Goal: Information Seeking & Learning: Learn about a topic

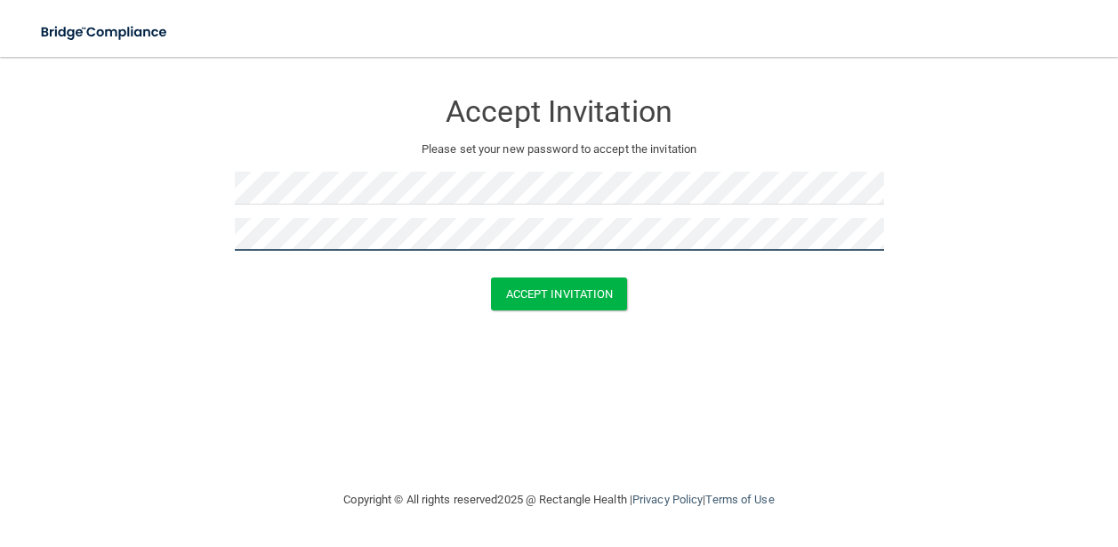
click at [491, 278] on button "Accept Invitation" at bounding box center [559, 294] width 137 height 33
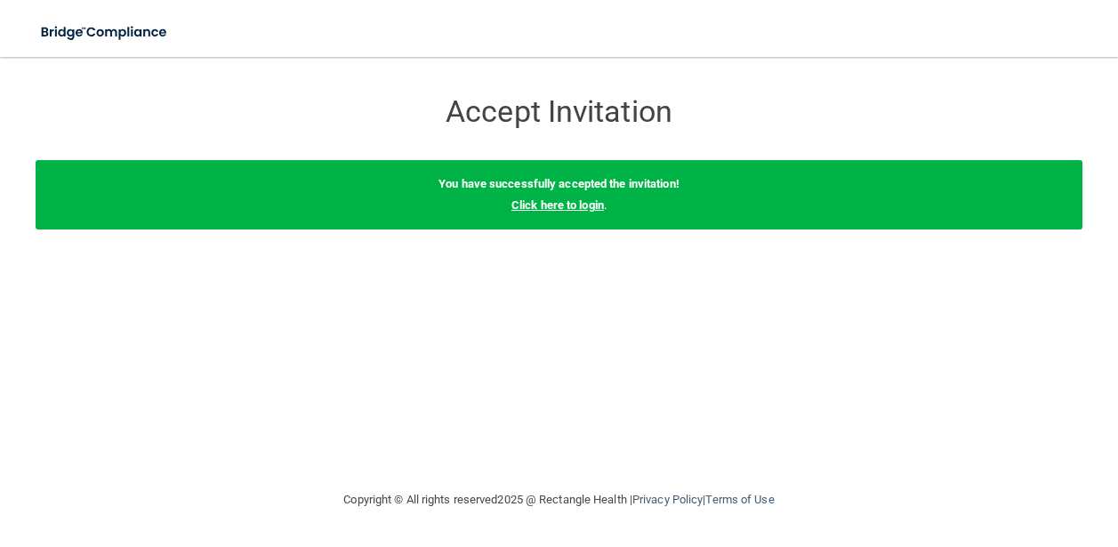
click at [588, 208] on link "Click here to login" at bounding box center [558, 204] width 93 height 13
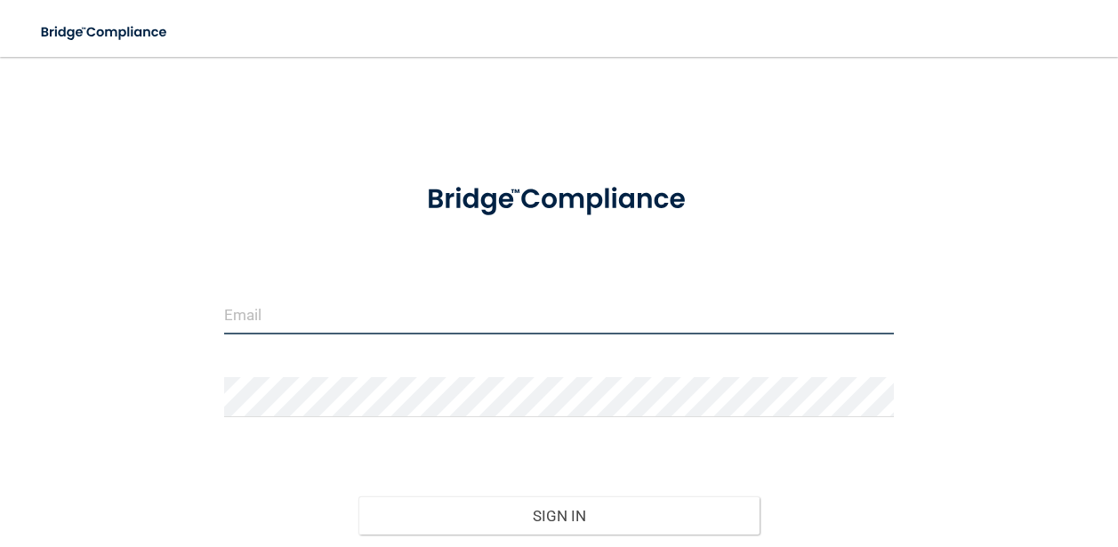
click at [377, 331] on input "email" at bounding box center [559, 315] width 670 height 40
type input "[EMAIL_ADDRESS][DOMAIN_NAME]"
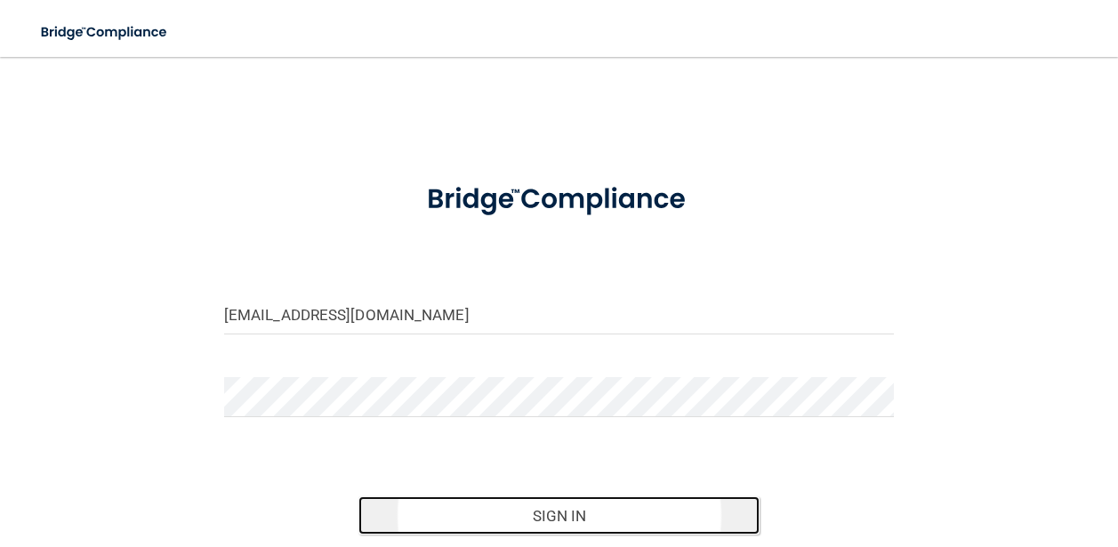
click at [586, 521] on button "Sign In" at bounding box center [560, 515] width 402 height 39
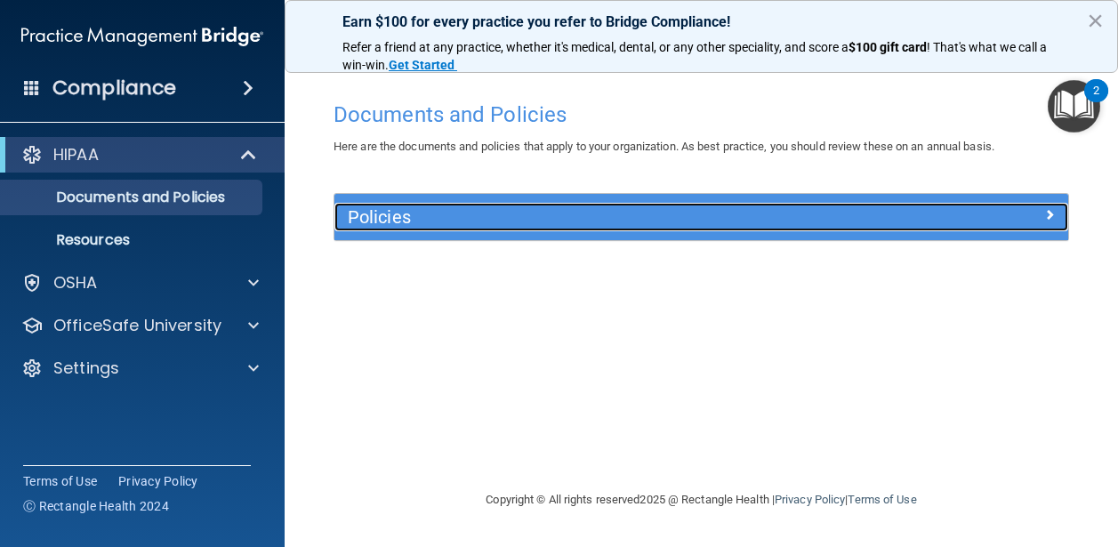
click at [520, 224] on h5 "Policies" at bounding box center [610, 217] width 524 height 20
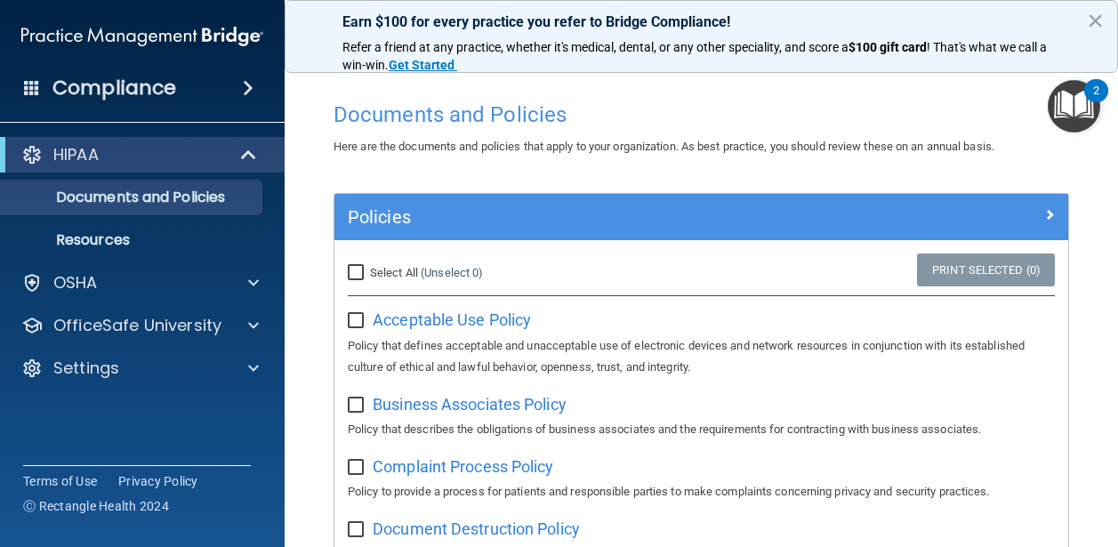
click at [359, 274] on input "Select All (Unselect 0) Unselect All" at bounding box center [358, 273] width 20 height 14
checkbox input "true"
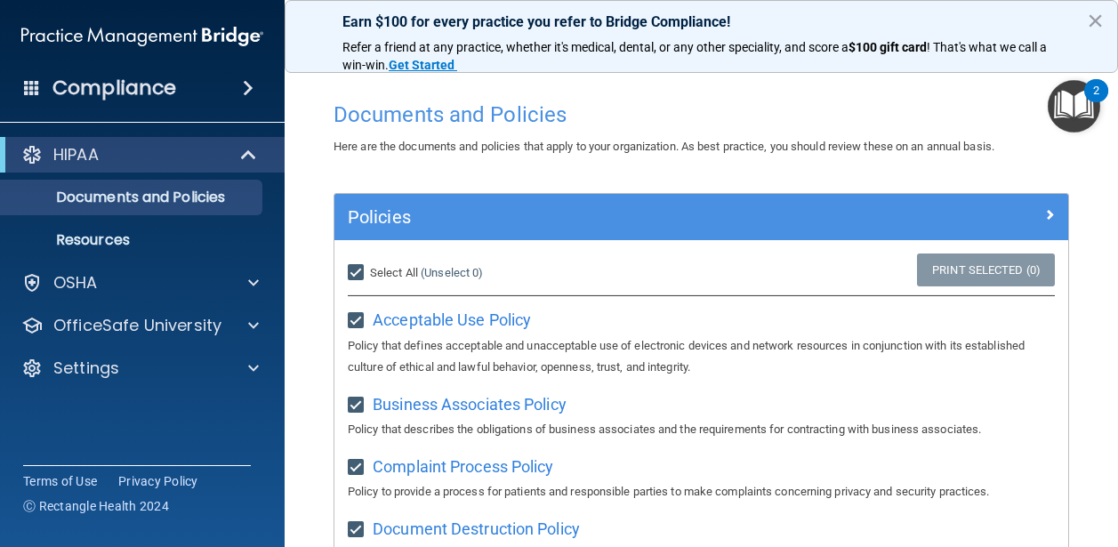
checkbox input "true"
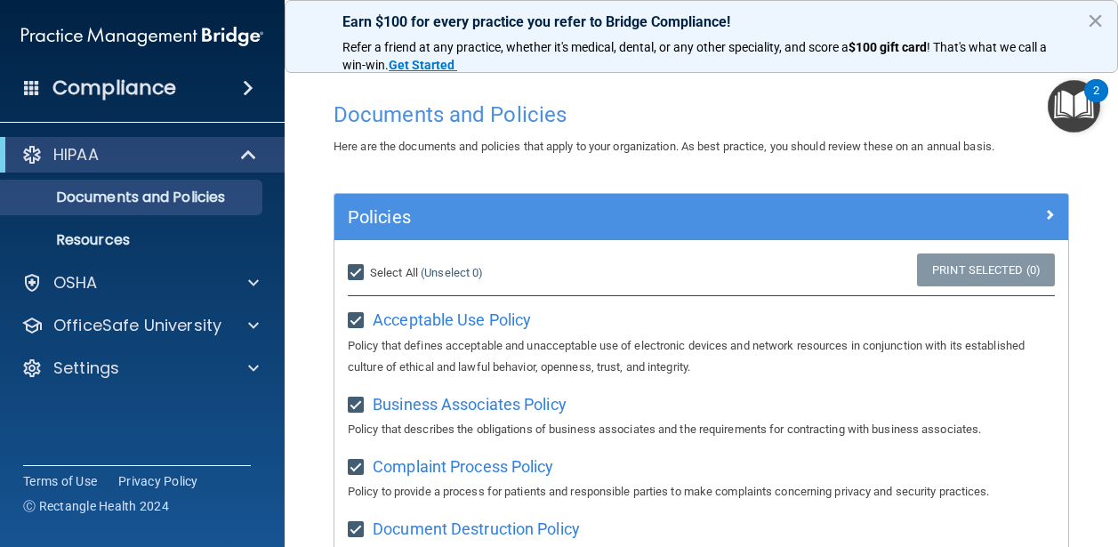
checkbox input "true"
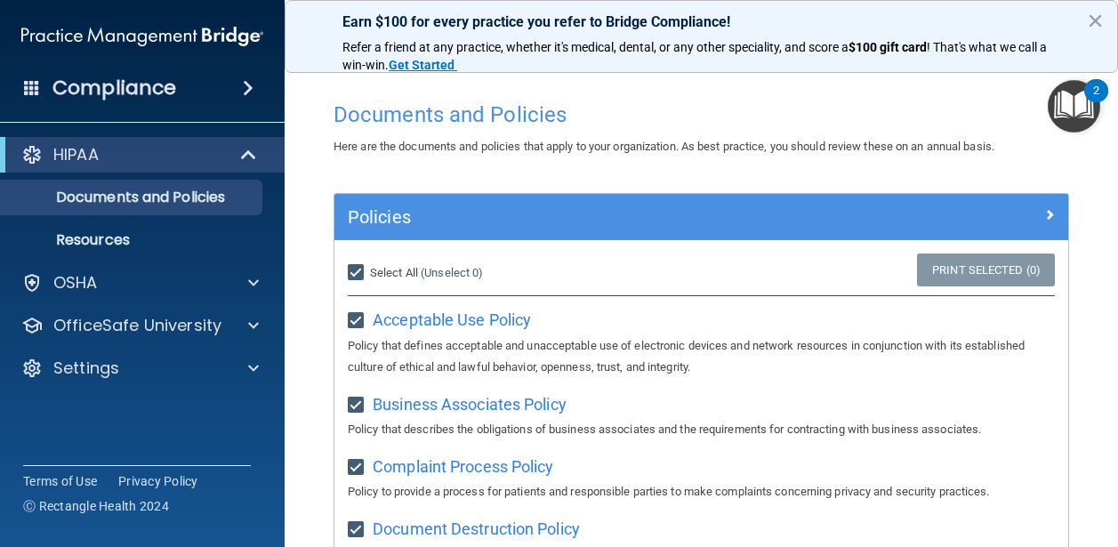
checkbox input "true"
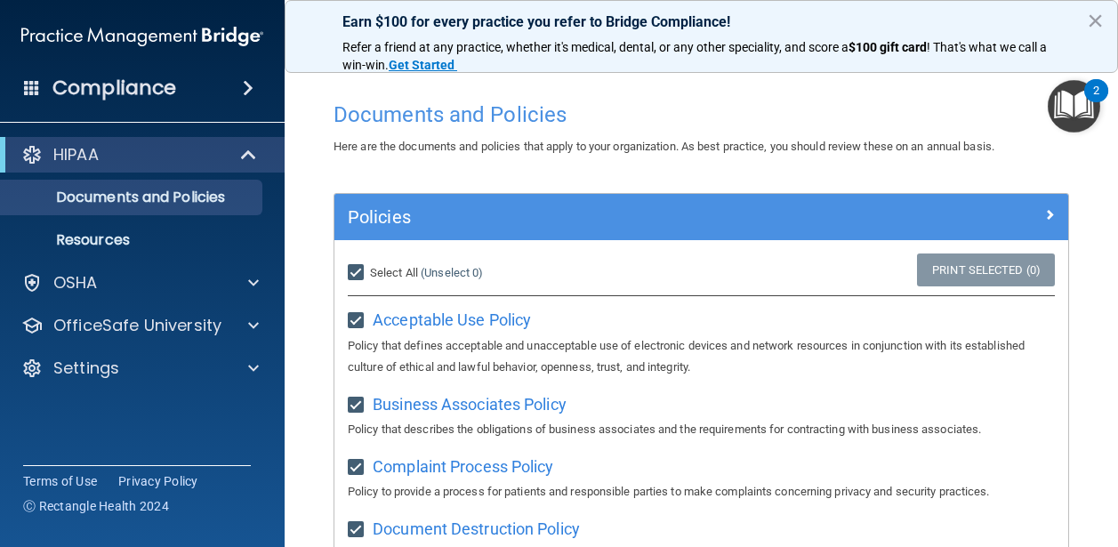
checkbox input "true"
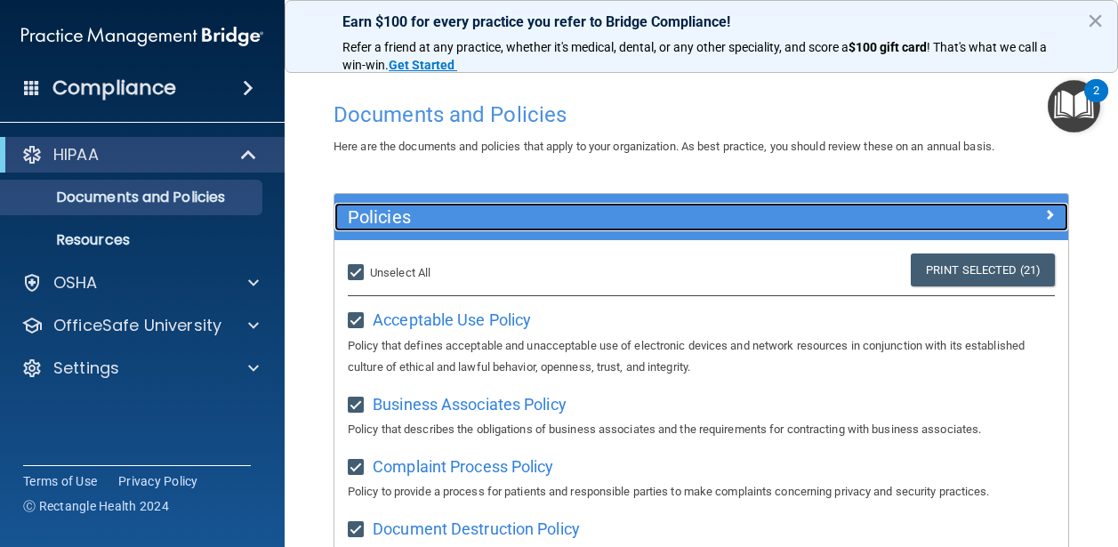
click at [1049, 211] on span at bounding box center [1050, 214] width 11 height 21
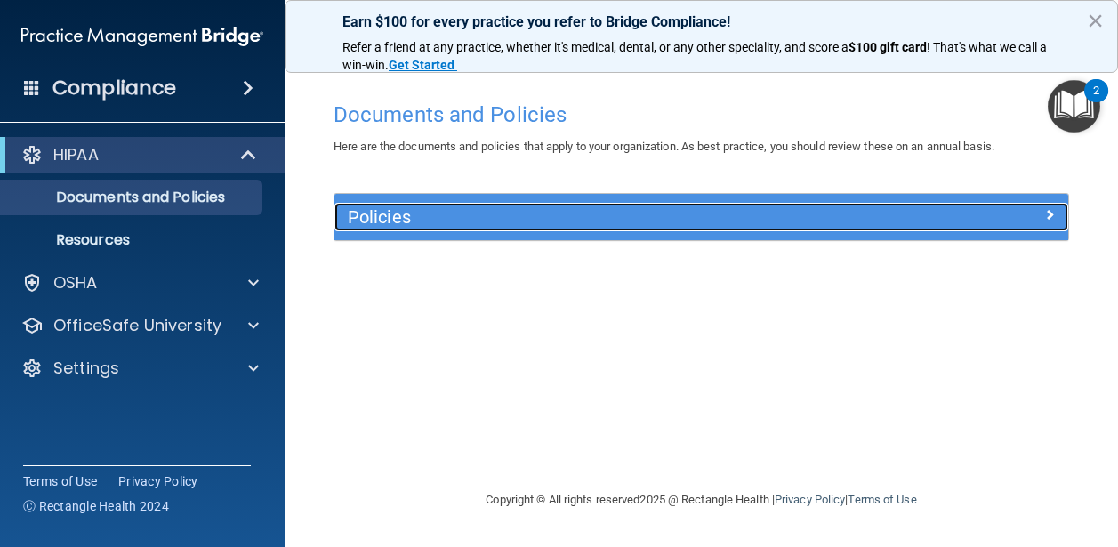
click at [1049, 211] on span at bounding box center [1050, 214] width 11 height 21
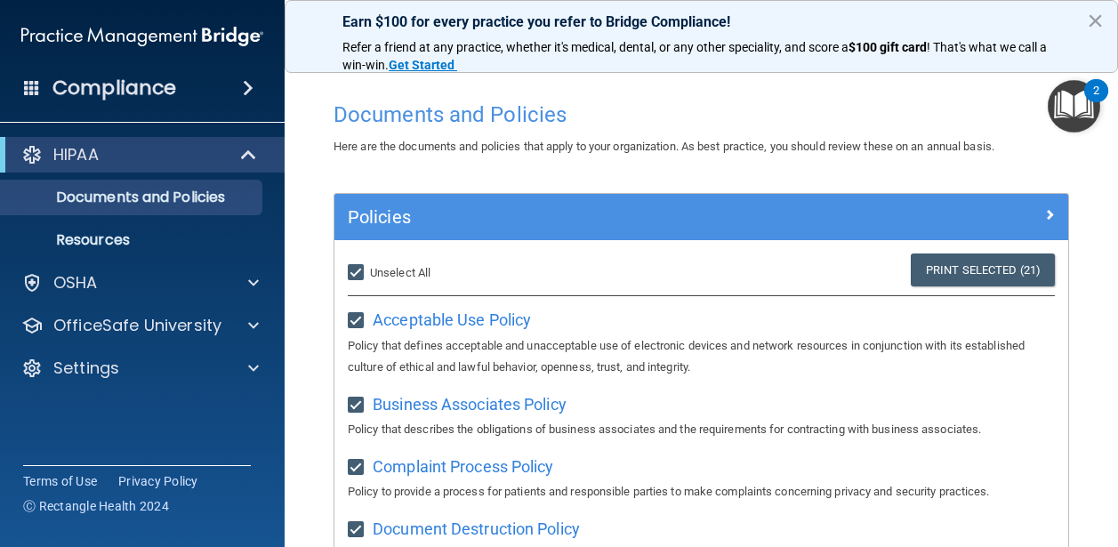
click at [126, 77] on h4 "Compliance" at bounding box center [114, 88] width 124 height 25
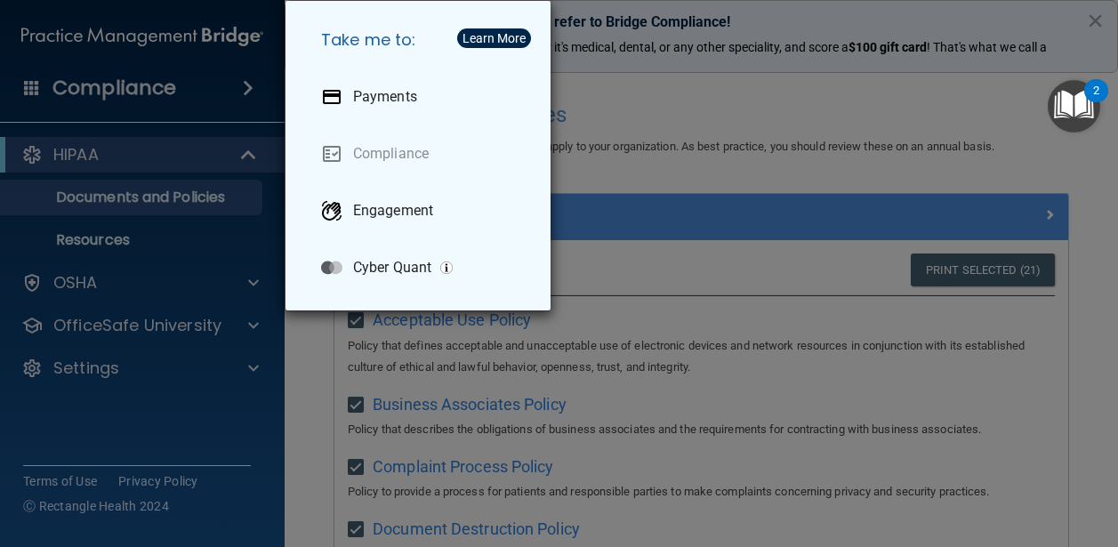
click at [671, 223] on div "Take me to: Payments Compliance Engagement Cyber Quant" at bounding box center [559, 273] width 1118 height 547
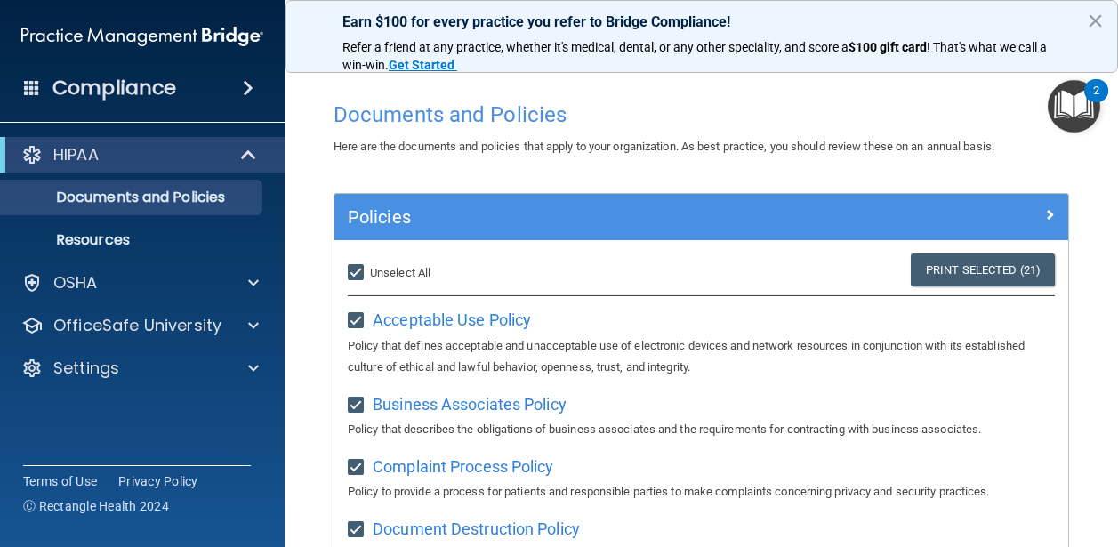
click at [1086, 120] on img "Open Resource Center, 2 new notifications" at bounding box center [1074, 106] width 52 height 52
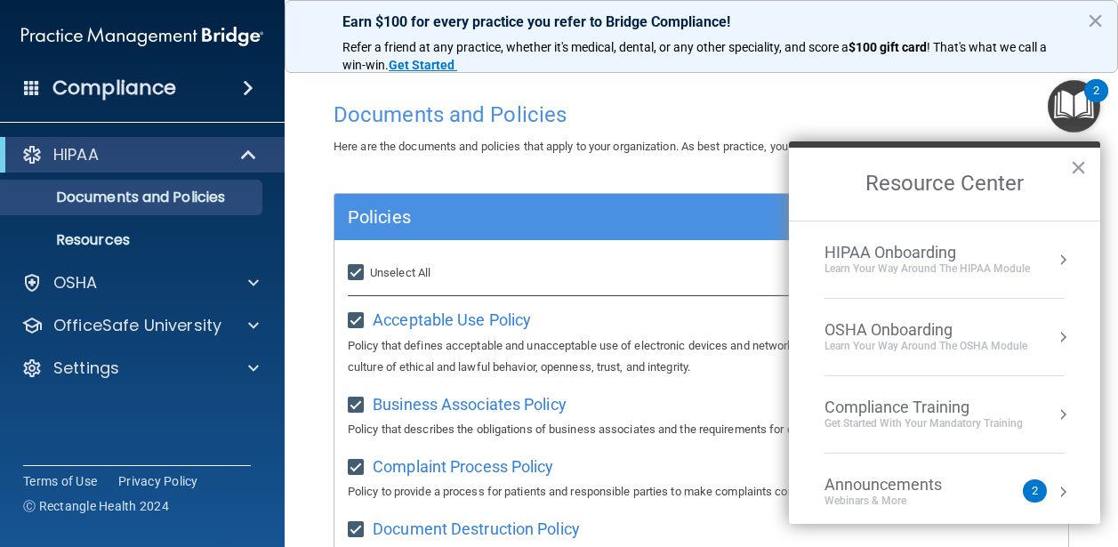
click at [922, 413] on div "Compliance Training" at bounding box center [924, 408] width 198 height 20
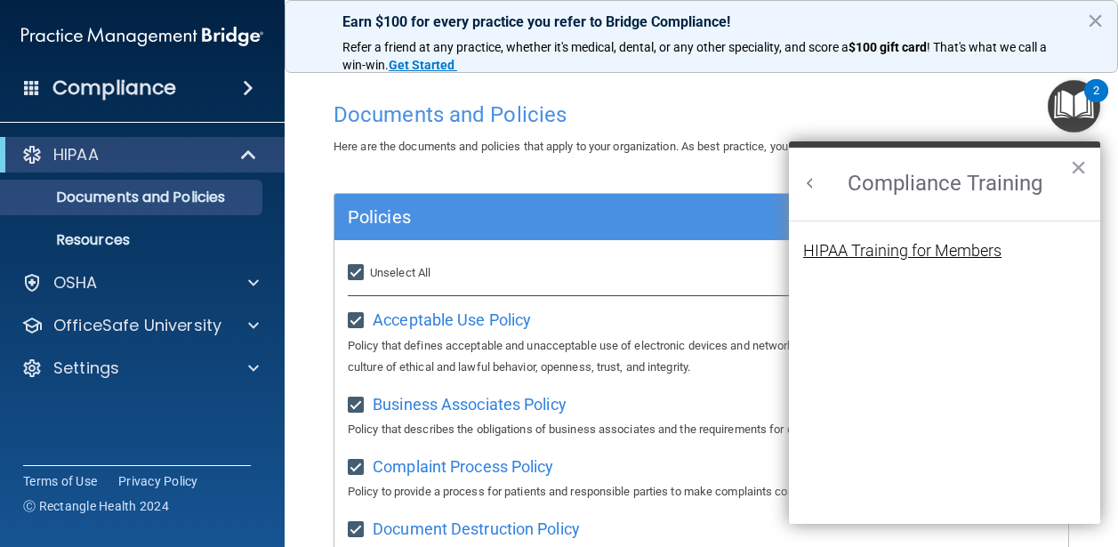
click at [910, 246] on div "HIPAA Training for Members" at bounding box center [902, 251] width 198 height 16
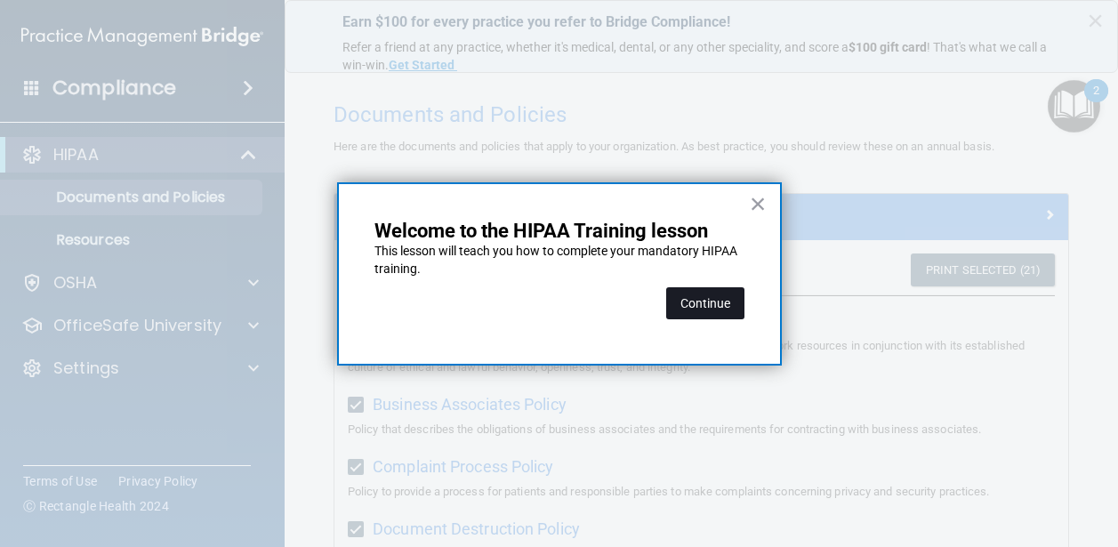
click at [714, 304] on button "Continue" at bounding box center [705, 303] width 78 height 32
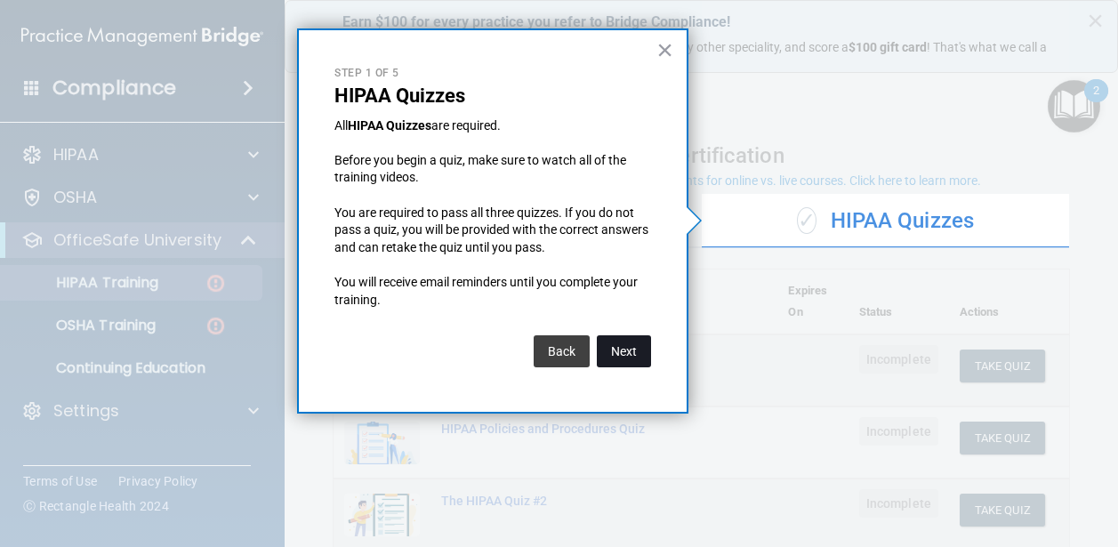
click at [625, 346] on button "Next" at bounding box center [624, 351] width 54 height 32
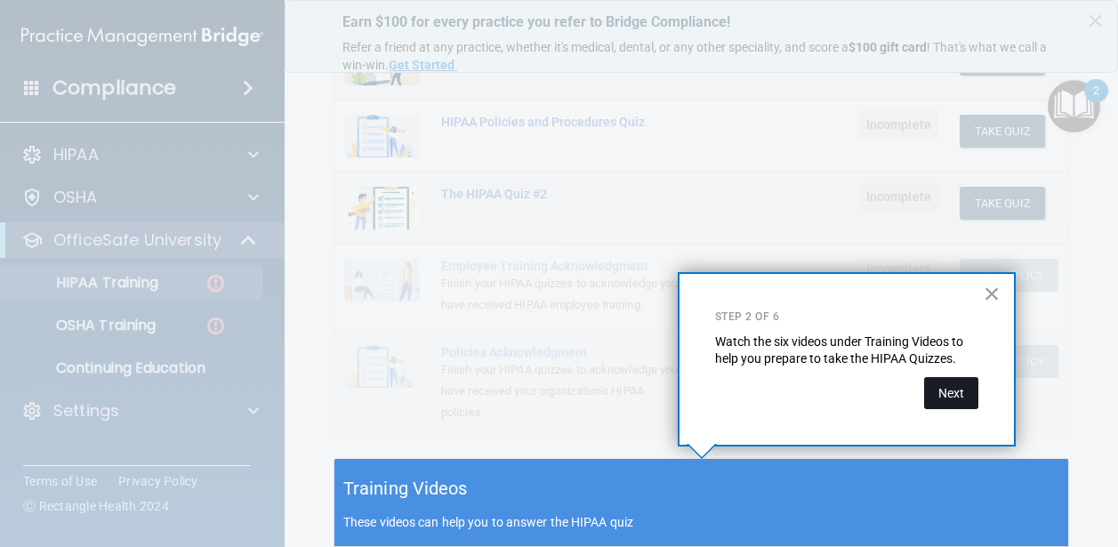
click at [960, 388] on button "Next" at bounding box center [951, 393] width 54 height 32
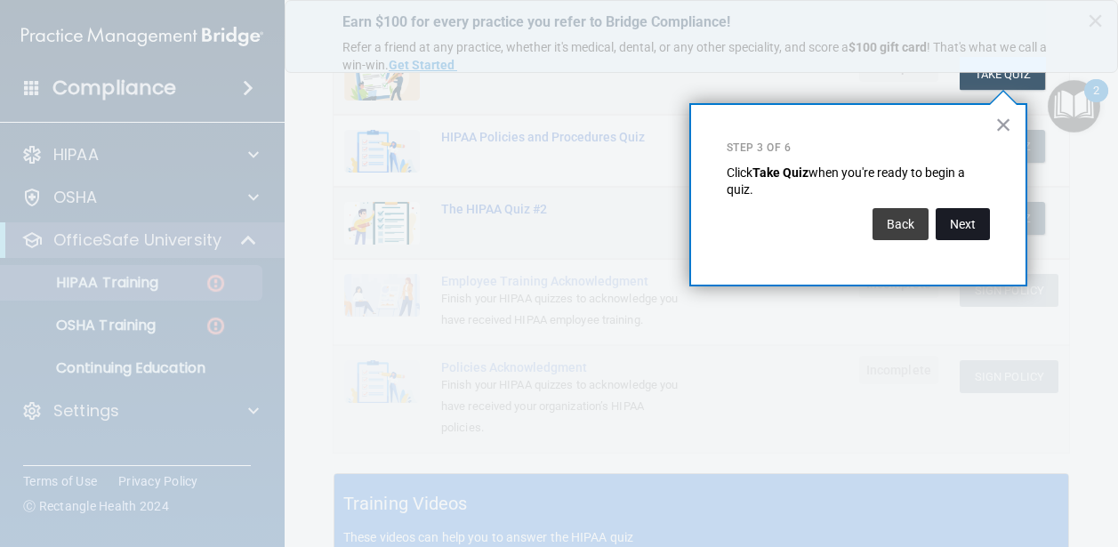
click at [985, 231] on button "Next" at bounding box center [963, 224] width 54 height 32
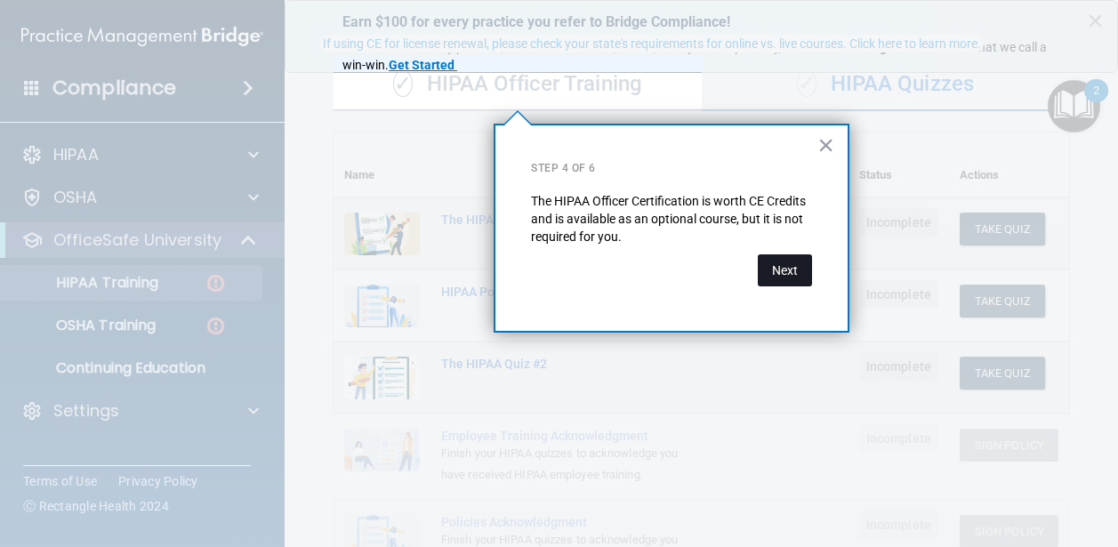
click at [778, 262] on button "Next" at bounding box center [785, 270] width 54 height 32
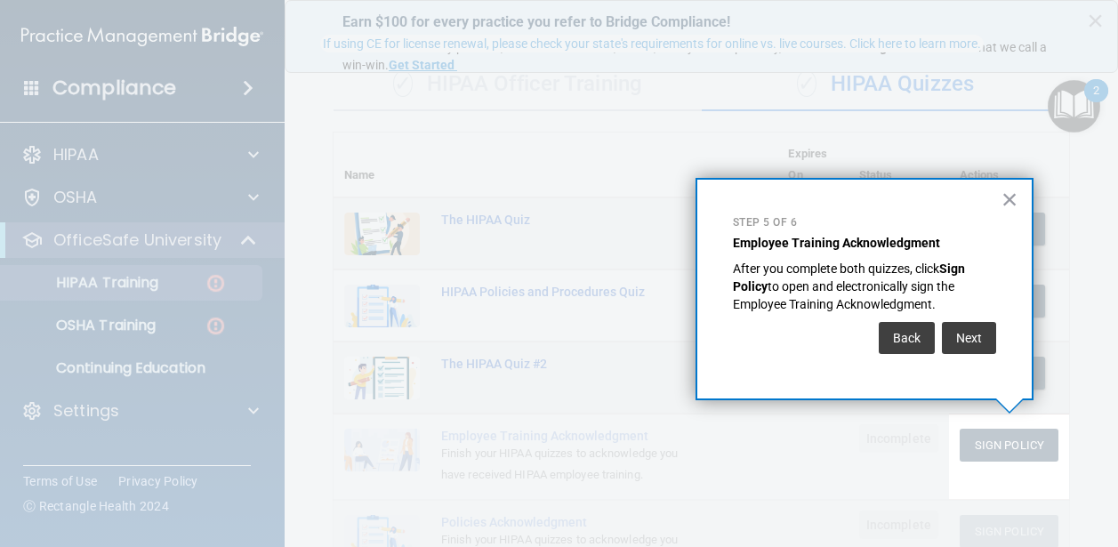
click at [963, 319] on div "Next" at bounding box center [967, 333] width 59 height 41
click at [966, 343] on button "Next" at bounding box center [969, 338] width 54 height 32
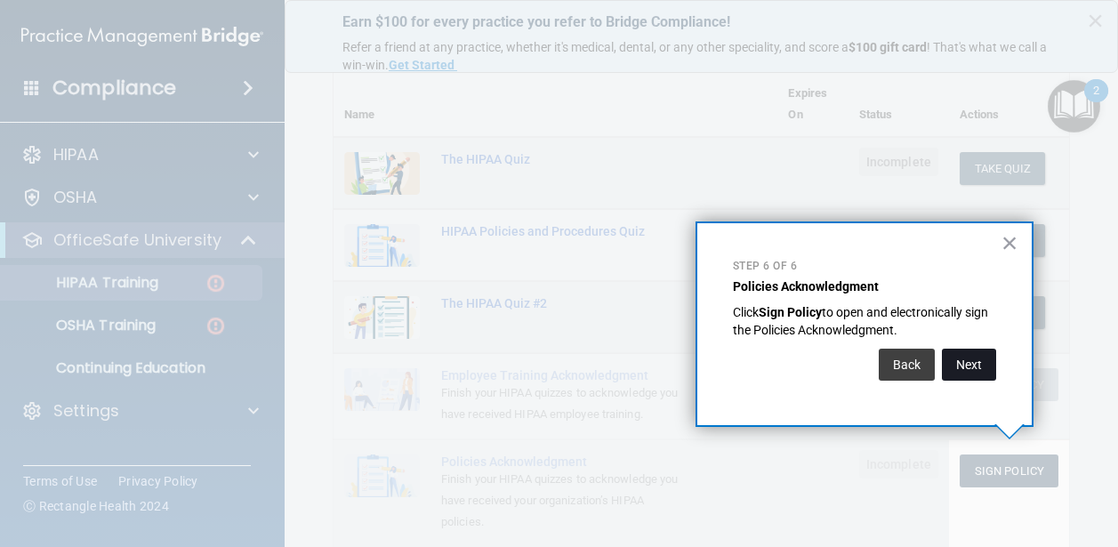
click at [983, 357] on button "Next" at bounding box center [969, 365] width 54 height 32
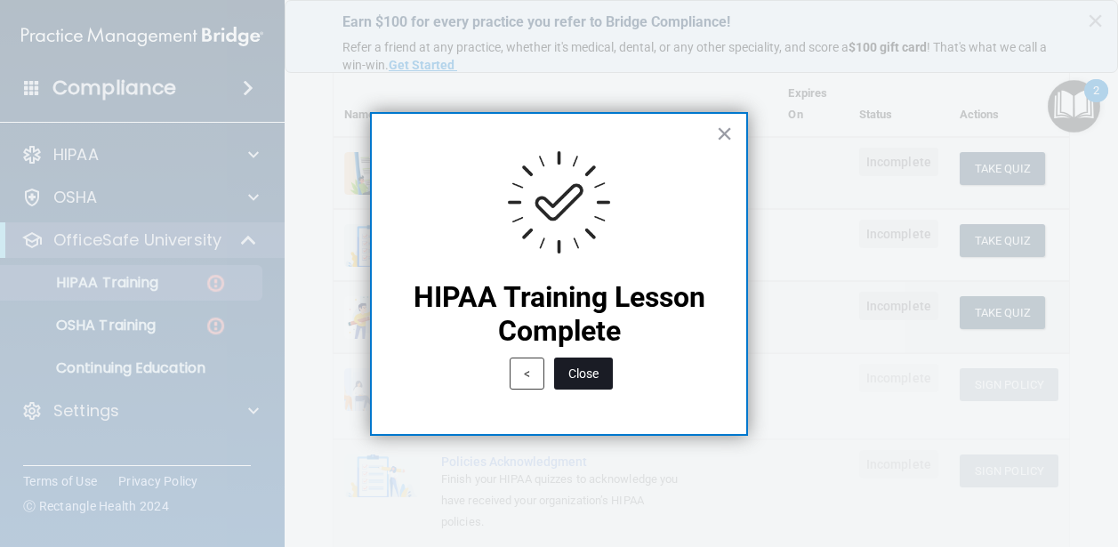
click at [597, 370] on button "Close" at bounding box center [583, 374] width 59 height 32
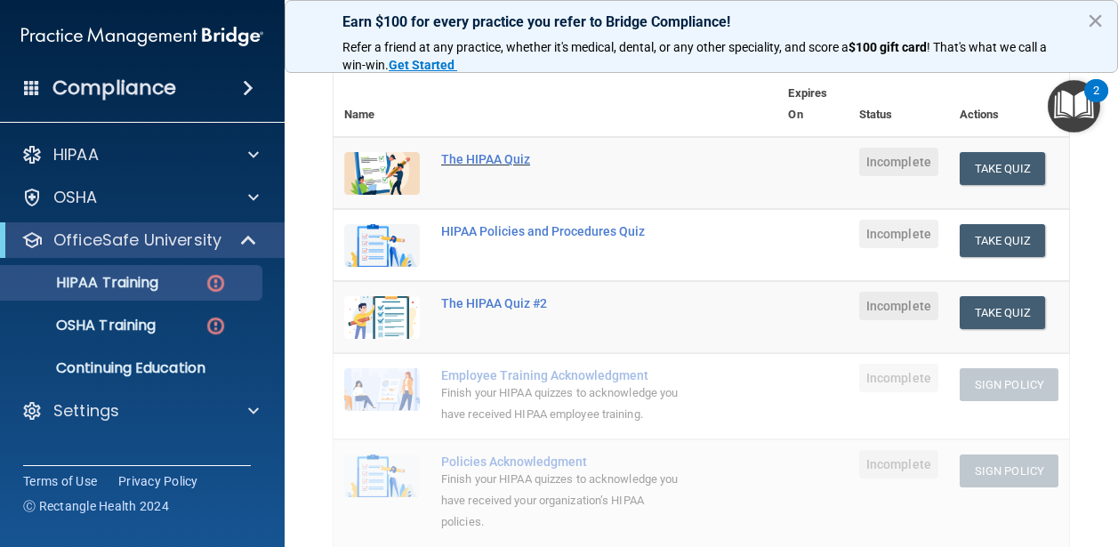
click at [506, 157] on div "The HIPAA Quiz" at bounding box center [564, 159] width 247 height 14
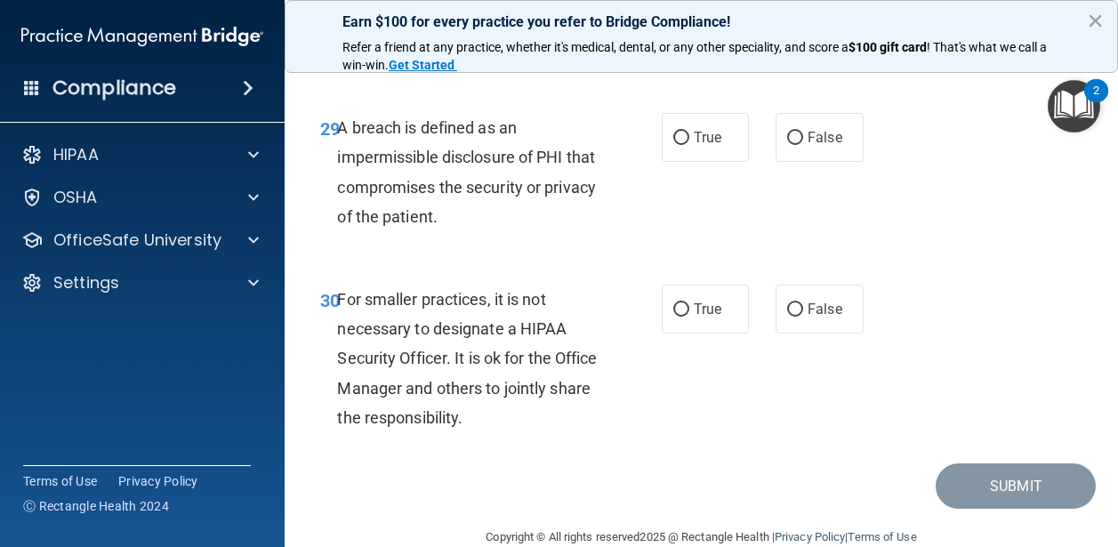
scroll to position [5339, 0]
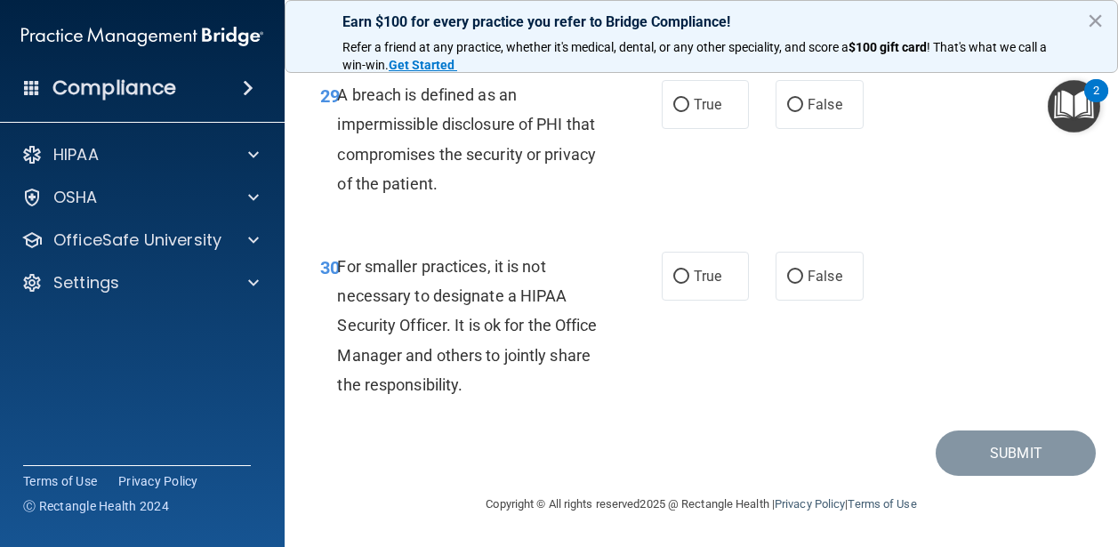
click at [496, 400] on div "30 For smaller practices, it is not necessary to designate a HIPAA Security Off…" at bounding box center [491, 330] width 395 height 157
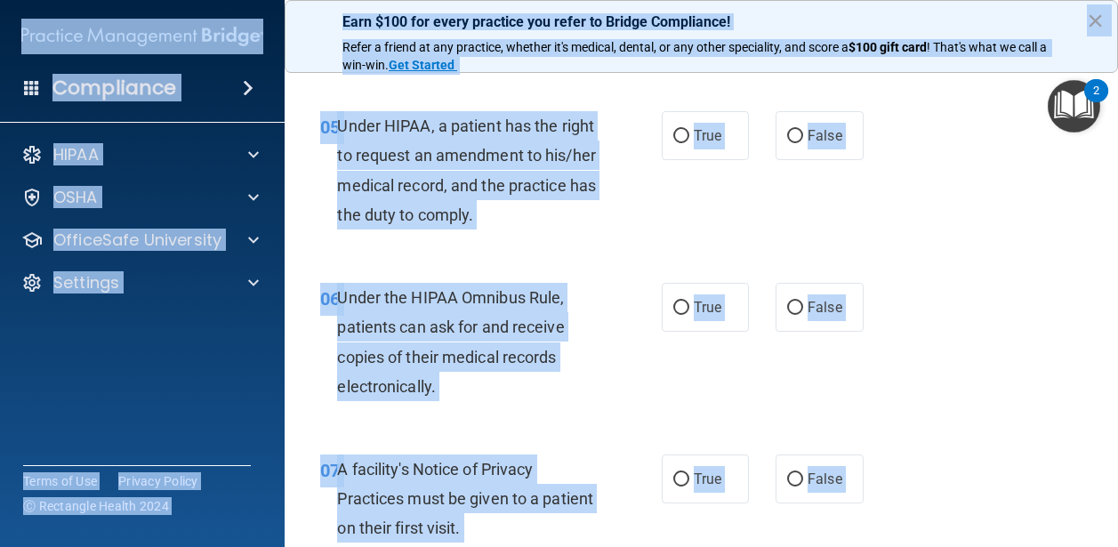
scroll to position [0, 0]
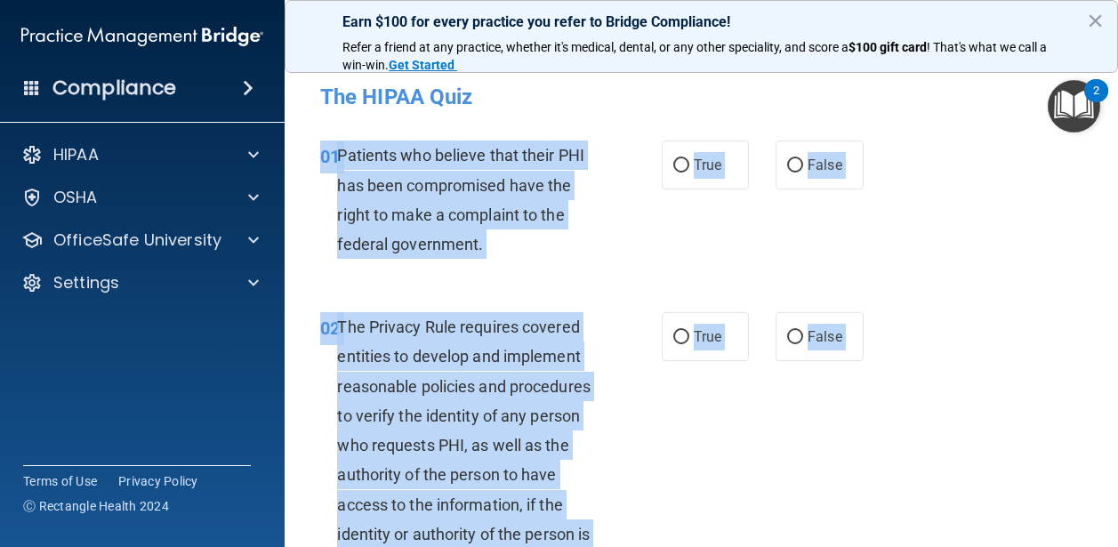
drag, startPoint x: 517, startPoint y: 377, endPoint x: 325, endPoint y: 153, distance: 295.3
copy div "01 Patients who believe that their PHI has been compromised have the right to m…"
click at [682, 172] on input "True" at bounding box center [682, 165] width 16 height 13
radio input "true"
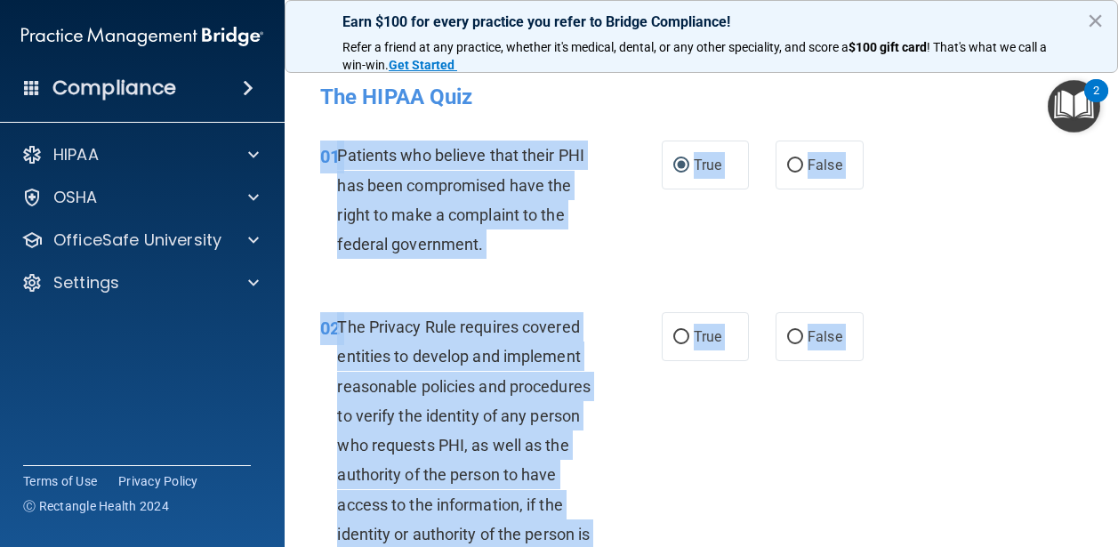
click at [628, 229] on div "01 Patients who believe that their PHI has been compromised have the right to m…" at bounding box center [491, 204] width 395 height 127
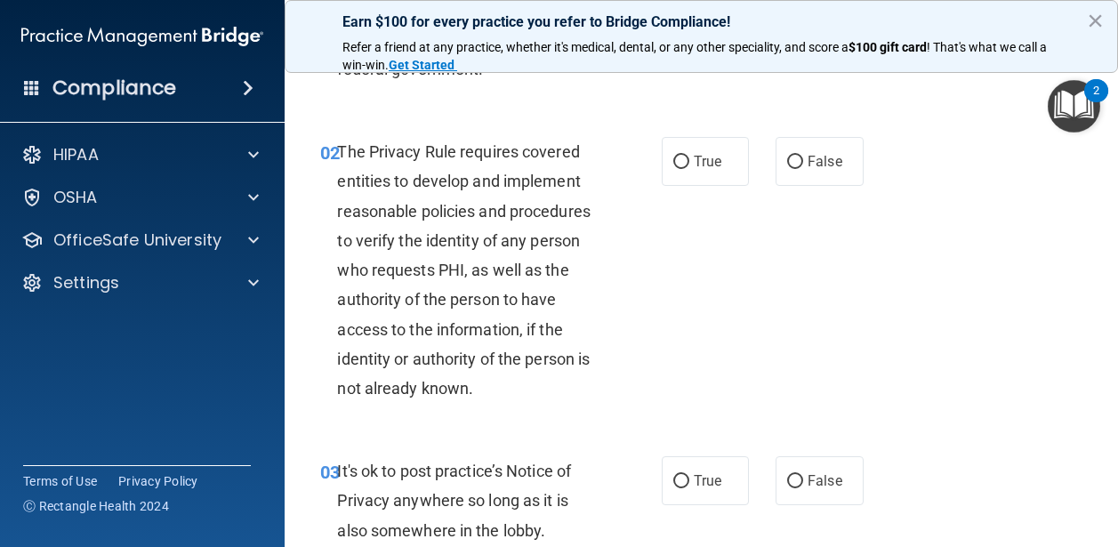
scroll to position [184, 0]
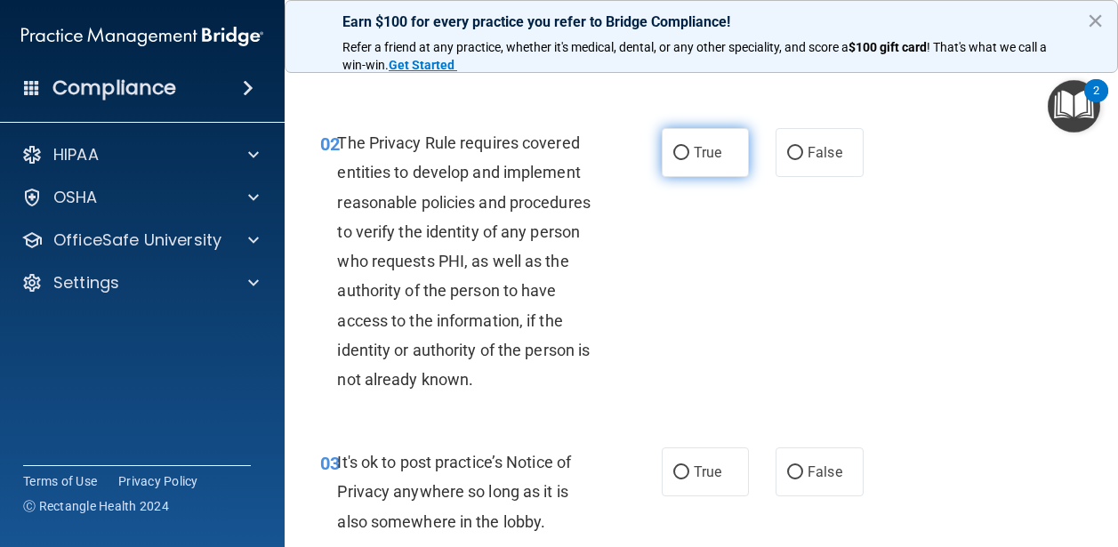
click at [682, 159] on input "True" at bounding box center [682, 153] width 16 height 13
radio input "true"
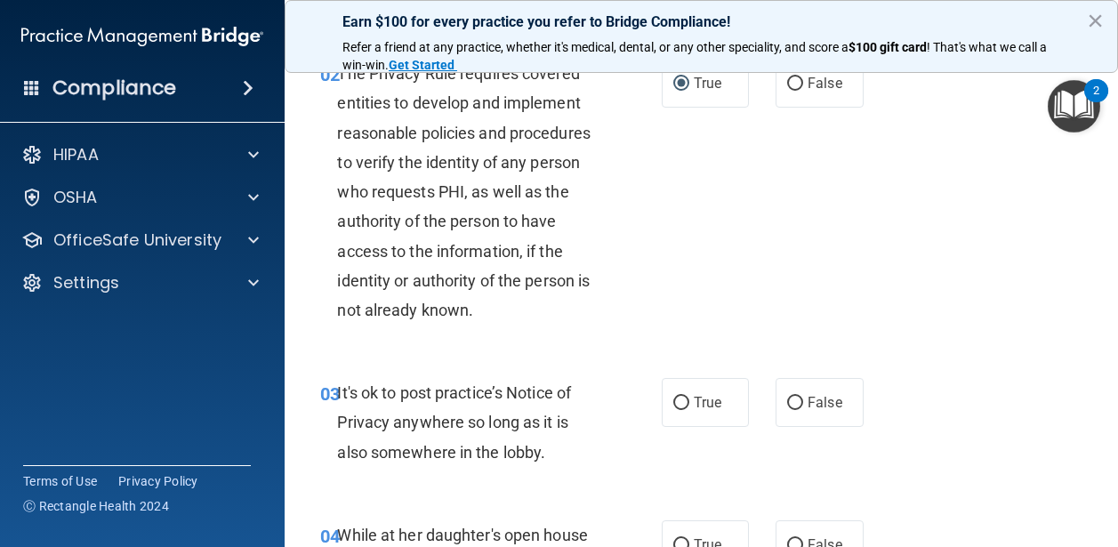
scroll to position [269, 0]
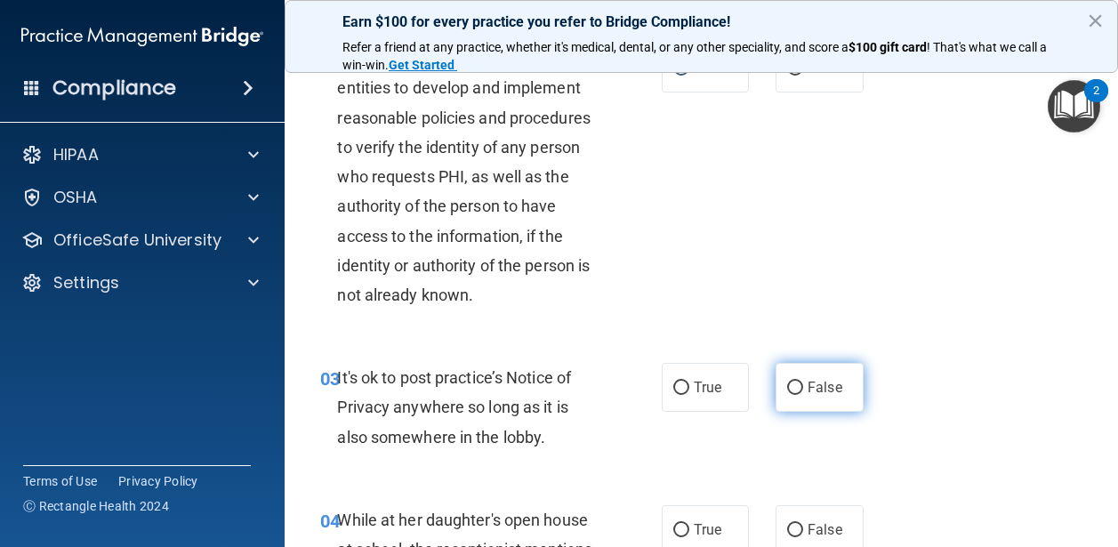
click at [805, 378] on label "False" at bounding box center [820, 387] width 88 height 49
click at [803, 382] on input "False" at bounding box center [795, 388] width 16 height 13
radio input "true"
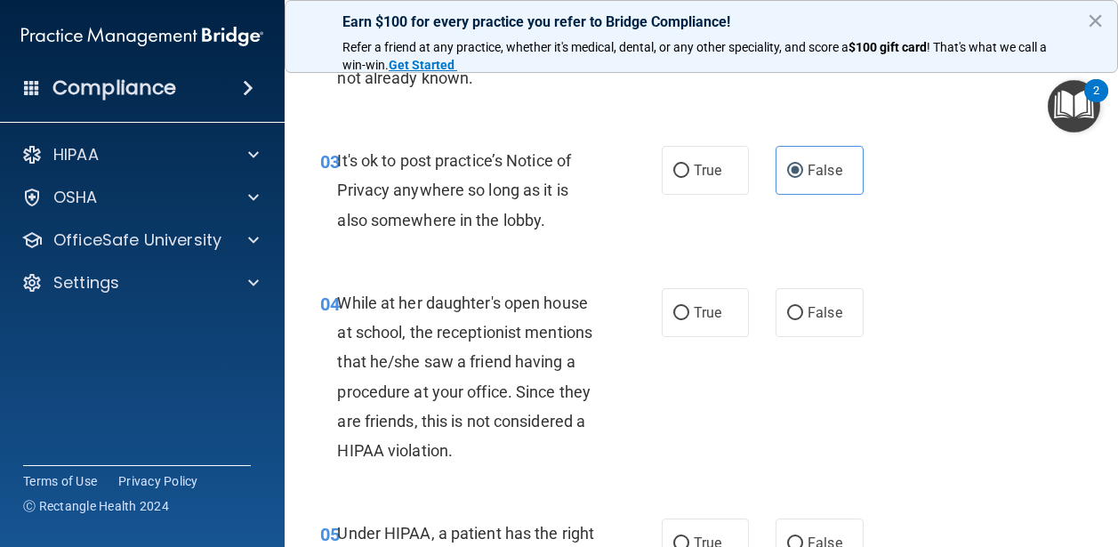
scroll to position [494, 0]
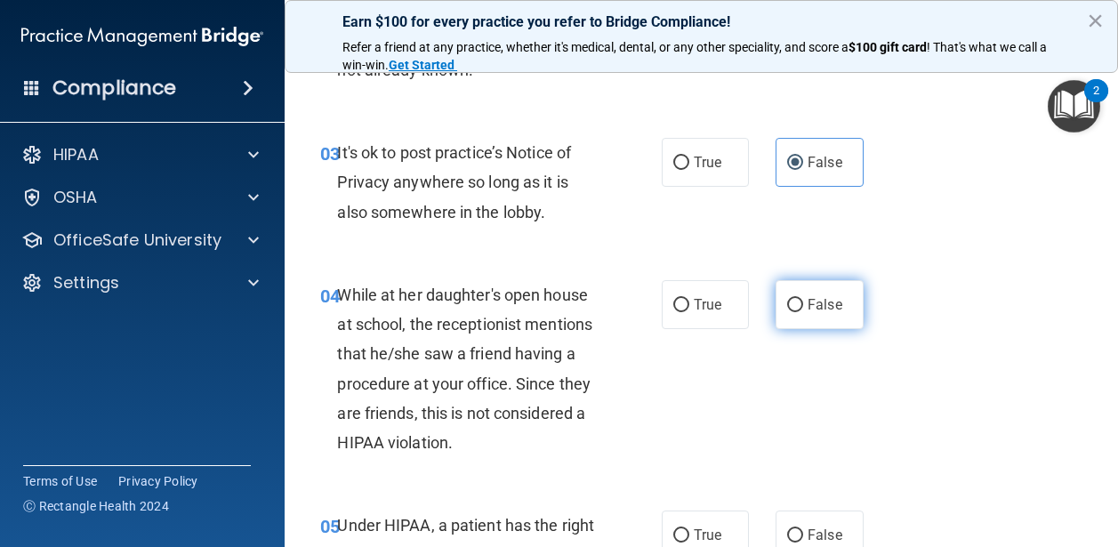
click at [800, 293] on label "False" at bounding box center [820, 304] width 88 height 49
click at [800, 299] on input "False" at bounding box center [795, 305] width 16 height 13
radio input "true"
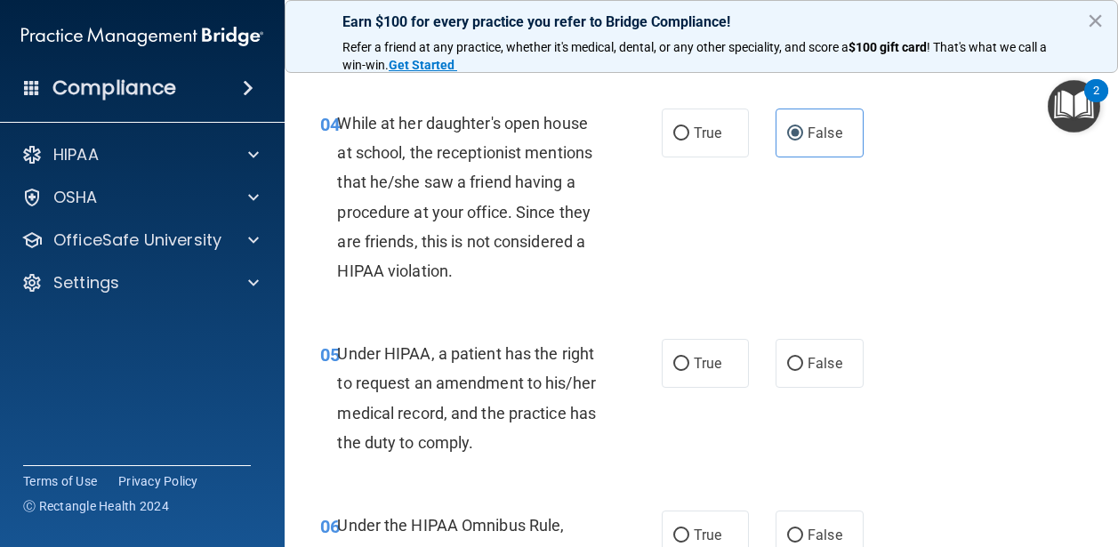
scroll to position [692, 0]
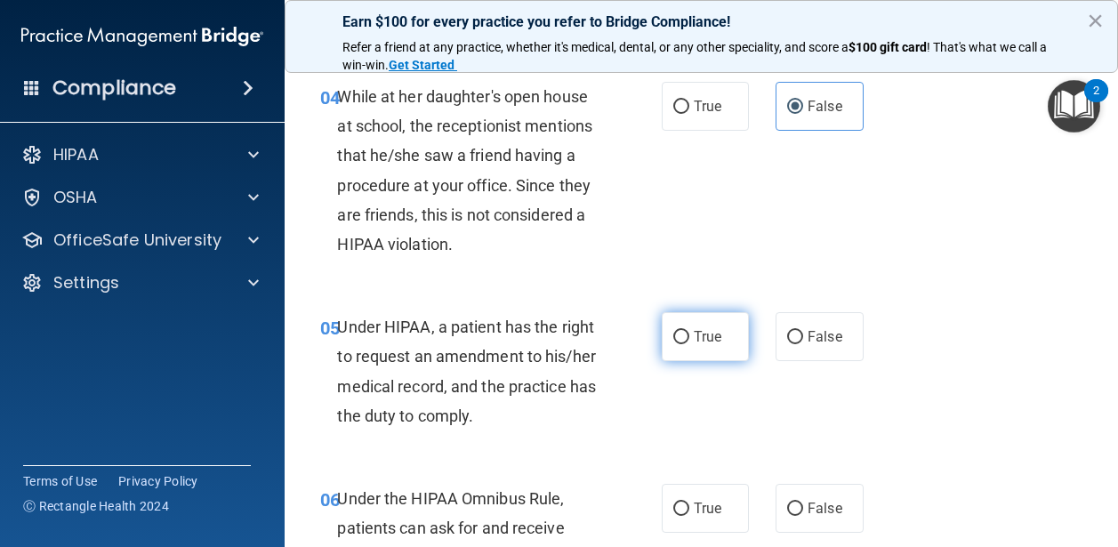
click at [701, 326] on label "True" at bounding box center [706, 336] width 88 height 49
click at [690, 331] on input "True" at bounding box center [682, 337] width 16 height 13
radio input "true"
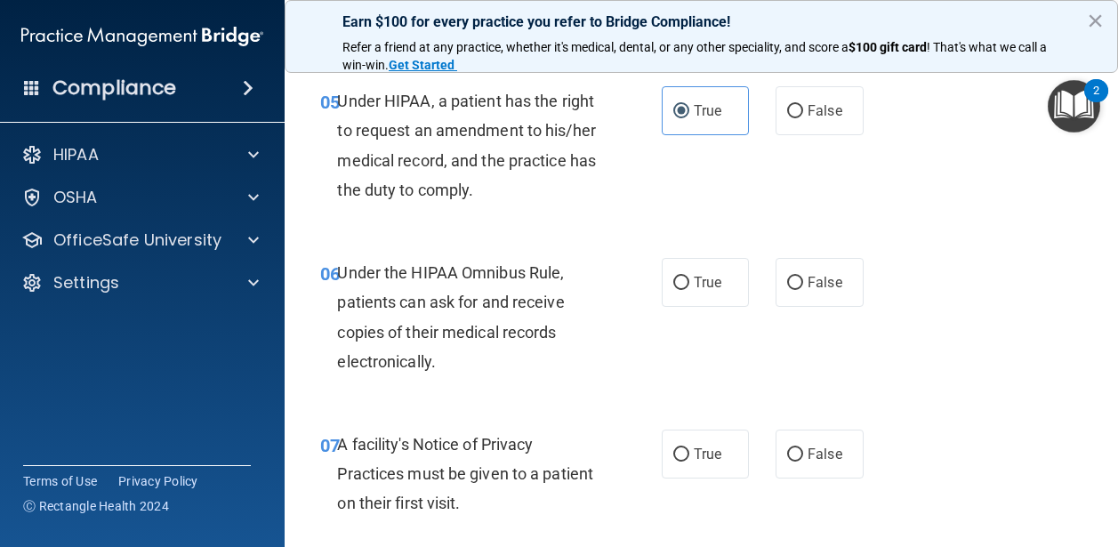
scroll to position [924, 0]
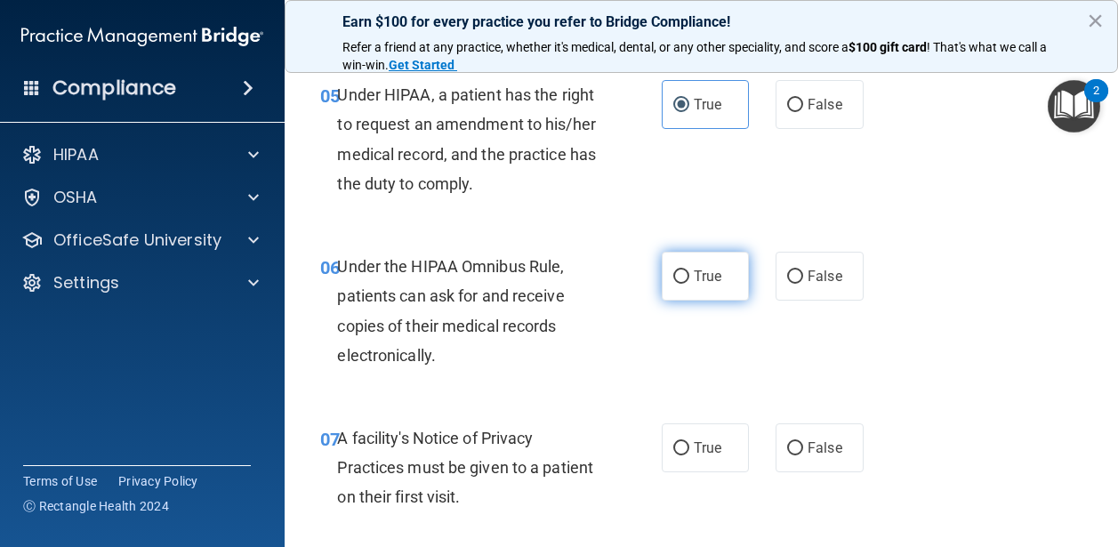
click at [716, 278] on span "True" at bounding box center [708, 276] width 28 height 17
click at [690, 278] on input "True" at bounding box center [682, 276] width 16 height 13
radio input "true"
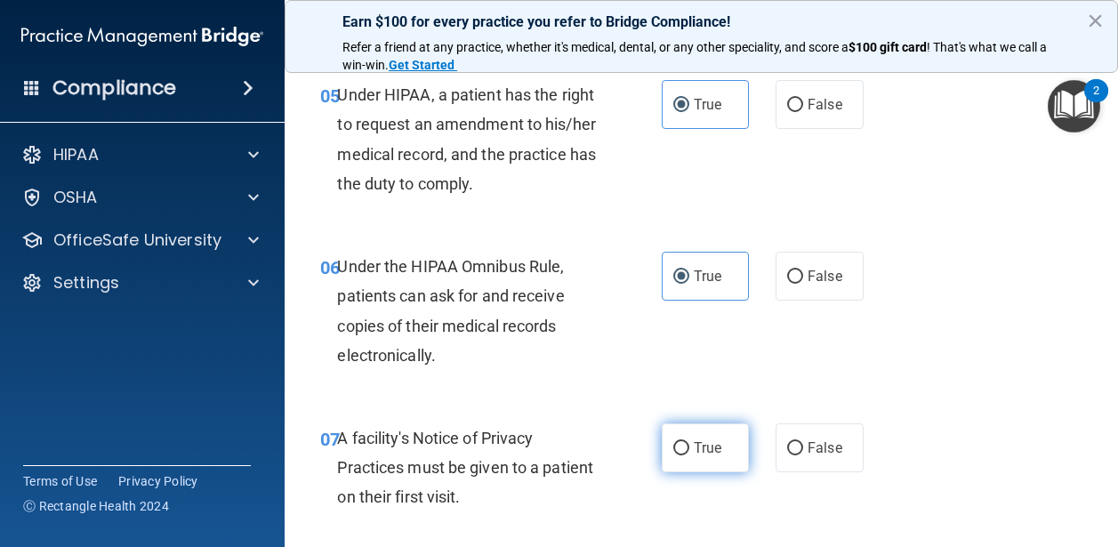
click at [706, 445] on span "True" at bounding box center [708, 448] width 28 height 17
click at [690, 445] on input "True" at bounding box center [682, 448] width 16 height 13
radio input "true"
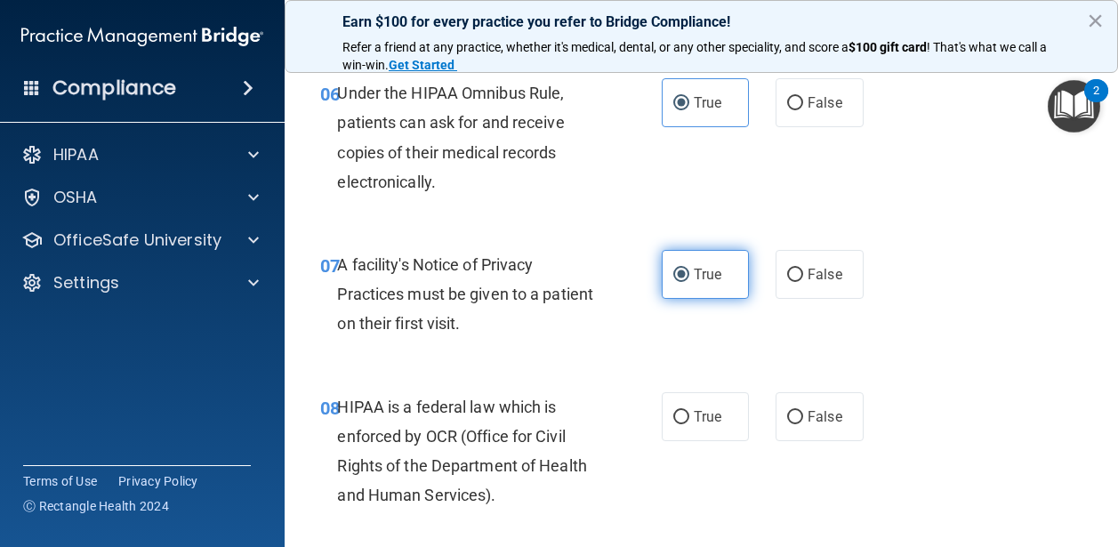
scroll to position [1107, 0]
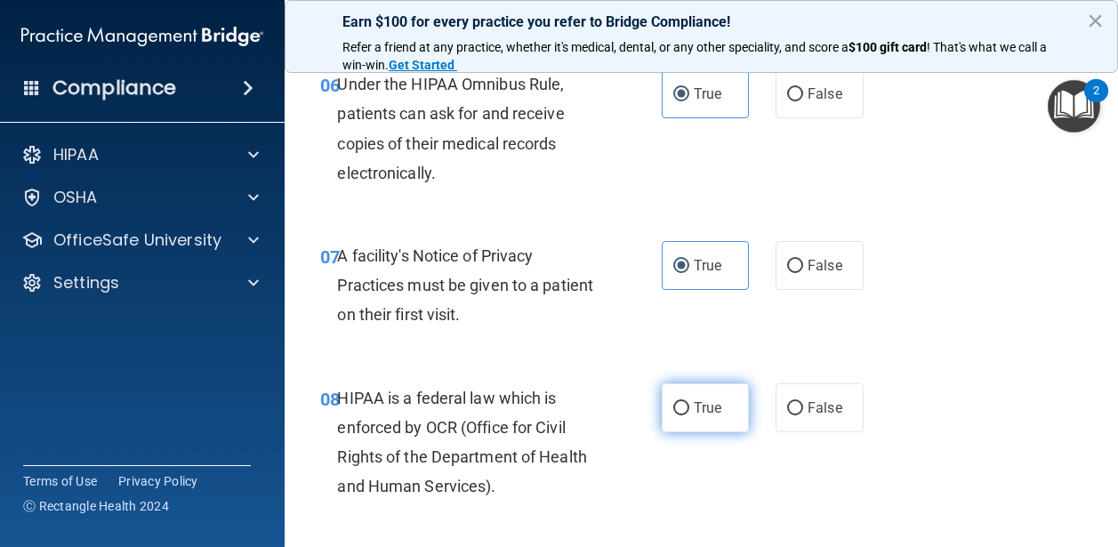
click at [694, 406] on span "True" at bounding box center [708, 407] width 28 height 17
click at [690, 406] on input "True" at bounding box center [682, 408] width 16 height 13
radio input "true"
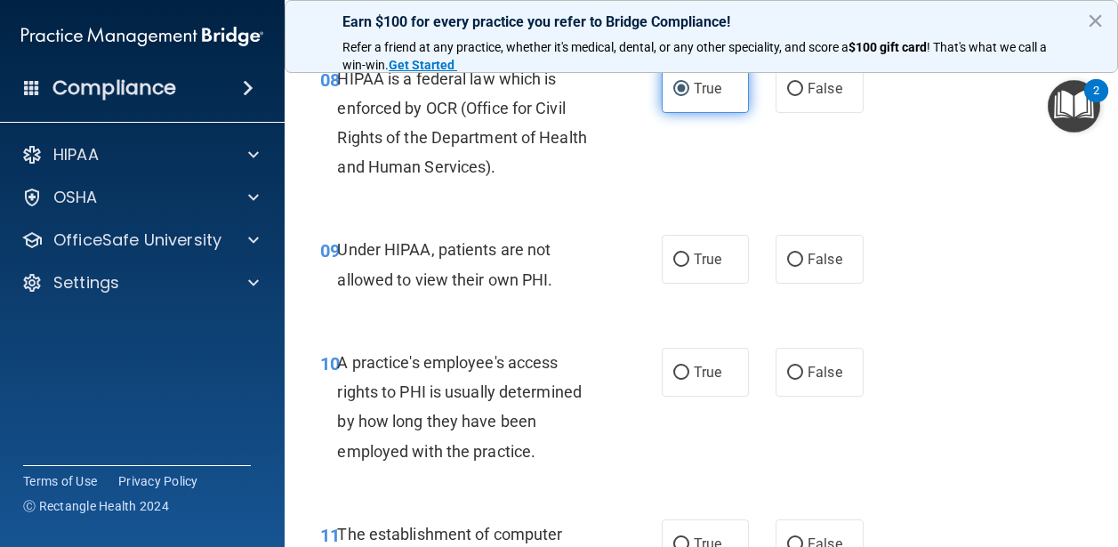
scroll to position [1436, 0]
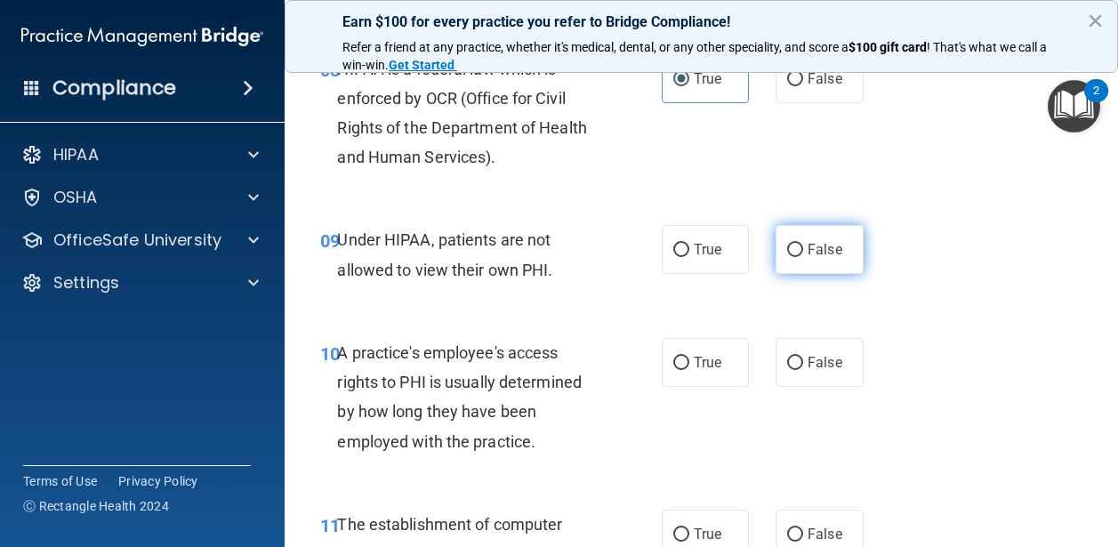
click at [819, 251] on span "False" at bounding box center [825, 249] width 35 height 17
click at [803, 251] on input "False" at bounding box center [795, 250] width 16 height 13
radio input "true"
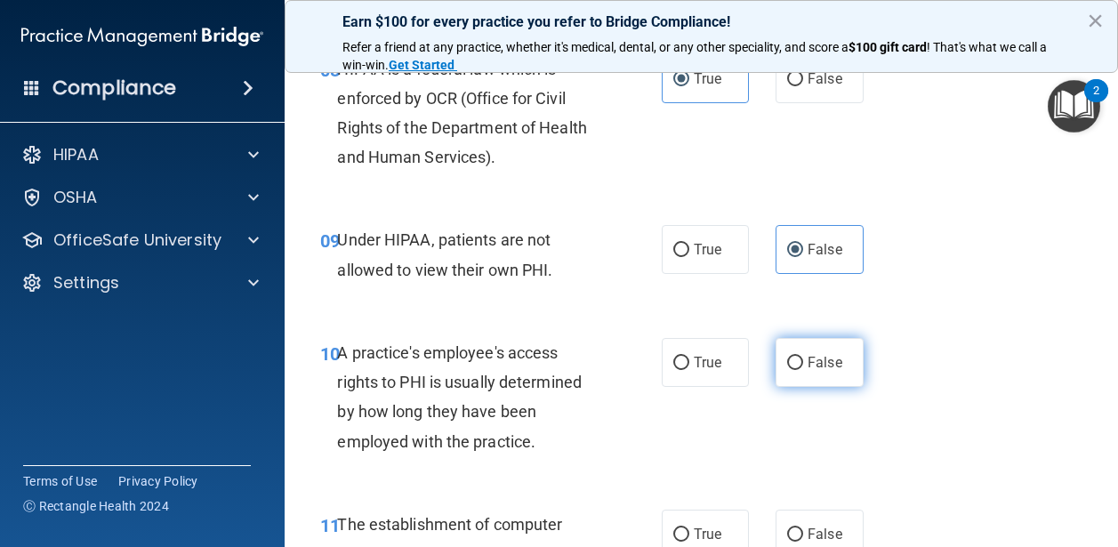
click at [822, 359] on span "False" at bounding box center [825, 362] width 35 height 17
click at [803, 359] on input "False" at bounding box center [795, 363] width 16 height 13
radio input "true"
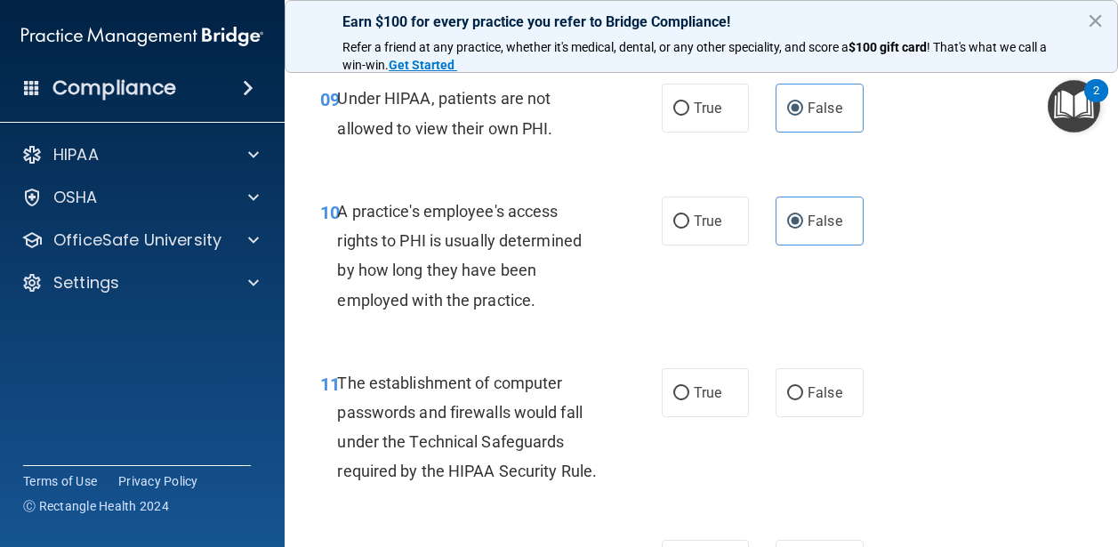
scroll to position [1639, 0]
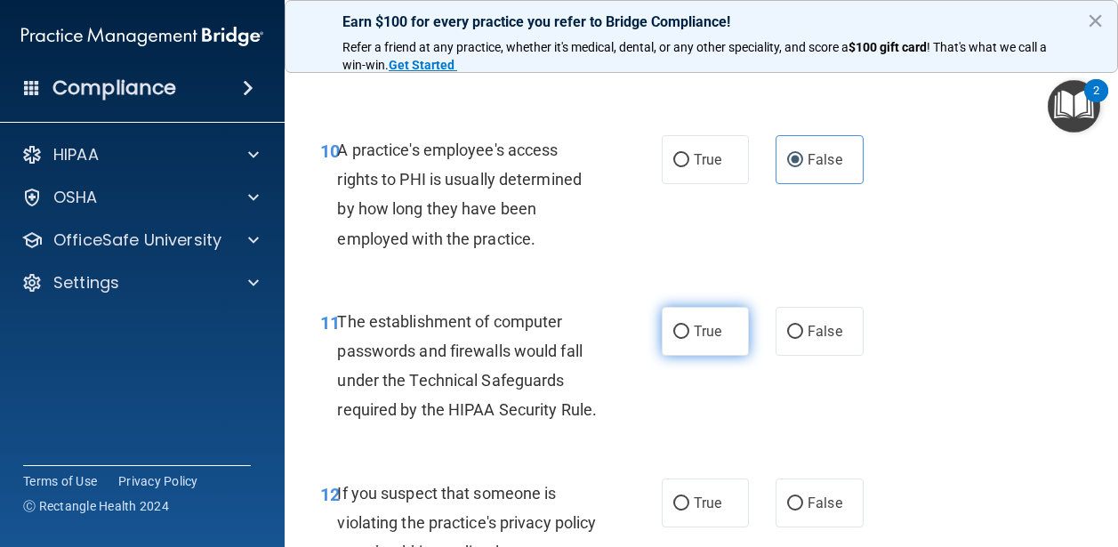
click at [686, 341] on label "True" at bounding box center [706, 331] width 88 height 49
click at [686, 339] on input "True" at bounding box center [682, 332] width 16 height 13
radio input "true"
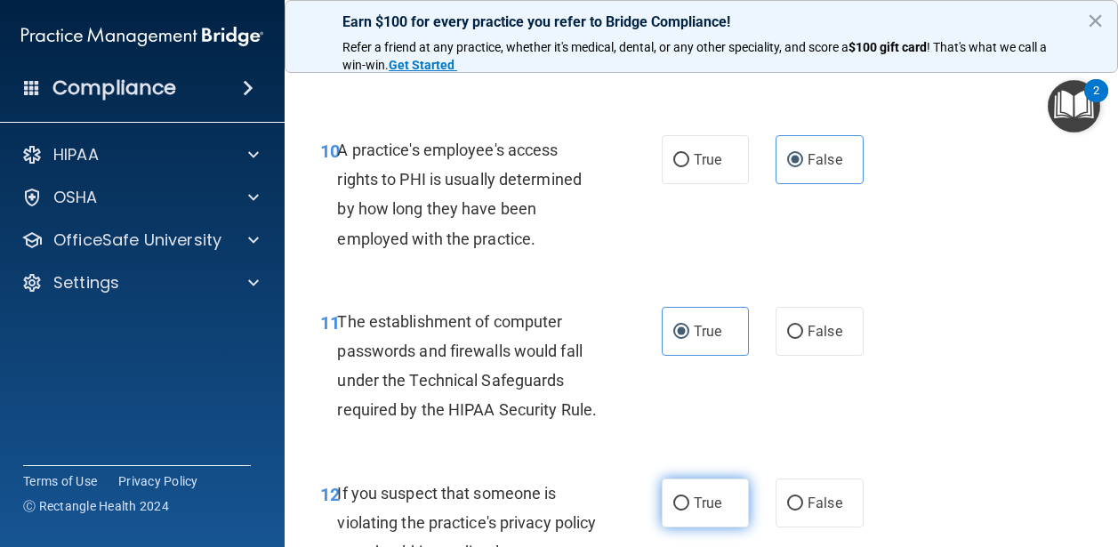
click at [690, 497] on label "True" at bounding box center [706, 503] width 88 height 49
click at [690, 497] on input "True" at bounding box center [682, 503] width 16 height 13
radio input "true"
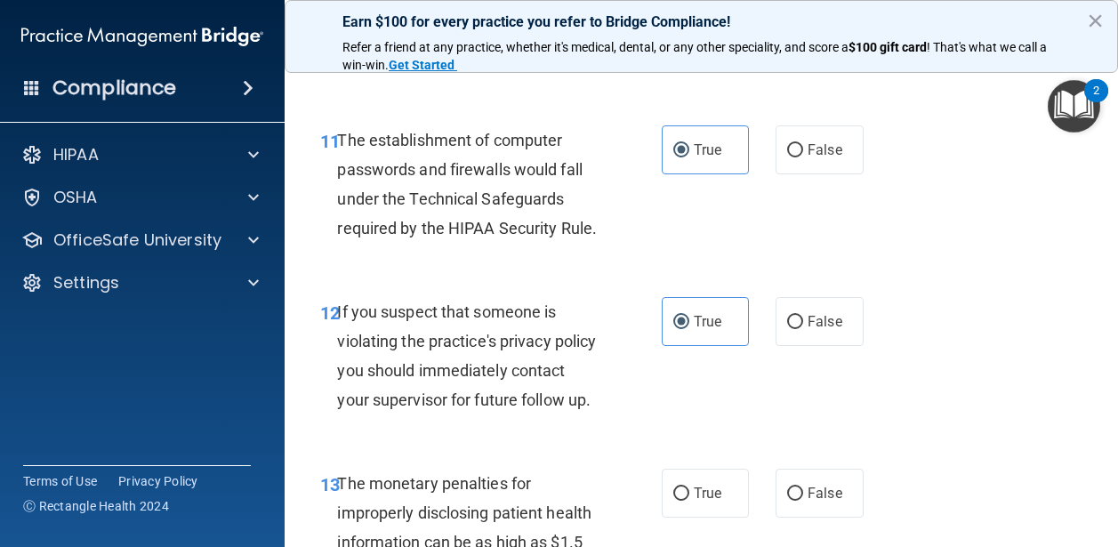
scroll to position [1856, 0]
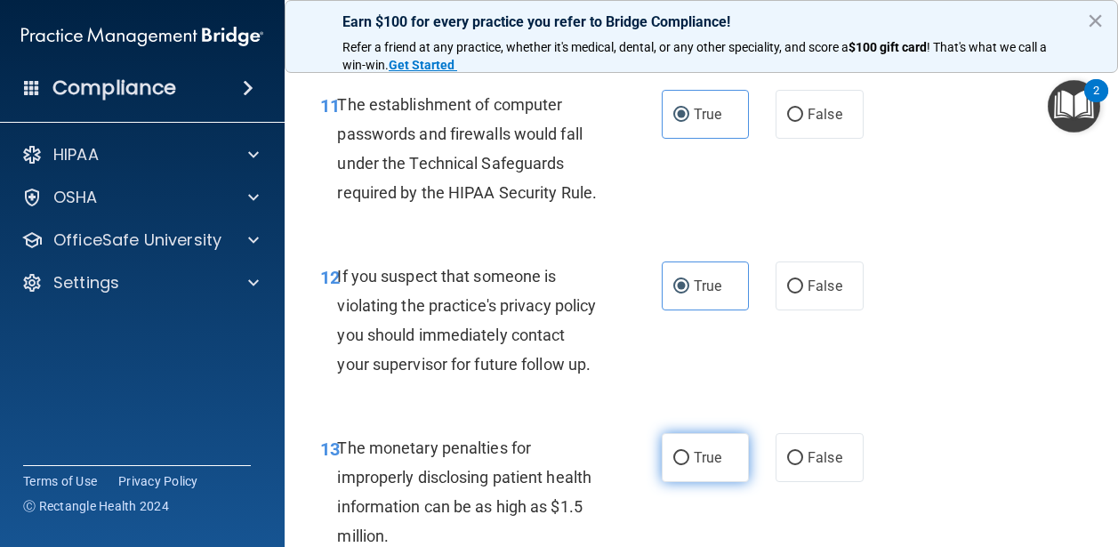
click at [694, 456] on span "True" at bounding box center [708, 457] width 28 height 17
click at [690, 456] on input "True" at bounding box center [682, 458] width 16 height 13
radio input "true"
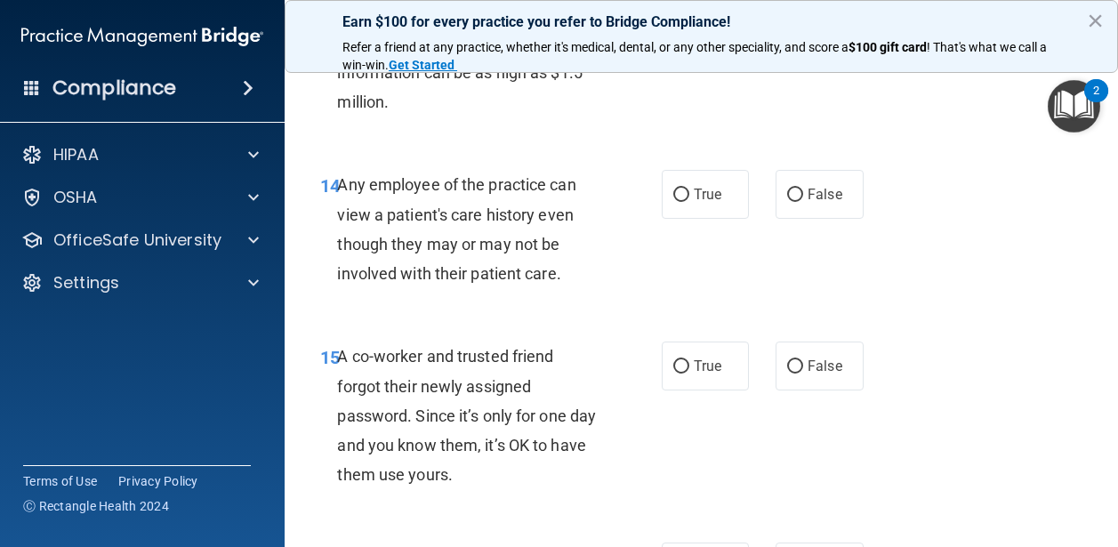
scroll to position [2303, 0]
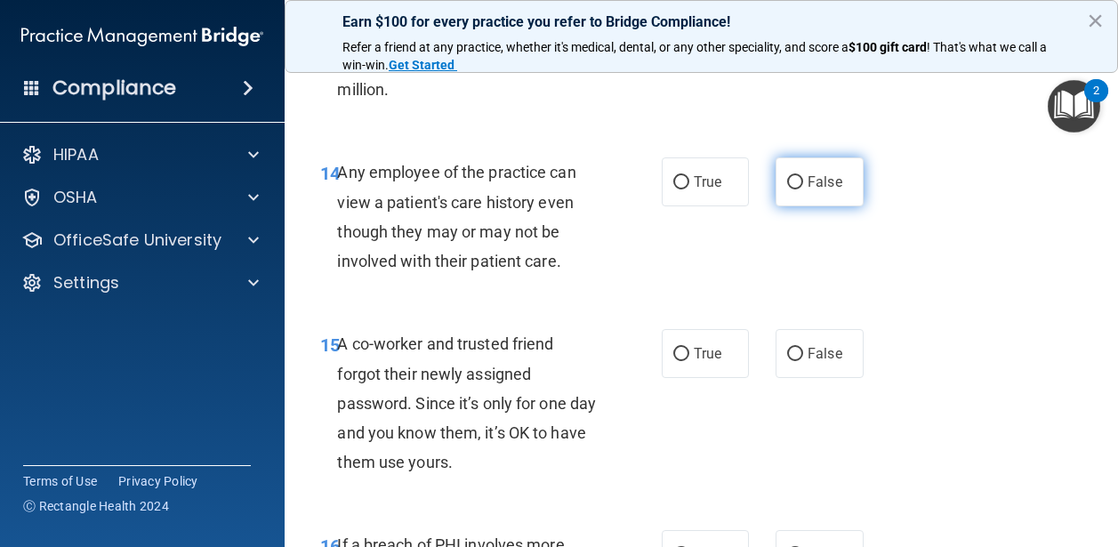
click at [827, 190] on span "False" at bounding box center [825, 181] width 35 height 17
click at [803, 190] on input "False" at bounding box center [795, 182] width 16 height 13
radio input "true"
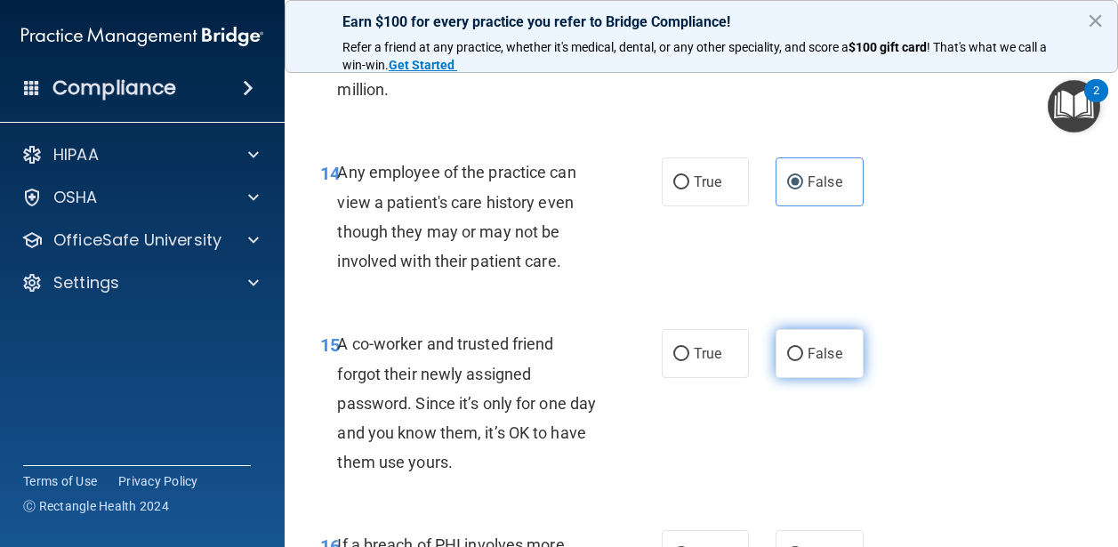
click at [813, 343] on label "False" at bounding box center [820, 353] width 88 height 49
click at [803, 348] on input "False" at bounding box center [795, 354] width 16 height 13
radio input "true"
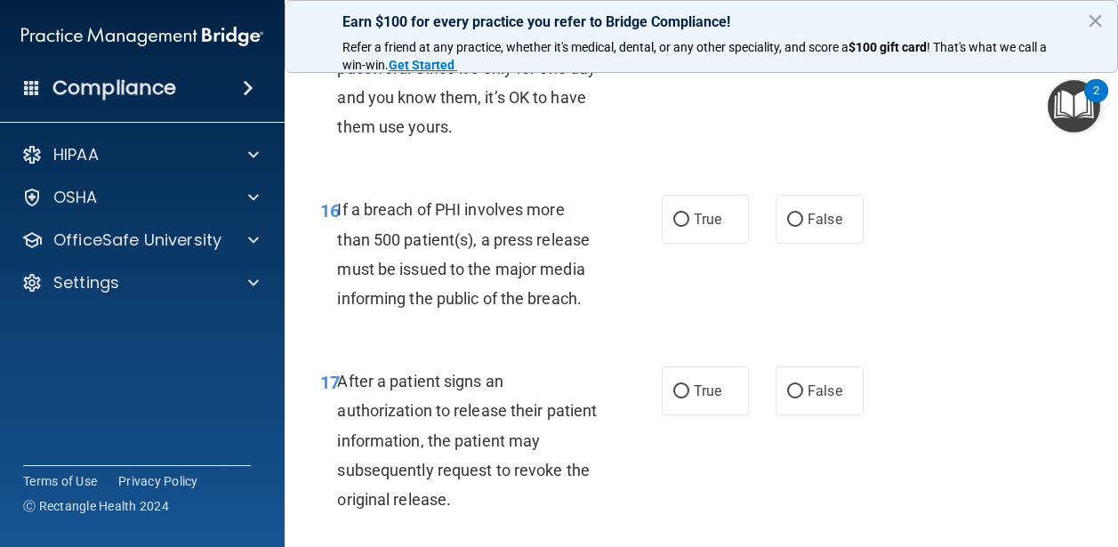
scroll to position [2641, 0]
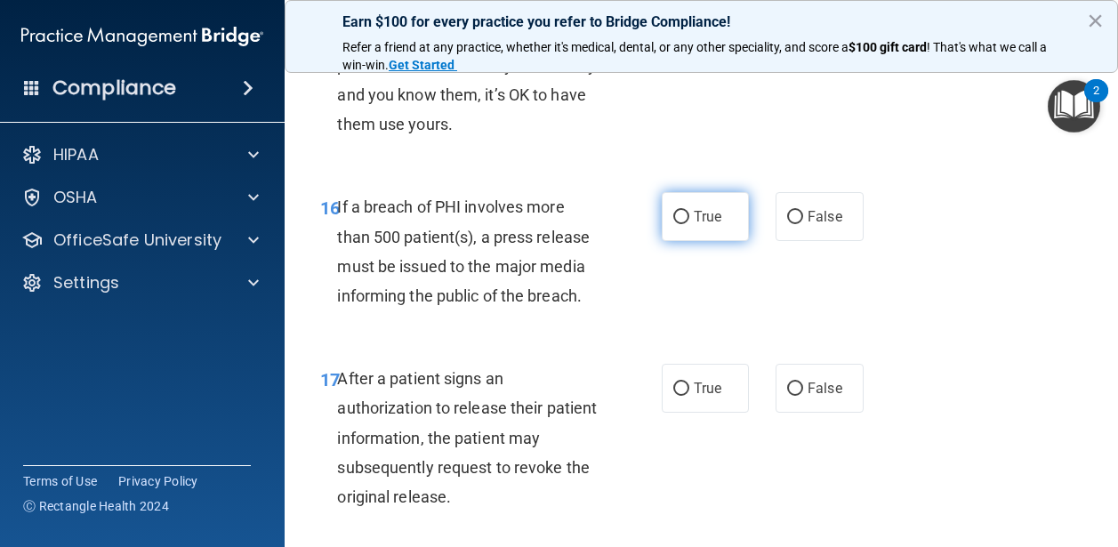
click at [690, 222] on label "True" at bounding box center [706, 216] width 88 height 49
click at [690, 222] on input "True" at bounding box center [682, 217] width 16 height 13
radio input "true"
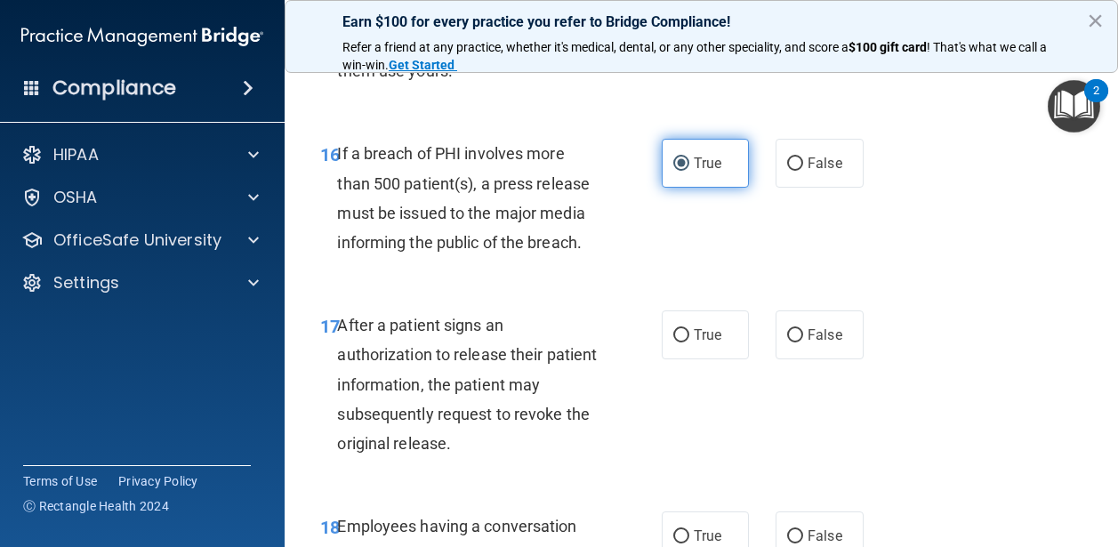
scroll to position [2722, 0]
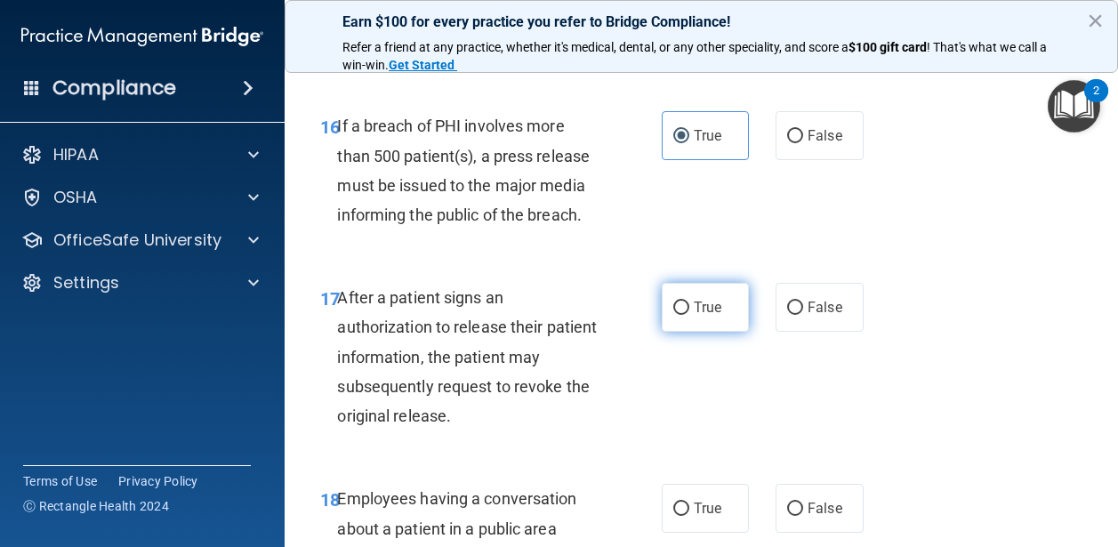
click at [691, 310] on label "True" at bounding box center [706, 307] width 88 height 49
click at [690, 310] on input "True" at bounding box center [682, 308] width 16 height 13
radio input "true"
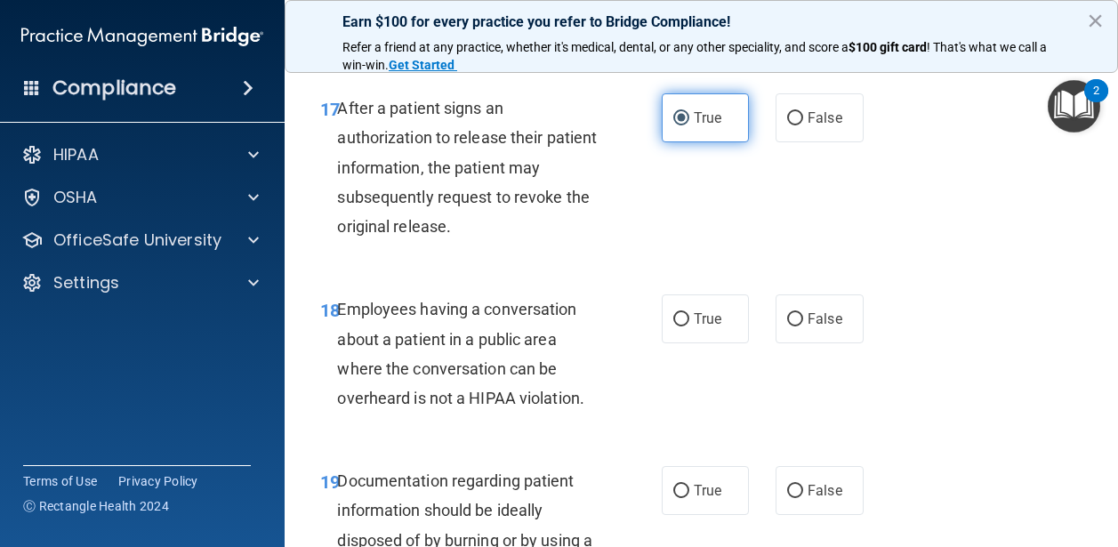
scroll to position [2953, 0]
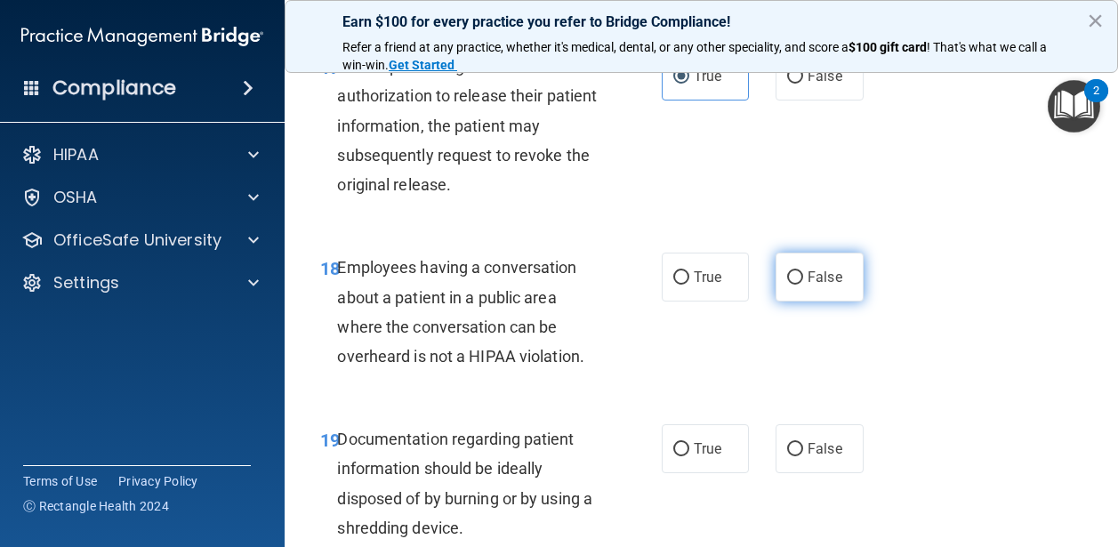
click at [804, 274] on label "False" at bounding box center [820, 277] width 88 height 49
click at [803, 274] on input "False" at bounding box center [795, 277] width 16 height 13
radio input "true"
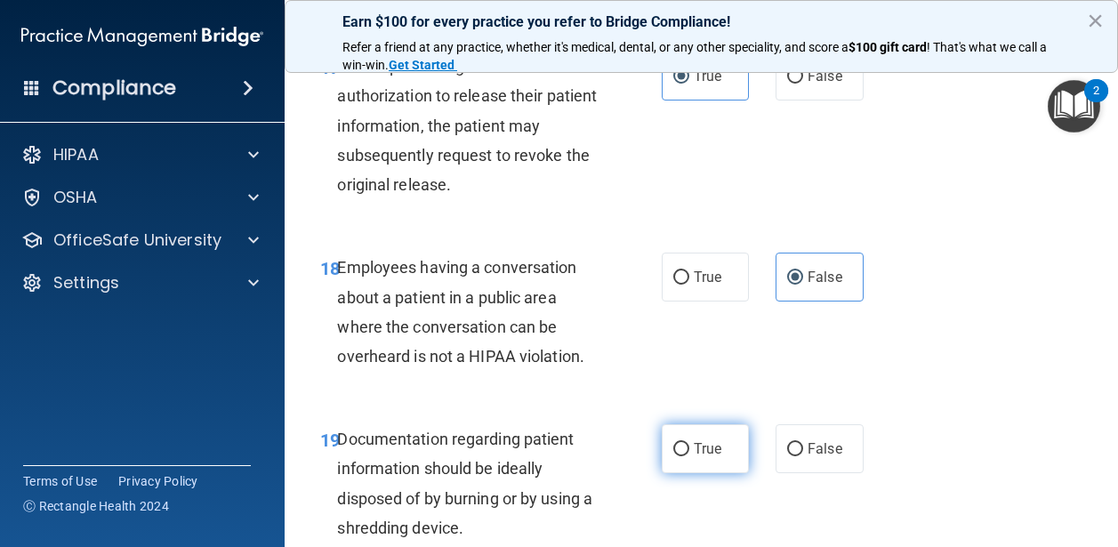
click at [703, 446] on span "True" at bounding box center [708, 448] width 28 height 17
click at [690, 446] on input "True" at bounding box center [682, 449] width 16 height 13
radio input "true"
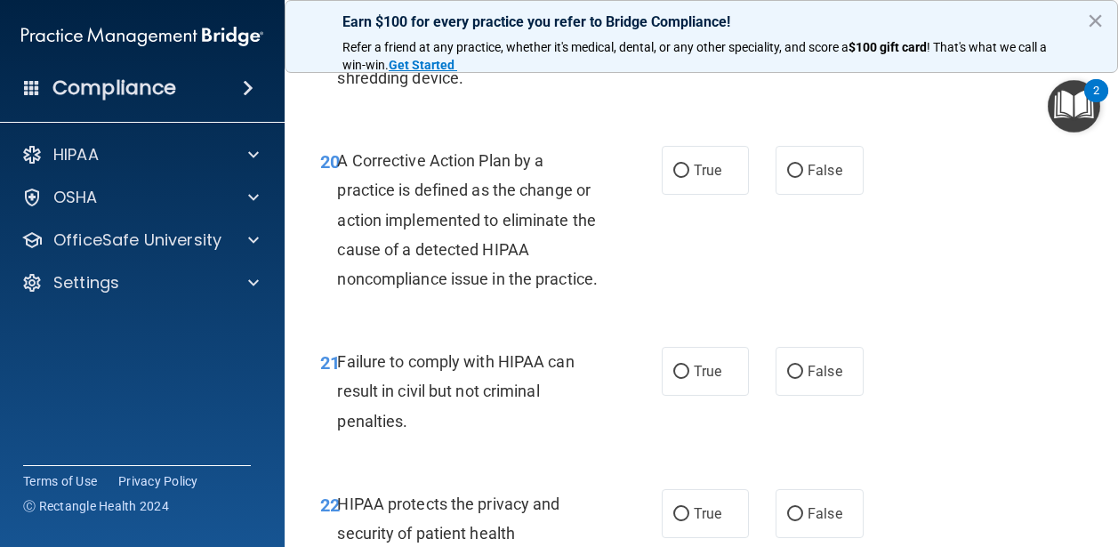
scroll to position [3412, 0]
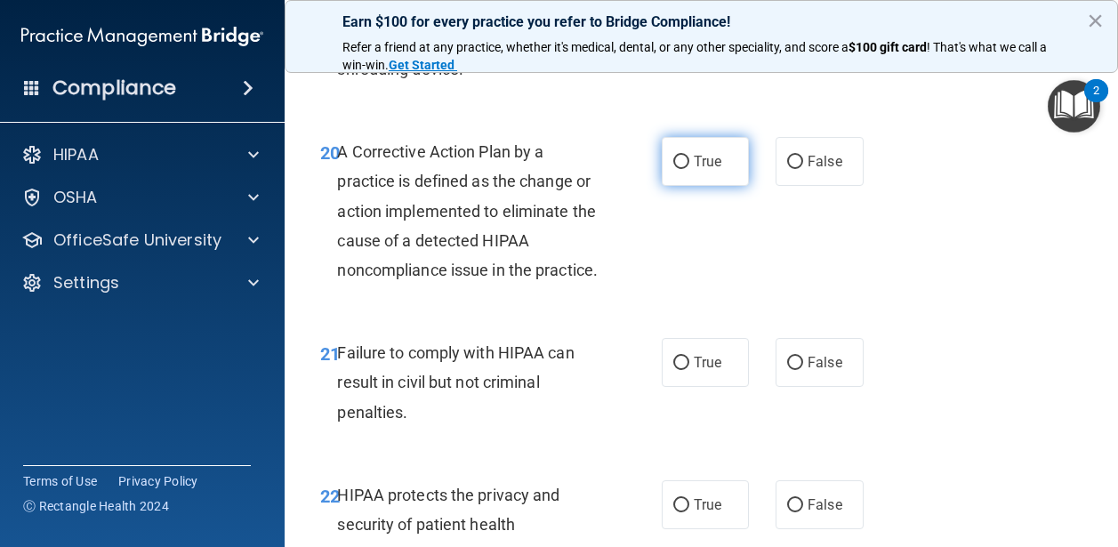
click at [697, 165] on span "True" at bounding box center [708, 161] width 28 height 17
click at [690, 165] on input "True" at bounding box center [682, 162] width 16 height 13
radio input "true"
click at [823, 387] on label "False" at bounding box center [820, 362] width 88 height 49
click at [803, 370] on input "False" at bounding box center [795, 363] width 16 height 13
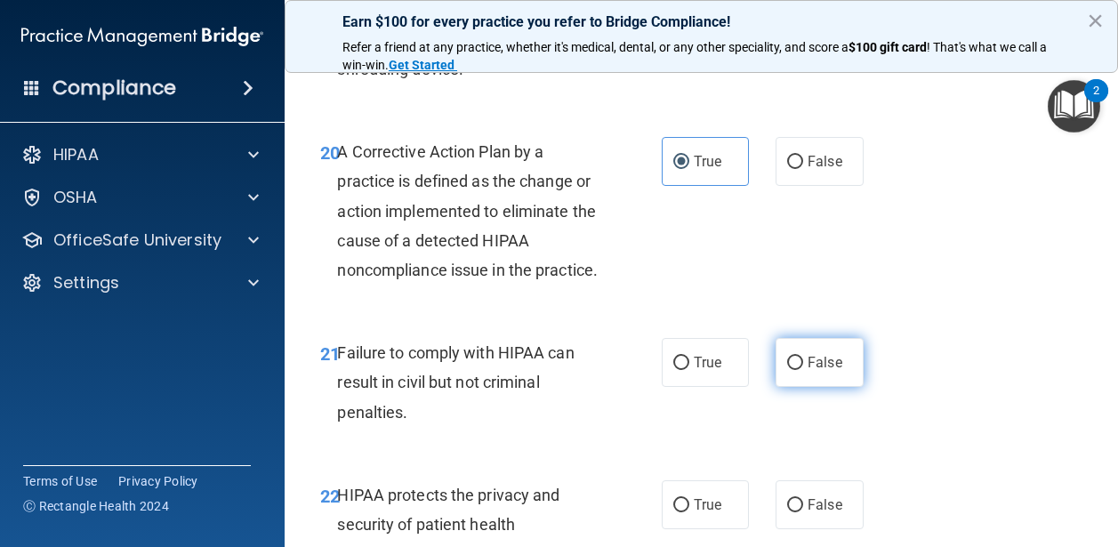
radio input "true"
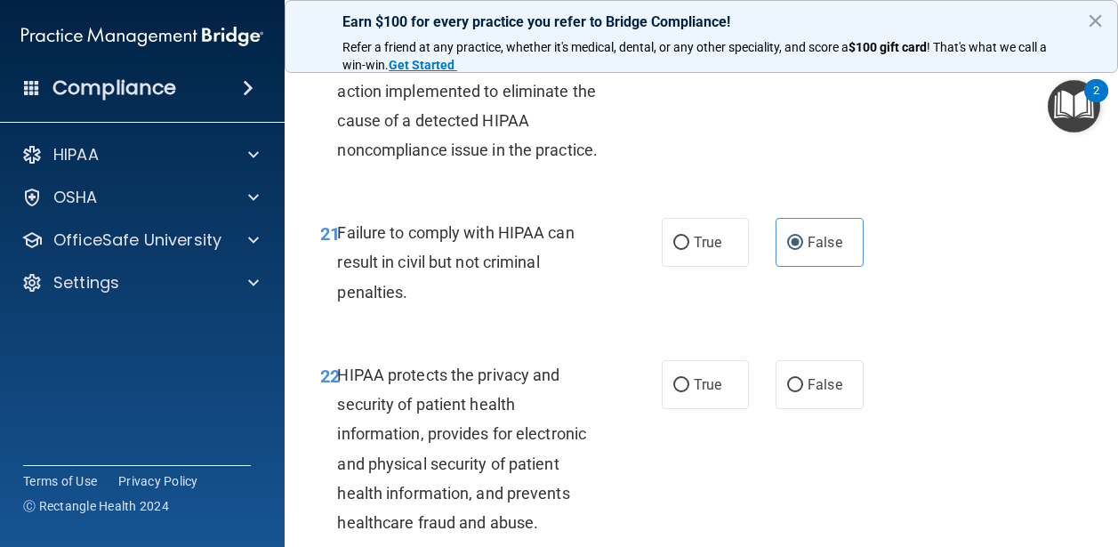
scroll to position [3533, 0]
click at [693, 408] on label "True" at bounding box center [706, 383] width 88 height 49
click at [690, 391] on input "True" at bounding box center [682, 384] width 16 height 13
radio input "true"
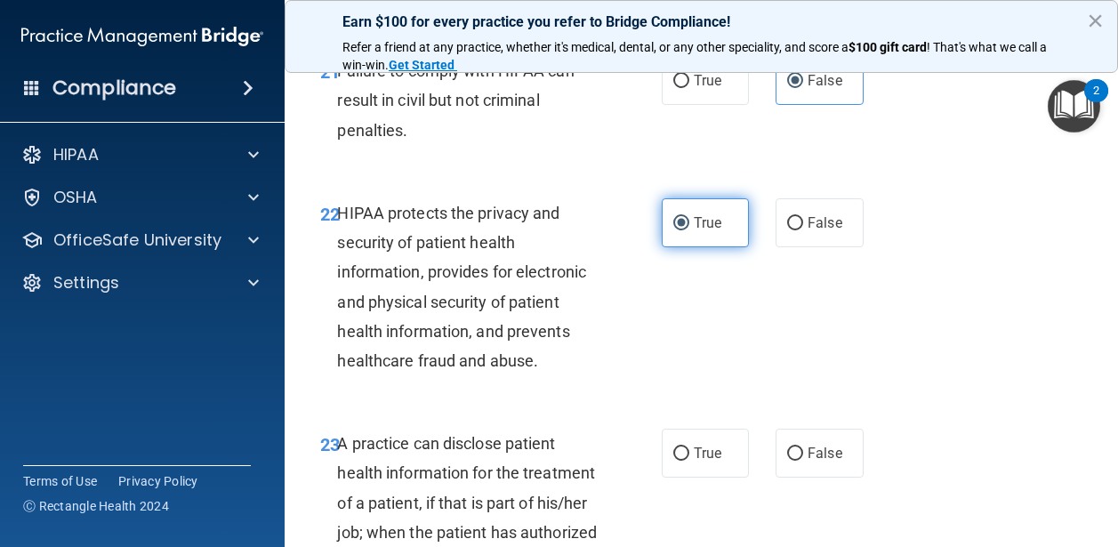
scroll to position [3724, 0]
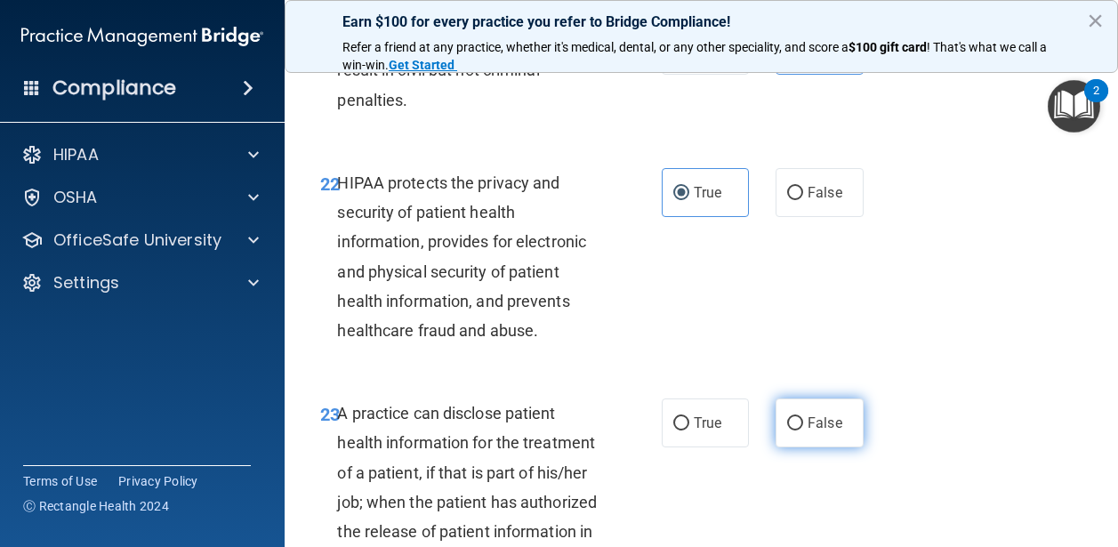
click at [818, 432] on span "False" at bounding box center [825, 423] width 35 height 17
click at [803, 431] on input "False" at bounding box center [795, 423] width 16 height 13
radio input "true"
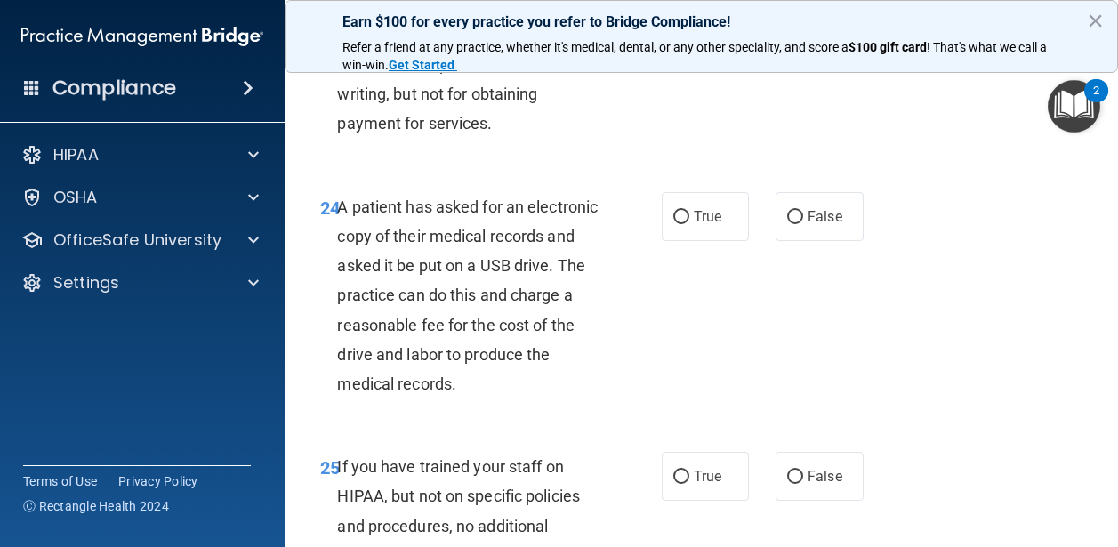
scroll to position [4240, 0]
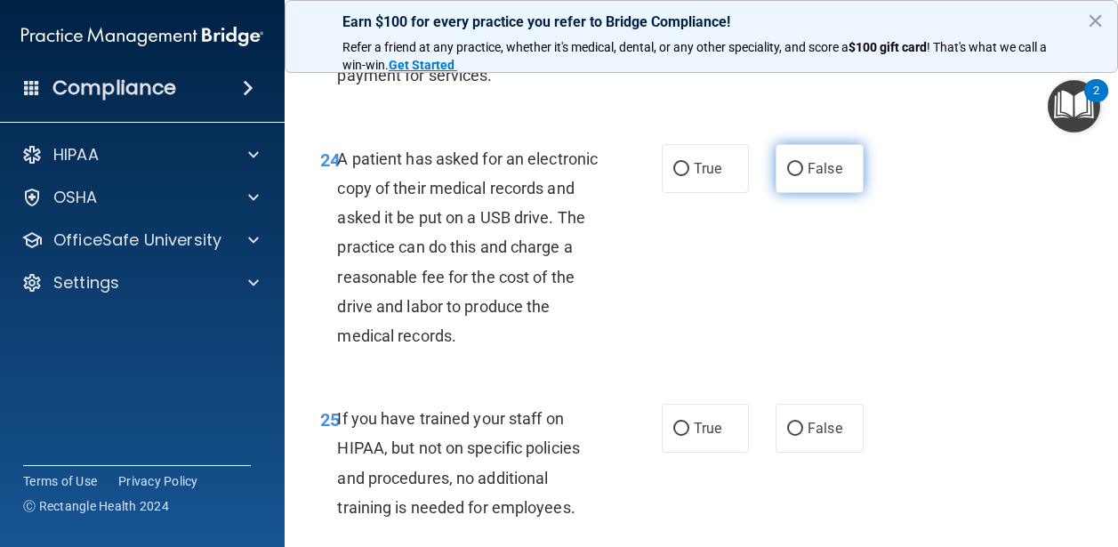
click at [787, 193] on label "False" at bounding box center [820, 168] width 88 height 49
click at [787, 176] on input "False" at bounding box center [795, 169] width 16 height 13
radio input "true"
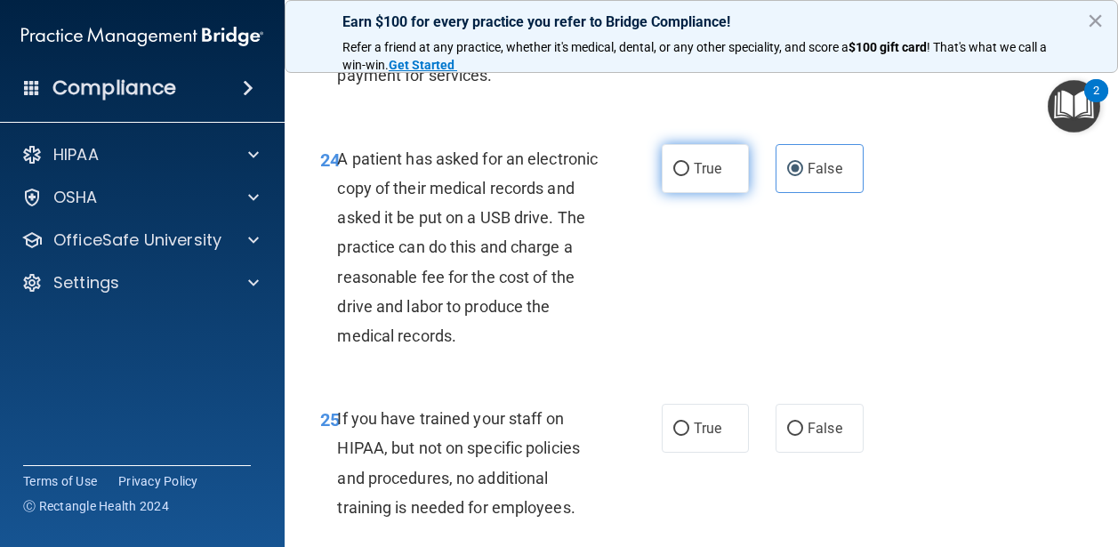
click at [720, 177] on span "True" at bounding box center [708, 168] width 28 height 17
click at [690, 176] on input "True" at bounding box center [682, 169] width 16 height 13
radio input "true"
radio input "false"
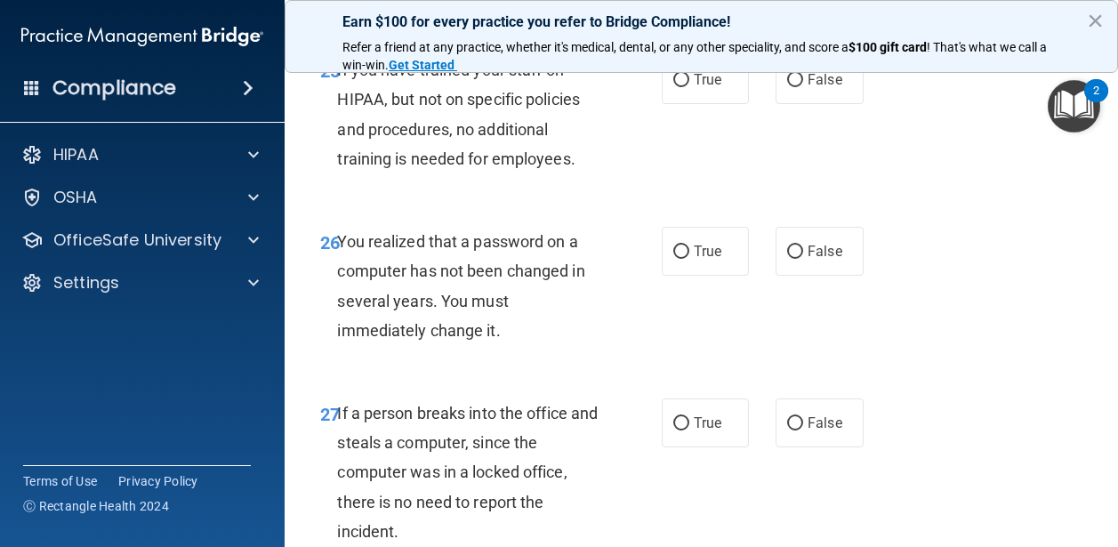
scroll to position [4589, 0]
click at [808, 87] on span "False" at bounding box center [825, 78] width 35 height 17
click at [803, 86] on input "False" at bounding box center [795, 79] width 16 height 13
radio input "true"
click at [689, 275] on label "True" at bounding box center [706, 250] width 88 height 49
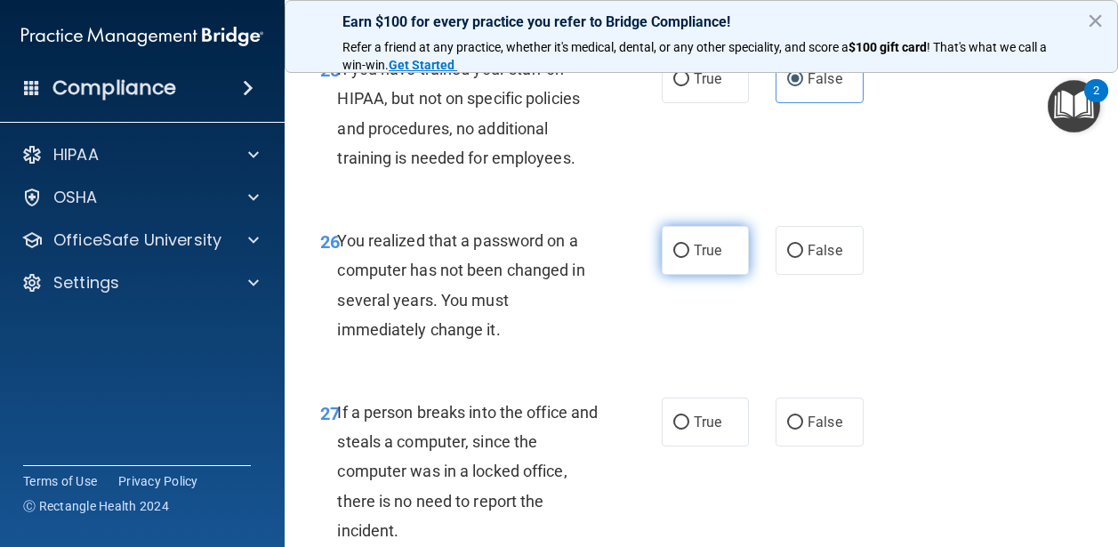
click at [689, 258] on input "True" at bounding box center [682, 251] width 16 height 13
radio input "true"
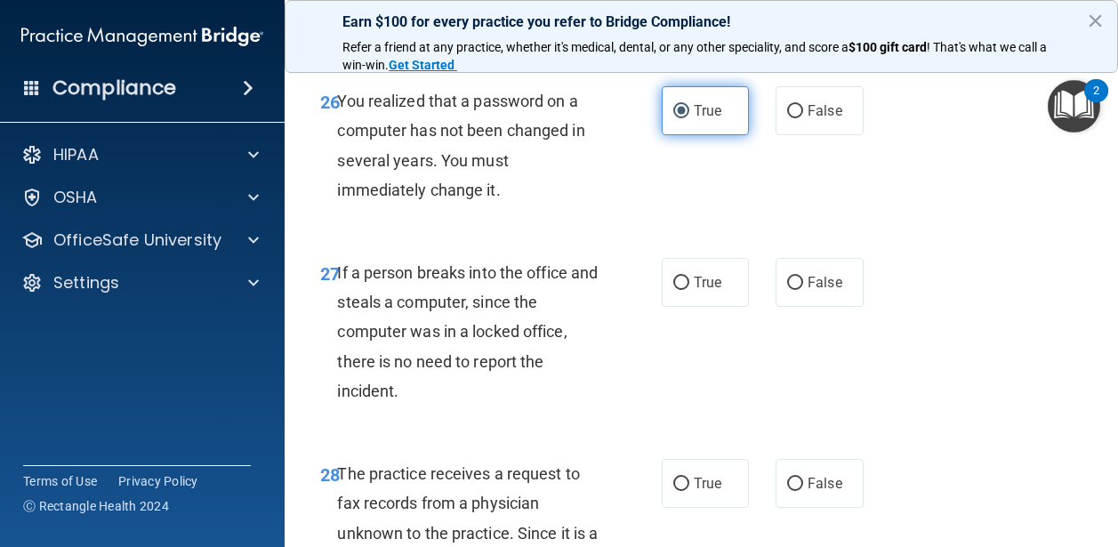
scroll to position [4764, 0]
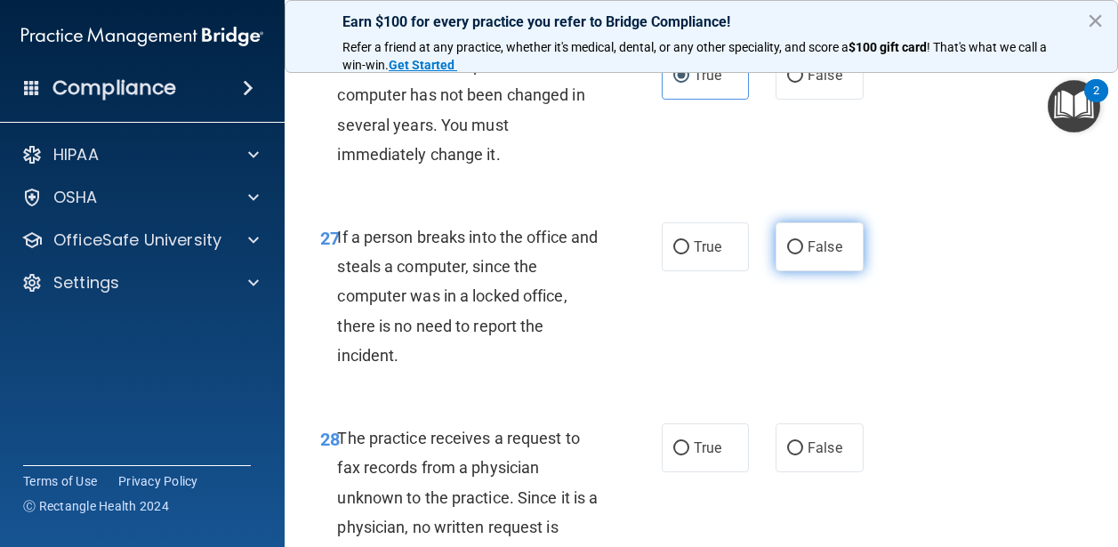
click at [828, 255] on span "False" at bounding box center [825, 246] width 35 height 17
click at [803, 254] on input "False" at bounding box center [795, 247] width 16 height 13
radio input "true"
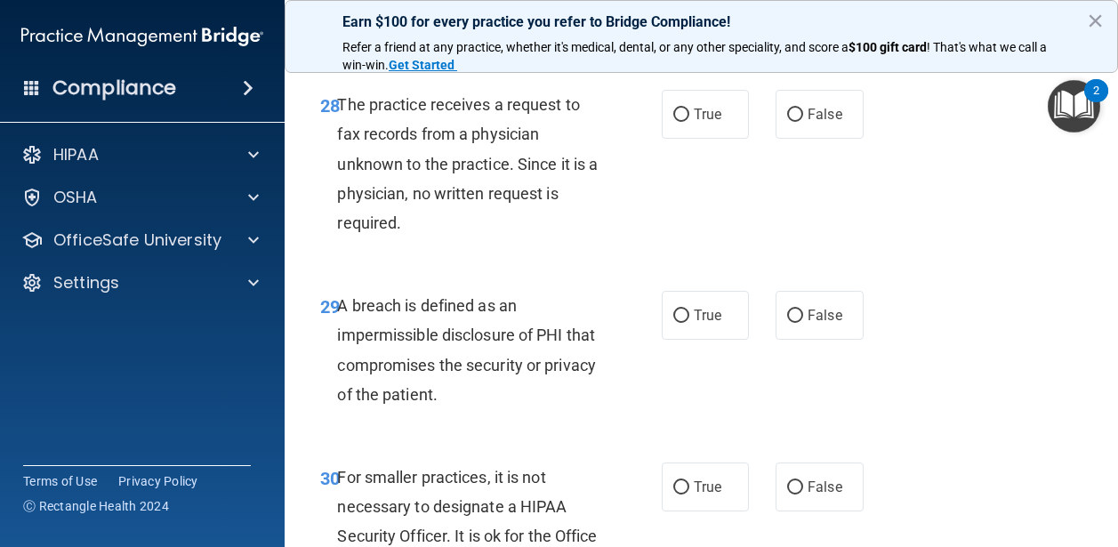
scroll to position [5102, 0]
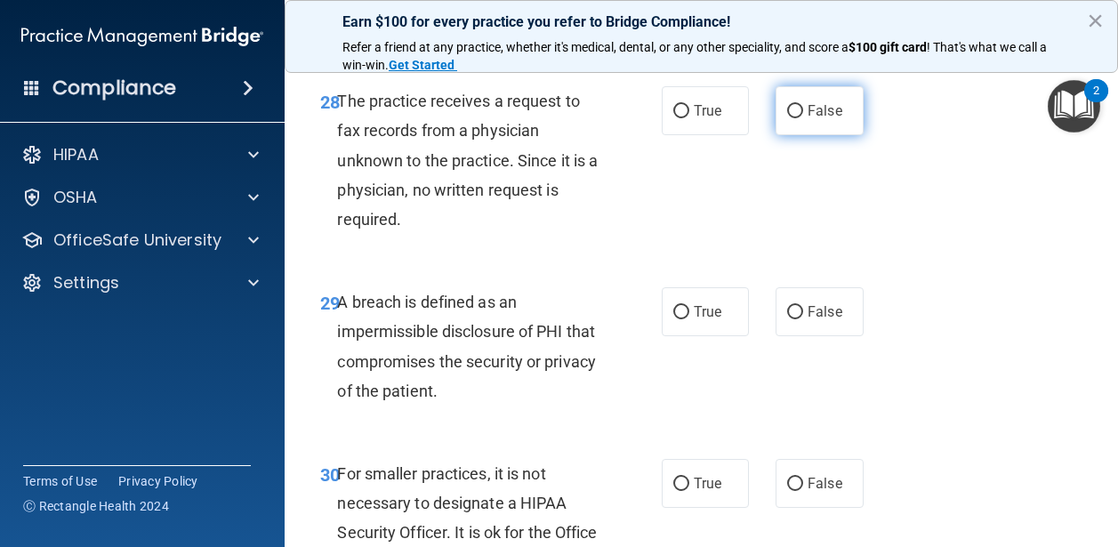
click at [781, 135] on label "False" at bounding box center [820, 110] width 88 height 49
click at [787, 118] on input "False" at bounding box center [795, 111] width 16 height 13
radio input "true"
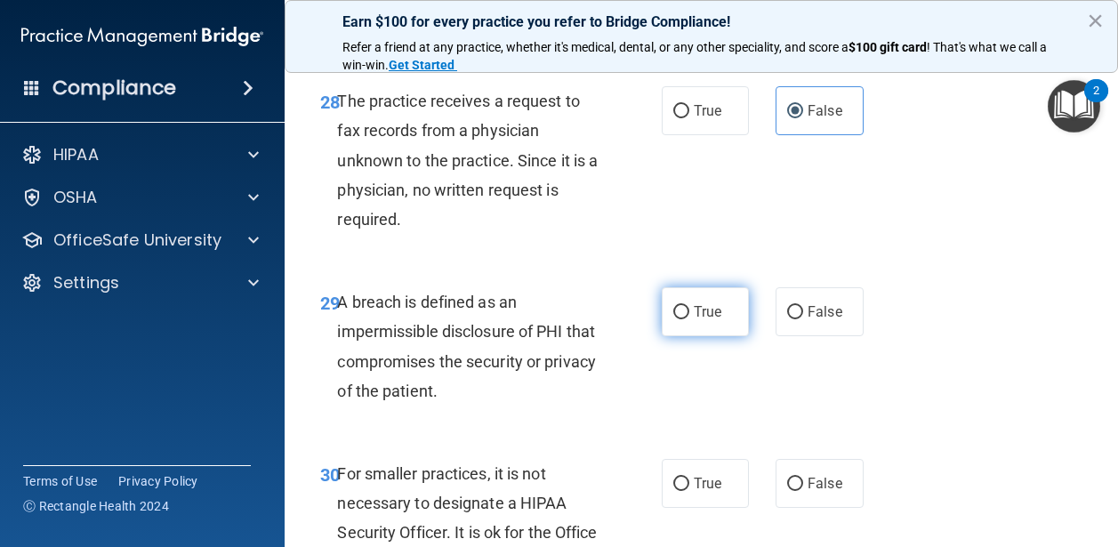
click at [698, 320] on span "True" at bounding box center [708, 311] width 28 height 17
click at [690, 319] on input "True" at bounding box center [682, 312] width 16 height 13
radio input "true"
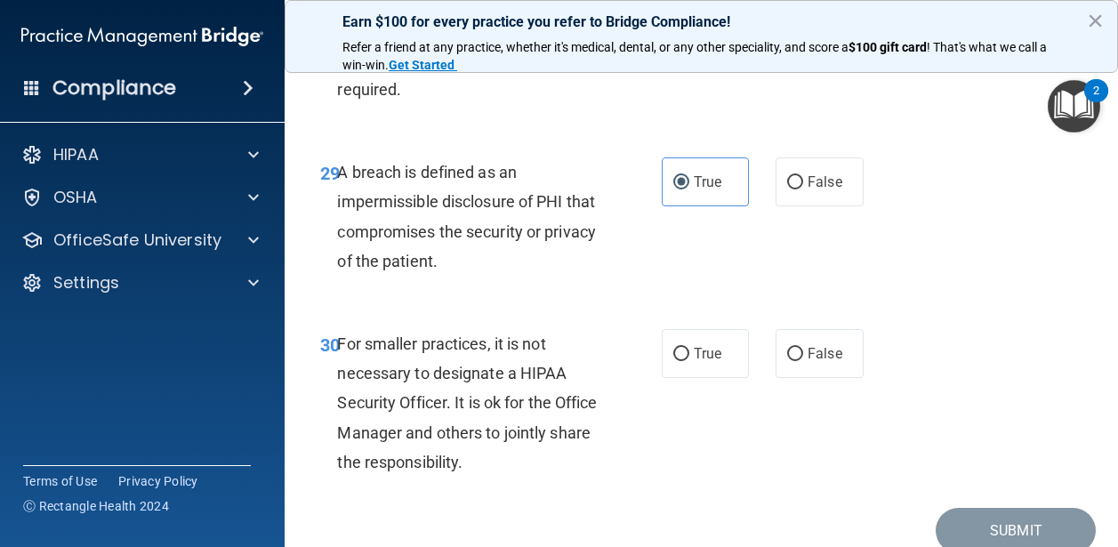
scroll to position [5292, 0]
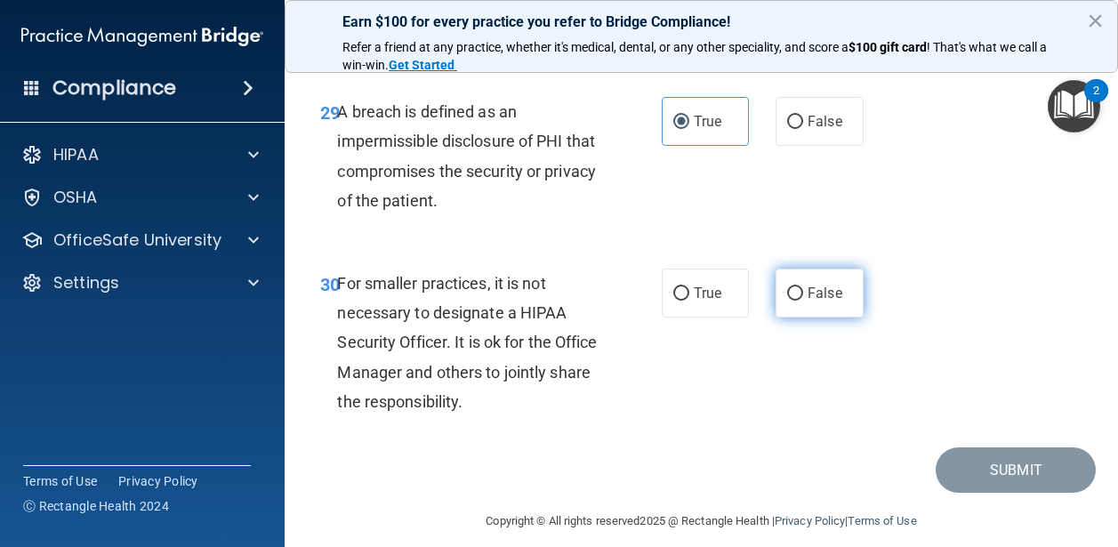
click at [803, 318] on label "False" at bounding box center [820, 293] width 88 height 49
click at [803, 301] on input "False" at bounding box center [795, 293] width 16 height 13
radio input "true"
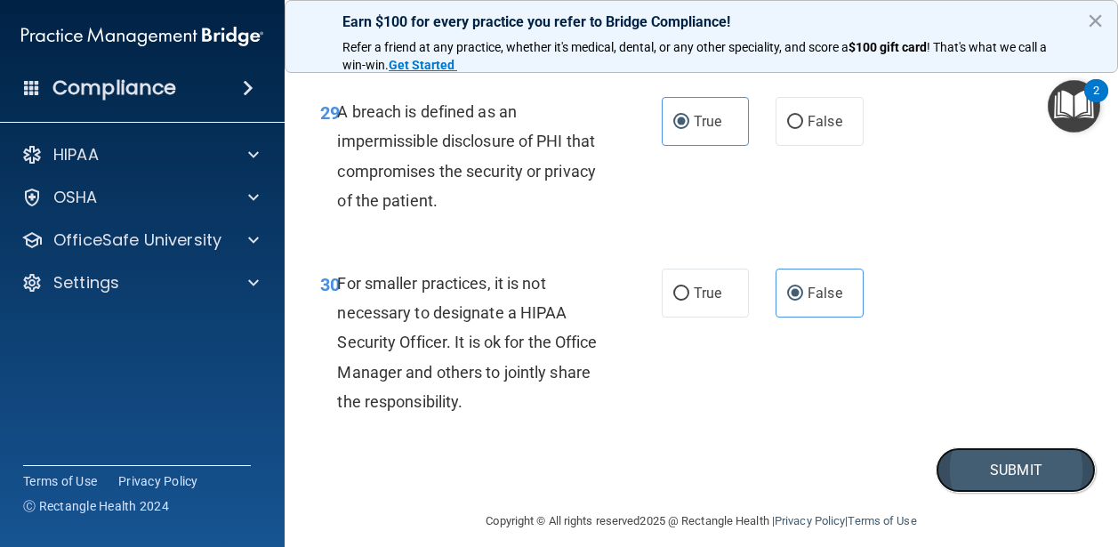
click at [1010, 493] on button "Submit" at bounding box center [1016, 470] width 160 height 45
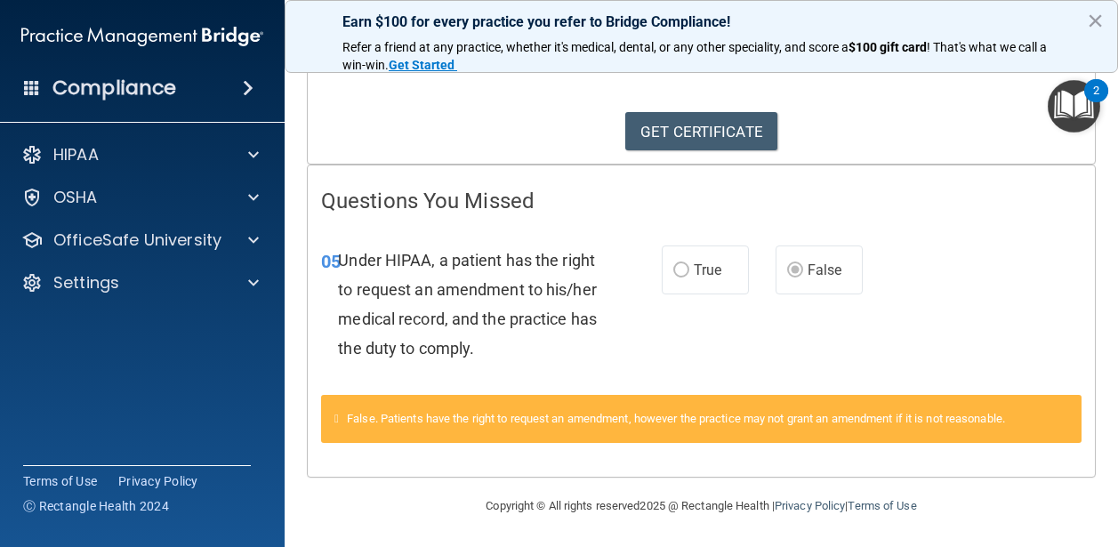
scroll to position [255, 0]
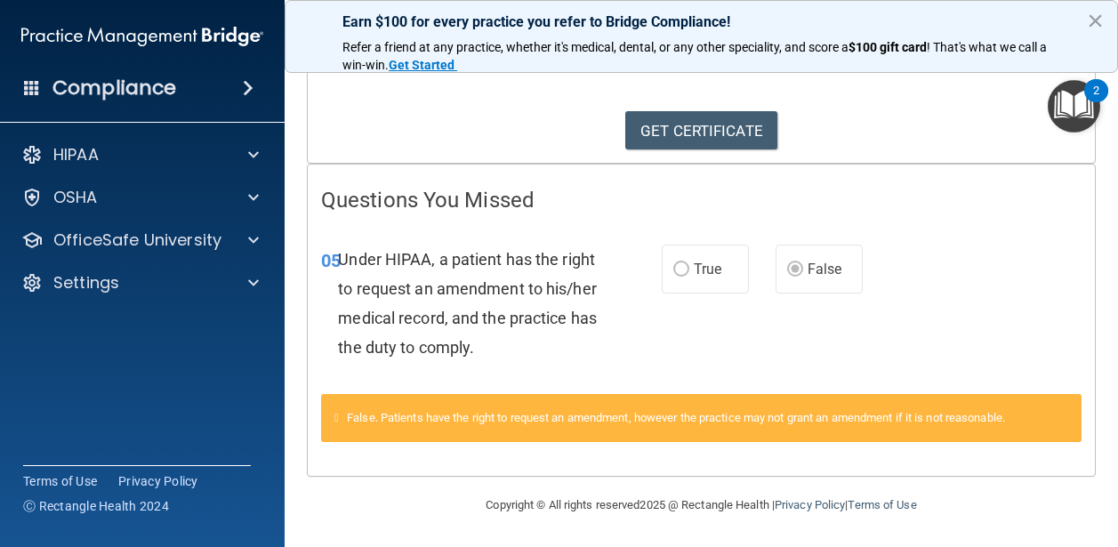
click at [702, 266] on span "True" at bounding box center [708, 269] width 28 height 17
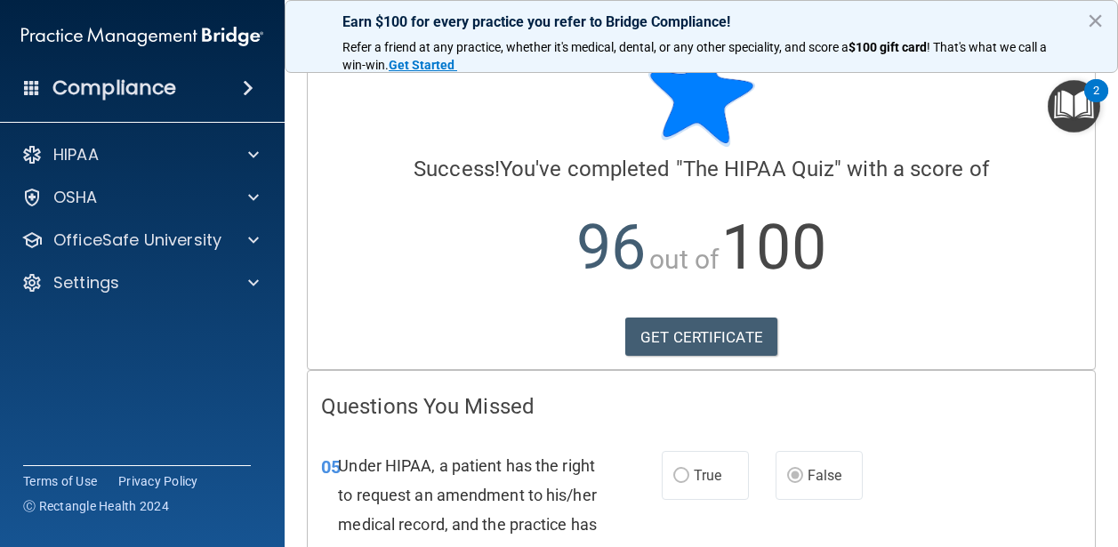
scroll to position [50, 0]
click at [685, 333] on link "GET CERTIFICATE" at bounding box center [701, 336] width 152 height 39
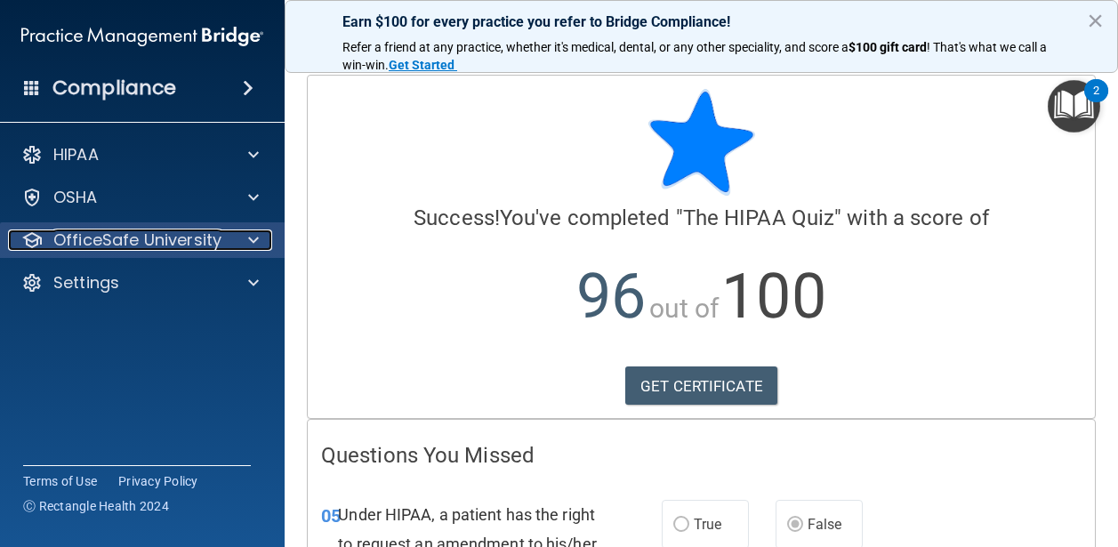
click at [145, 243] on p "OfficeSafe University" at bounding box center [137, 240] width 168 height 21
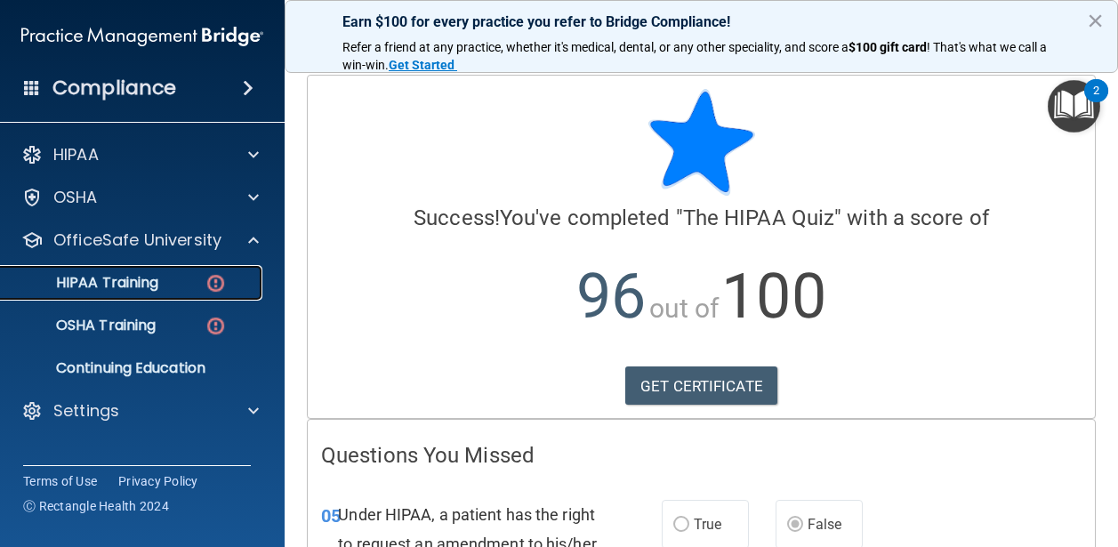
click at [148, 275] on p "HIPAA Training" at bounding box center [85, 283] width 147 height 18
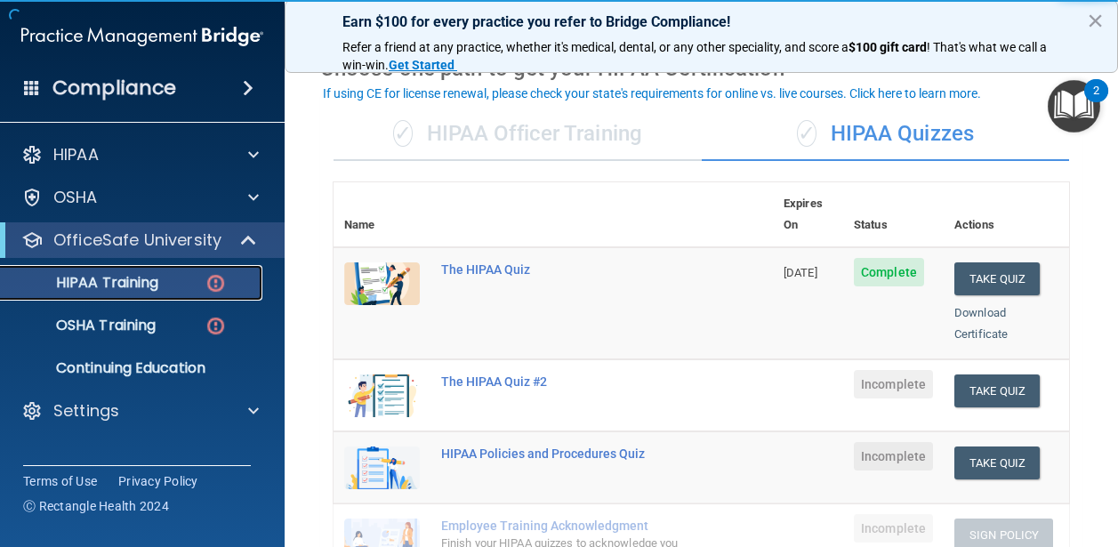
scroll to position [125, 0]
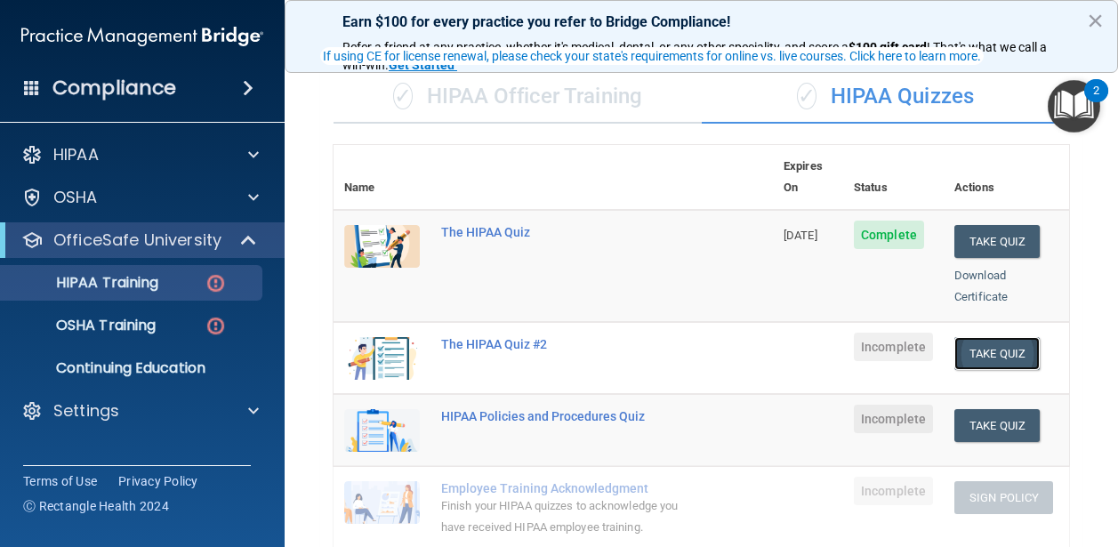
click at [972, 337] on button "Take Quiz" at bounding box center [997, 353] width 85 height 33
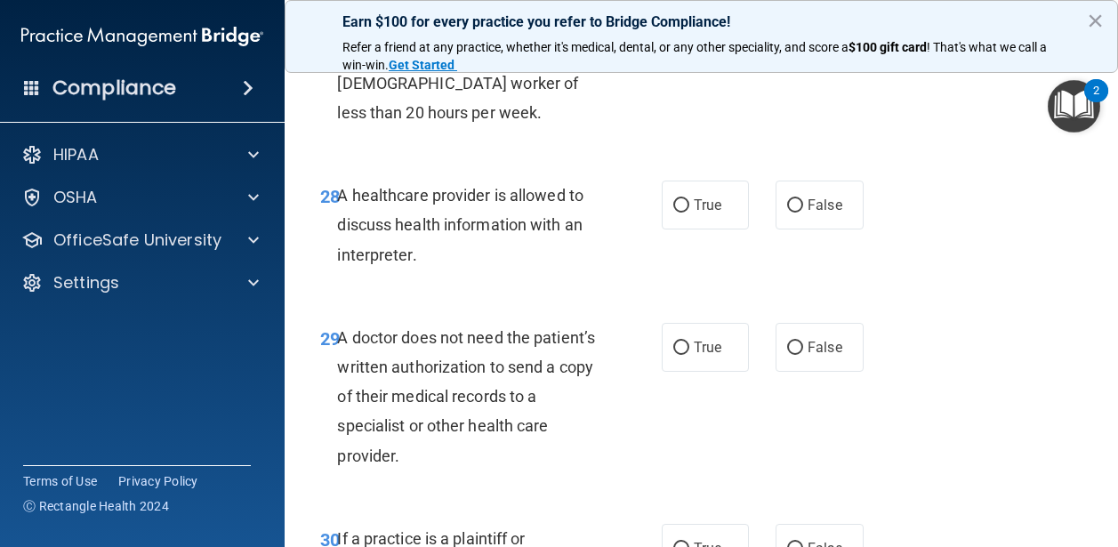
scroll to position [5280, 0]
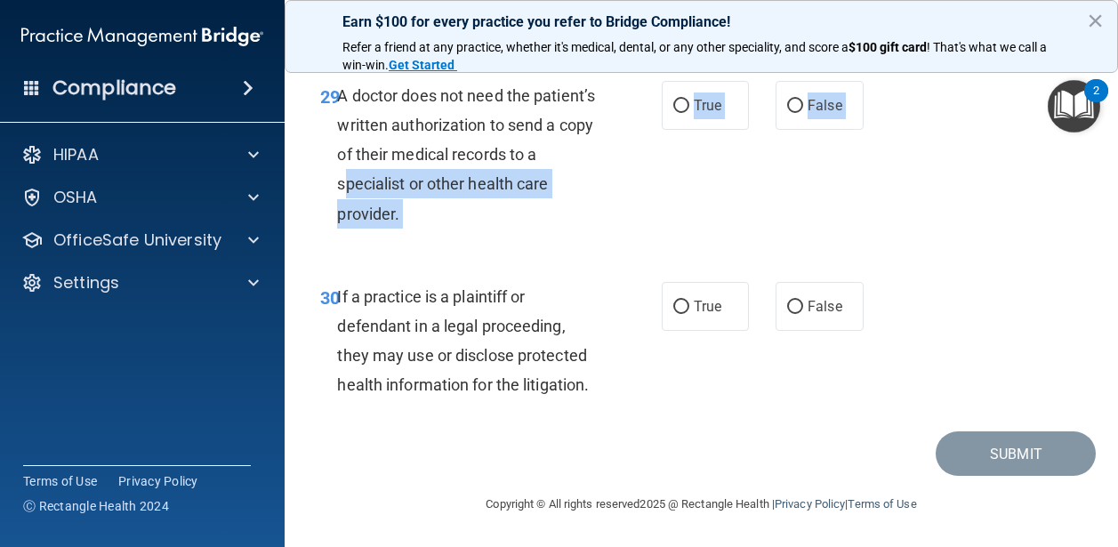
drag, startPoint x: 594, startPoint y: 412, endPoint x: 303, endPoint y: 182, distance: 371.1
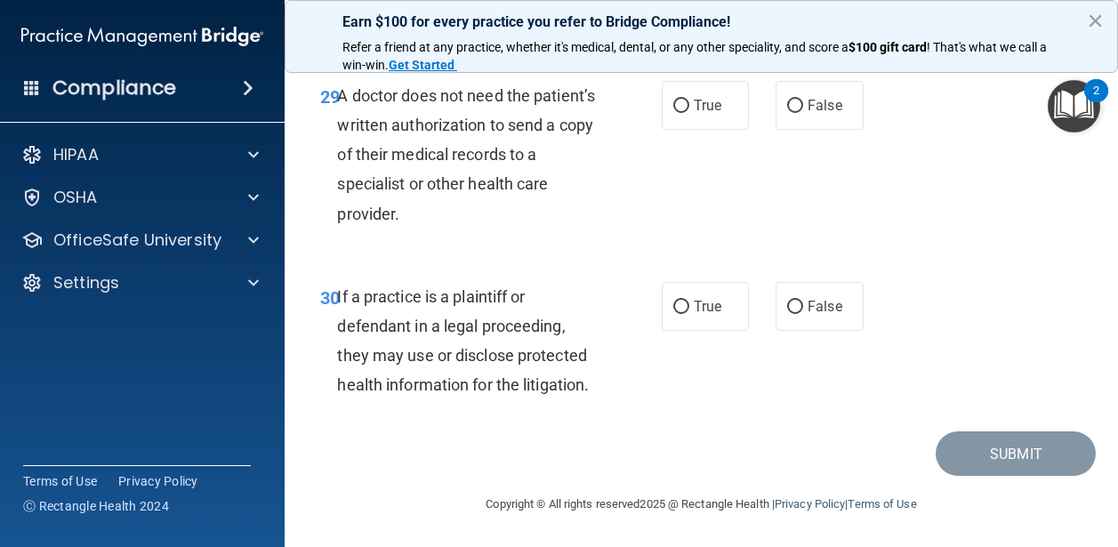
click at [467, 313] on div "If a practice is a plaintiff or defendant in a legal proceeding, they may use o…" at bounding box center [475, 341] width 276 height 118
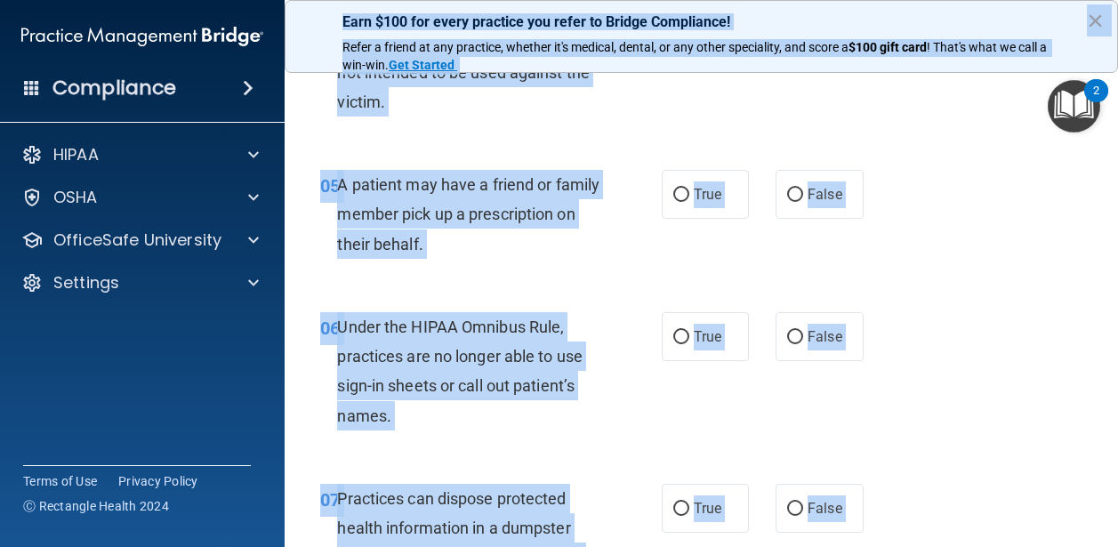
scroll to position [0, 0]
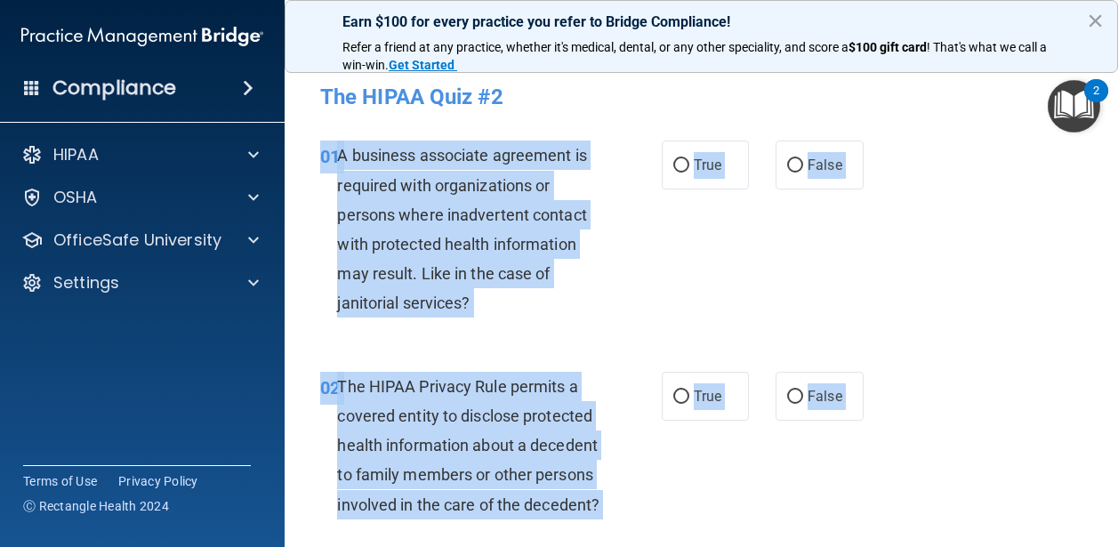
drag, startPoint x: 596, startPoint y: 385, endPoint x: 321, endPoint y: 142, distance: 366.9
copy div "01 A business associate agreement is required with organizations or persons whe…"
click at [710, 183] on label "True" at bounding box center [706, 165] width 88 height 49
click at [690, 173] on input "True" at bounding box center [682, 165] width 16 height 13
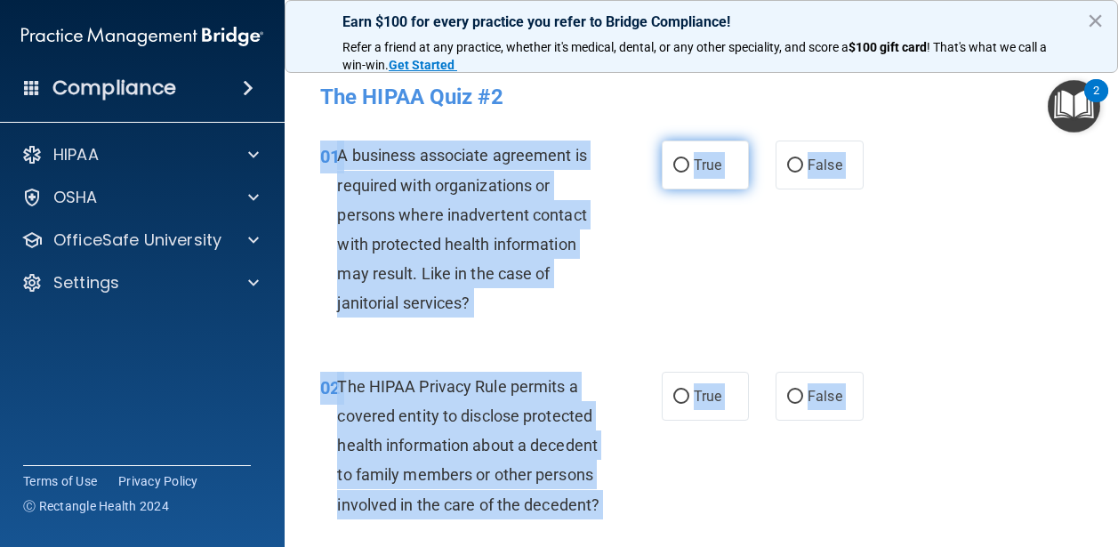
radio input "true"
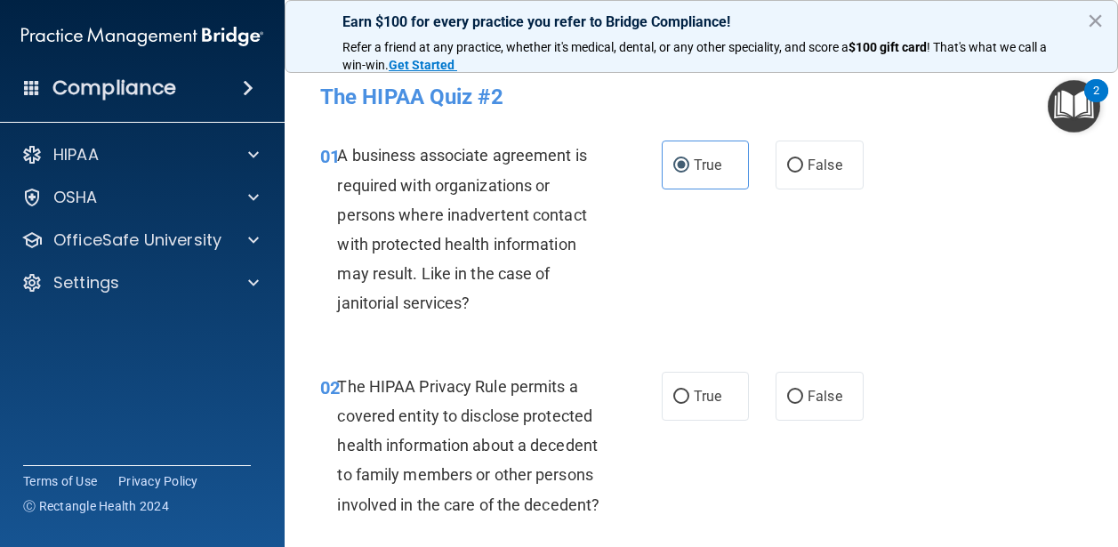
click at [672, 258] on div "01 A business associate agreement is required with organizations or persons whe…" at bounding box center [491, 234] width 395 height 186
click at [688, 393] on input "True" at bounding box center [682, 397] width 16 height 13
radio input "true"
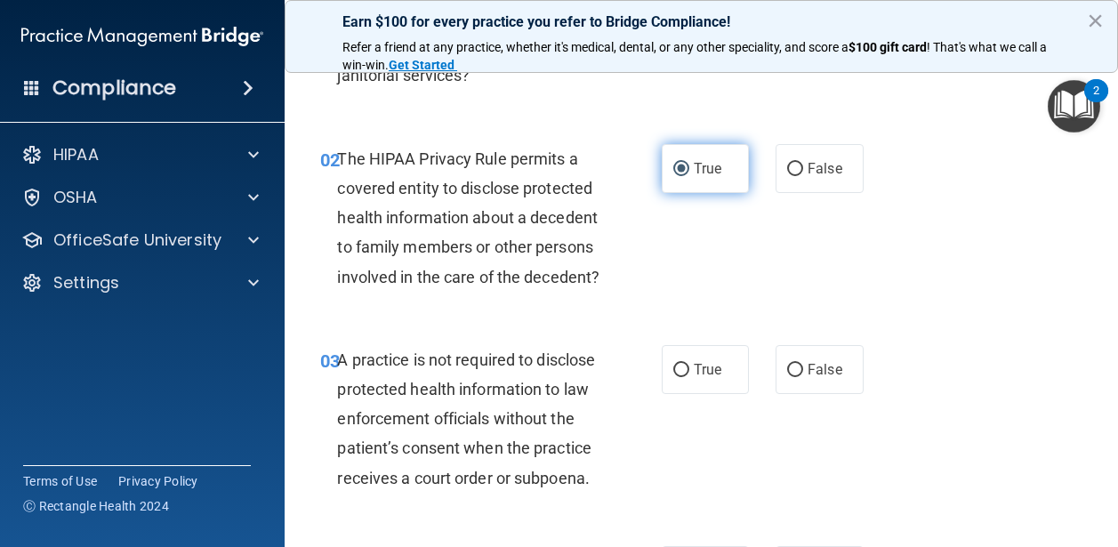
scroll to position [310, 0]
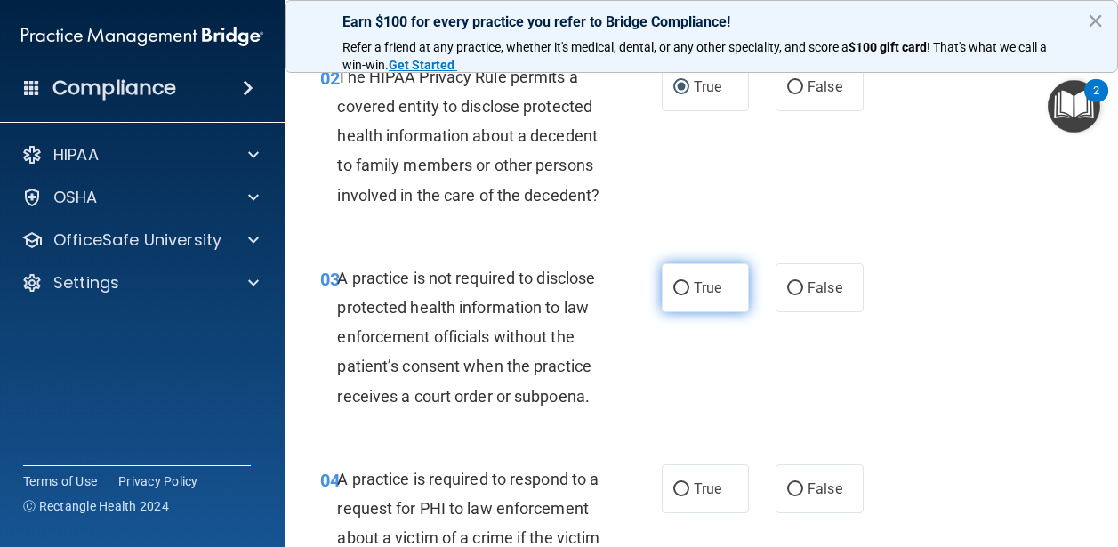
click at [689, 312] on label "True" at bounding box center [706, 287] width 88 height 49
click at [689, 295] on input "True" at bounding box center [682, 288] width 16 height 13
radio input "true"
click at [690, 510] on label "True" at bounding box center [706, 488] width 88 height 49
click at [690, 496] on input "True" at bounding box center [682, 489] width 16 height 13
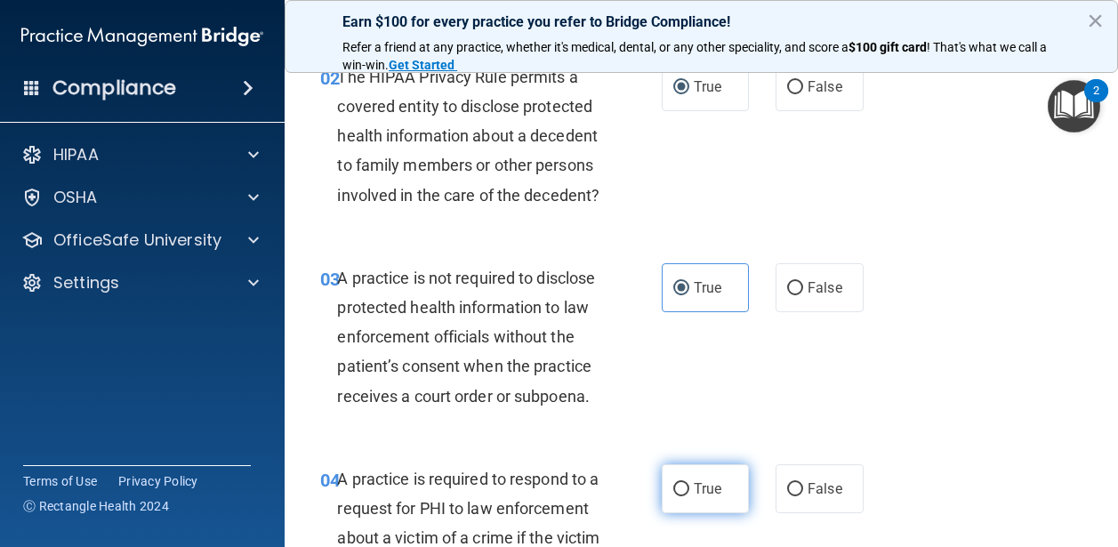
radio input "true"
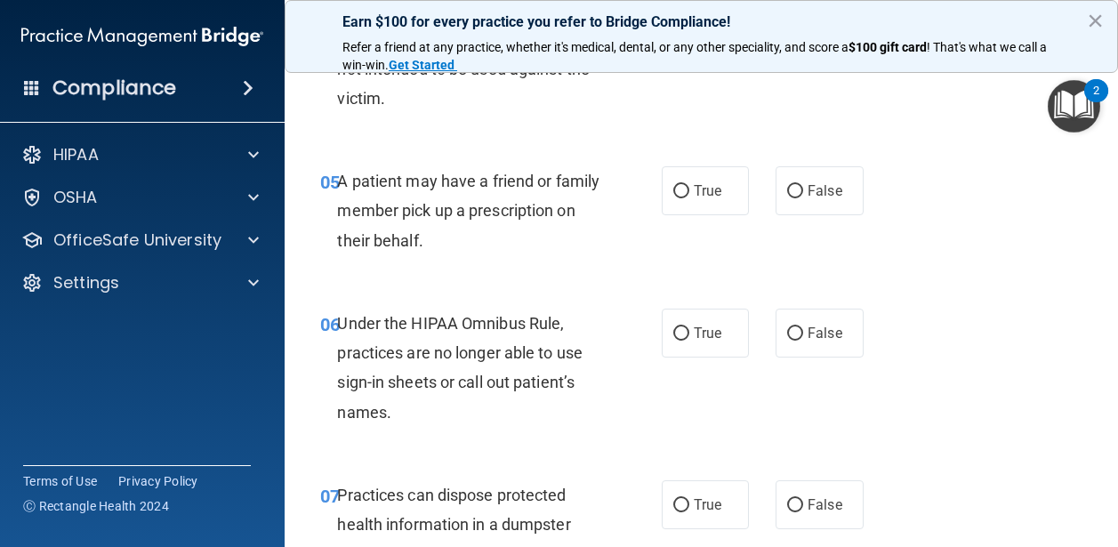
scroll to position [843, 0]
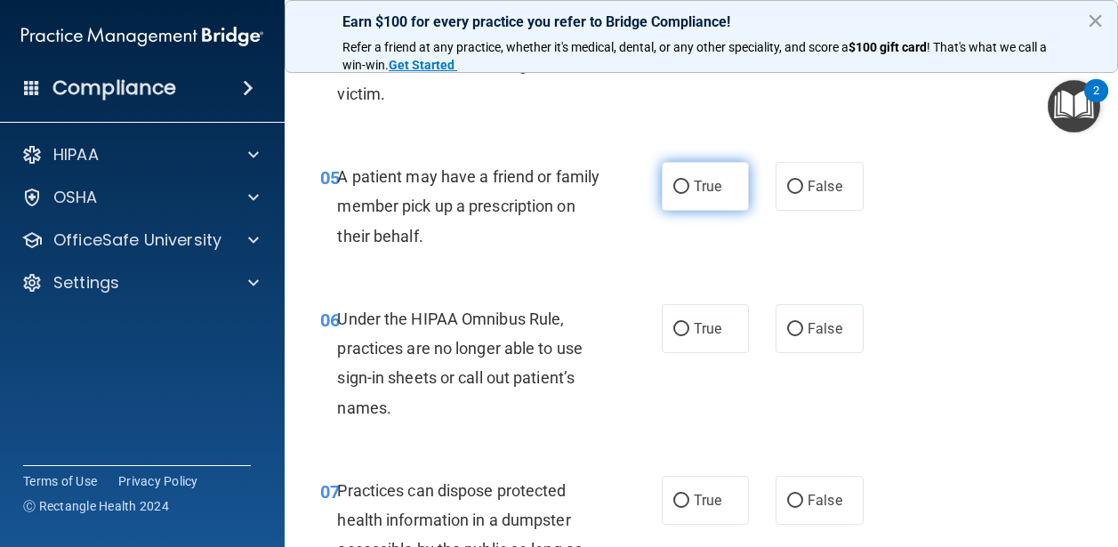
click at [713, 195] on span "True" at bounding box center [708, 186] width 28 height 17
click at [690, 194] on input "True" at bounding box center [682, 187] width 16 height 13
radio input "true"
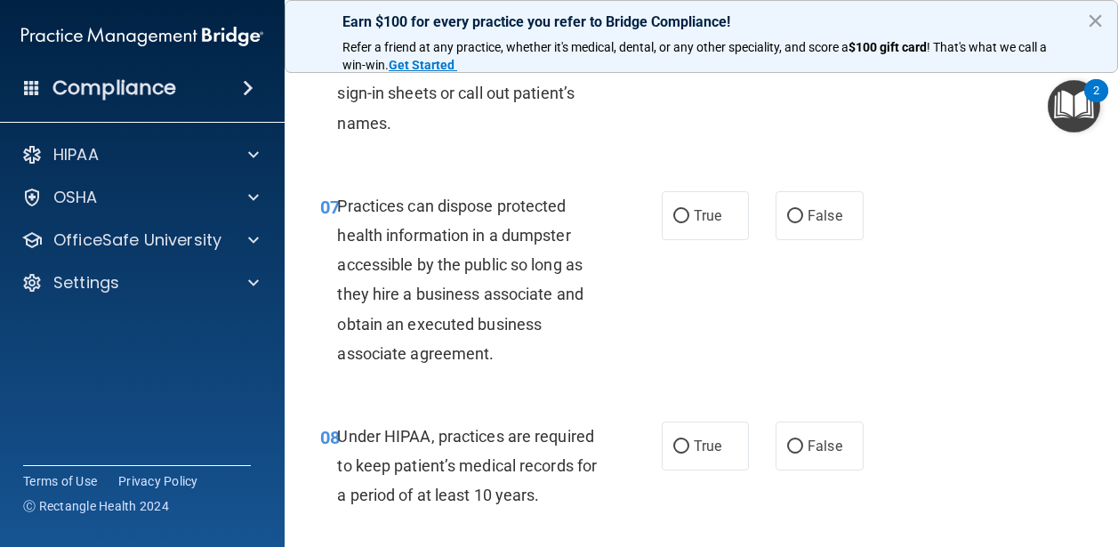
scroll to position [1007, 0]
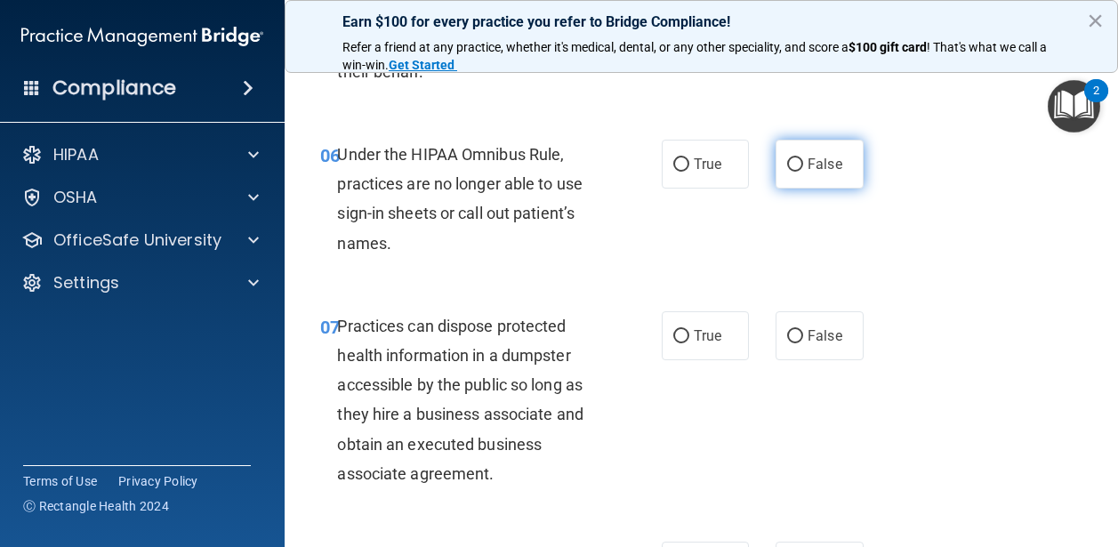
click at [808, 189] on label "False" at bounding box center [820, 164] width 88 height 49
click at [803, 172] on input "False" at bounding box center [795, 164] width 16 height 13
radio input "true"
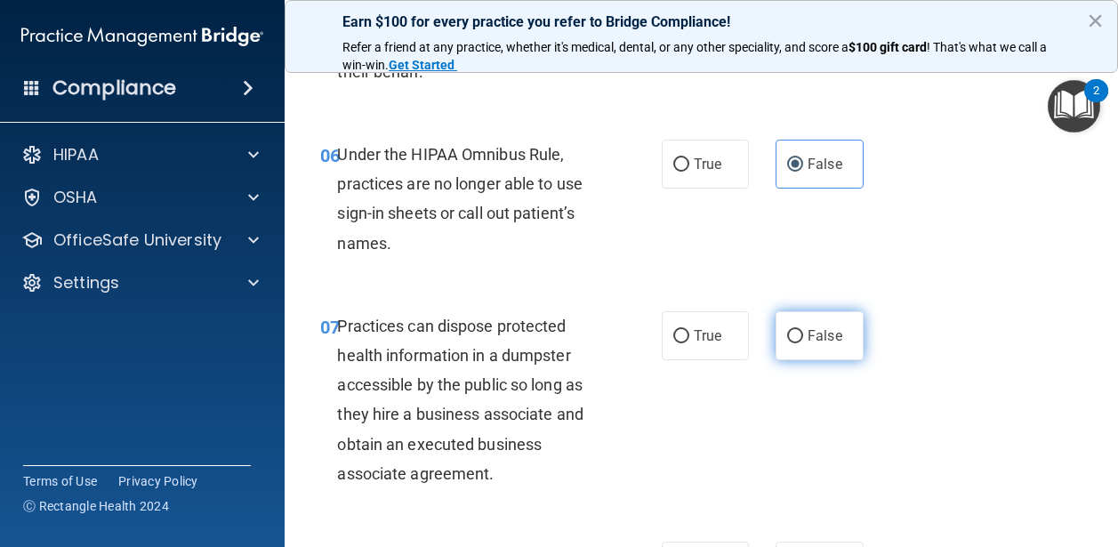
click at [803, 357] on label "False" at bounding box center [820, 335] width 88 height 49
click at [803, 343] on input "False" at bounding box center [795, 336] width 16 height 13
radio input "true"
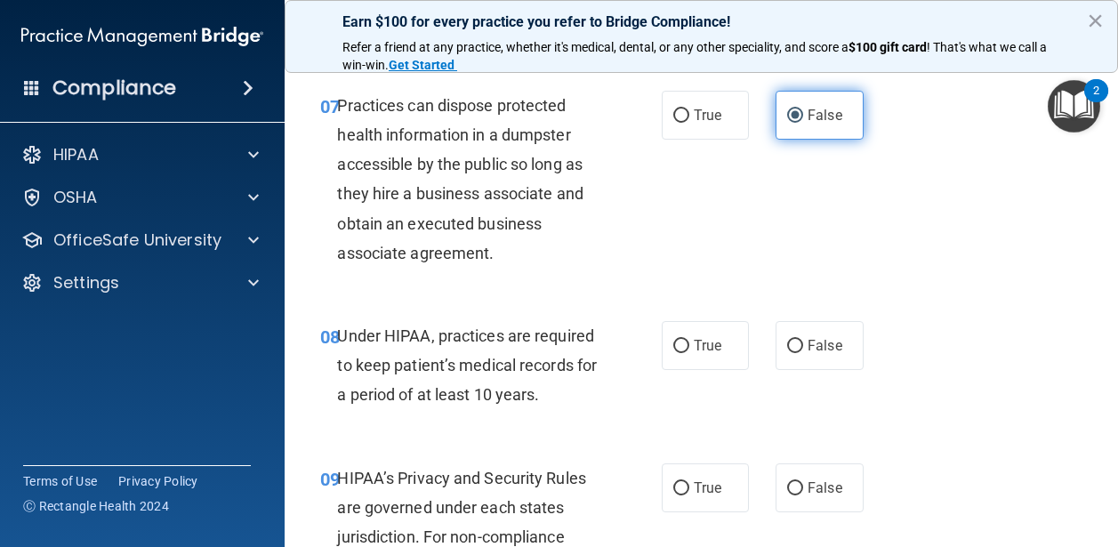
scroll to position [1256, 0]
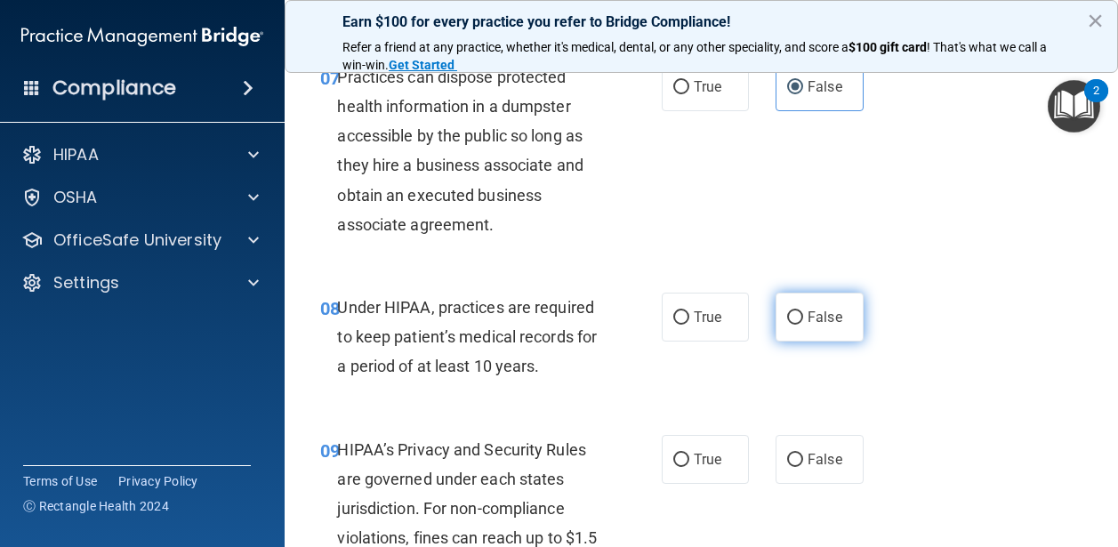
click at [802, 325] on input "False" at bounding box center [795, 317] width 16 height 13
radio input "true"
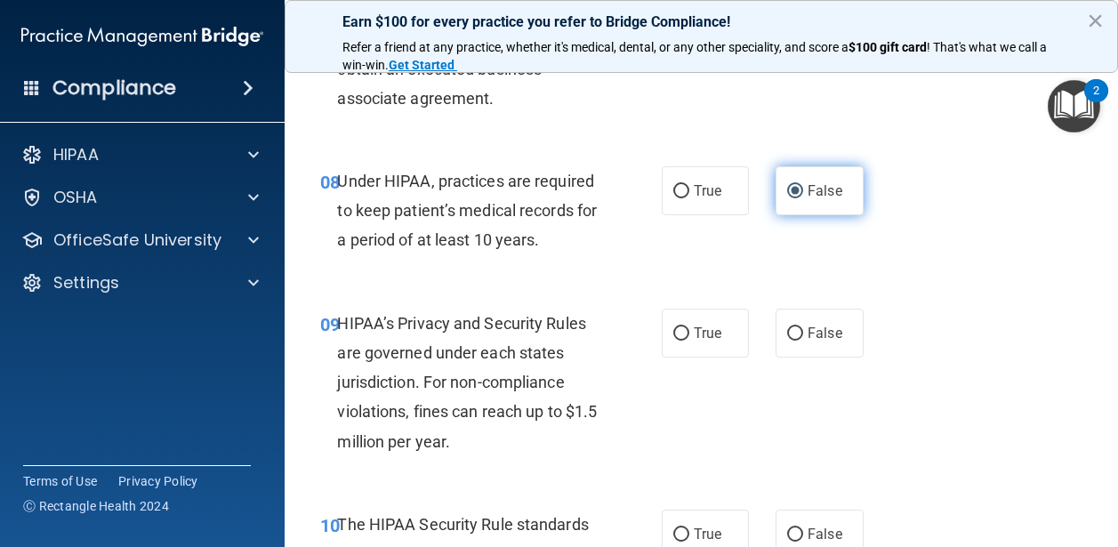
scroll to position [1392, 0]
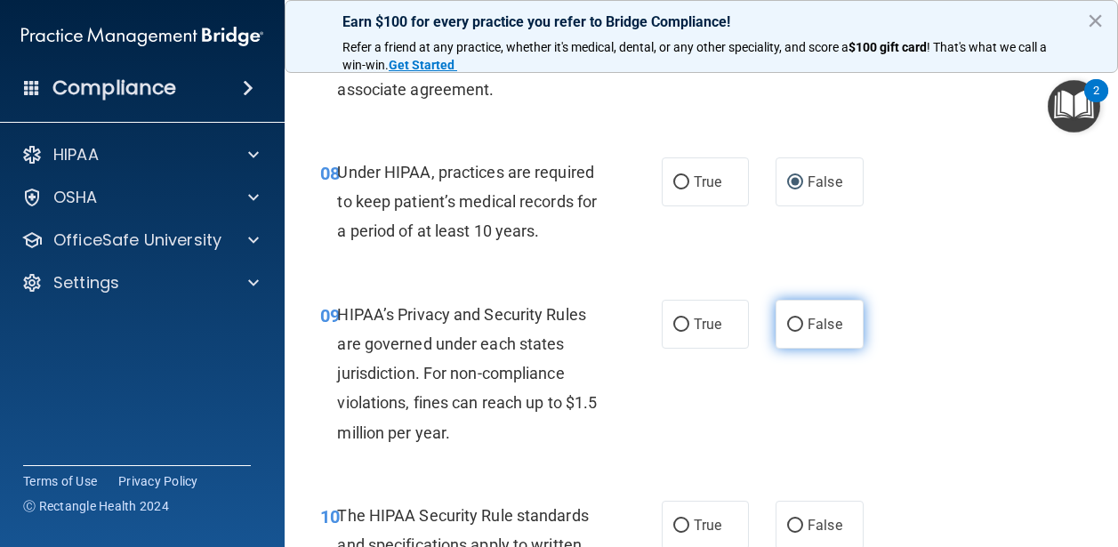
click at [811, 335] on label "False" at bounding box center [820, 324] width 88 height 49
click at [803, 332] on input "False" at bounding box center [795, 325] width 16 height 13
radio input "true"
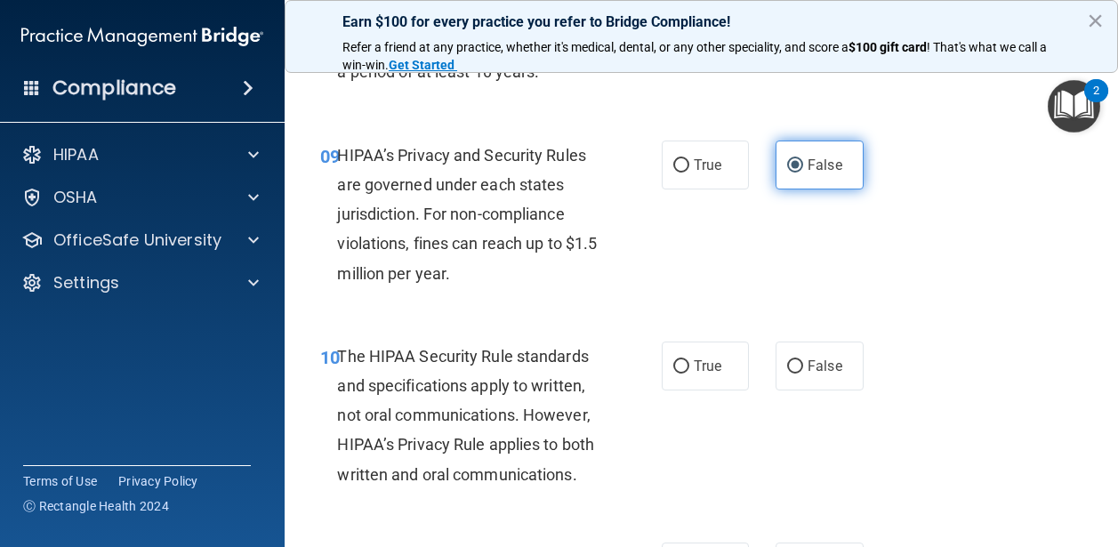
scroll to position [1617, 0]
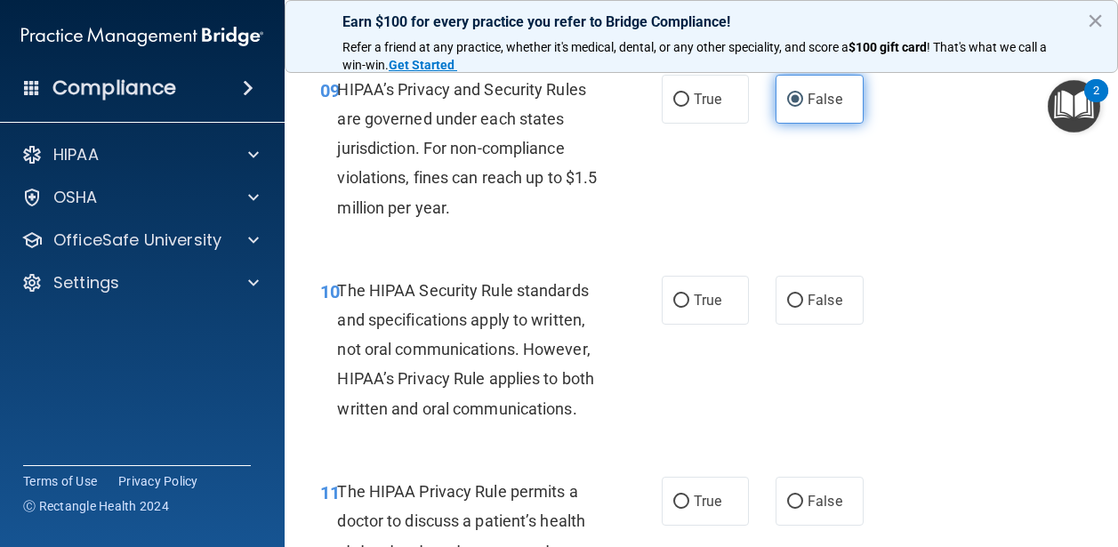
click at [811, 309] on span "False" at bounding box center [825, 300] width 35 height 17
click at [803, 308] on input "False" at bounding box center [795, 301] width 16 height 13
radio input "true"
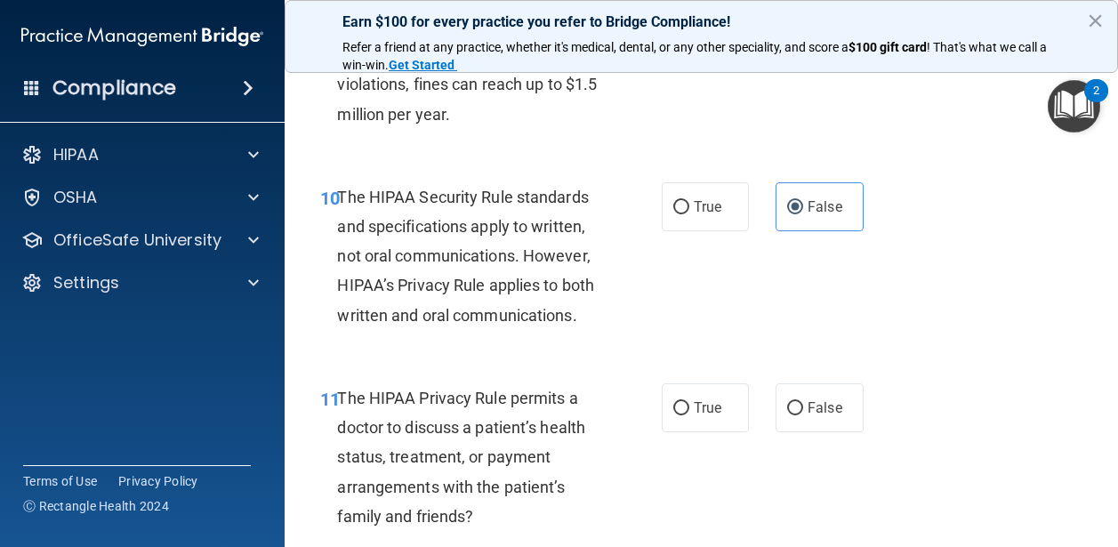
scroll to position [1712, 0]
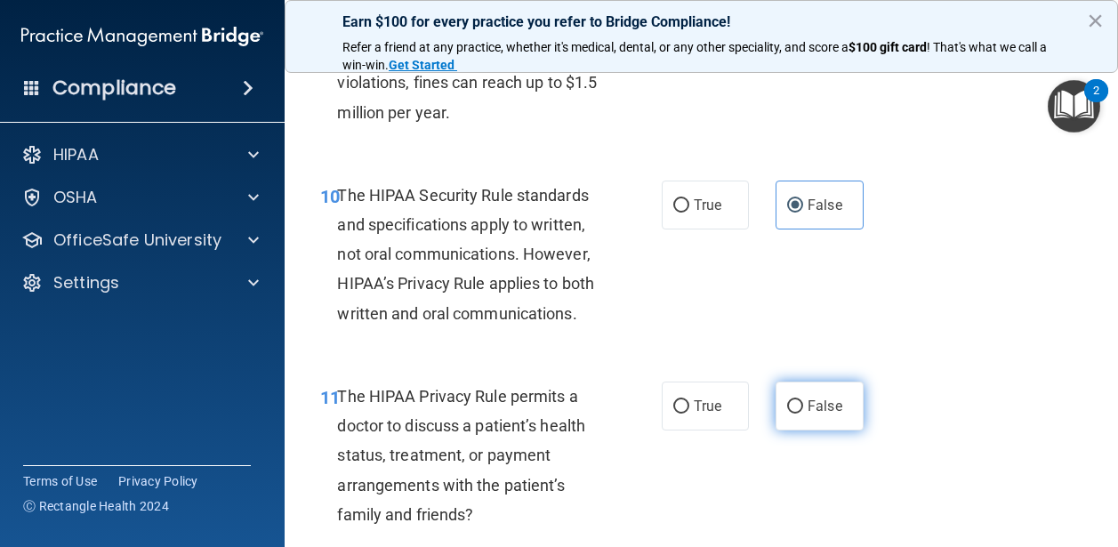
click at [814, 415] on span "False" at bounding box center [825, 406] width 35 height 17
click at [803, 414] on input "False" at bounding box center [795, 406] width 16 height 13
radio input "true"
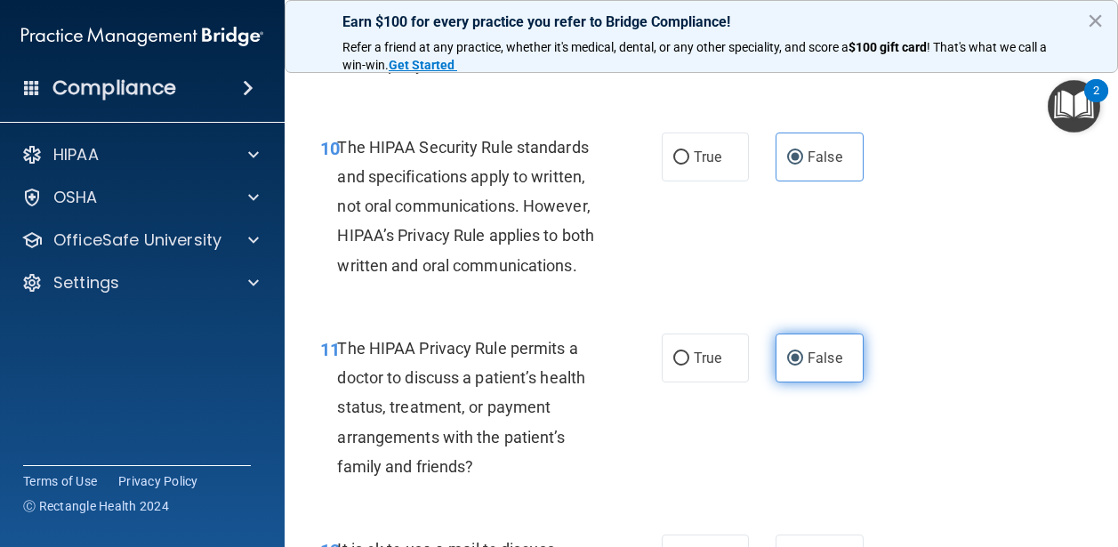
scroll to position [1771, 0]
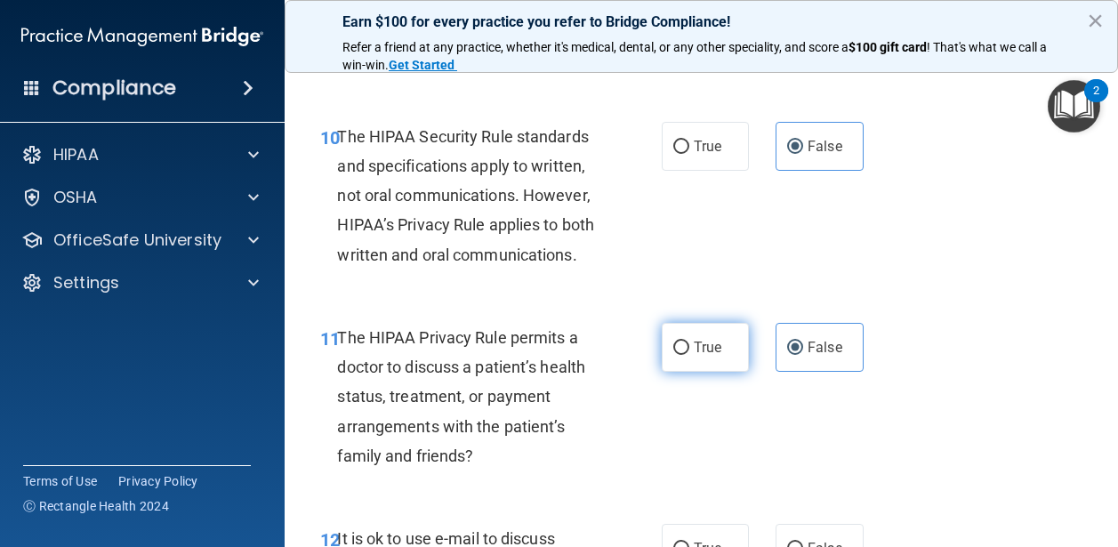
click at [726, 357] on label "True" at bounding box center [706, 347] width 88 height 49
click at [690, 355] on input "True" at bounding box center [682, 348] width 16 height 13
radio input "true"
radio input "false"
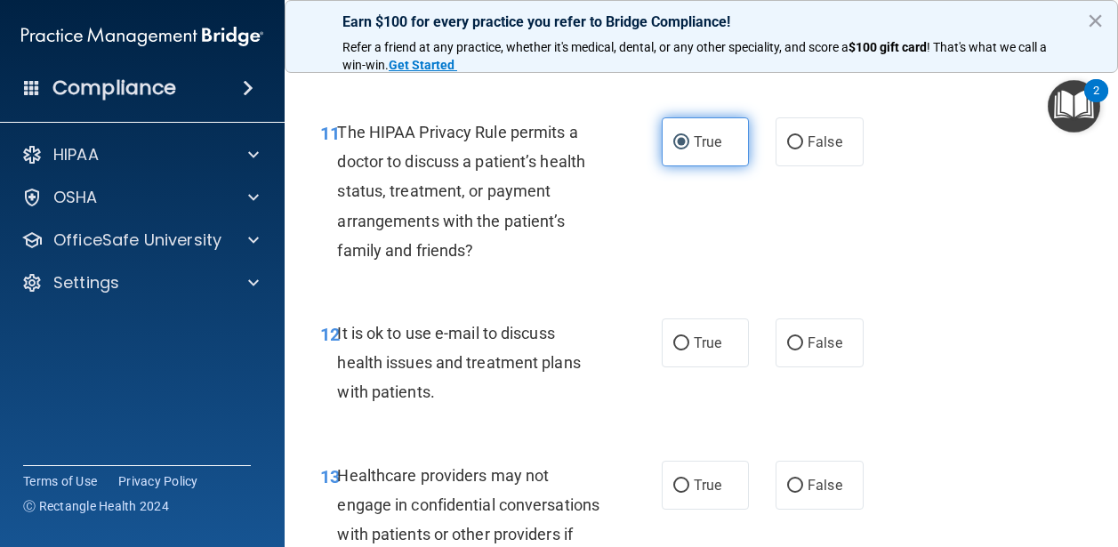
scroll to position [2053, 0]
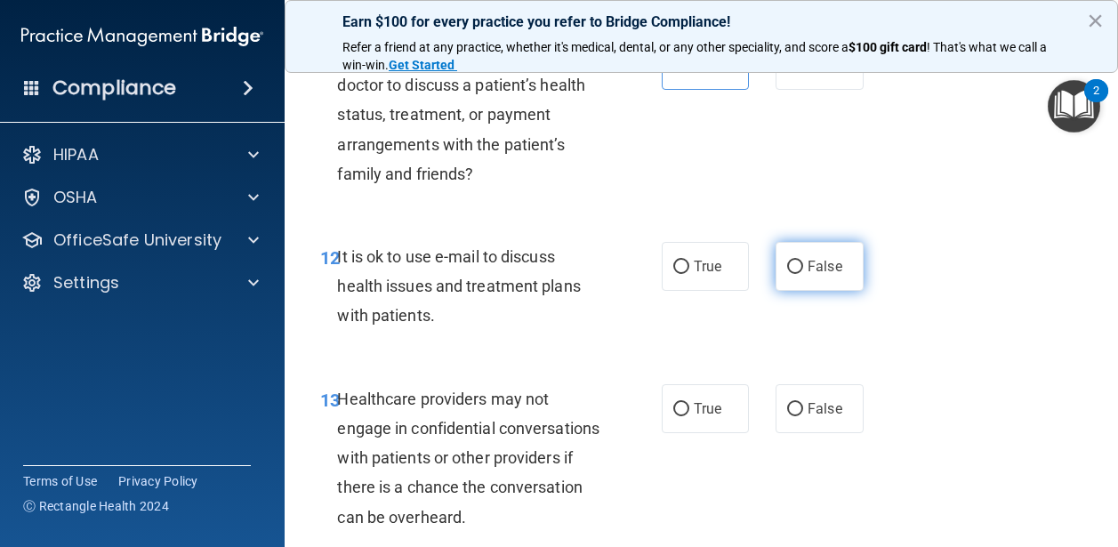
click at [806, 291] on label "False" at bounding box center [820, 266] width 88 height 49
click at [803, 274] on input "False" at bounding box center [795, 267] width 16 height 13
radio input "true"
click at [698, 291] on label "True" at bounding box center [706, 266] width 88 height 49
click at [690, 274] on input "True" at bounding box center [682, 267] width 16 height 13
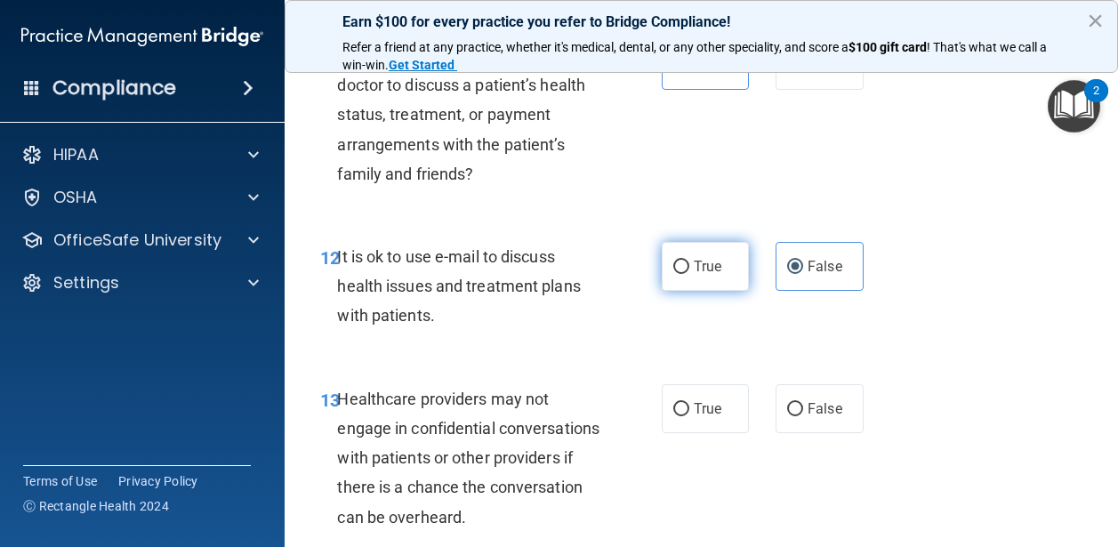
radio input "true"
click at [829, 323] on div "12 It is ok to use e-mail to discuss health issues and treatment plans with pat…" at bounding box center [701, 291] width 789 height 142
click at [820, 291] on label "False" at bounding box center [820, 266] width 88 height 49
click at [803, 274] on input "False" at bounding box center [795, 267] width 16 height 13
radio input "true"
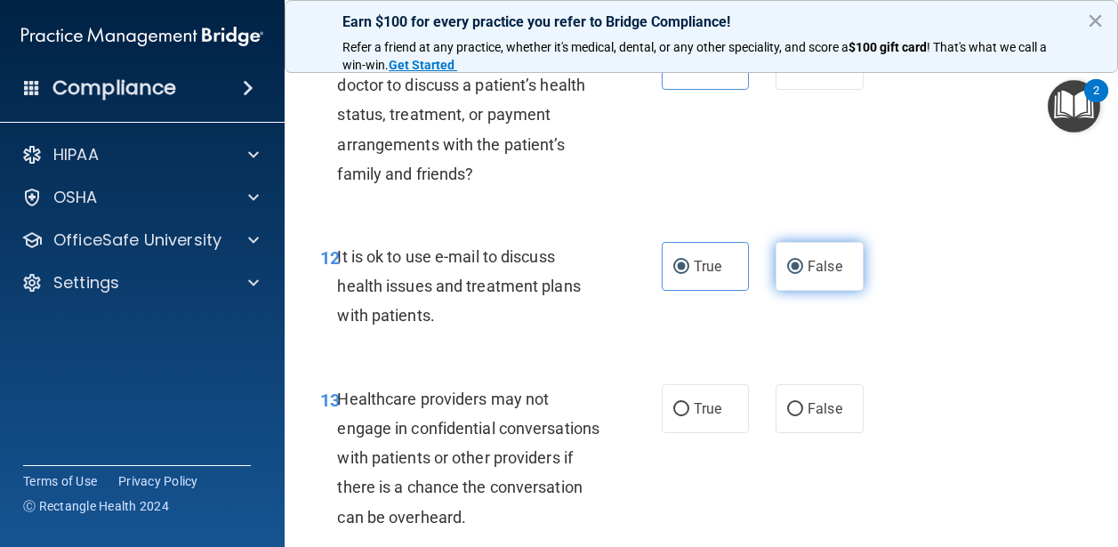
radio input "false"
click at [707, 417] on span "True" at bounding box center [708, 408] width 28 height 17
click at [690, 416] on input "True" at bounding box center [682, 409] width 16 height 13
radio input "true"
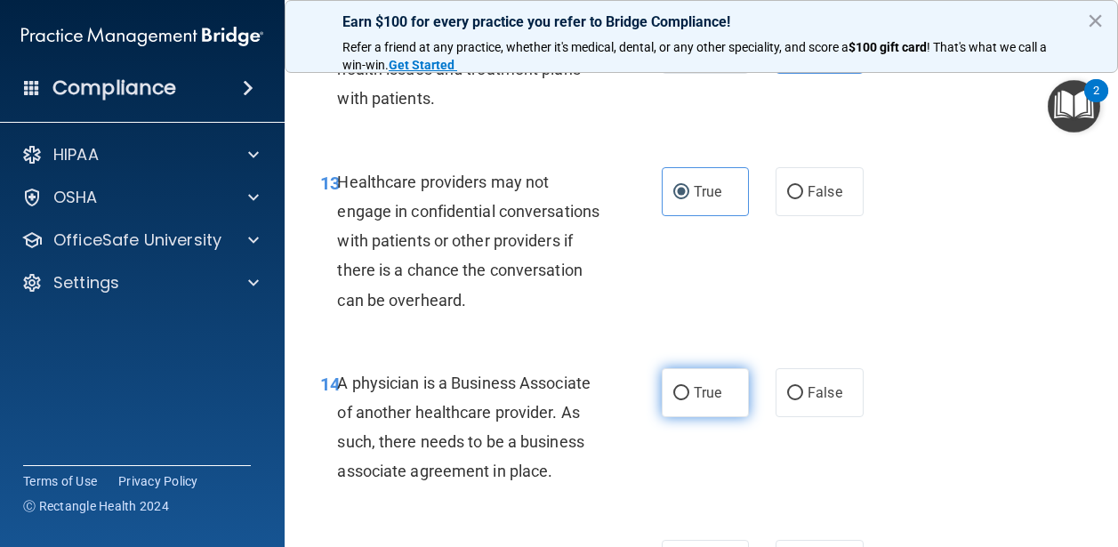
click at [696, 401] on span "True" at bounding box center [708, 392] width 28 height 17
click at [690, 400] on input "True" at bounding box center [682, 393] width 16 height 13
radio input "true"
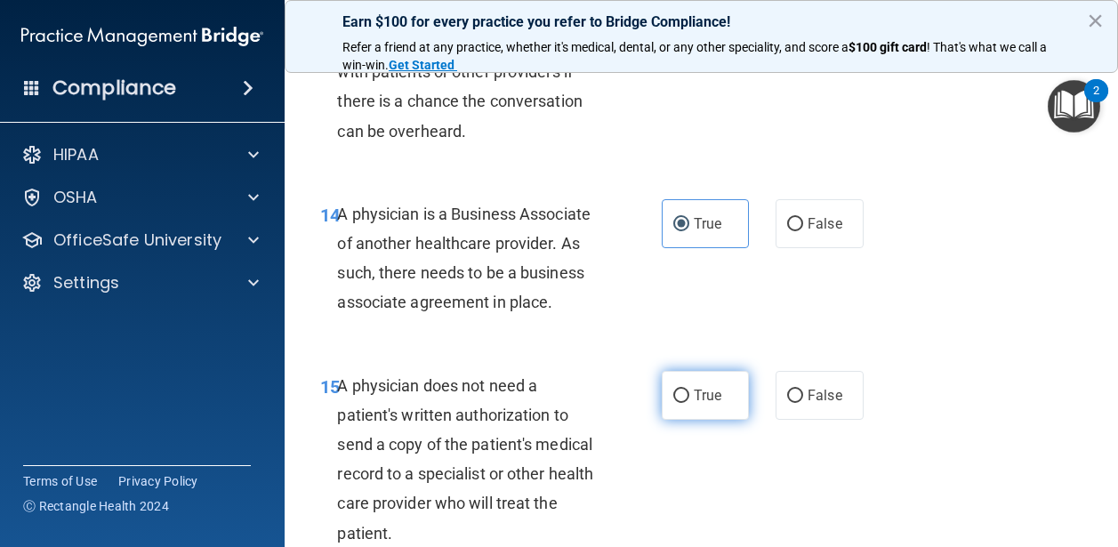
click at [695, 404] on span "True" at bounding box center [708, 395] width 28 height 17
click at [690, 403] on input "True" at bounding box center [682, 396] width 16 height 13
radio input "true"
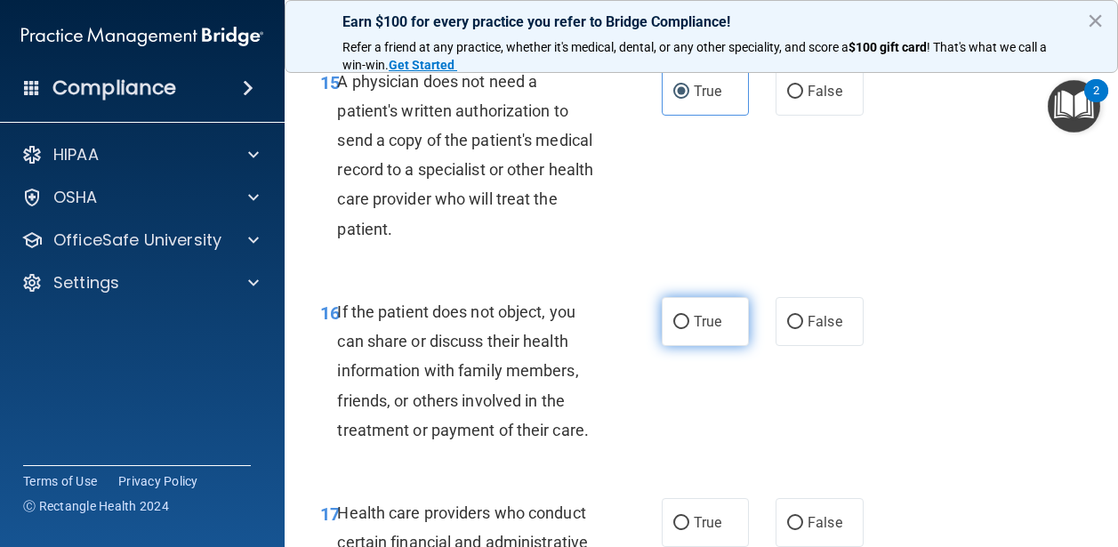
click at [695, 330] on span "True" at bounding box center [708, 321] width 28 height 17
click at [690, 329] on input "True" at bounding box center [682, 322] width 16 height 13
radio input "true"
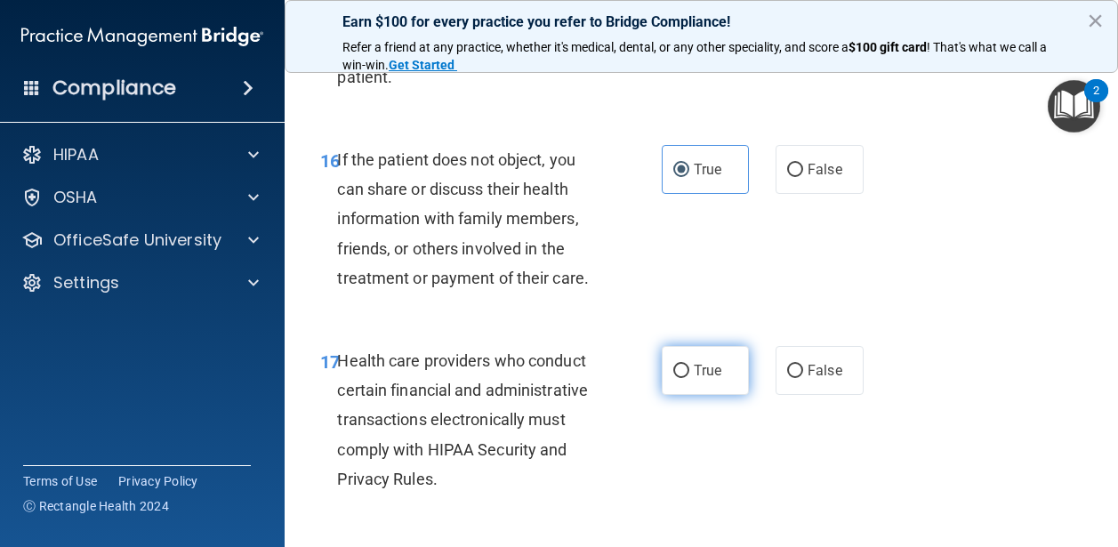
click at [704, 391] on label "True" at bounding box center [706, 370] width 88 height 49
click at [690, 378] on input "True" at bounding box center [682, 371] width 16 height 13
radio input "true"
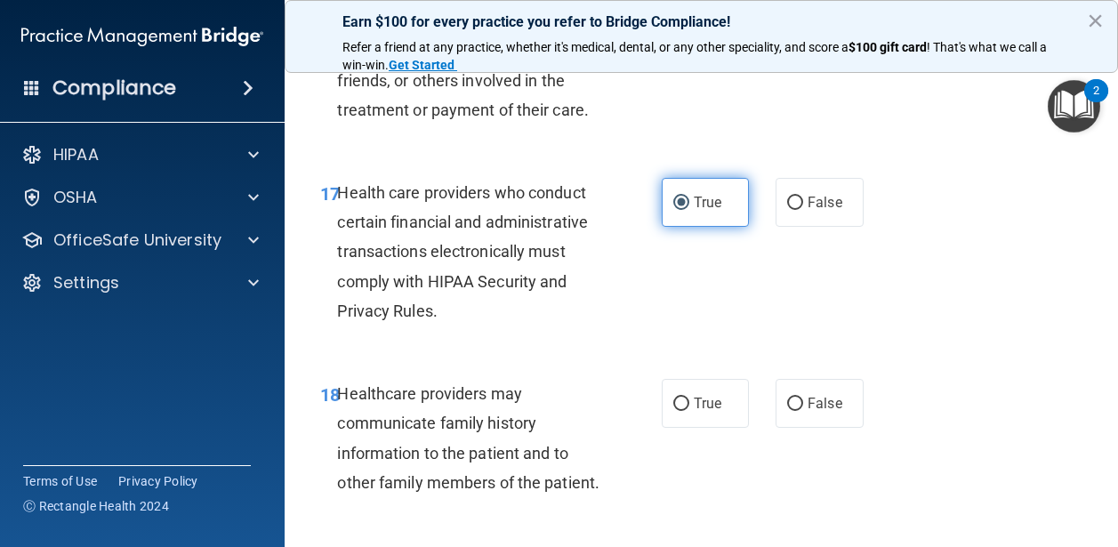
scroll to position [3147, 0]
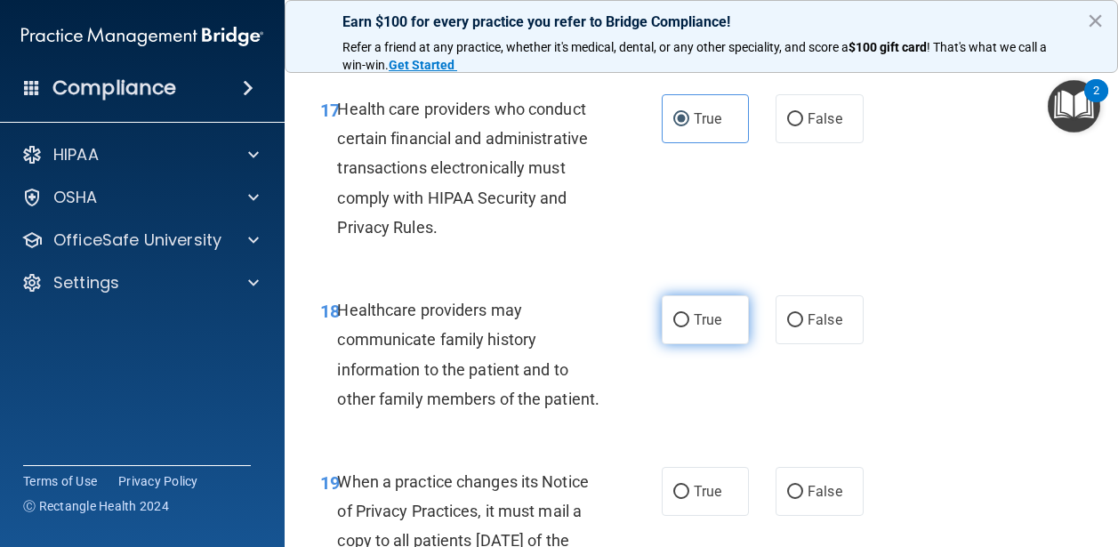
click at [701, 328] on span "True" at bounding box center [708, 319] width 28 height 17
click at [690, 327] on input "True" at bounding box center [682, 320] width 16 height 13
radio input "true"
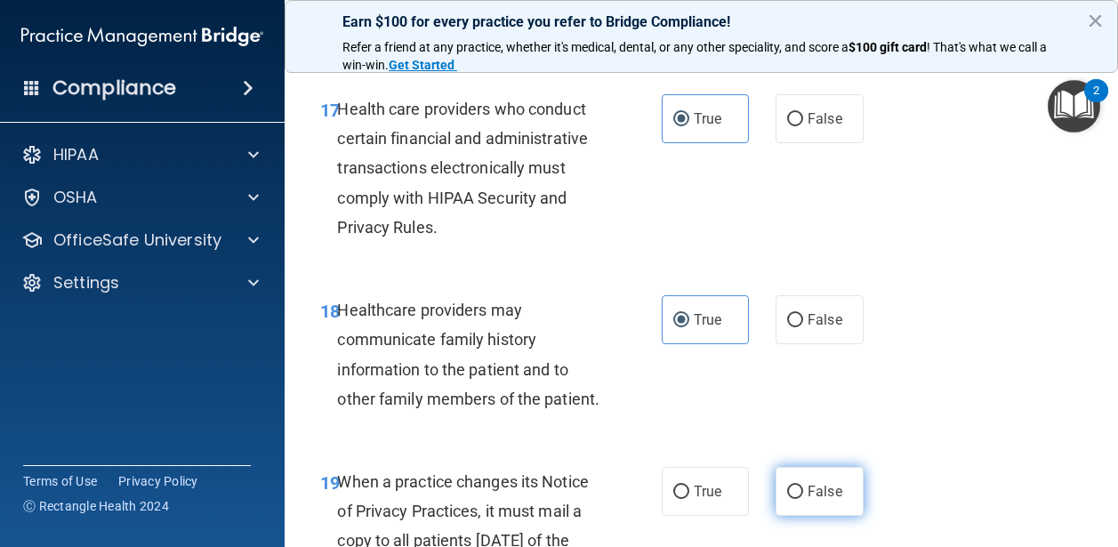
click at [808, 500] on span "False" at bounding box center [825, 491] width 35 height 17
click at [803, 499] on input "False" at bounding box center [795, 492] width 16 height 13
radio input "true"
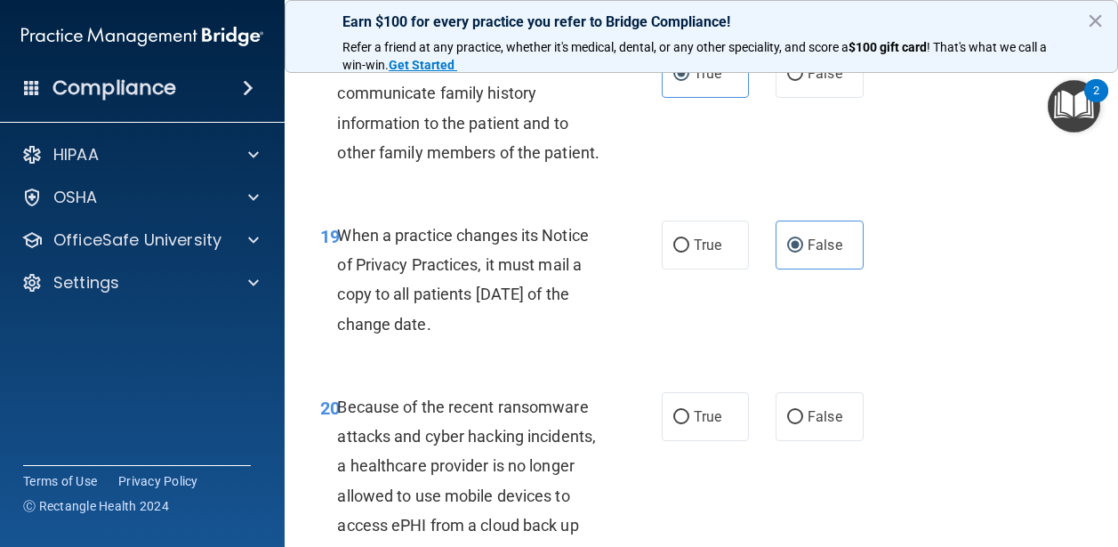
scroll to position [3417, 0]
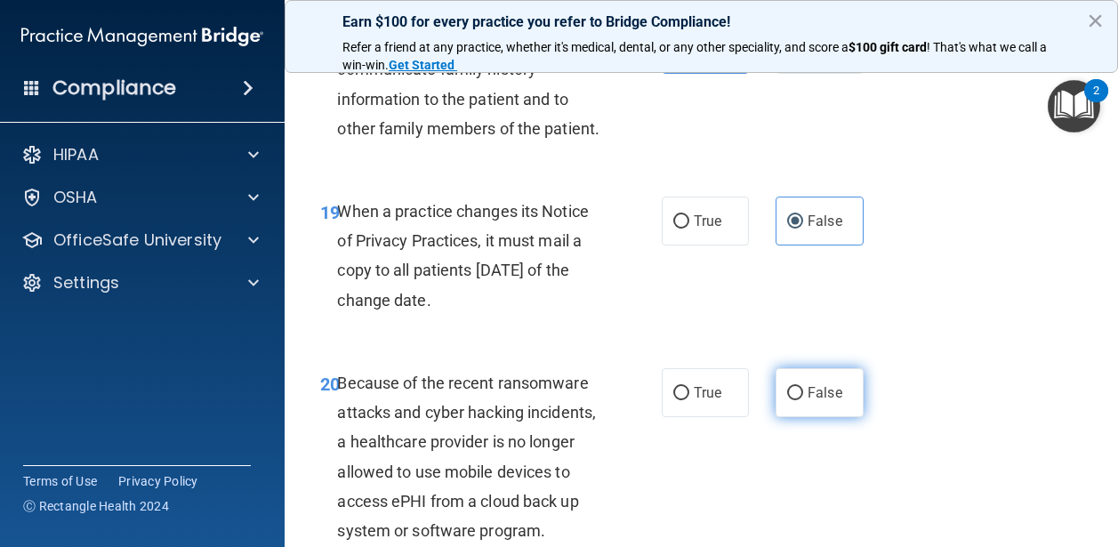
click at [806, 417] on label "False" at bounding box center [820, 392] width 88 height 49
click at [803, 400] on input "False" at bounding box center [795, 393] width 16 height 13
radio input "true"
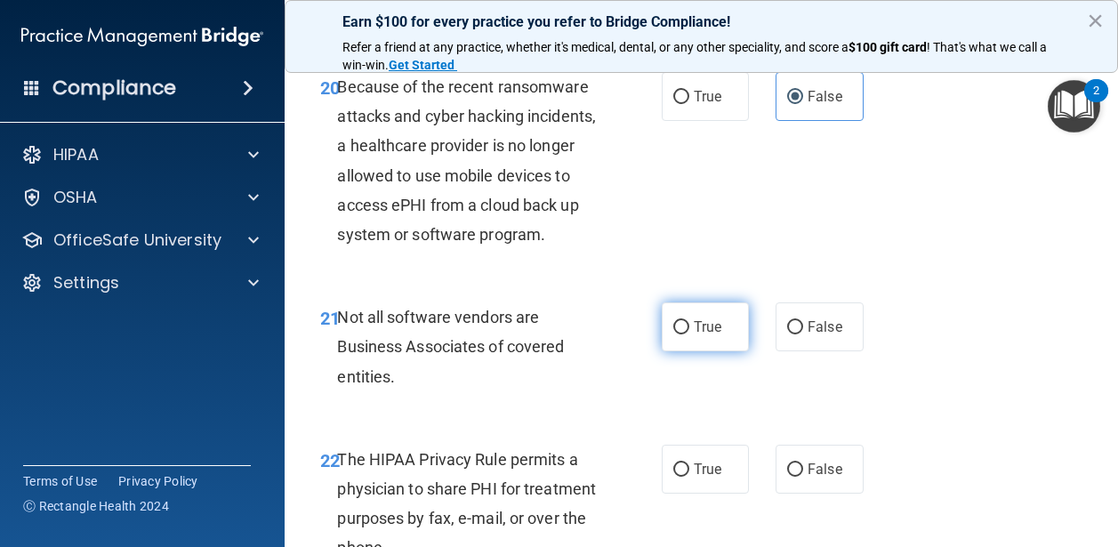
scroll to position [3735, 0]
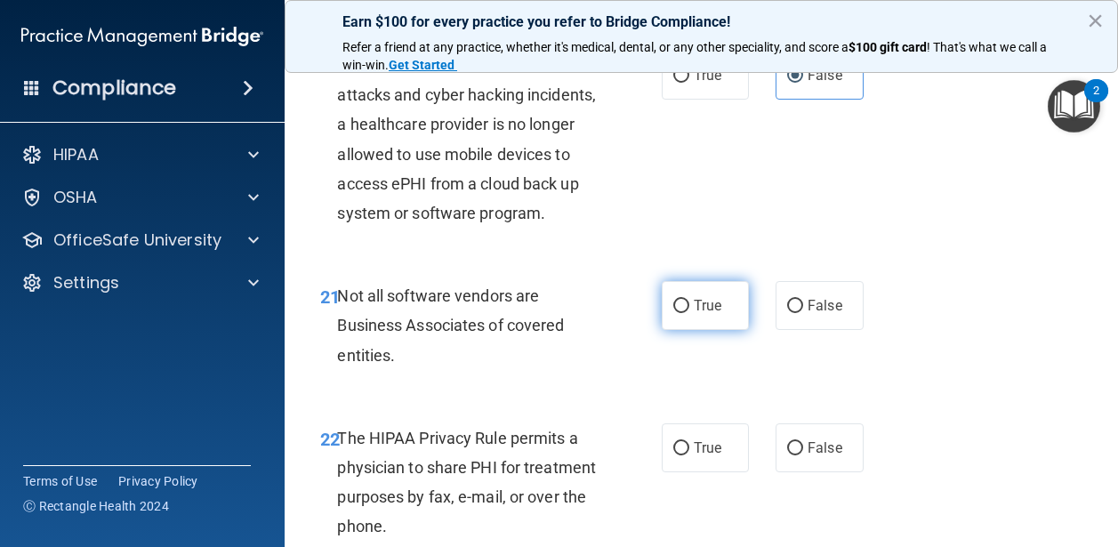
click at [683, 330] on label "True" at bounding box center [706, 305] width 88 height 49
click at [683, 313] on input "True" at bounding box center [682, 306] width 16 height 13
radio input "true"
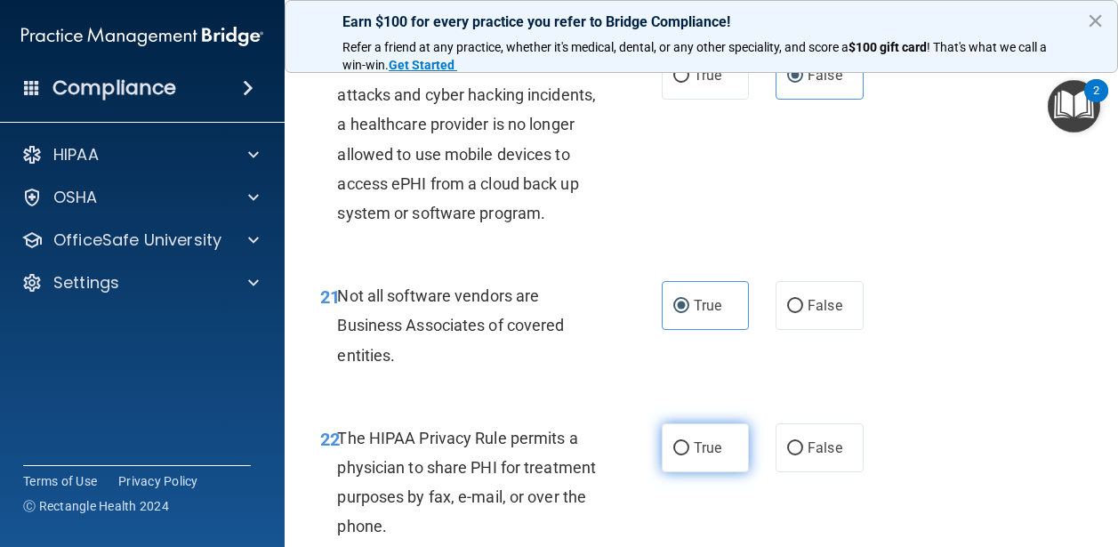
click at [698, 469] on label "True" at bounding box center [706, 448] width 88 height 49
click at [690, 456] on input "True" at bounding box center [682, 448] width 16 height 13
radio input "true"
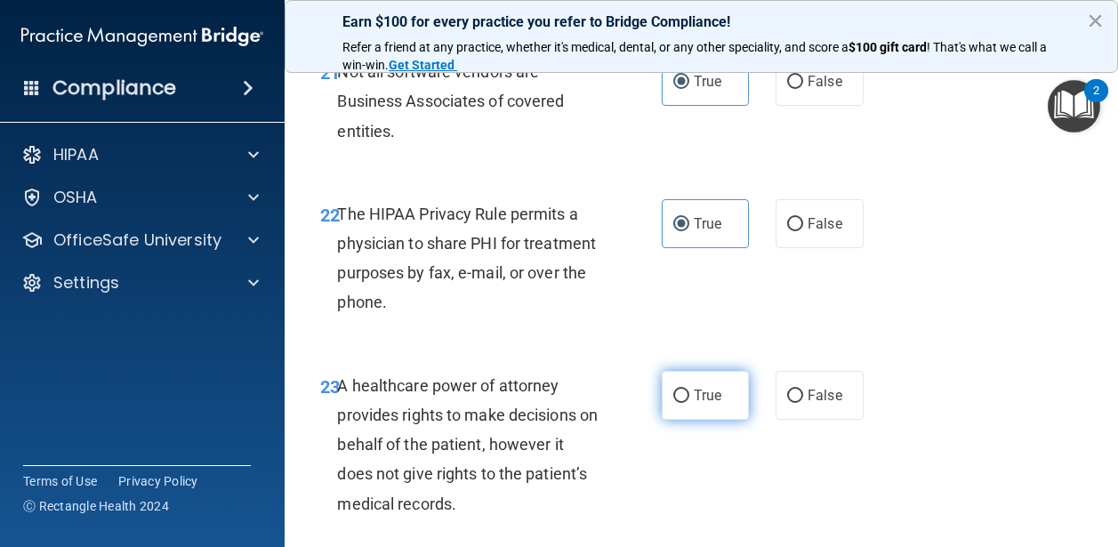
click at [693, 420] on label "True" at bounding box center [706, 395] width 88 height 49
click at [690, 403] on input "True" at bounding box center [682, 396] width 16 height 13
radio input "true"
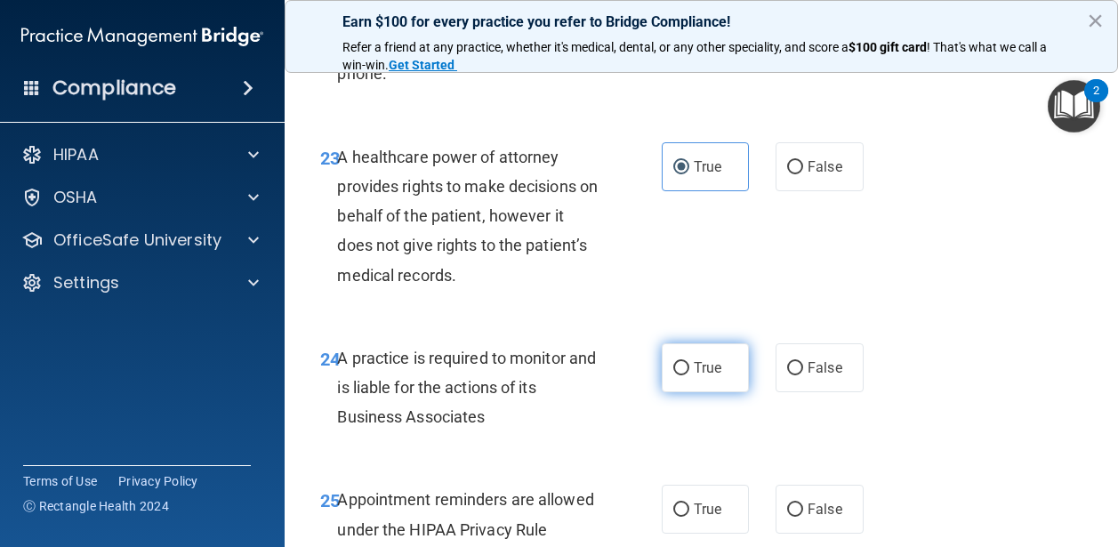
click at [694, 383] on label "True" at bounding box center [706, 367] width 88 height 49
click at [690, 375] on input "True" at bounding box center [682, 368] width 16 height 13
radio input "true"
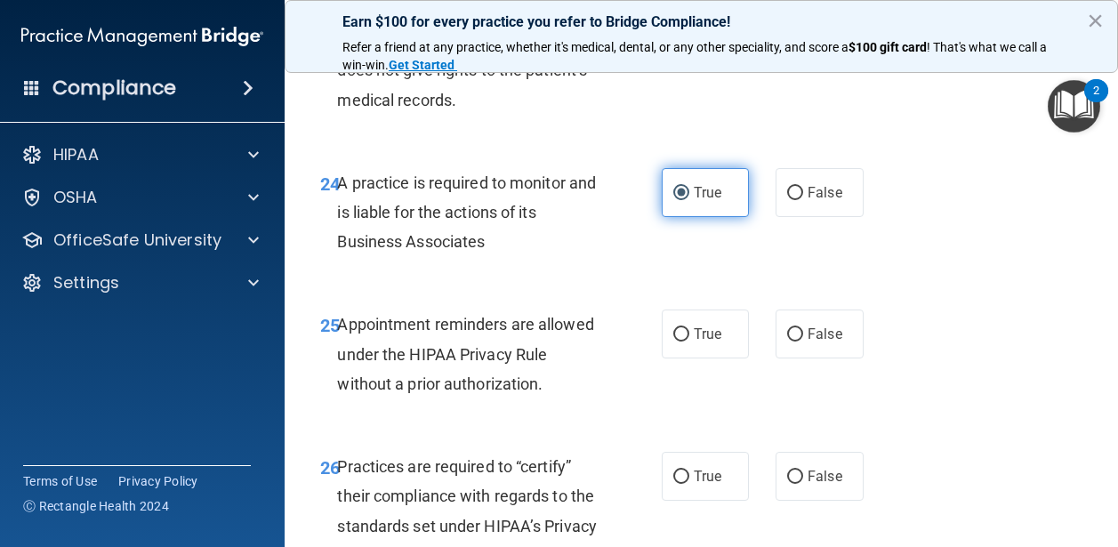
scroll to position [4392, 0]
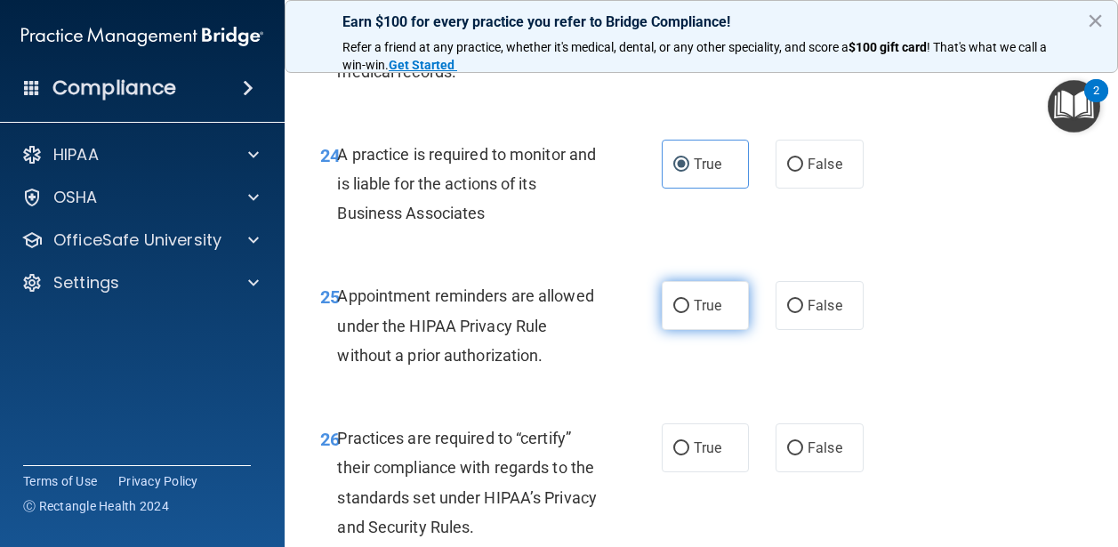
click at [689, 330] on label "True" at bounding box center [706, 305] width 88 height 49
click at [689, 313] on input "True" at bounding box center [682, 306] width 16 height 13
radio input "true"
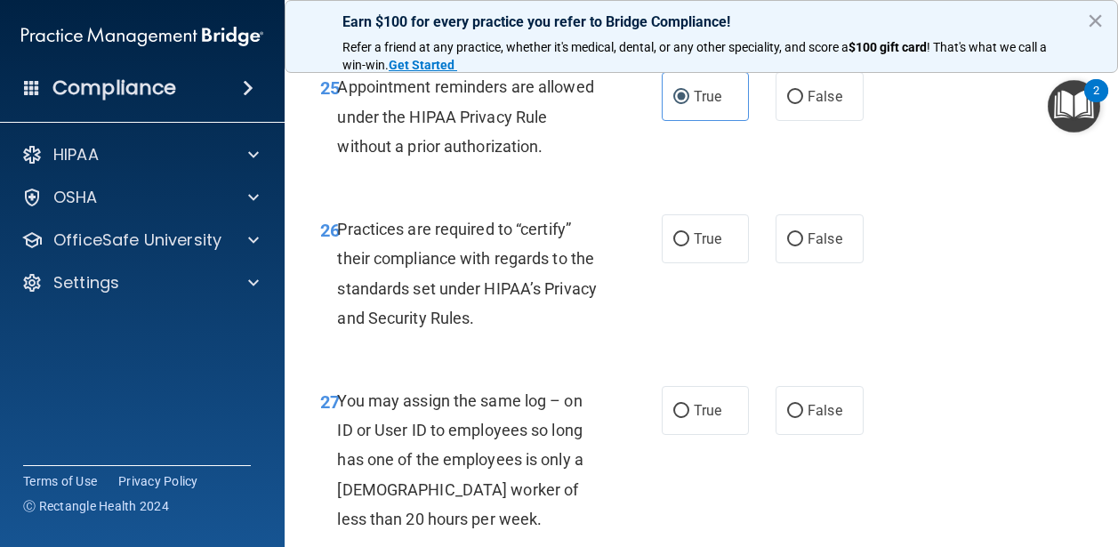
scroll to position [4627, 0]
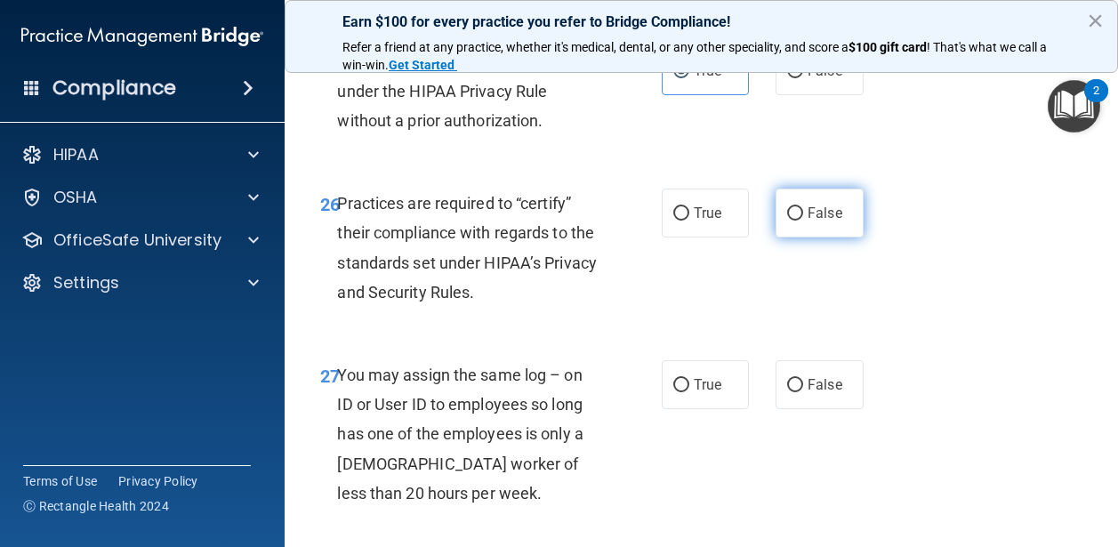
click at [786, 238] on label "False" at bounding box center [820, 213] width 88 height 49
click at [787, 221] on input "False" at bounding box center [795, 213] width 16 height 13
radio input "true"
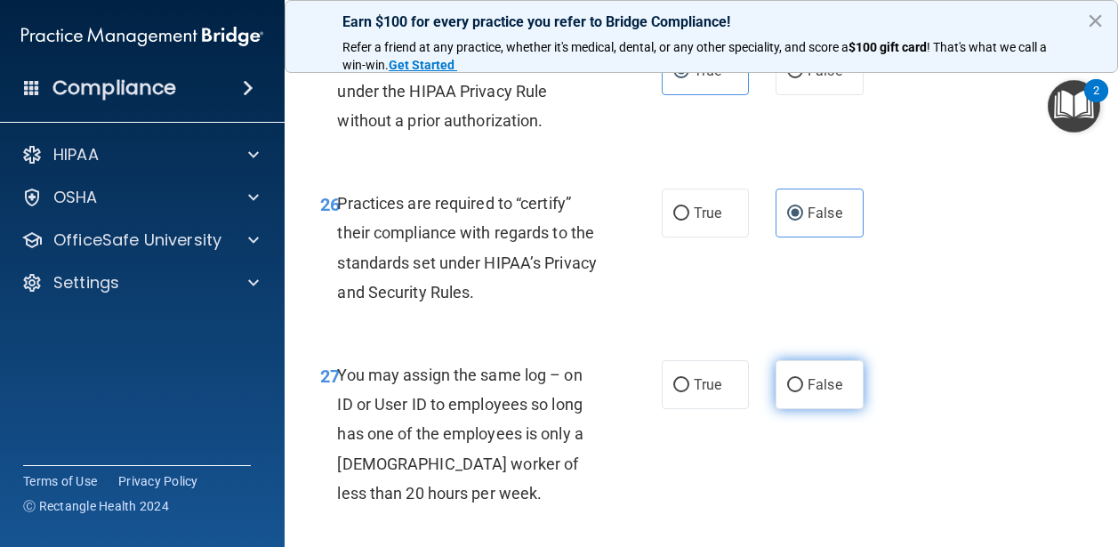
click at [821, 405] on label "False" at bounding box center [820, 384] width 88 height 49
click at [803, 392] on input "False" at bounding box center [795, 385] width 16 height 13
radio input "true"
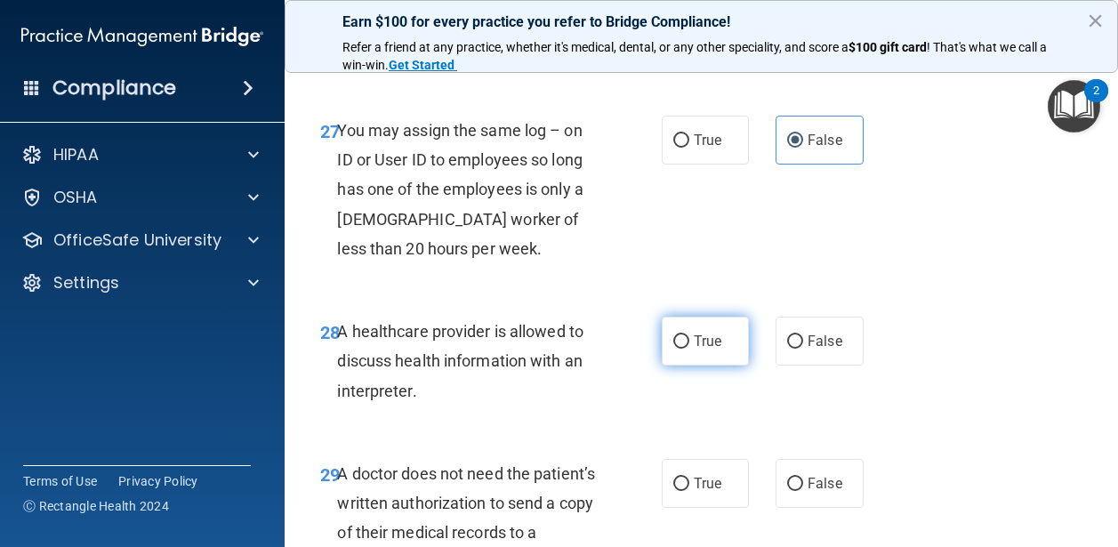
click at [726, 366] on label "True" at bounding box center [706, 341] width 88 height 49
click at [690, 349] on input "True" at bounding box center [682, 341] width 16 height 13
radio input "true"
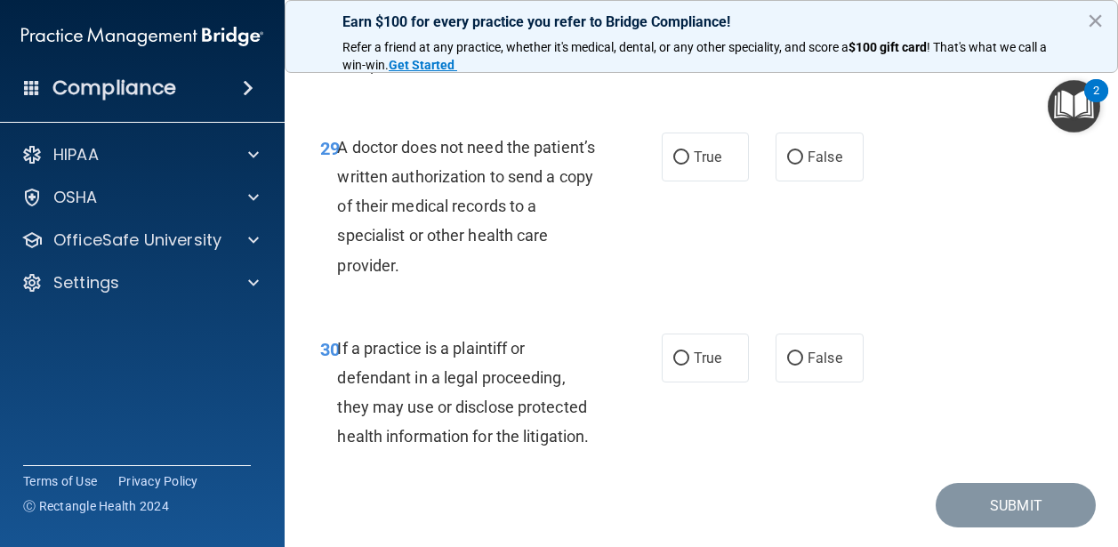
scroll to position [5224, 0]
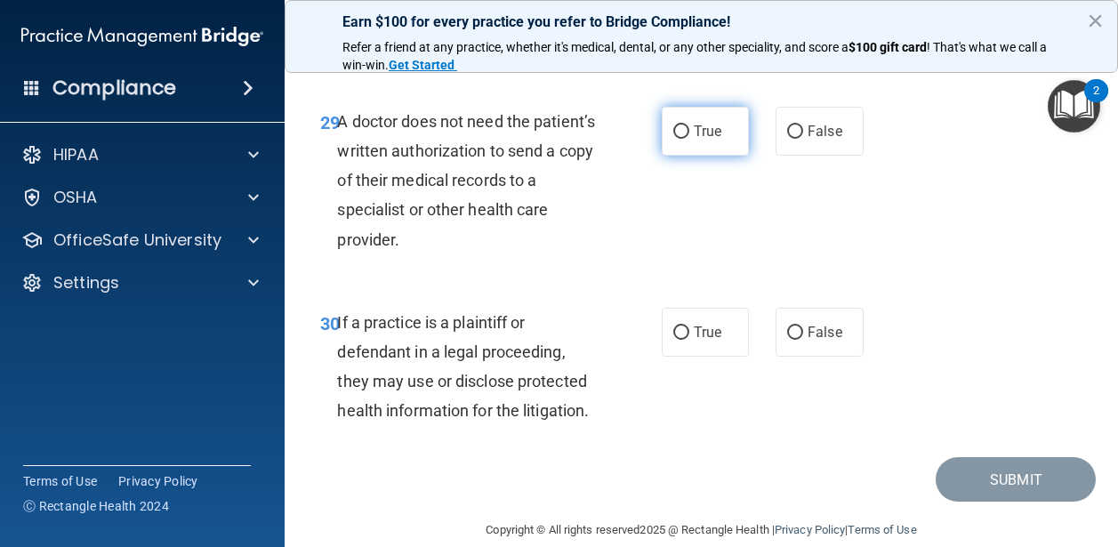
click at [701, 140] on span "True" at bounding box center [708, 131] width 28 height 17
click at [690, 139] on input "True" at bounding box center [682, 131] width 16 height 13
radio input "true"
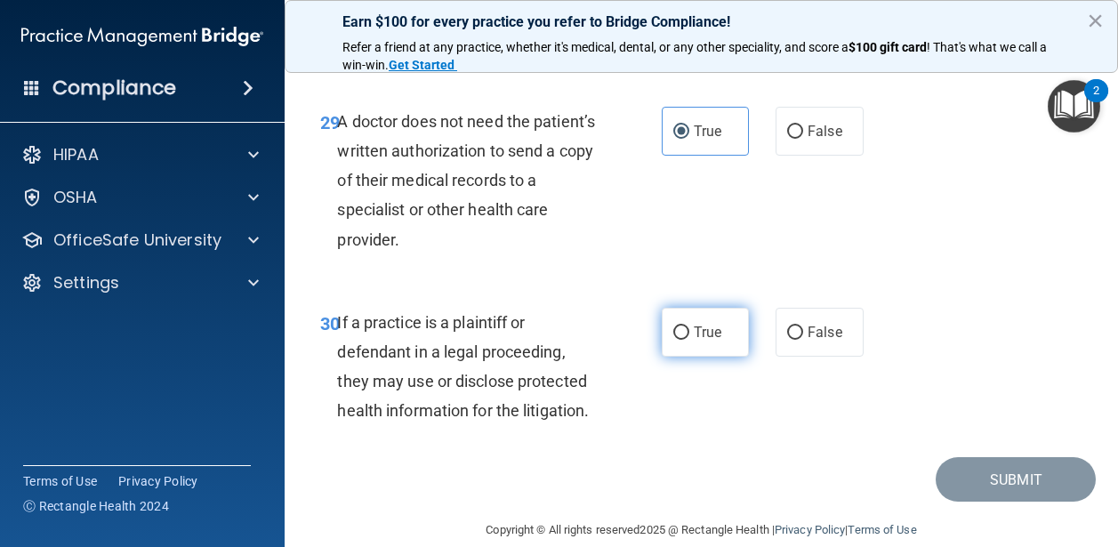
click at [700, 341] on span "True" at bounding box center [708, 332] width 28 height 17
click at [690, 340] on input "True" at bounding box center [682, 333] width 16 height 13
radio input "true"
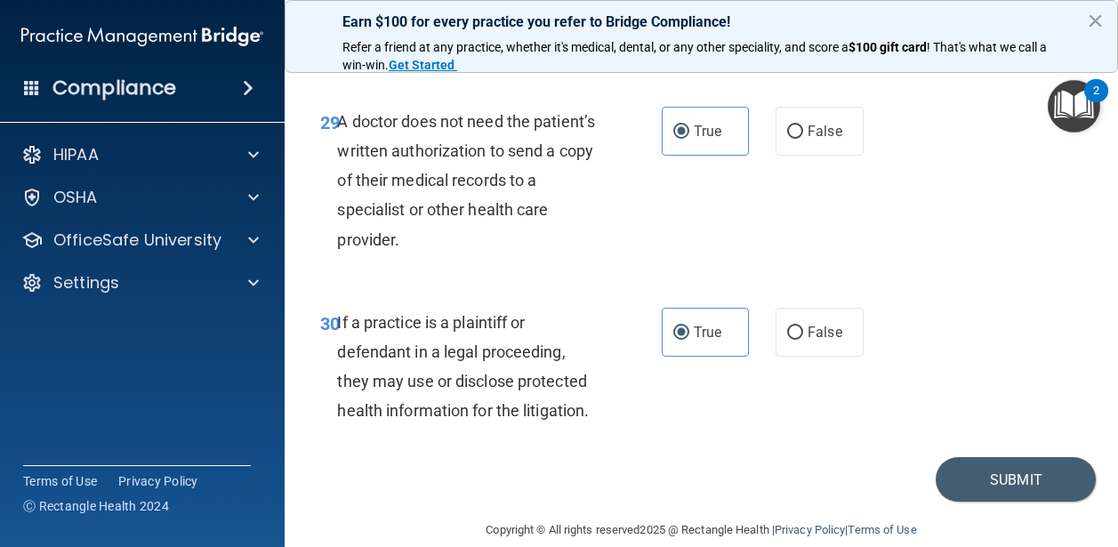
scroll to position [5280, 0]
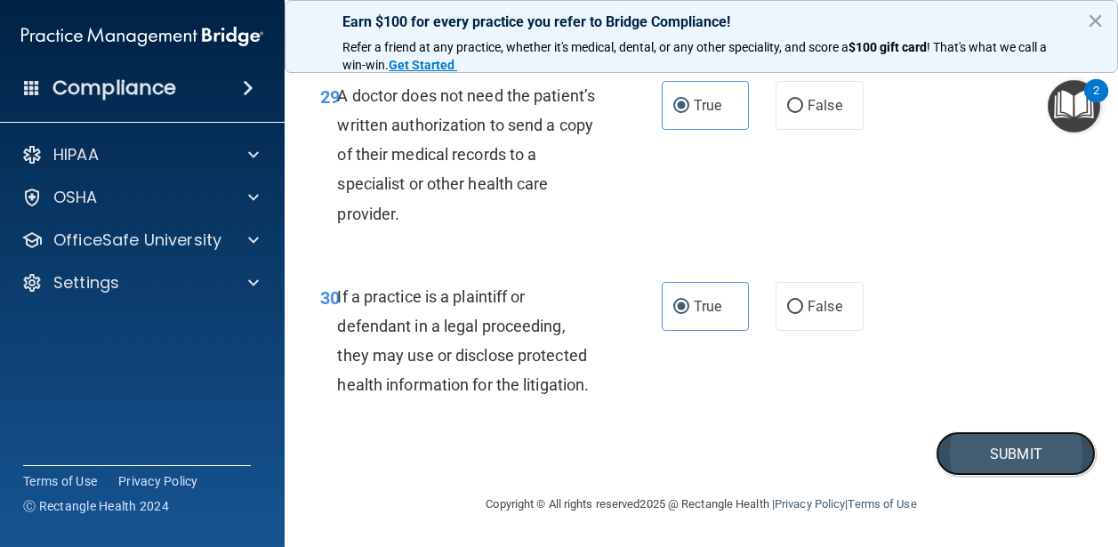
click at [1011, 462] on button "Submit" at bounding box center [1016, 454] width 160 height 45
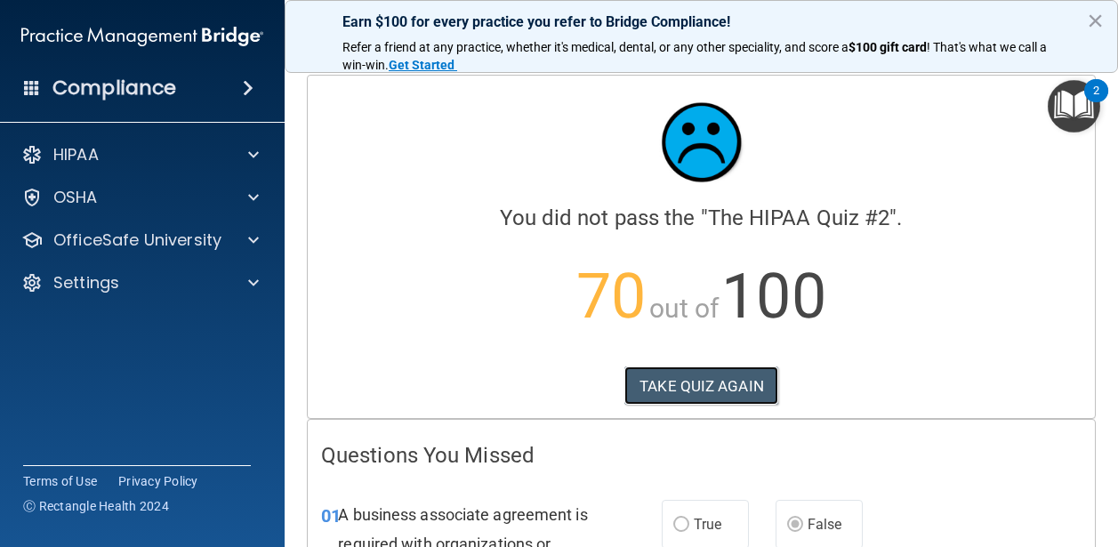
click at [679, 385] on button "TAKE QUIZ AGAIN" at bounding box center [702, 386] width 154 height 39
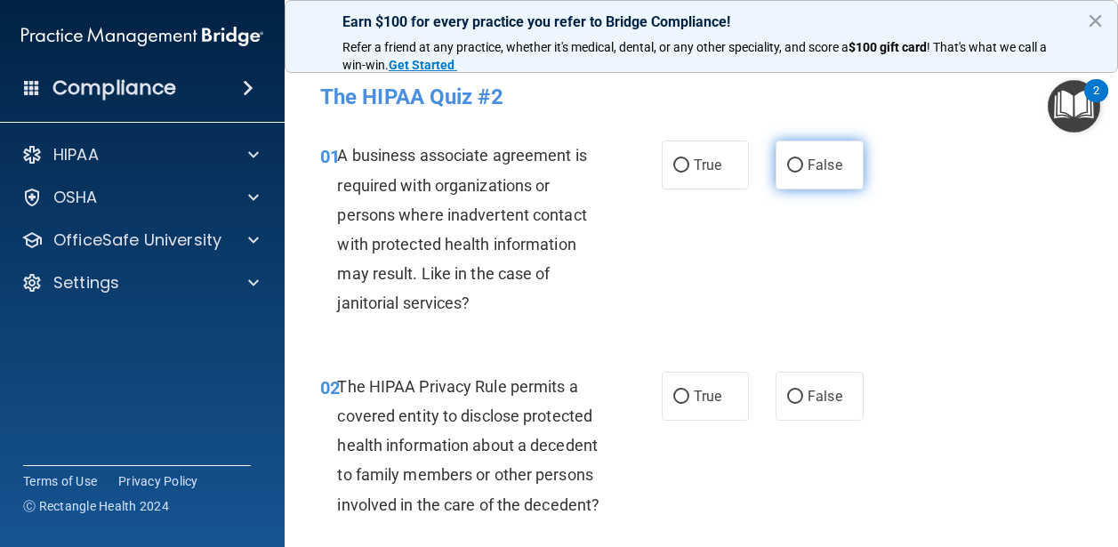
click at [810, 171] on span "False" at bounding box center [825, 165] width 35 height 17
click at [803, 171] on input "False" at bounding box center [795, 165] width 16 height 13
radio input "true"
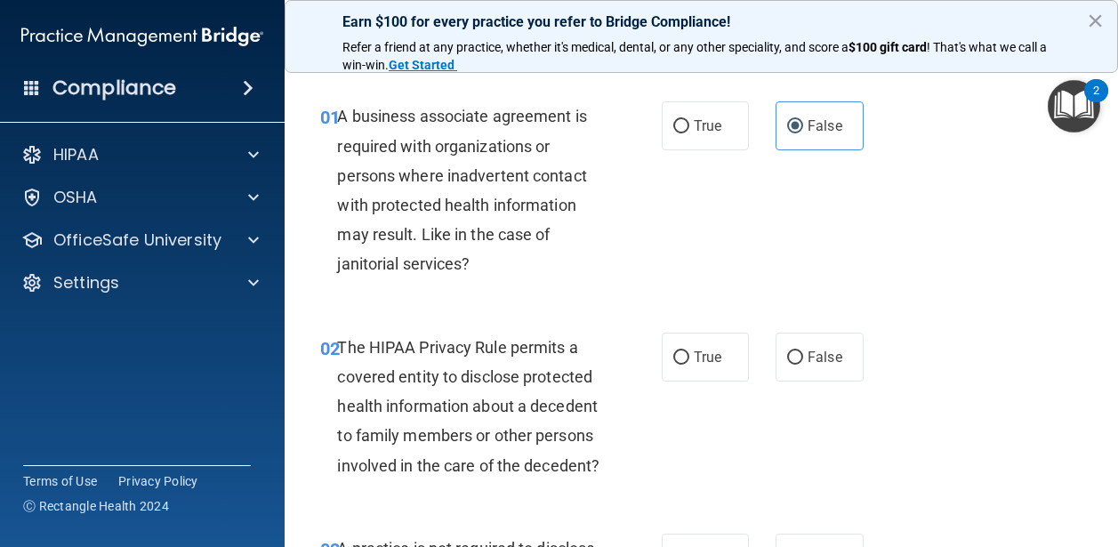
scroll to position [44, 0]
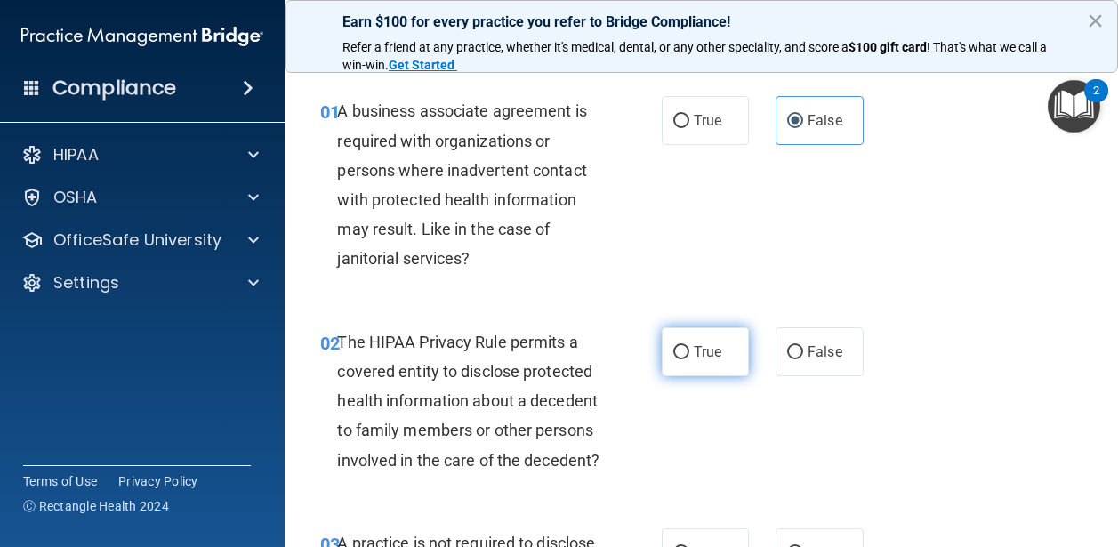
click at [694, 359] on span "True" at bounding box center [708, 351] width 28 height 17
click at [690, 359] on input "True" at bounding box center [682, 352] width 16 height 13
radio input "true"
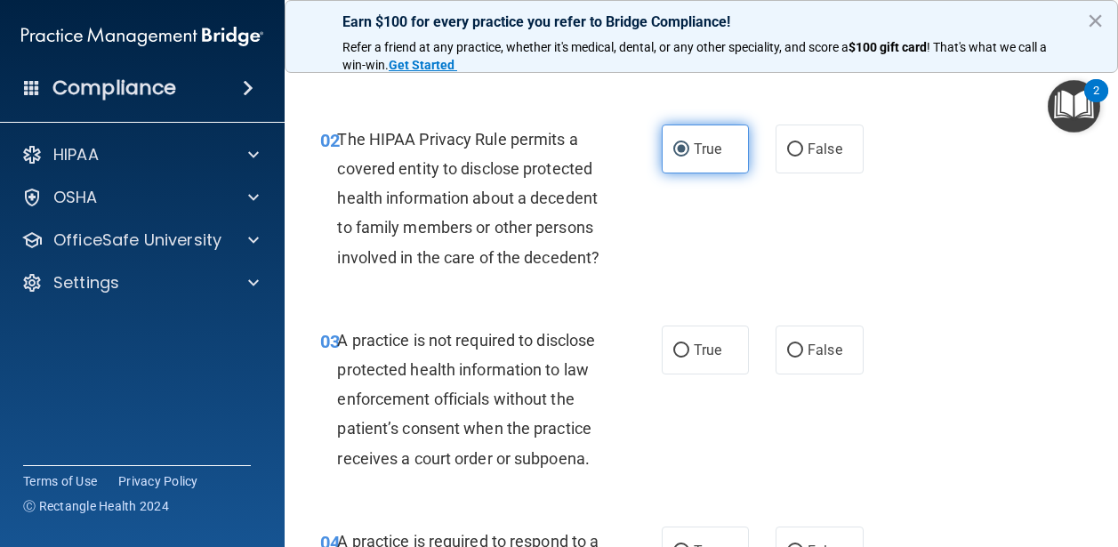
scroll to position [248, 0]
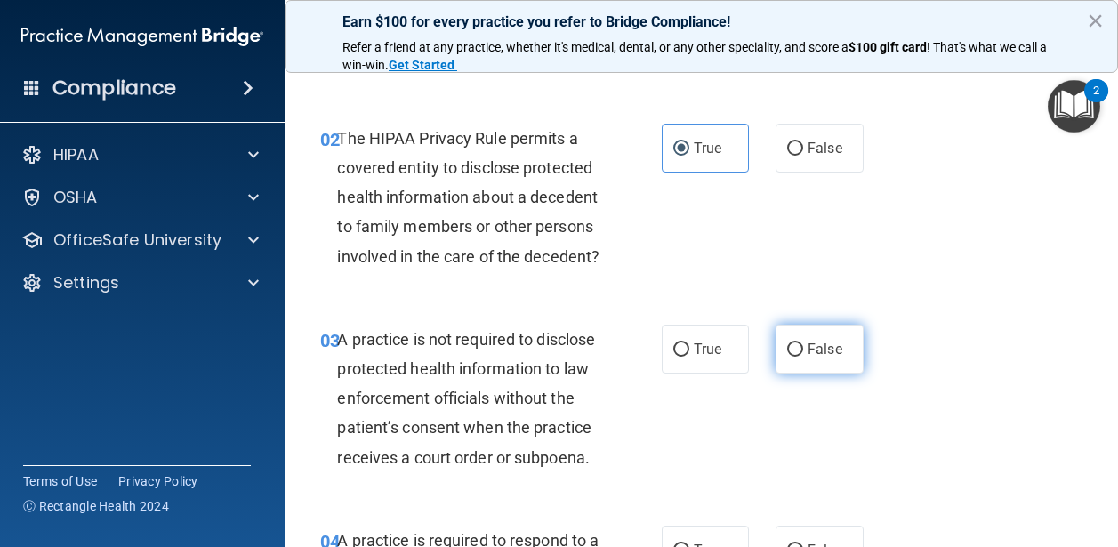
click at [813, 358] on span "False" at bounding box center [825, 349] width 35 height 17
click at [803, 357] on input "False" at bounding box center [795, 349] width 16 height 13
radio input "true"
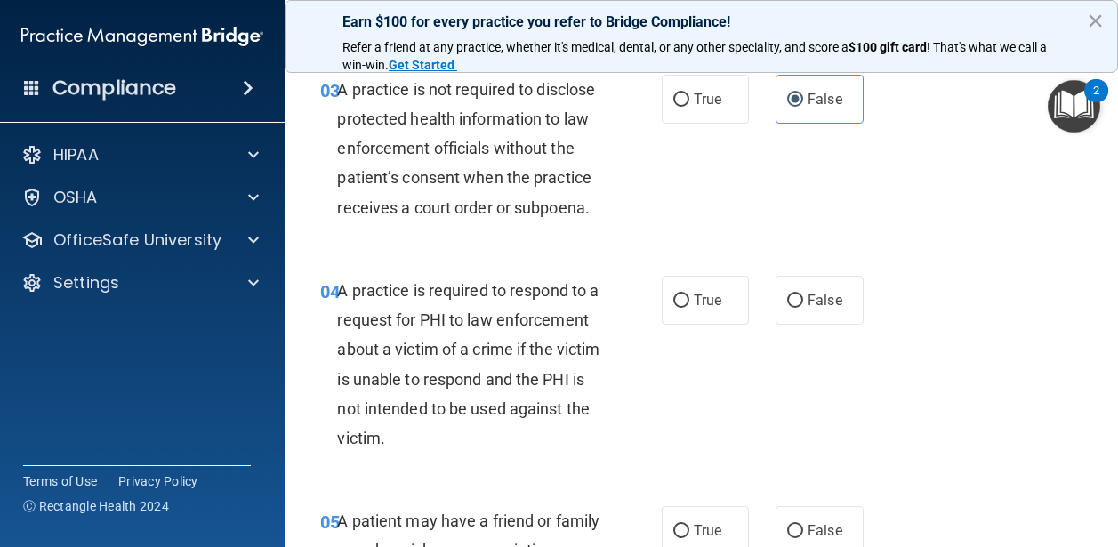
scroll to position [530, 0]
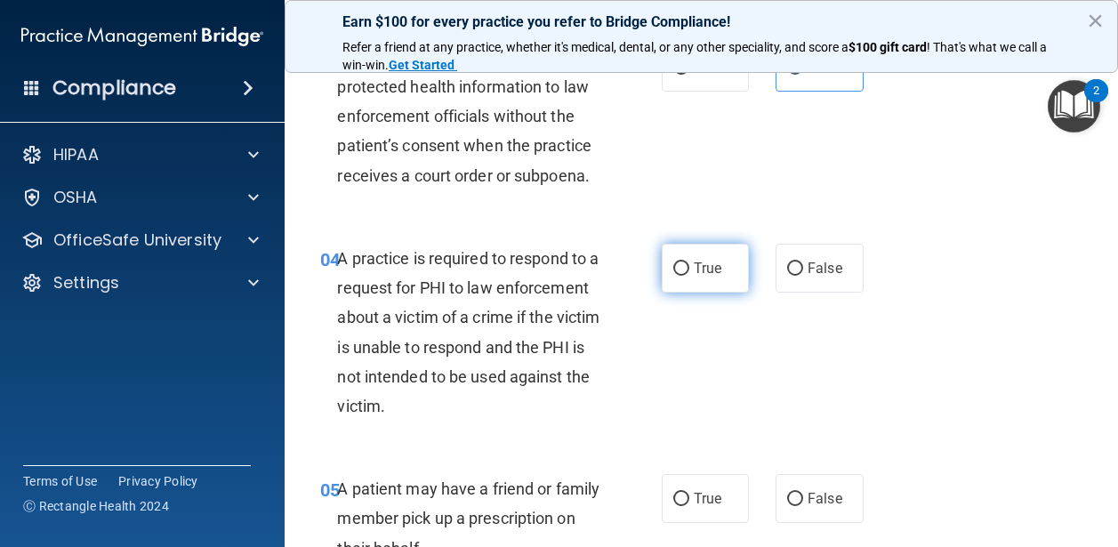
click at [699, 293] on label "True" at bounding box center [706, 268] width 88 height 49
click at [690, 276] on input "True" at bounding box center [682, 268] width 16 height 13
radio input "true"
click at [682, 517] on label "True" at bounding box center [706, 498] width 88 height 49
click at [682, 506] on input "True" at bounding box center [682, 499] width 16 height 13
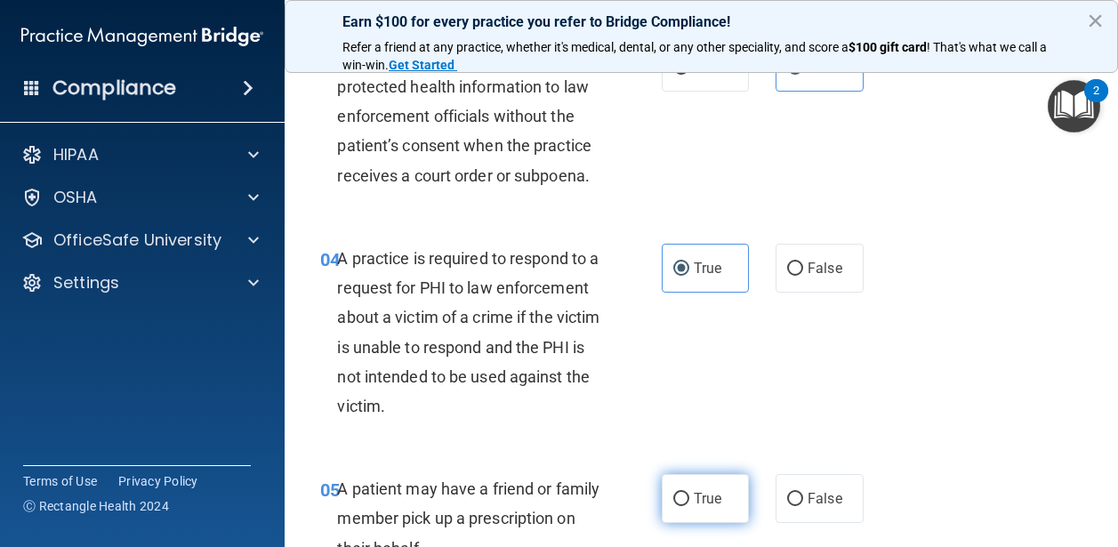
radio input "true"
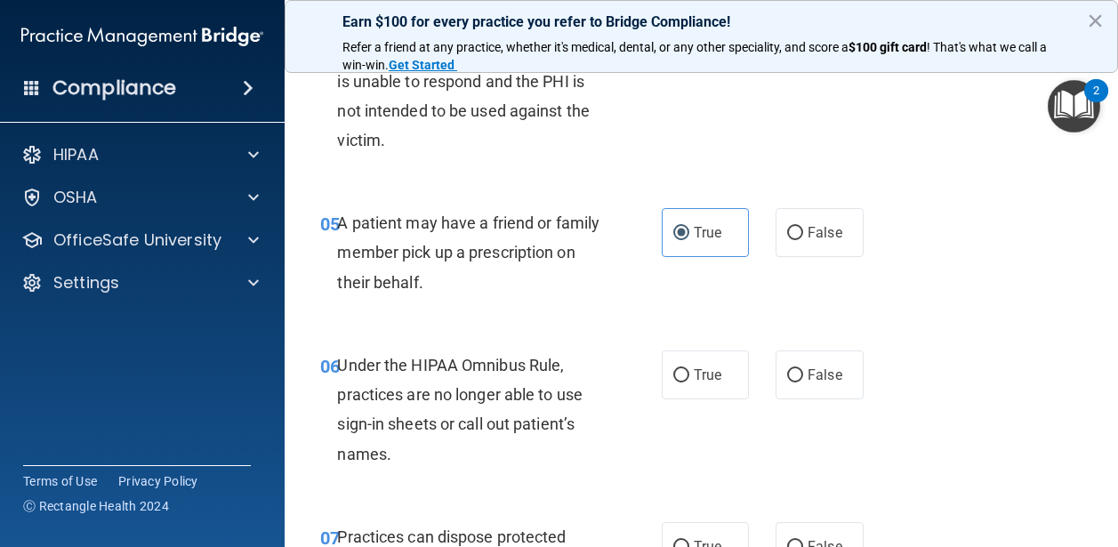
scroll to position [834, 0]
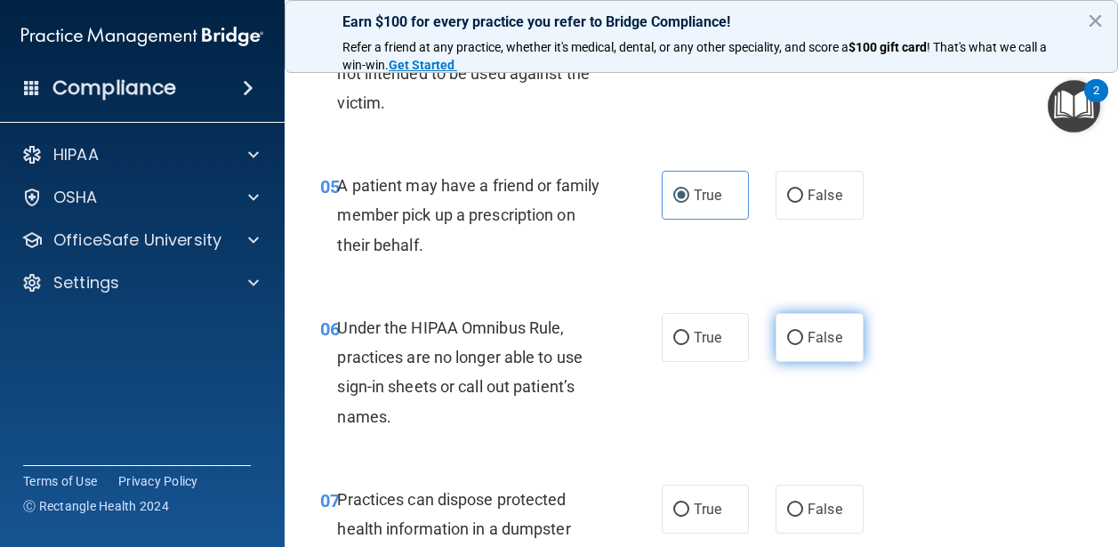
click at [827, 346] on span "False" at bounding box center [825, 337] width 35 height 17
click at [803, 345] on input "False" at bounding box center [795, 338] width 16 height 13
radio input "true"
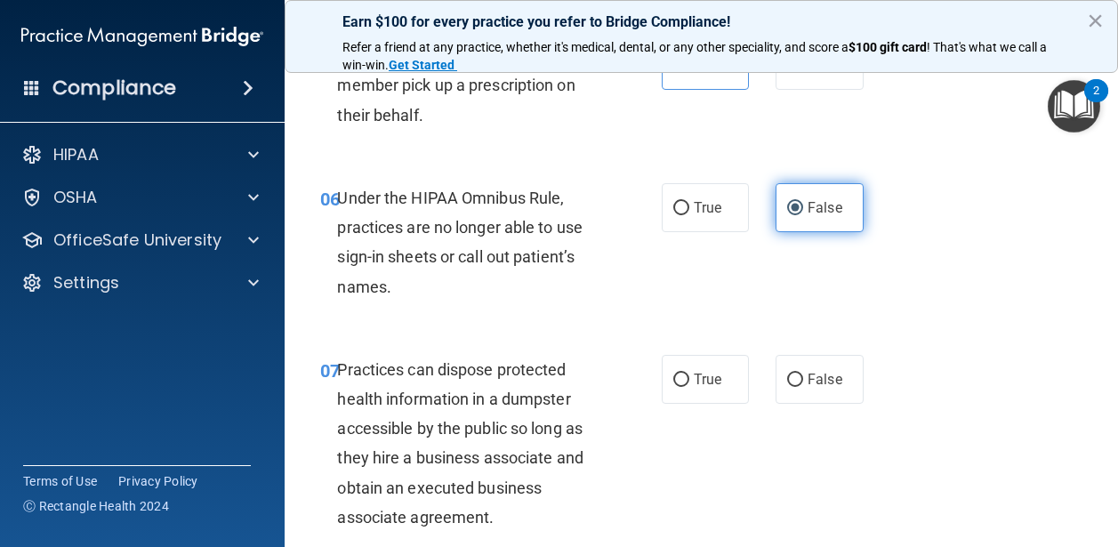
scroll to position [1027, 0]
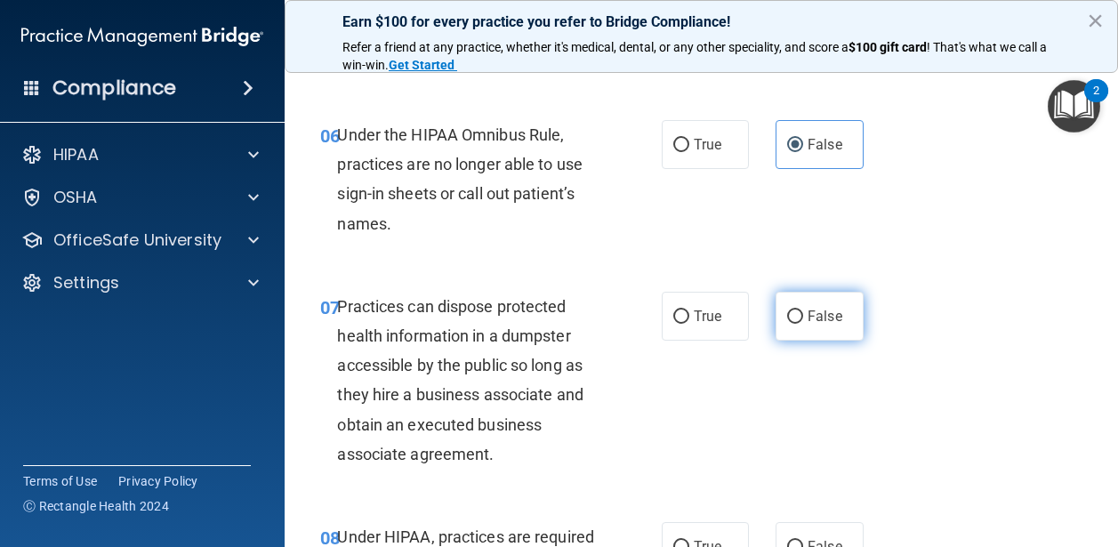
click at [825, 325] on span "False" at bounding box center [825, 316] width 35 height 17
click at [803, 324] on input "False" at bounding box center [795, 317] width 16 height 13
radio input "true"
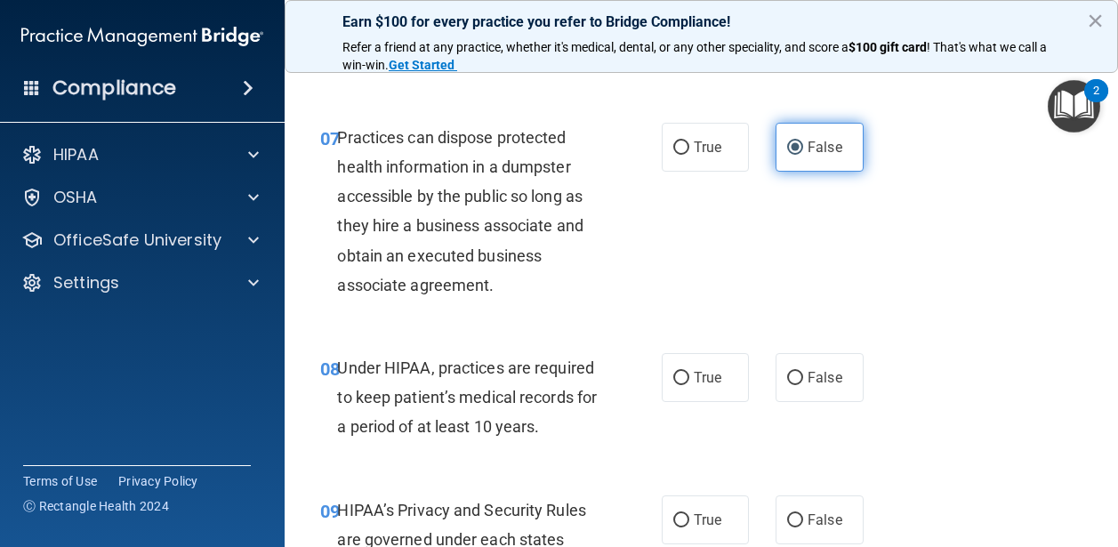
scroll to position [1217, 0]
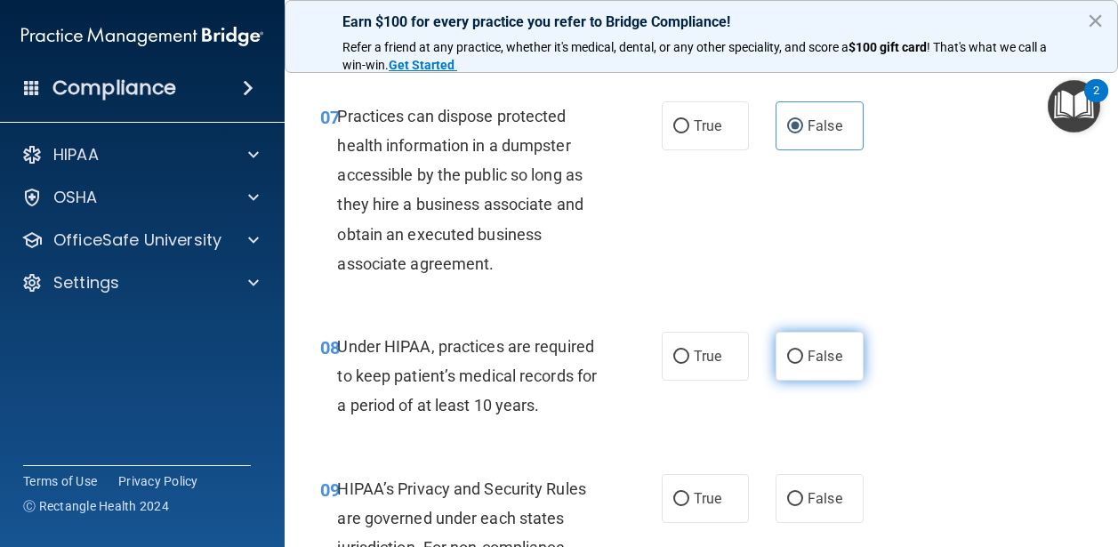
click at [808, 365] on span "False" at bounding box center [825, 356] width 35 height 17
click at [803, 364] on input "False" at bounding box center [795, 357] width 16 height 13
radio input "true"
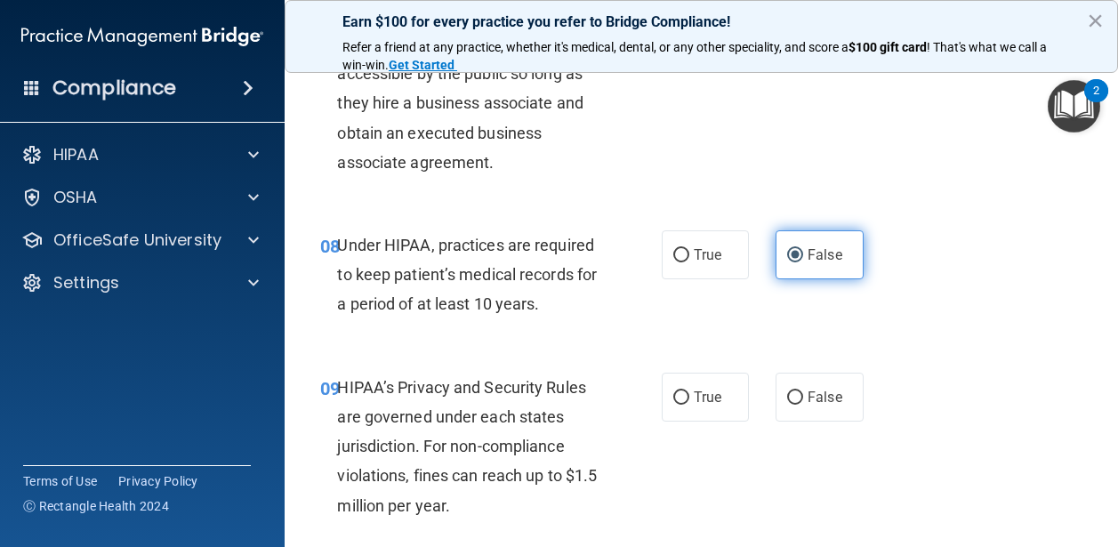
scroll to position [1330, 0]
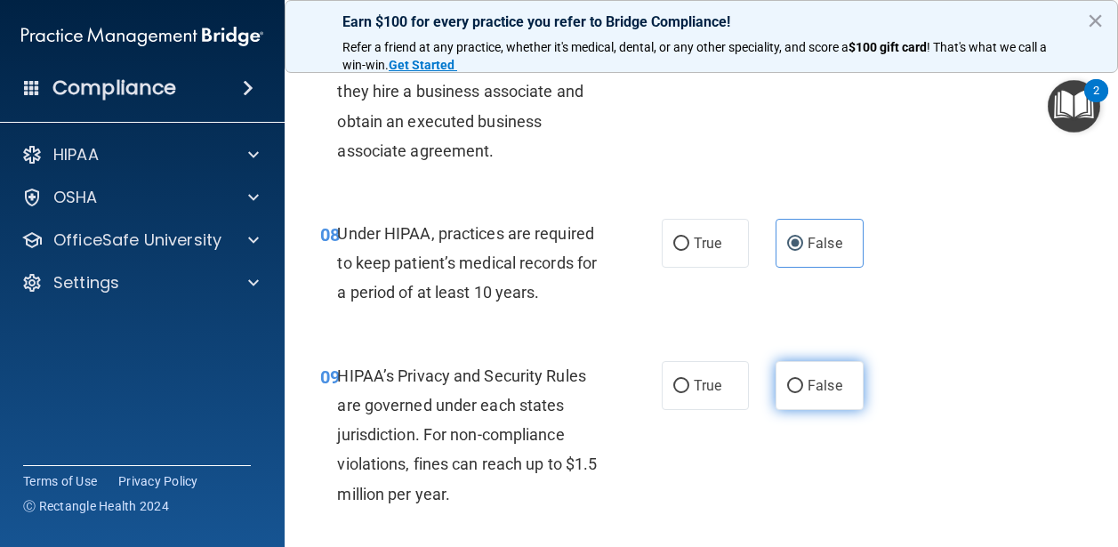
click at [808, 394] on span "False" at bounding box center [825, 385] width 35 height 17
click at [803, 393] on input "False" at bounding box center [795, 386] width 16 height 13
radio input "true"
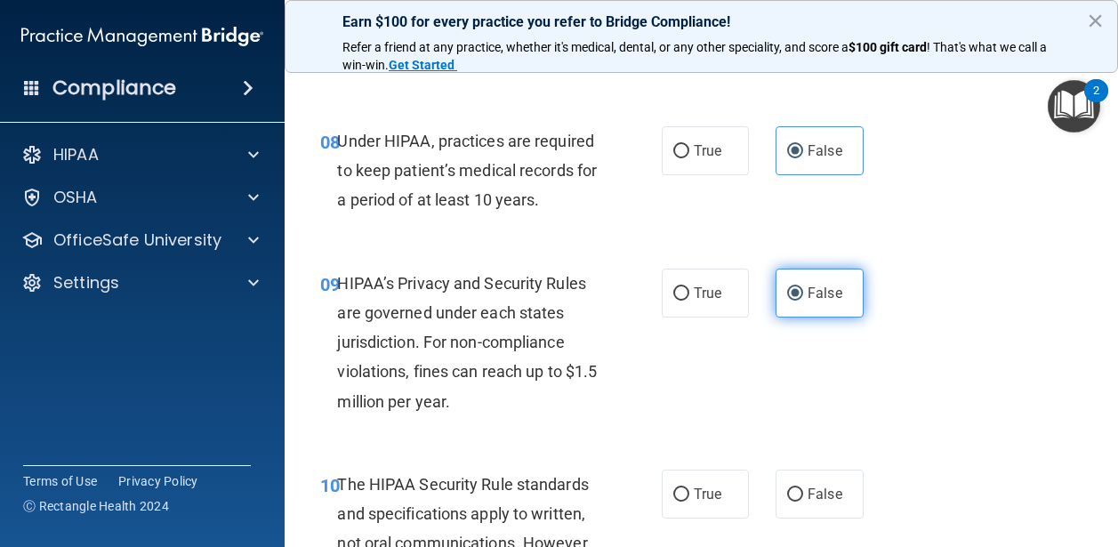
scroll to position [1432, 0]
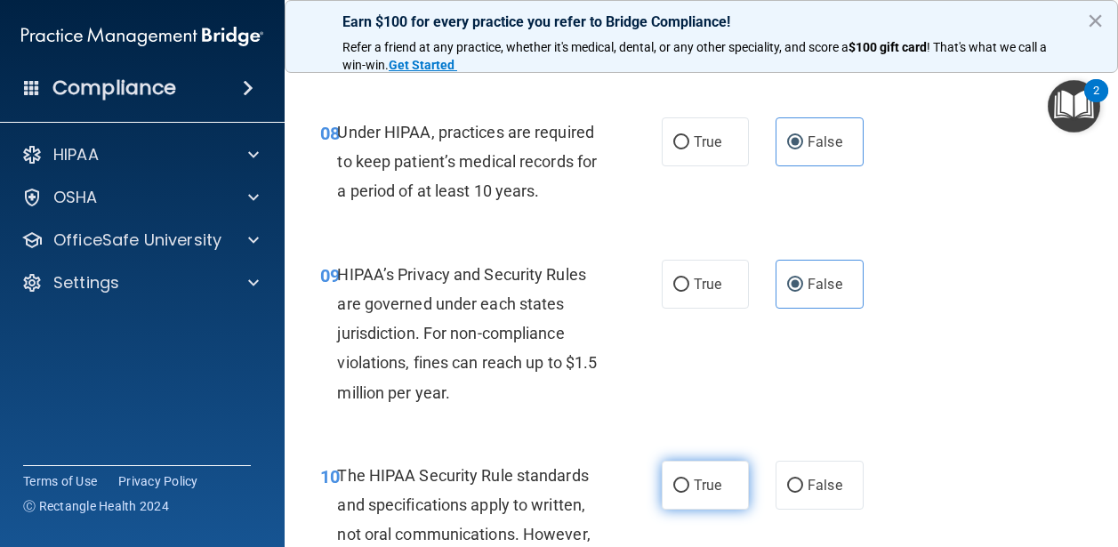
click at [698, 494] on span "True" at bounding box center [708, 485] width 28 height 17
click at [690, 493] on input "True" at bounding box center [682, 486] width 16 height 13
radio input "true"
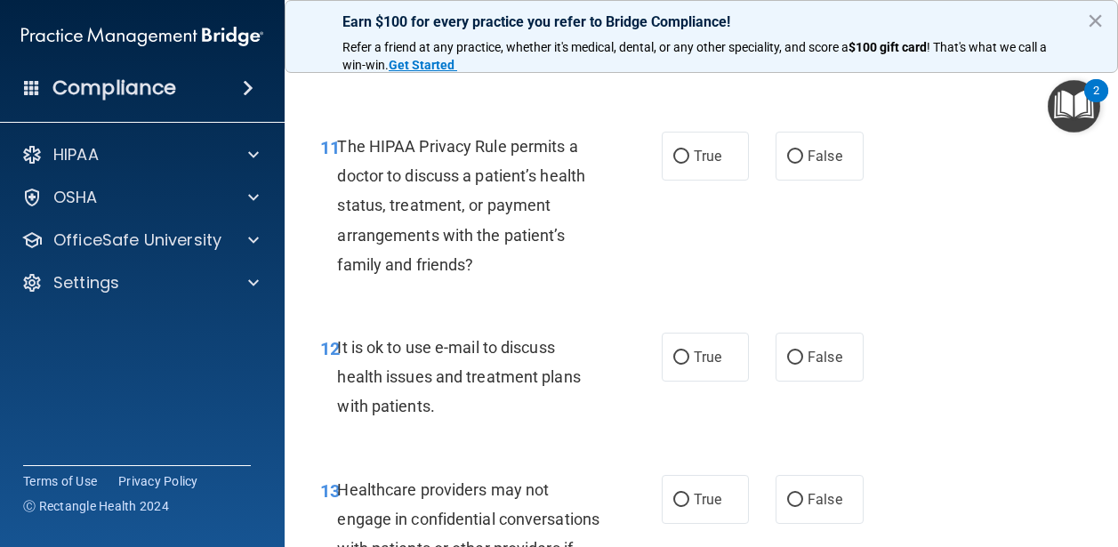
scroll to position [1990, 0]
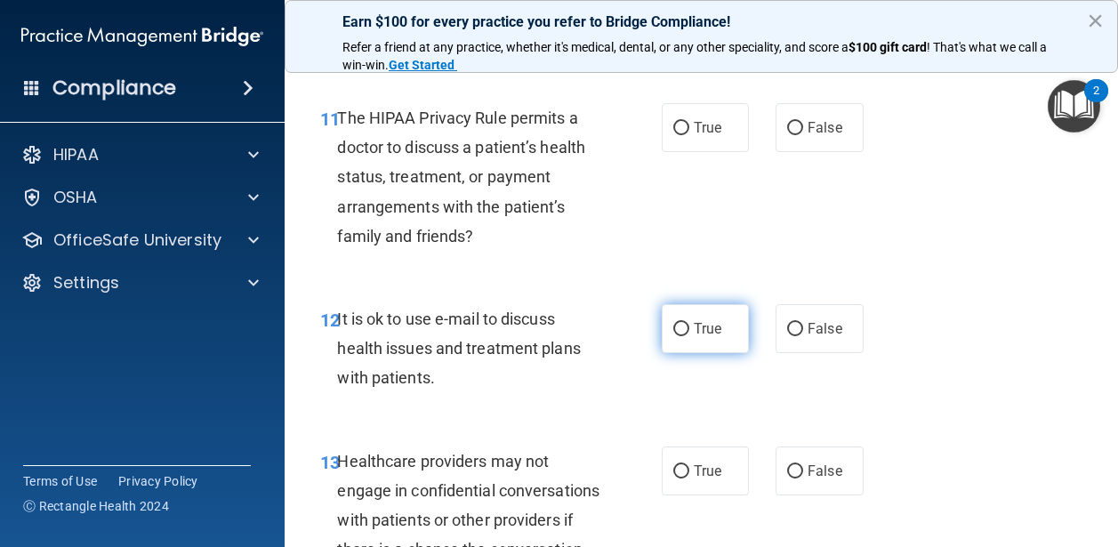
click at [697, 353] on label "True" at bounding box center [706, 328] width 88 height 49
click at [690, 336] on input "True" at bounding box center [682, 329] width 16 height 13
radio input "true"
click at [711, 136] on span "True" at bounding box center [708, 127] width 28 height 17
click at [690, 135] on input "True" at bounding box center [682, 128] width 16 height 13
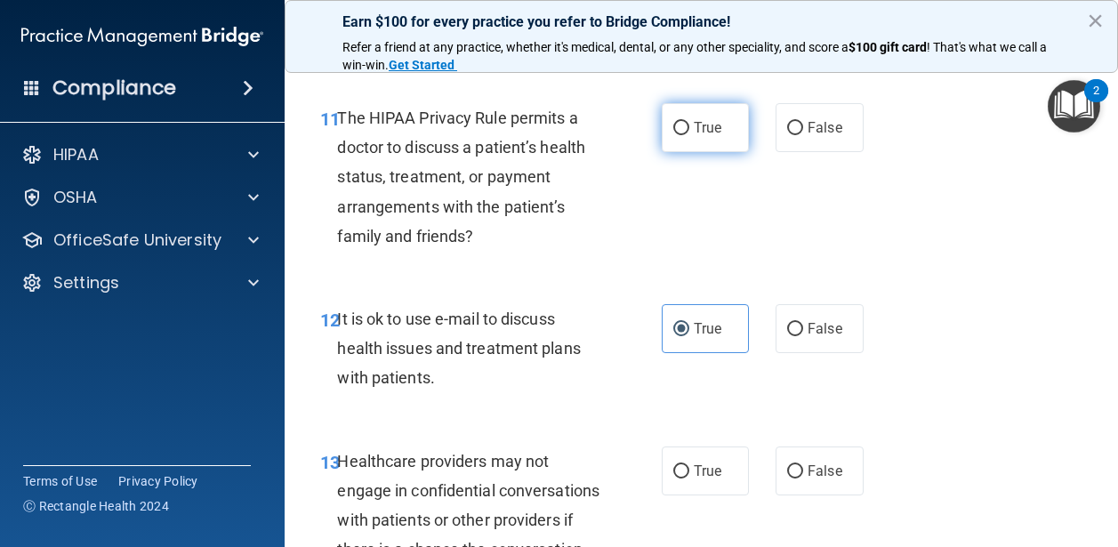
radio input "true"
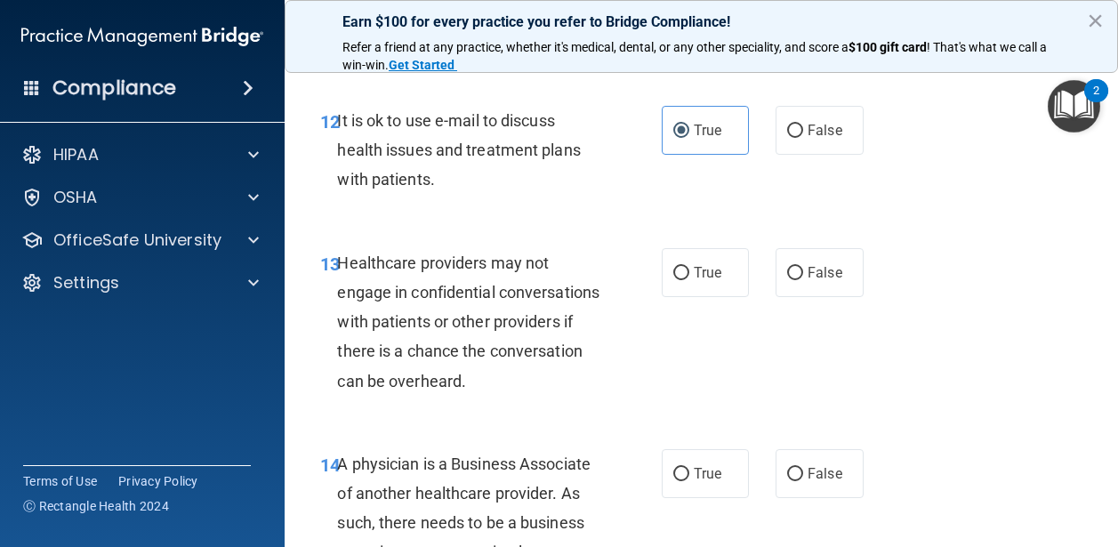
scroll to position [2192, 0]
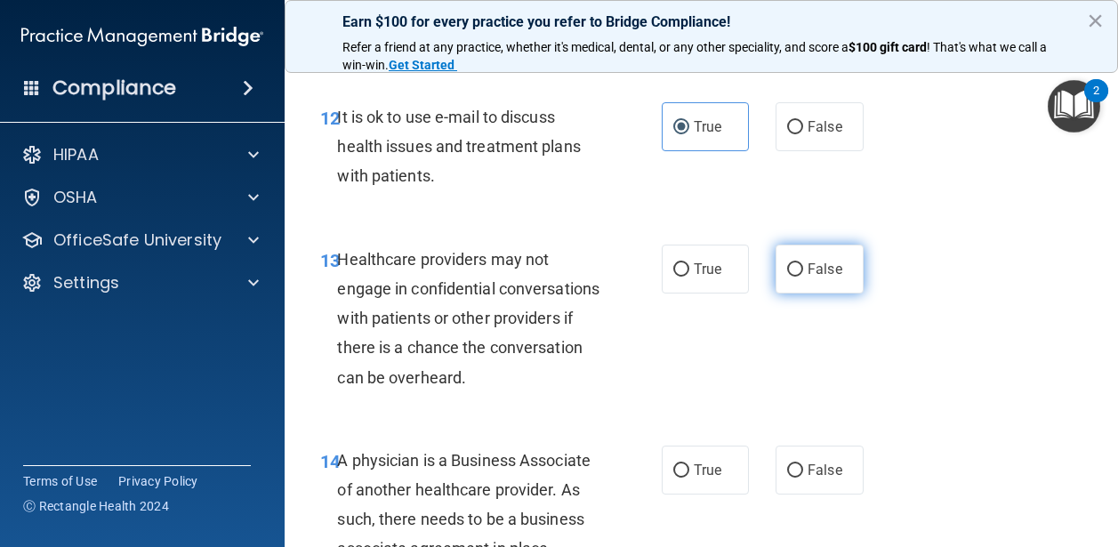
click at [811, 278] on span "False" at bounding box center [825, 269] width 35 height 17
click at [803, 277] on input "False" at bounding box center [795, 269] width 16 height 13
radio input "true"
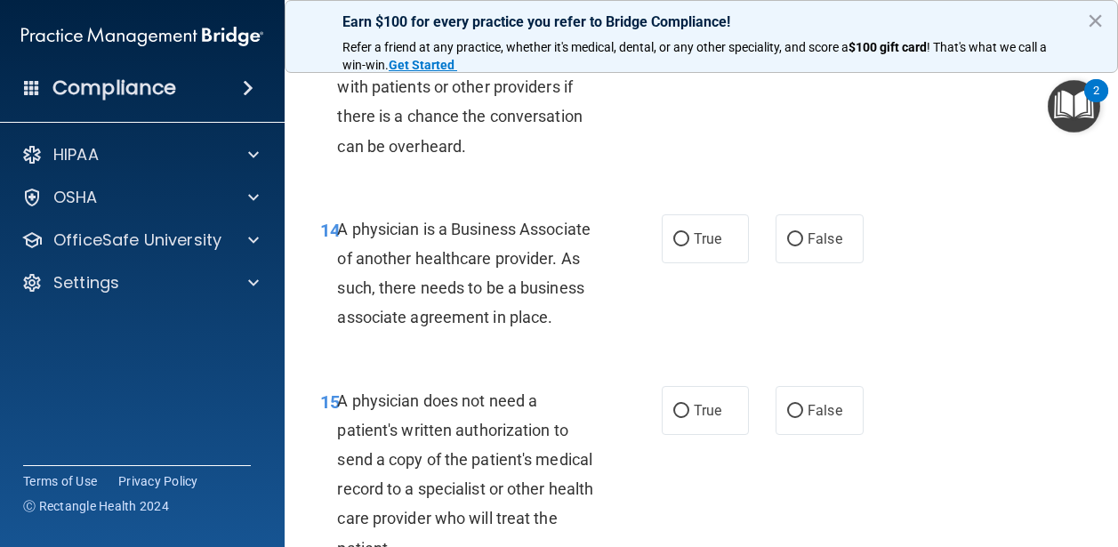
scroll to position [2425, 0]
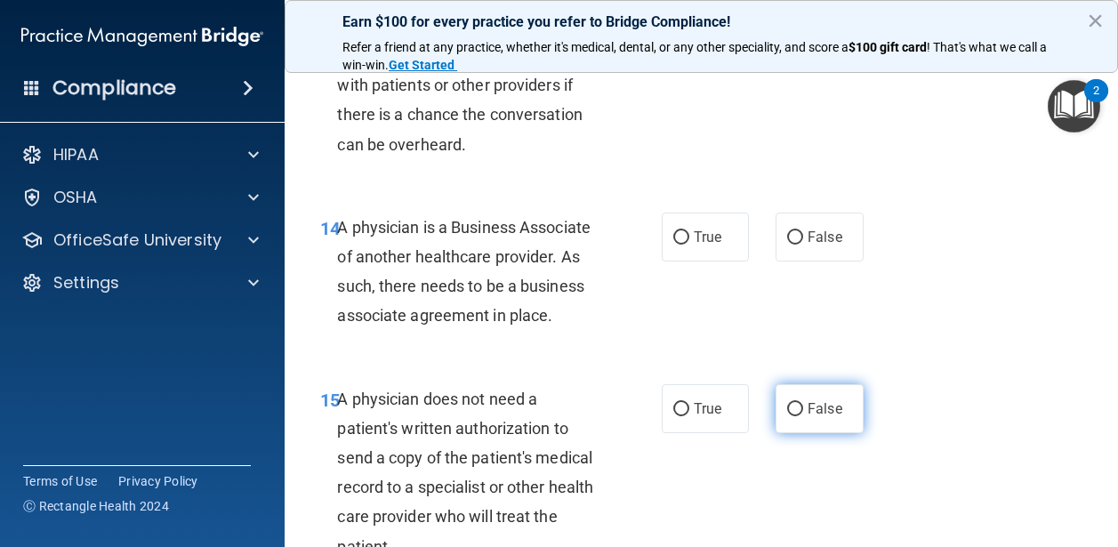
click at [827, 417] on span "False" at bounding box center [825, 408] width 35 height 17
click at [803, 416] on input "False" at bounding box center [795, 409] width 16 height 13
radio input "true"
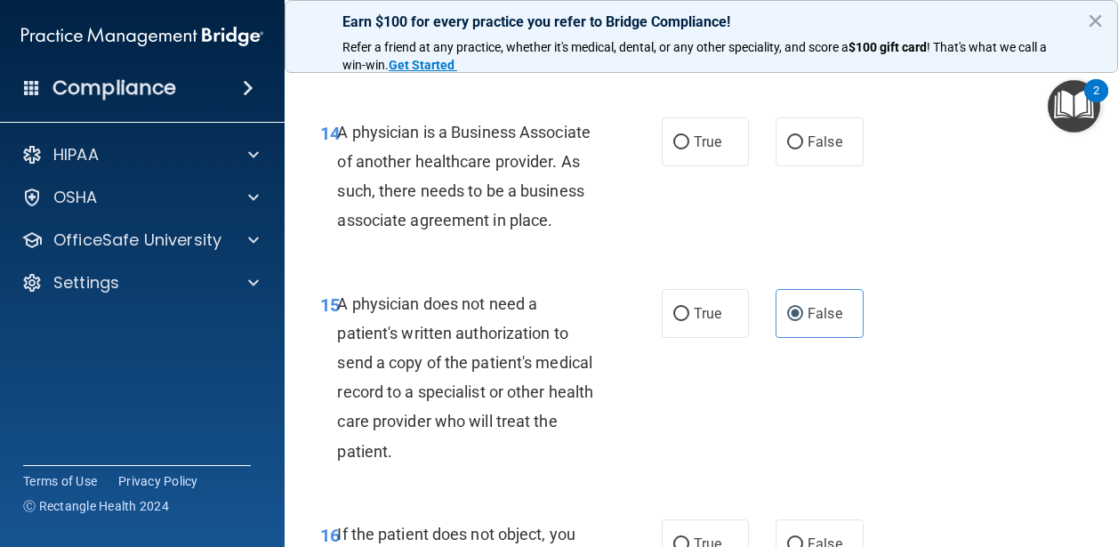
scroll to position [2513, 0]
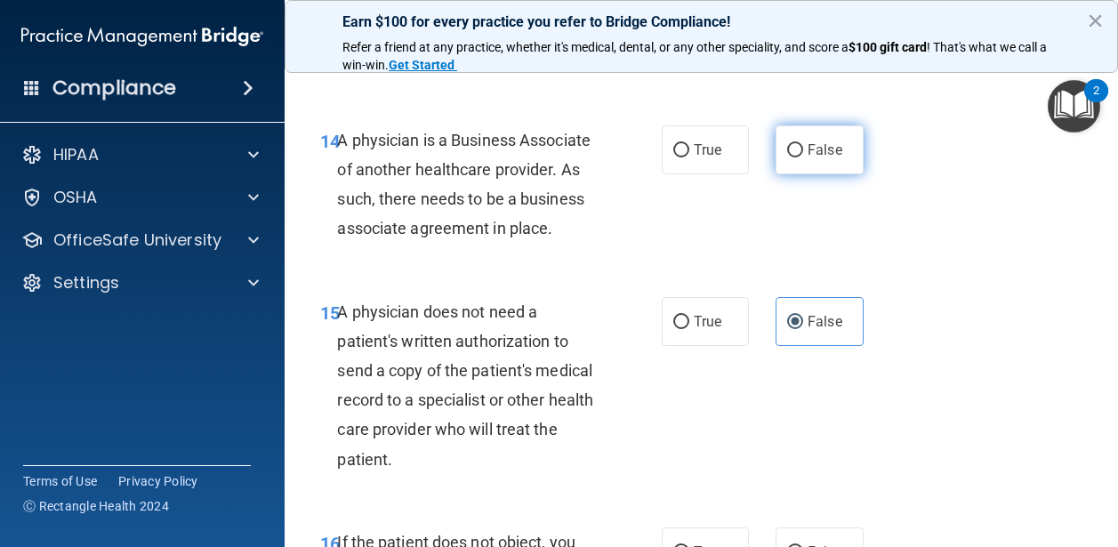
click at [808, 158] on span "False" at bounding box center [825, 149] width 35 height 17
click at [803, 157] on input "False" at bounding box center [795, 150] width 16 height 13
radio input "true"
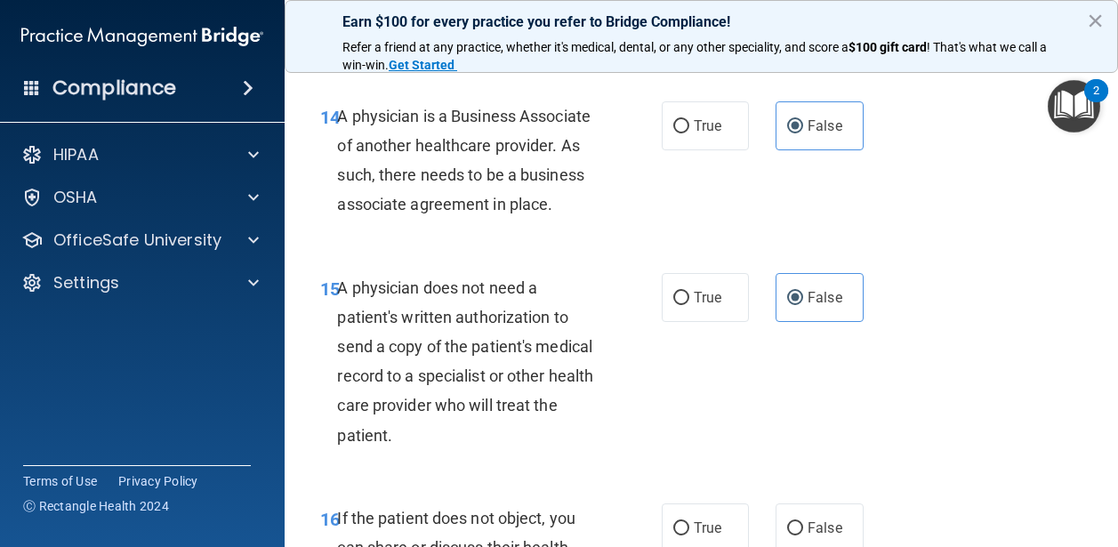
scroll to position [2658, 0]
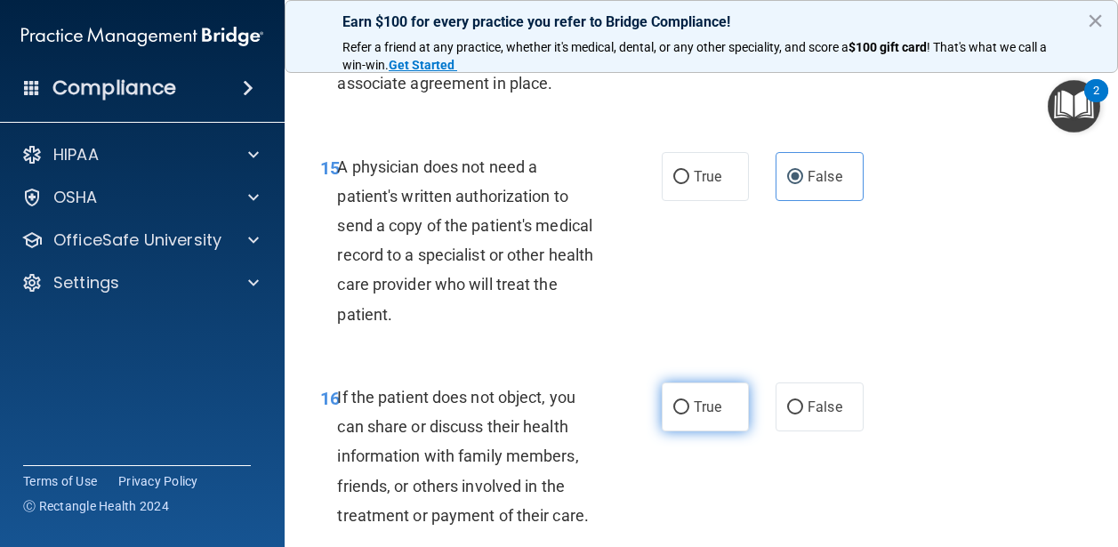
click at [685, 432] on label "True" at bounding box center [706, 407] width 88 height 49
click at [685, 415] on input "True" at bounding box center [682, 407] width 16 height 13
radio input "true"
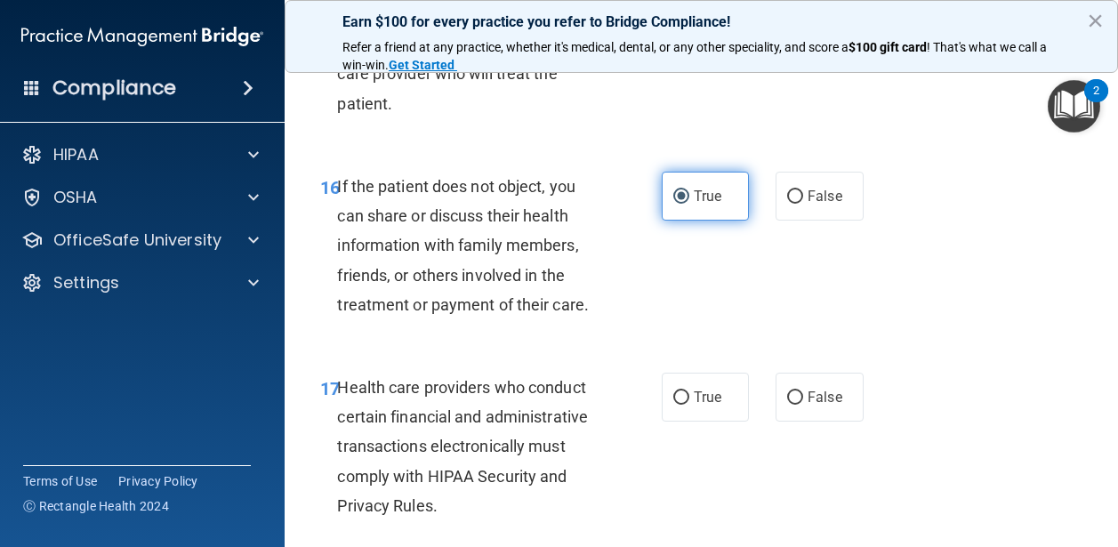
scroll to position [2871, 0]
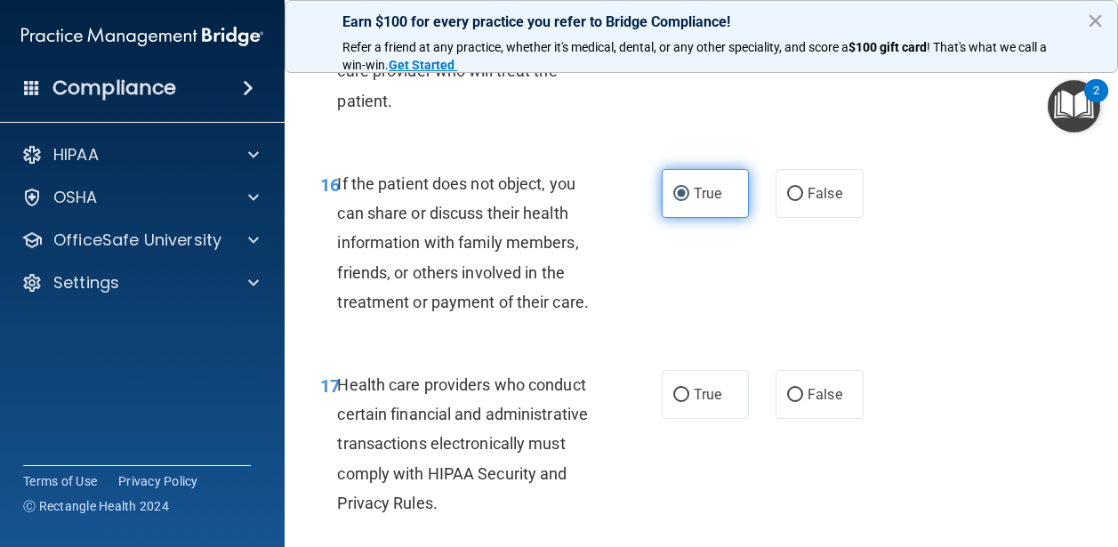
click at [685, 419] on label "True" at bounding box center [706, 394] width 88 height 49
click at [685, 402] on input "True" at bounding box center [682, 395] width 16 height 13
radio input "true"
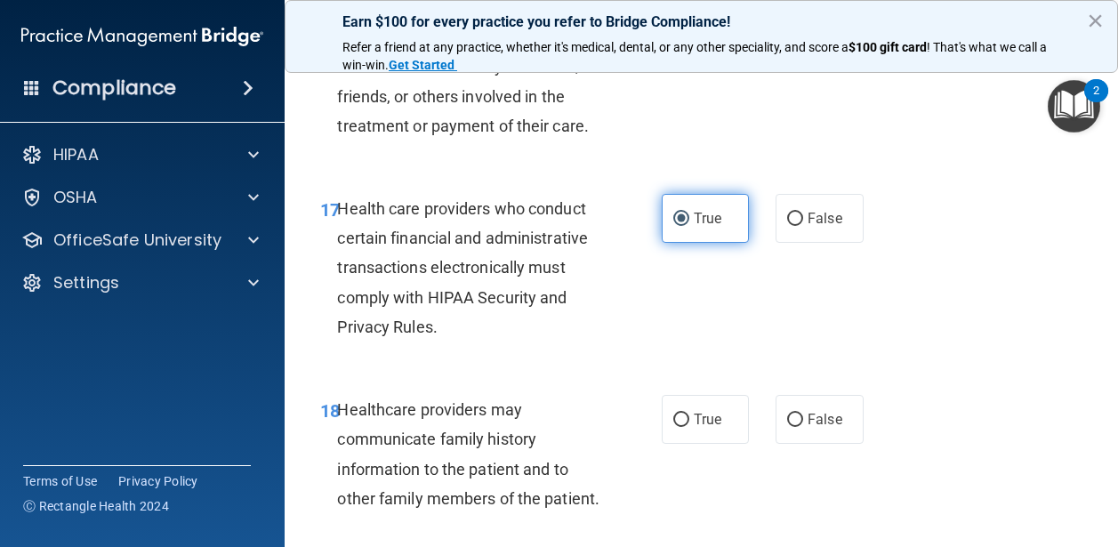
scroll to position [3067, 0]
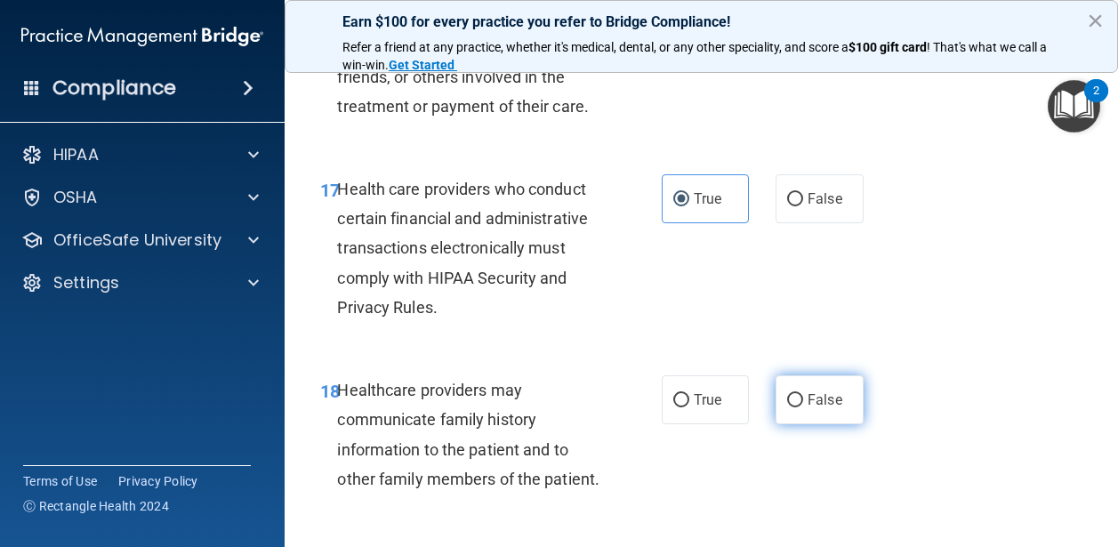
click at [815, 408] on span "False" at bounding box center [825, 399] width 35 height 17
click at [803, 407] on input "False" at bounding box center [795, 400] width 16 height 13
radio input "true"
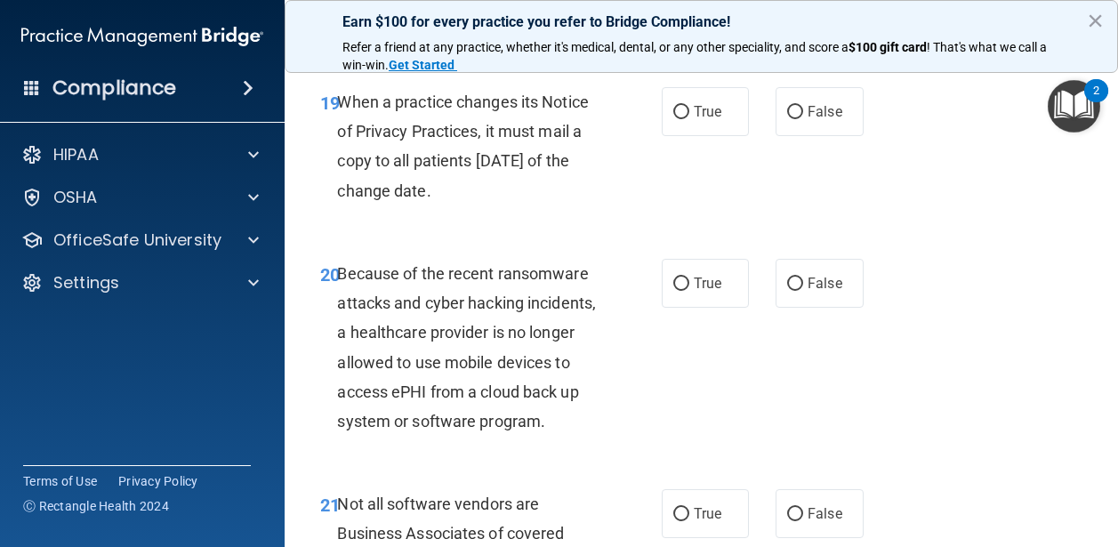
scroll to position [3524, 0]
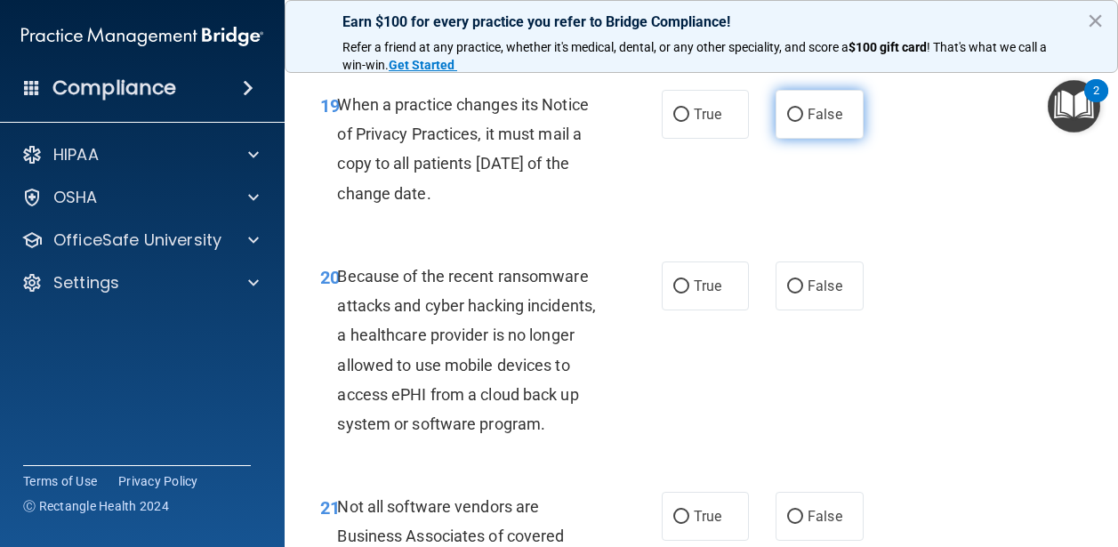
click at [802, 139] on label "False" at bounding box center [820, 114] width 88 height 49
click at [802, 122] on input "False" at bounding box center [795, 115] width 16 height 13
radio input "true"
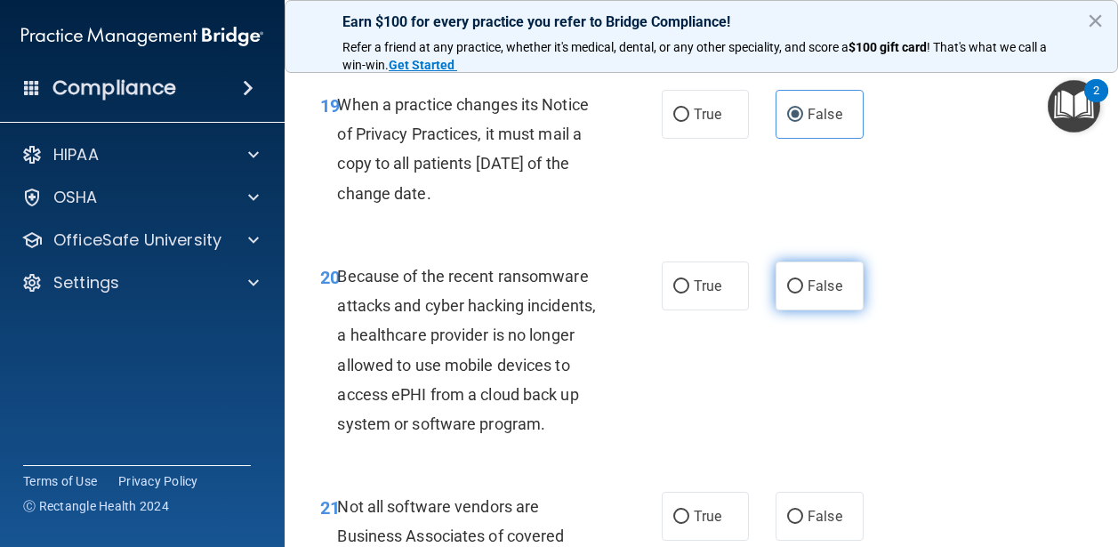
click at [799, 294] on input "False" at bounding box center [795, 286] width 16 height 13
radio input "true"
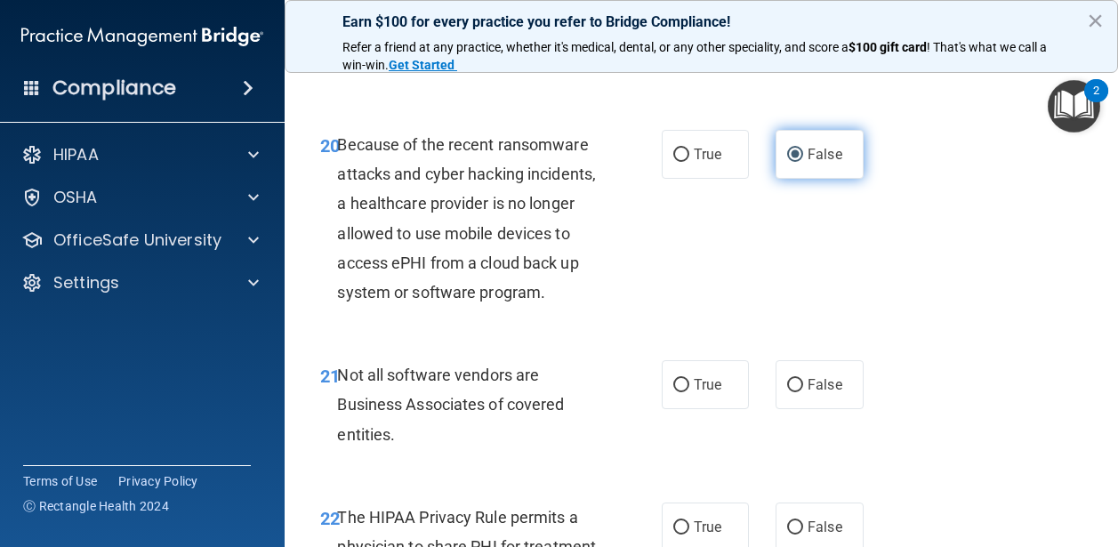
scroll to position [3668, 0]
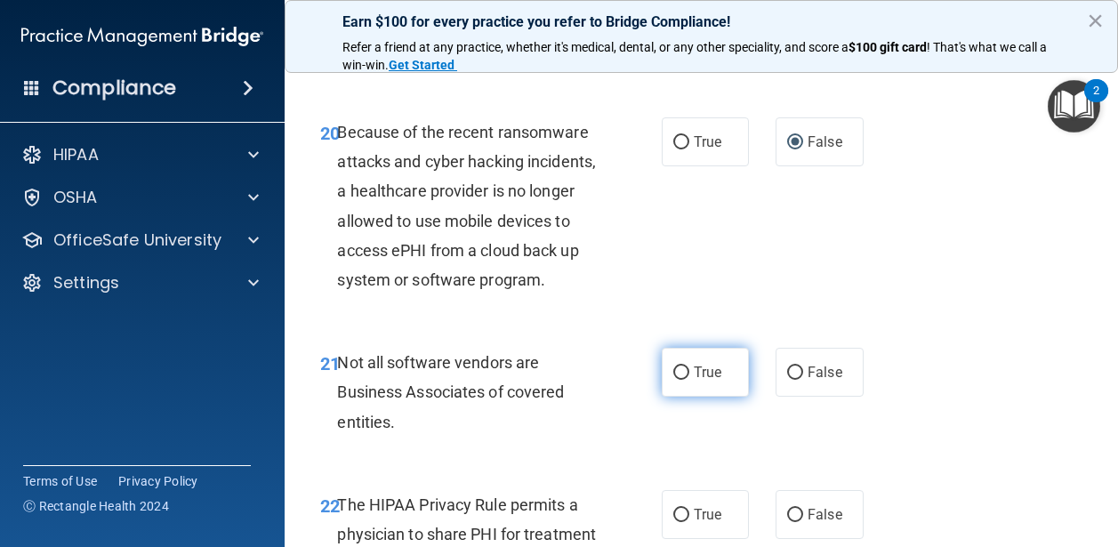
click at [715, 381] on span "True" at bounding box center [708, 372] width 28 height 17
click at [690, 380] on input "True" at bounding box center [682, 373] width 16 height 13
radio input "true"
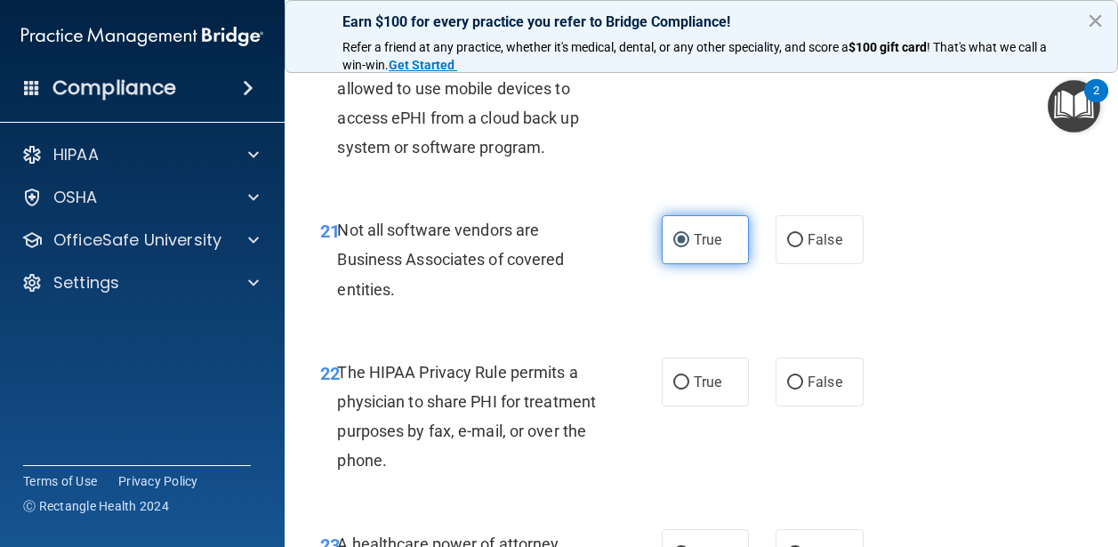
scroll to position [3831, 0]
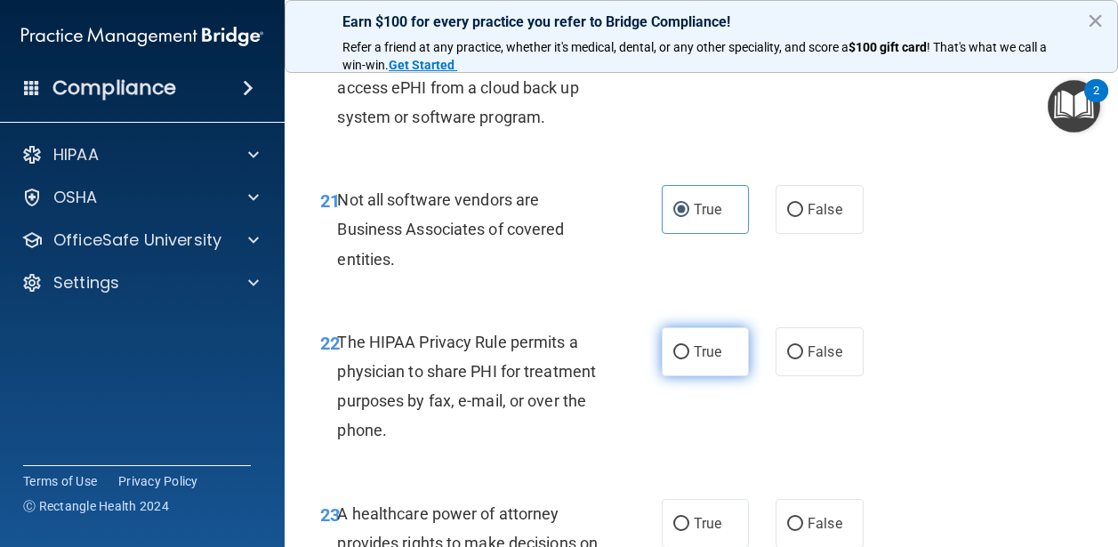
click at [681, 359] on input "True" at bounding box center [682, 352] width 16 height 13
radio input "true"
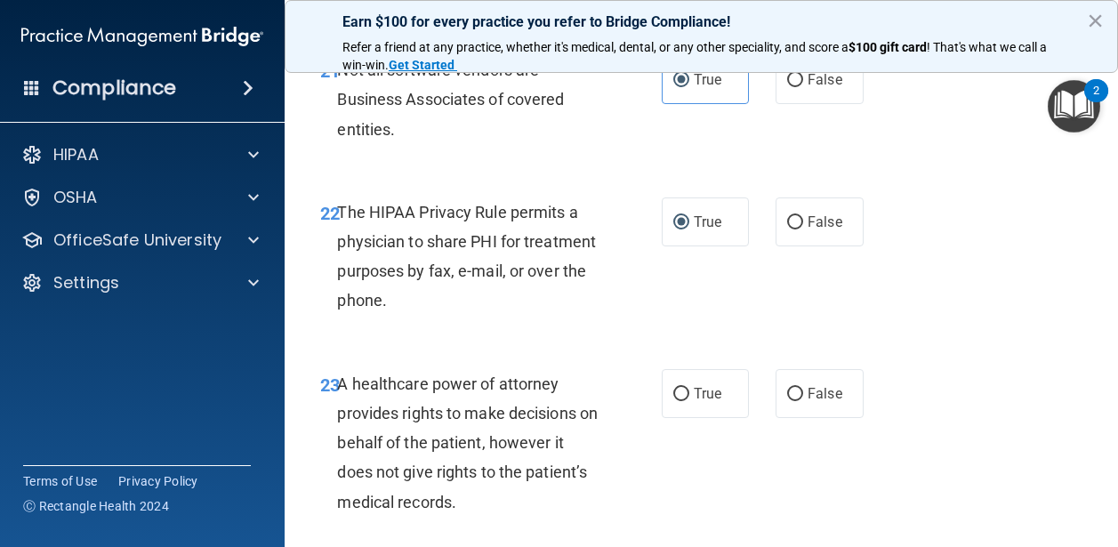
scroll to position [3971, 0]
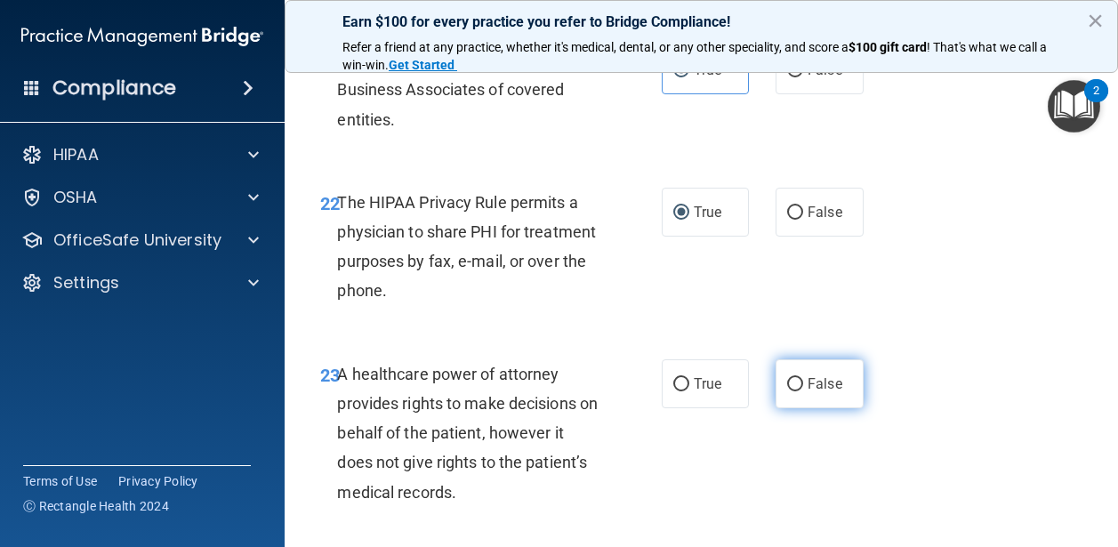
click at [783, 408] on label "False" at bounding box center [820, 383] width 88 height 49
click at [787, 391] on input "False" at bounding box center [795, 384] width 16 height 13
radio input "true"
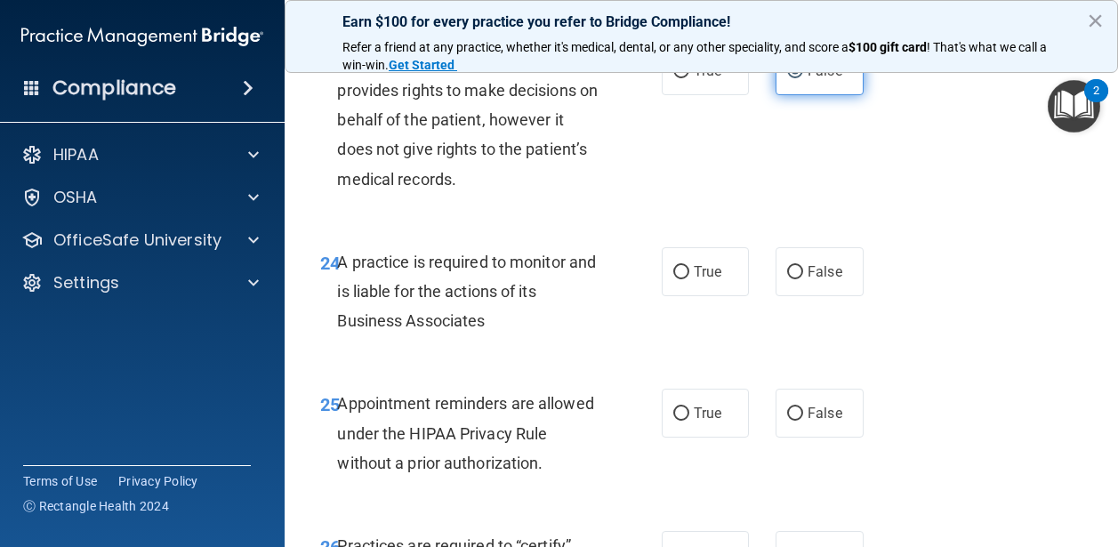
scroll to position [4289, 0]
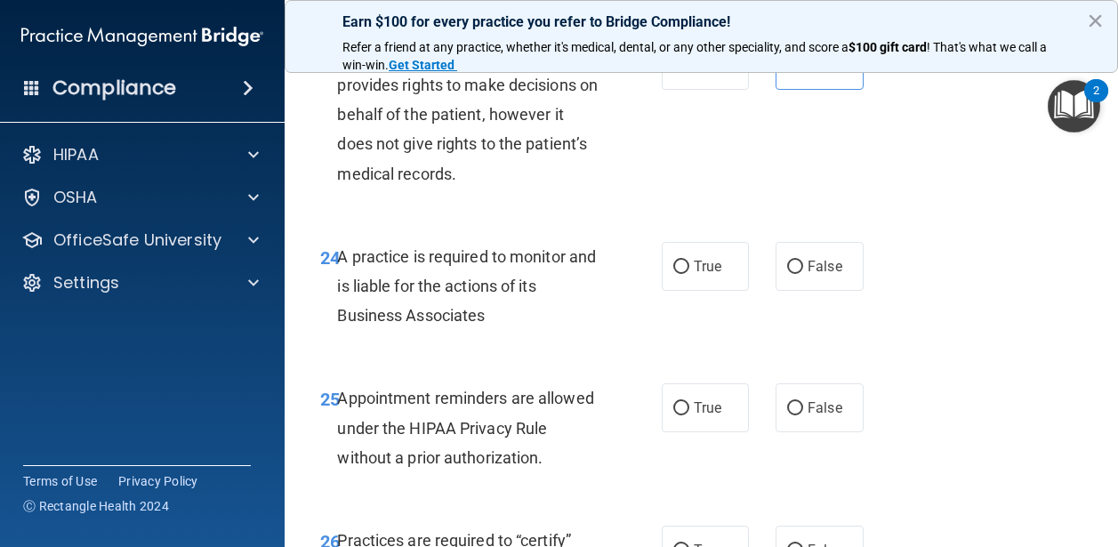
click at [807, 323] on div "24 A practice is required to monitor and is liable for the actions of its Busin…" at bounding box center [701, 291] width 789 height 142
click at [804, 291] on label "False" at bounding box center [820, 266] width 88 height 49
click at [803, 274] on input "False" at bounding box center [795, 267] width 16 height 13
radio input "true"
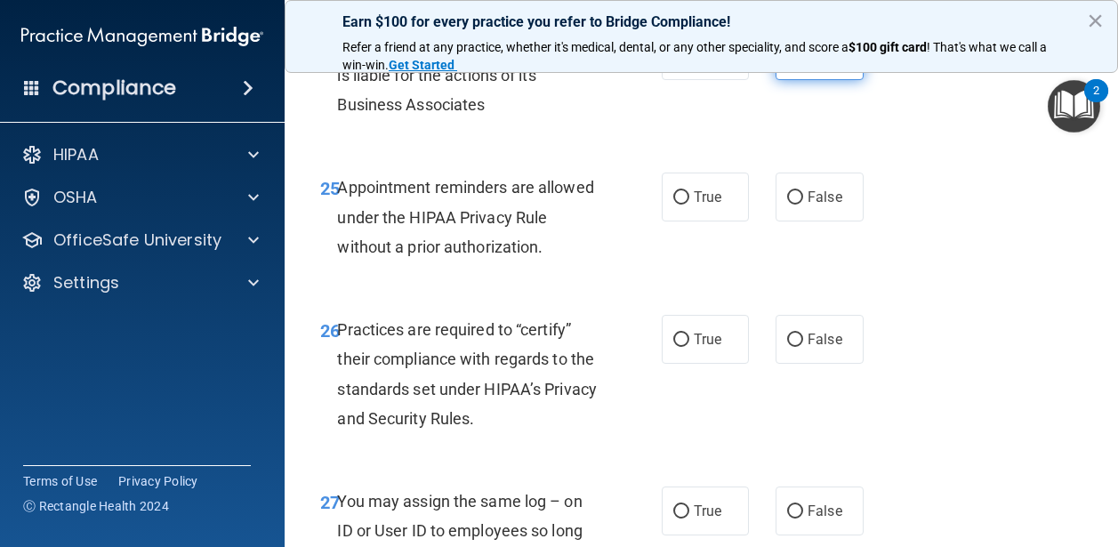
scroll to position [4505, 0]
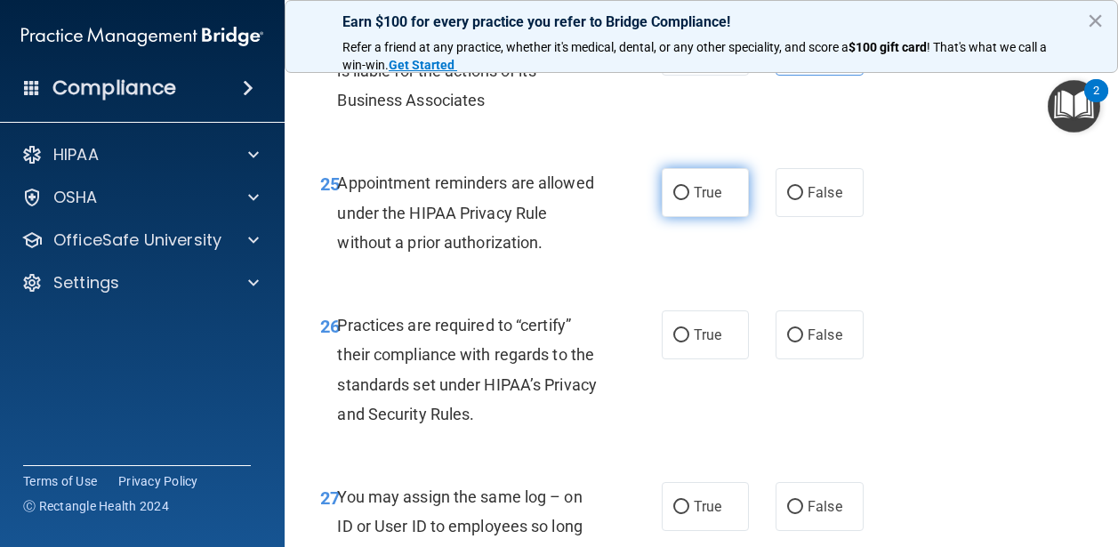
click at [686, 217] on label "True" at bounding box center [706, 192] width 88 height 49
click at [686, 200] on input "True" at bounding box center [682, 193] width 16 height 13
radio input "true"
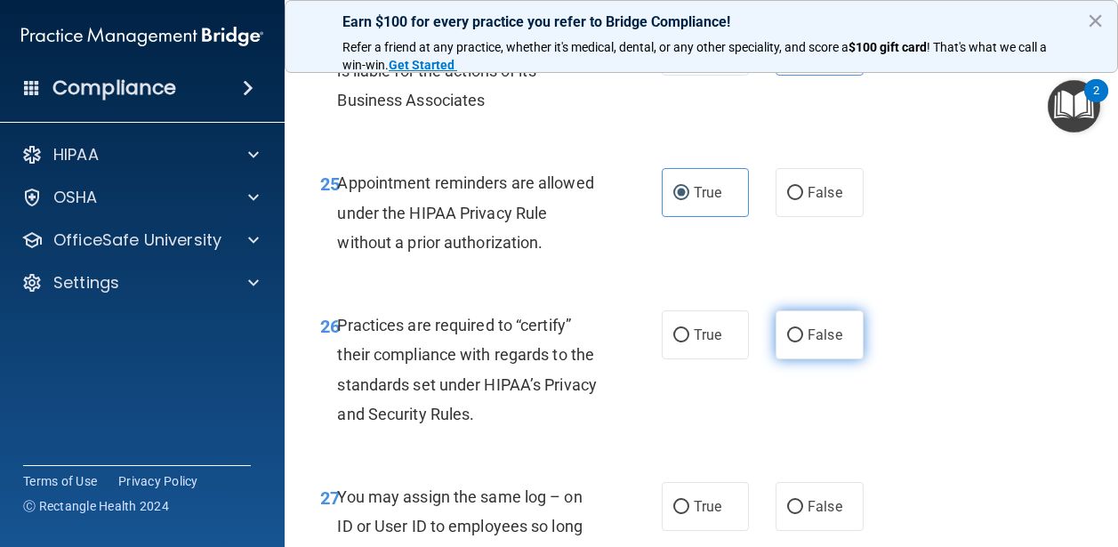
click at [835, 343] on span "False" at bounding box center [825, 335] width 35 height 17
click at [803, 343] on input "False" at bounding box center [795, 335] width 16 height 13
radio input "true"
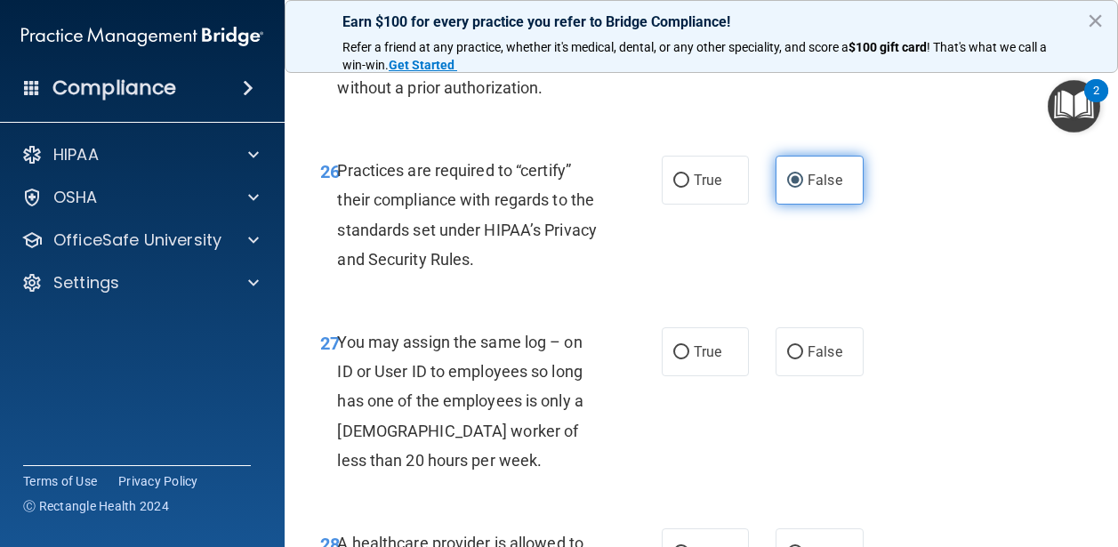
scroll to position [4688, 0]
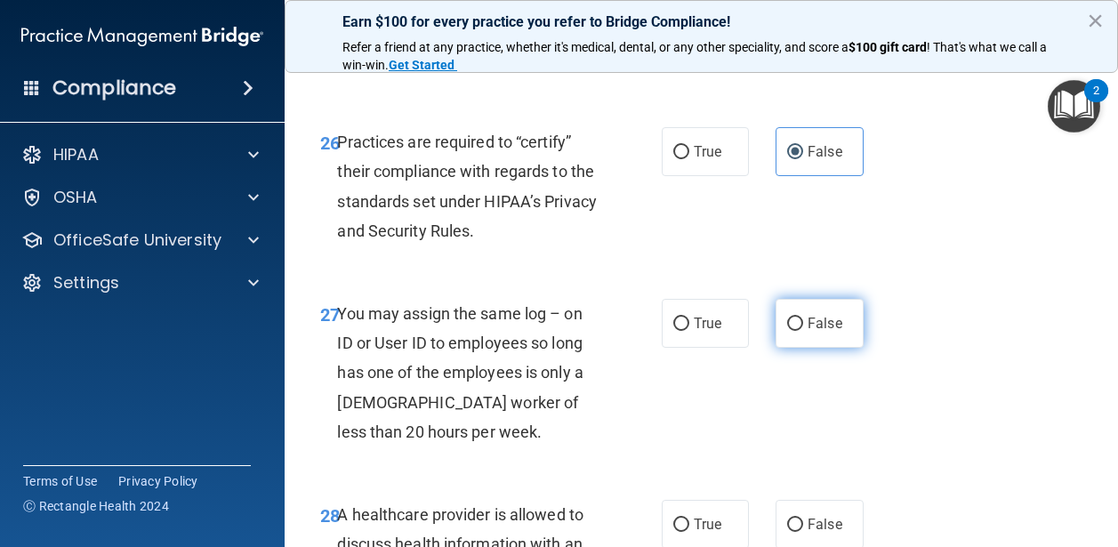
click at [832, 332] on span "False" at bounding box center [825, 323] width 35 height 17
click at [803, 331] on input "False" at bounding box center [795, 324] width 16 height 13
radio input "true"
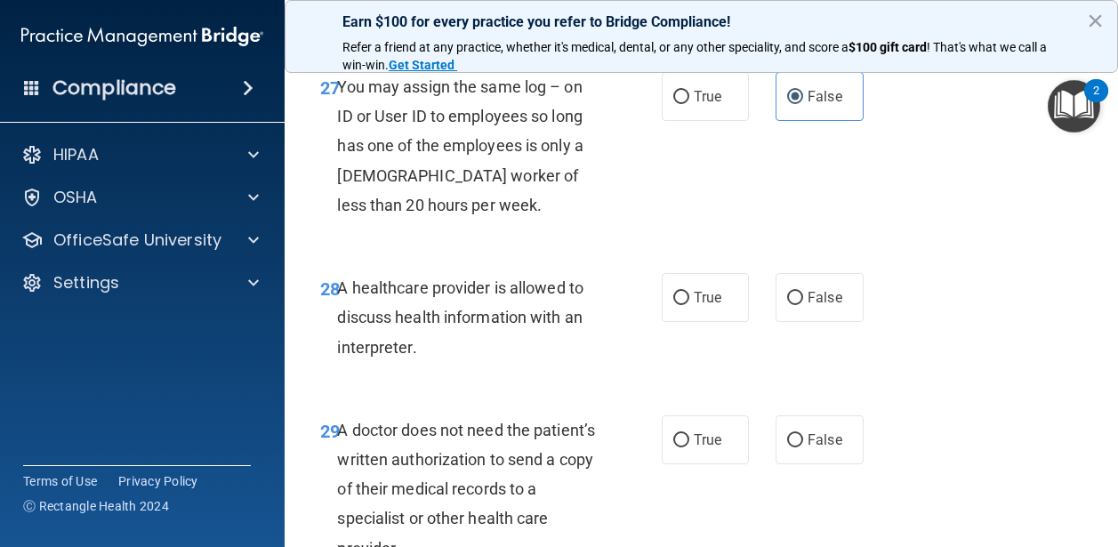
scroll to position [4919, 0]
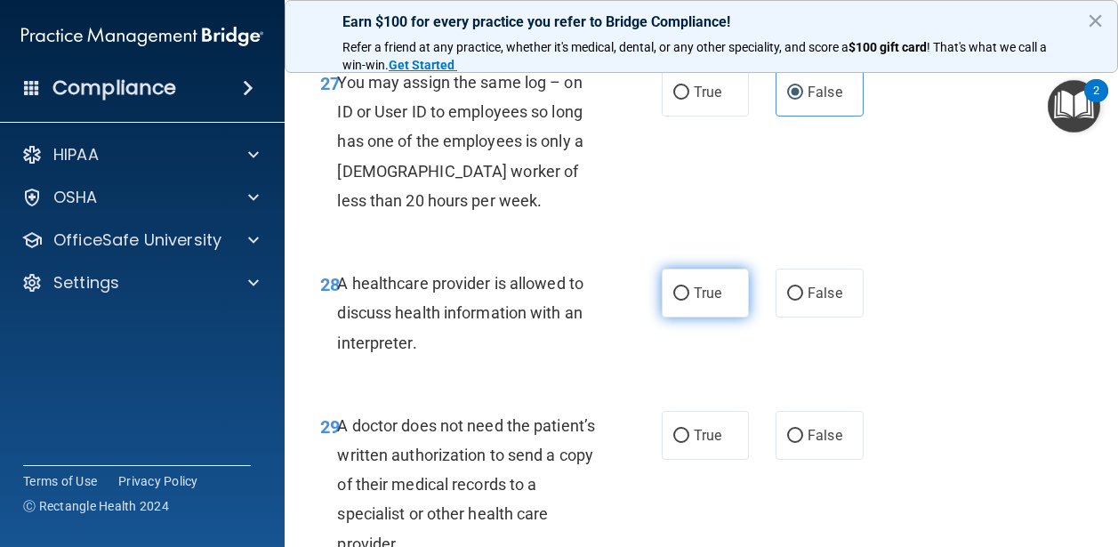
click at [706, 302] on span "True" at bounding box center [708, 293] width 28 height 17
click at [690, 301] on input "True" at bounding box center [682, 293] width 16 height 13
radio input "true"
click at [701, 444] on span "True" at bounding box center [708, 435] width 28 height 17
click at [690, 443] on input "True" at bounding box center [682, 436] width 16 height 13
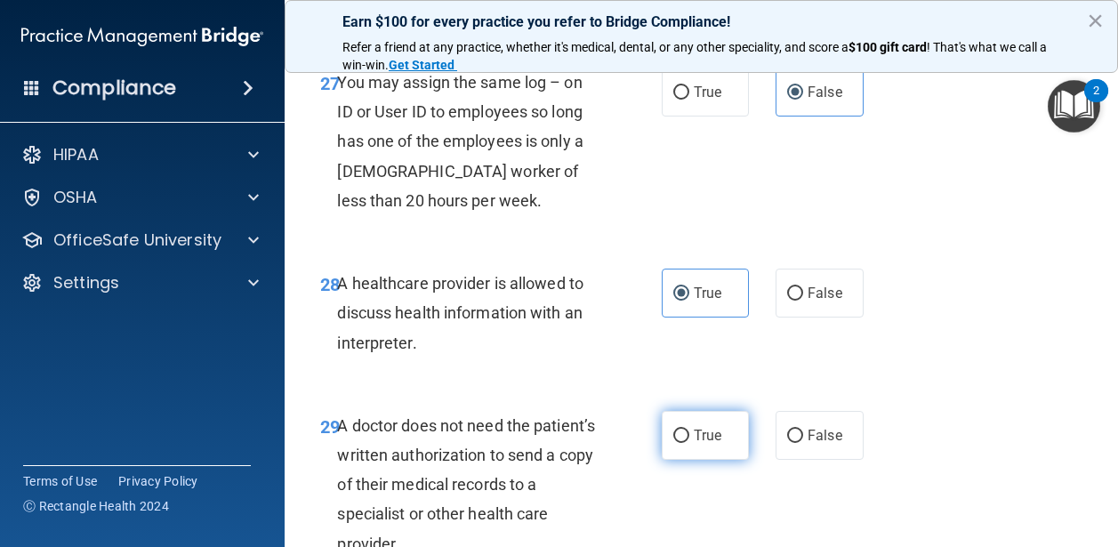
radio input "true"
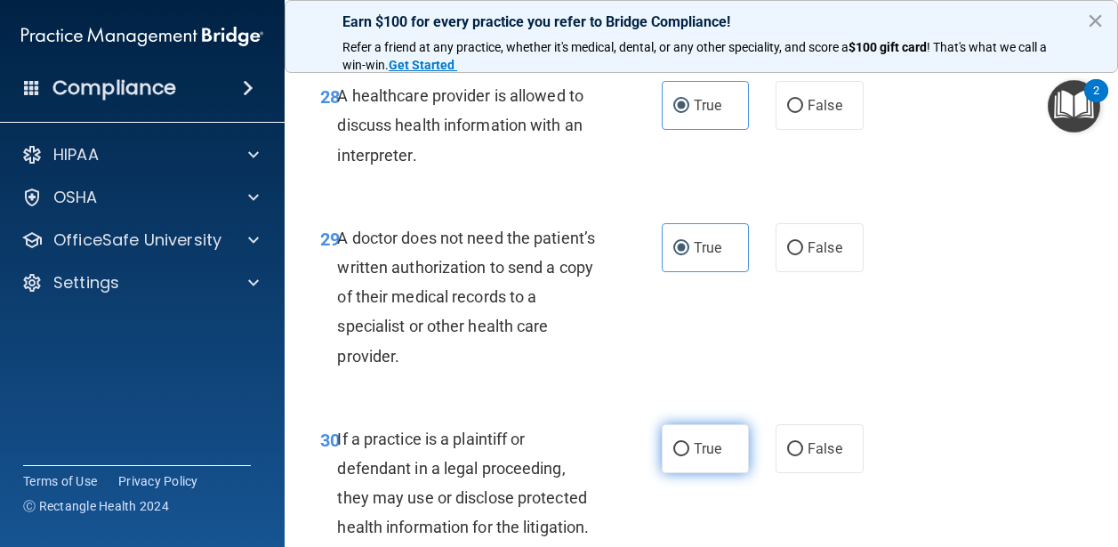
click at [687, 456] on input "True" at bounding box center [682, 449] width 16 height 13
radio input "true"
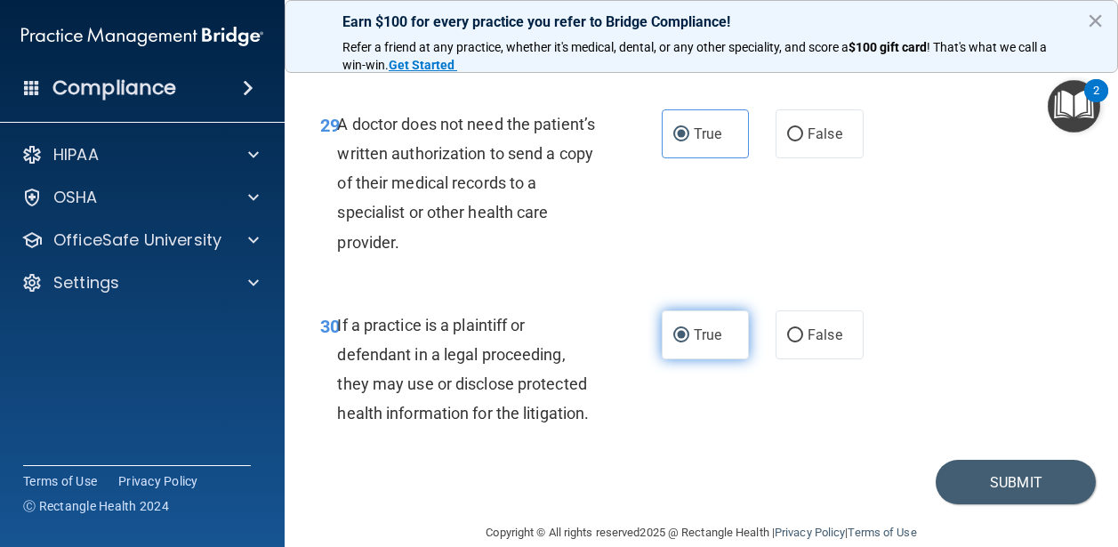
scroll to position [5280, 0]
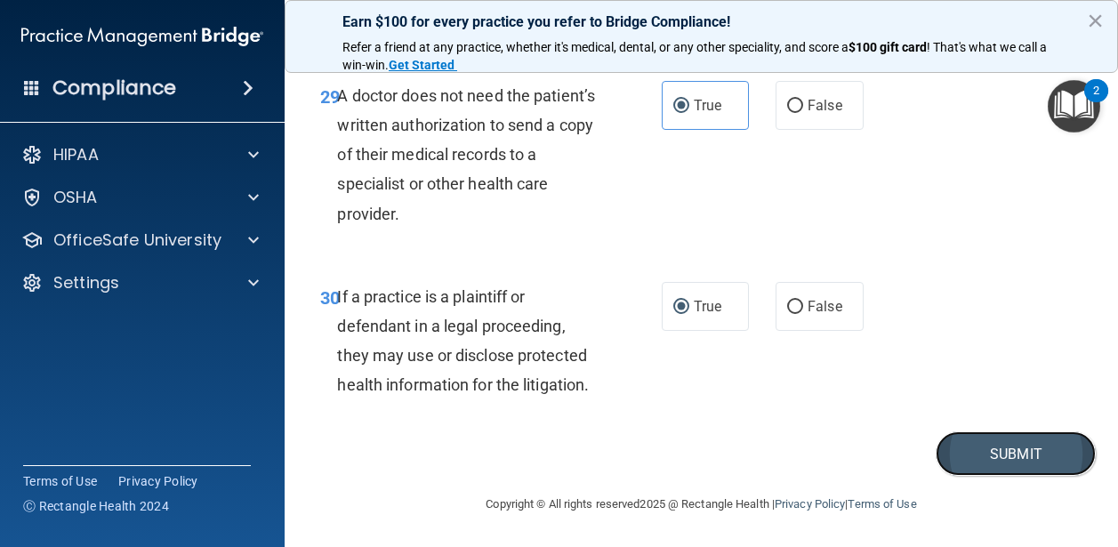
click at [1013, 461] on button "Submit" at bounding box center [1016, 454] width 160 height 45
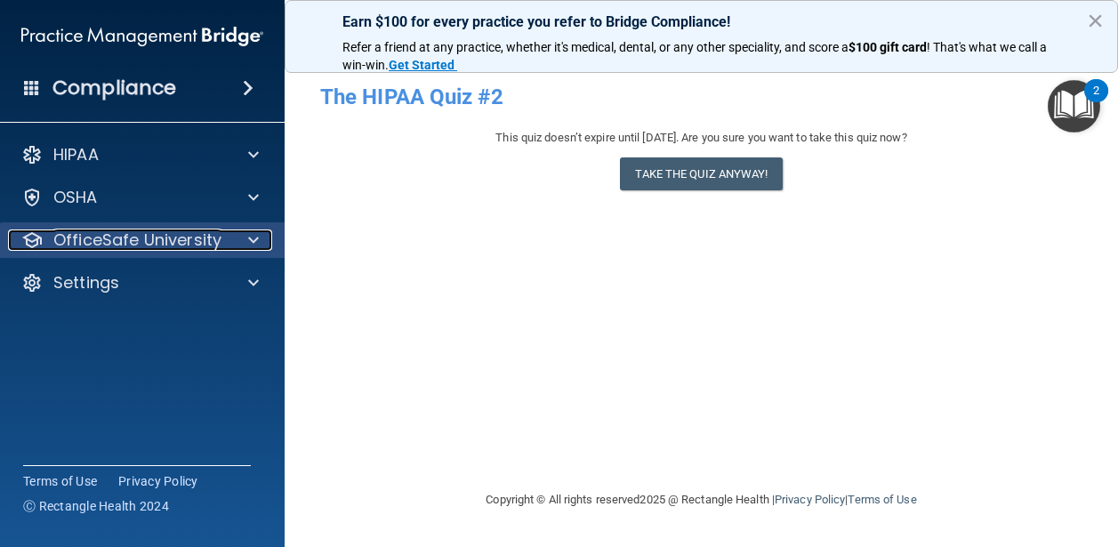
click at [109, 238] on p "OfficeSafe University" at bounding box center [137, 240] width 168 height 21
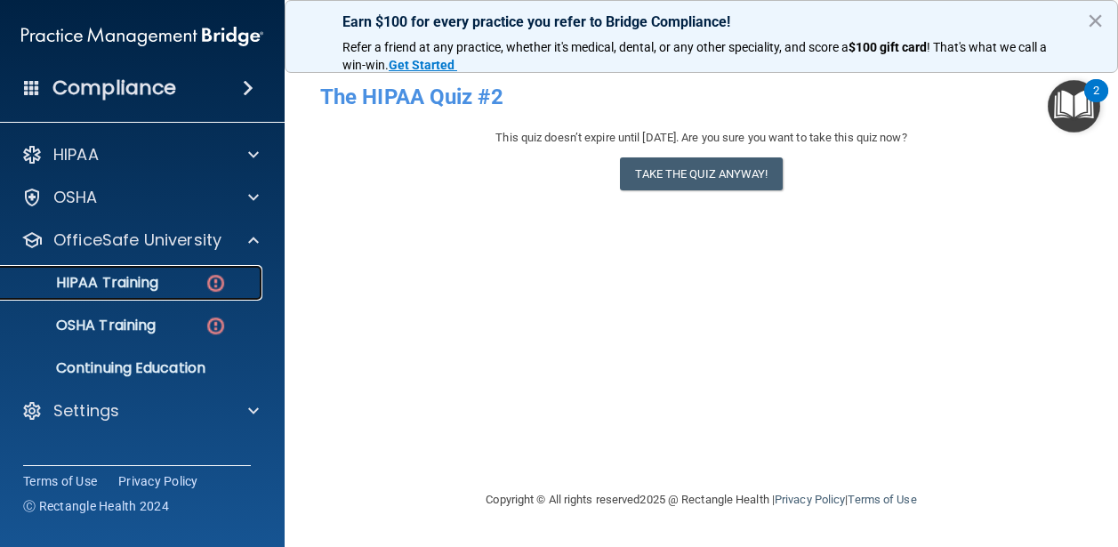
click at [123, 288] on p "HIPAA Training" at bounding box center [85, 283] width 147 height 18
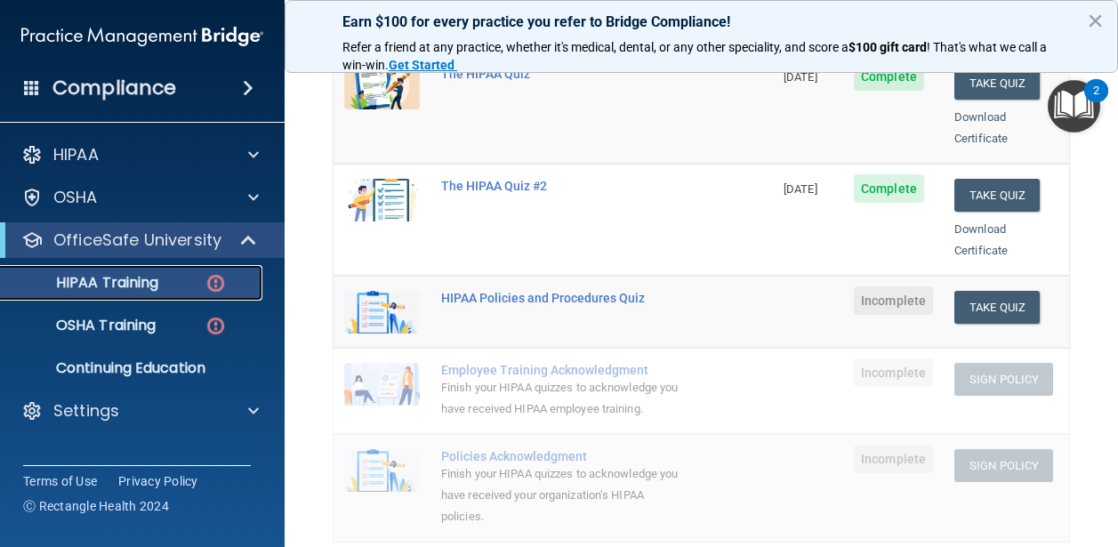
scroll to position [286, 0]
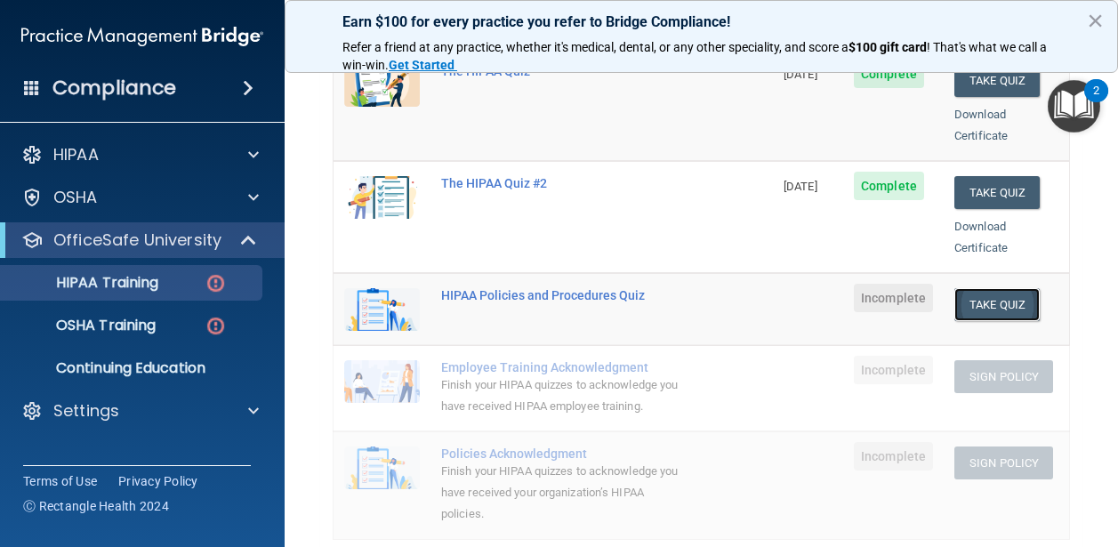
click at [988, 288] on button "Take Quiz" at bounding box center [997, 304] width 85 height 33
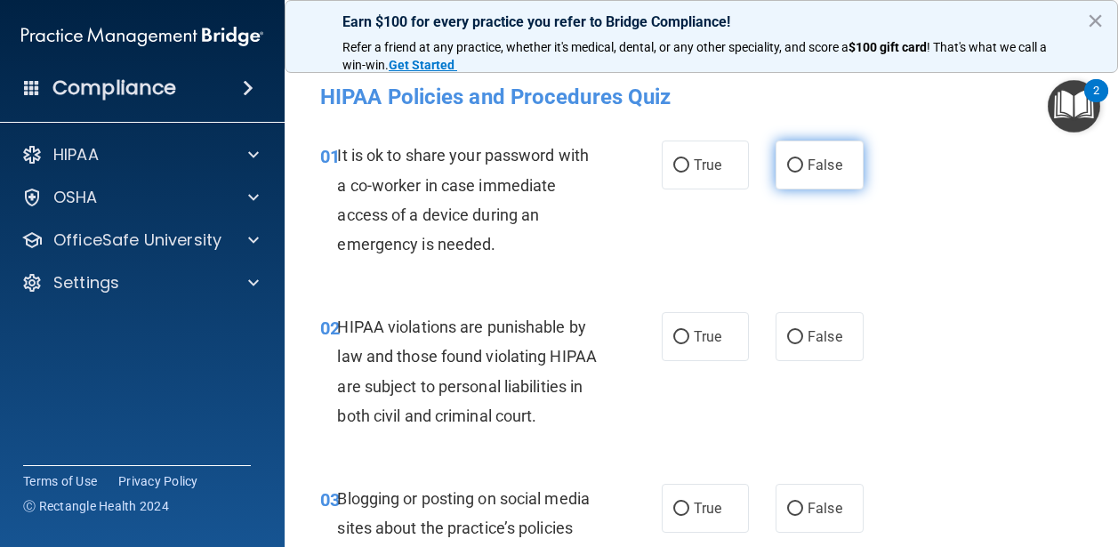
click at [813, 172] on span "False" at bounding box center [825, 165] width 35 height 17
click at [803, 172] on input "False" at bounding box center [795, 165] width 16 height 13
radio input "true"
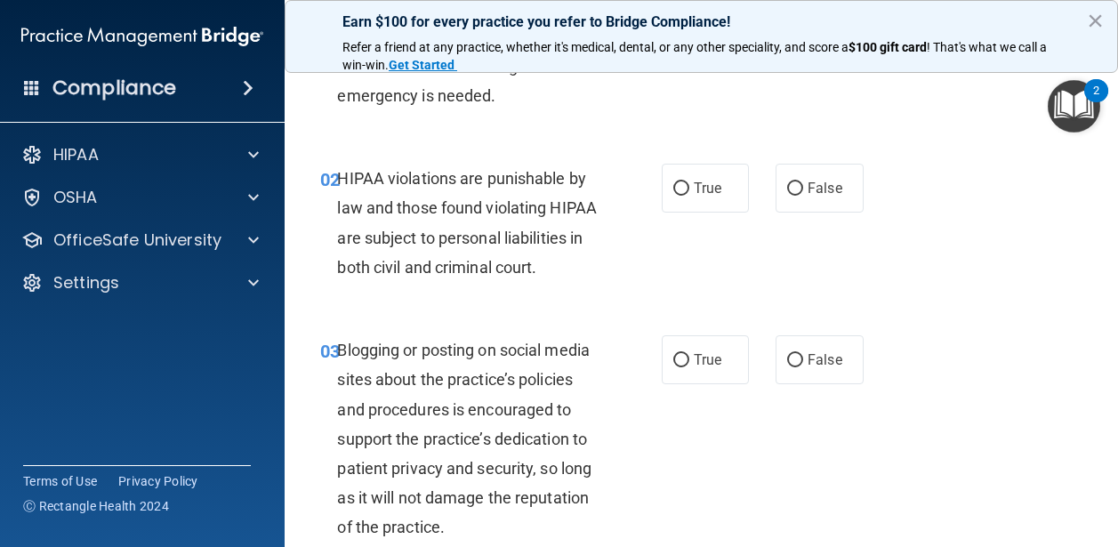
scroll to position [149, 0]
click at [688, 187] on input "True" at bounding box center [682, 188] width 16 height 13
radio input "true"
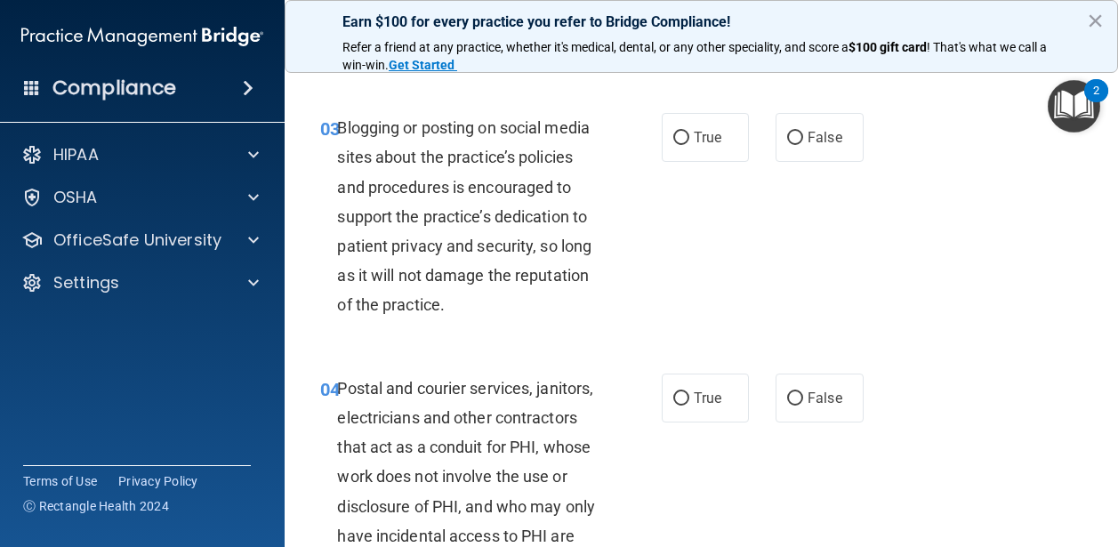
scroll to position [371, 0]
click at [702, 151] on label "True" at bounding box center [706, 137] width 88 height 49
click at [690, 145] on input "True" at bounding box center [682, 138] width 16 height 13
radio input "true"
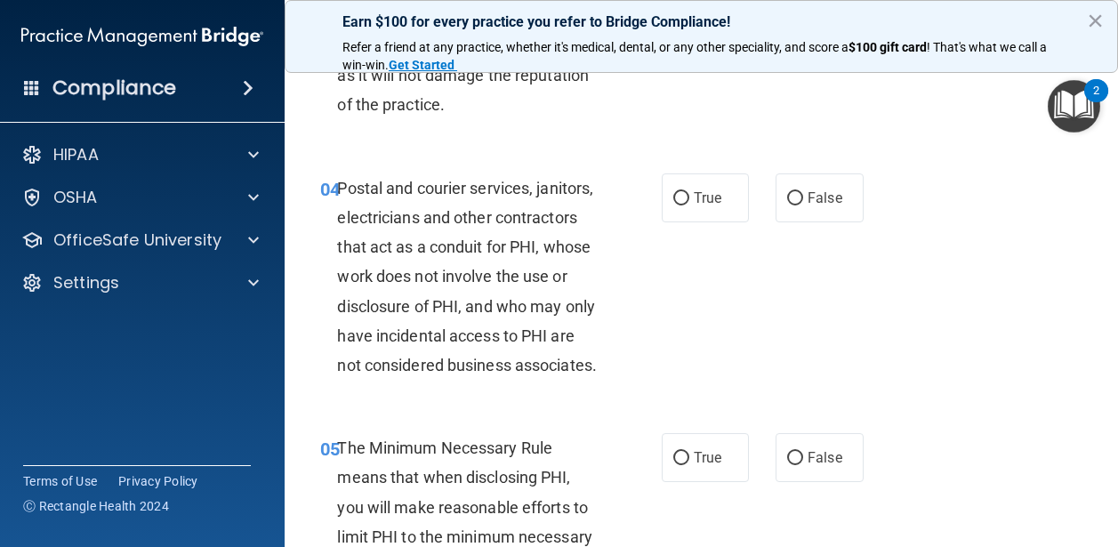
scroll to position [574, 0]
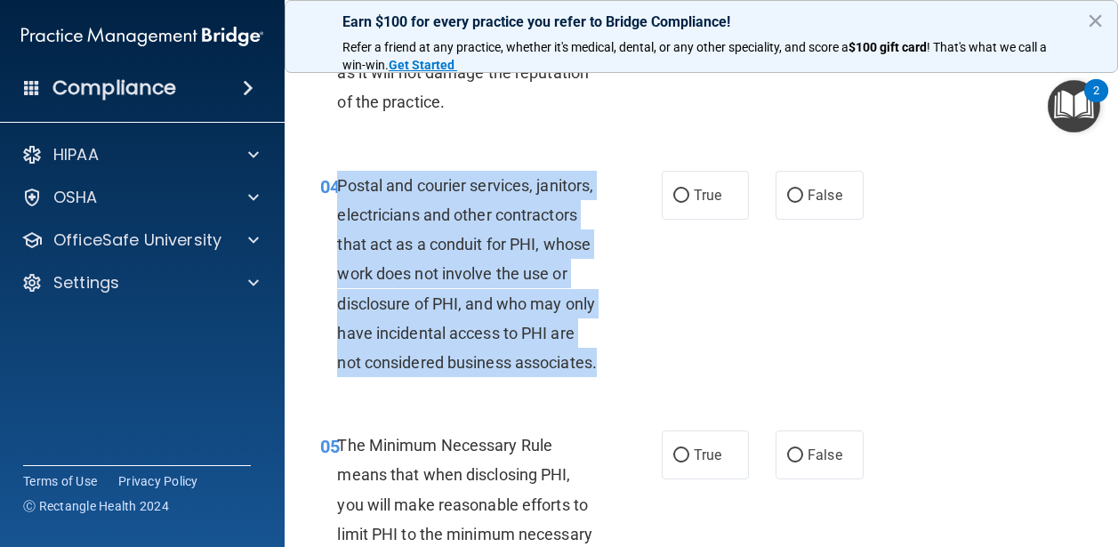
drag, startPoint x: 604, startPoint y: 365, endPoint x: 339, endPoint y: 189, distance: 318.3
click at [339, 189] on div "Postal and courier services, janitors, electricians and other contractors that …" at bounding box center [475, 274] width 276 height 207
copy span "Postal and courier services, janitors, electricians and other contractors that …"
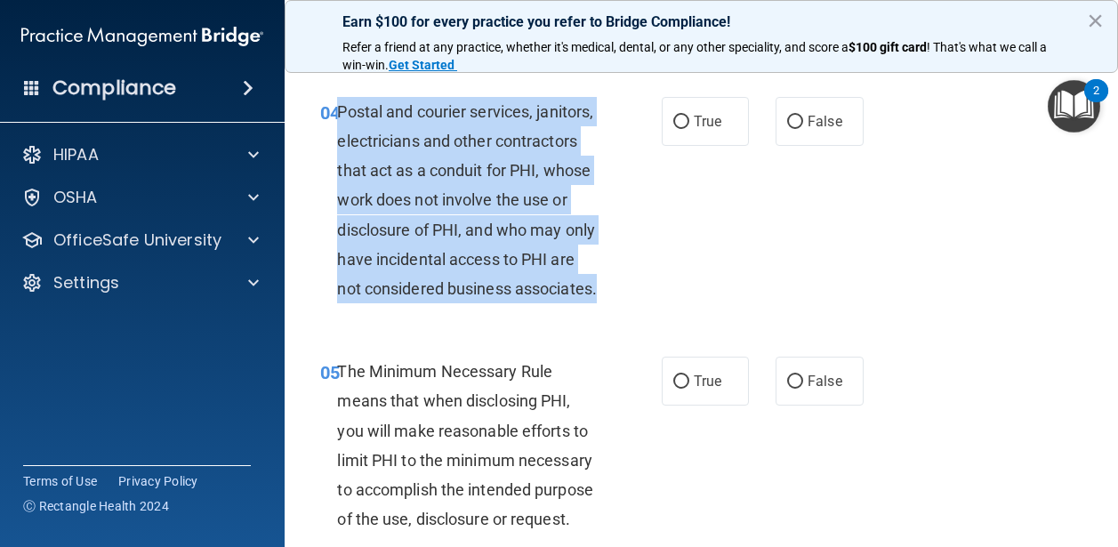
scroll to position [649, 0]
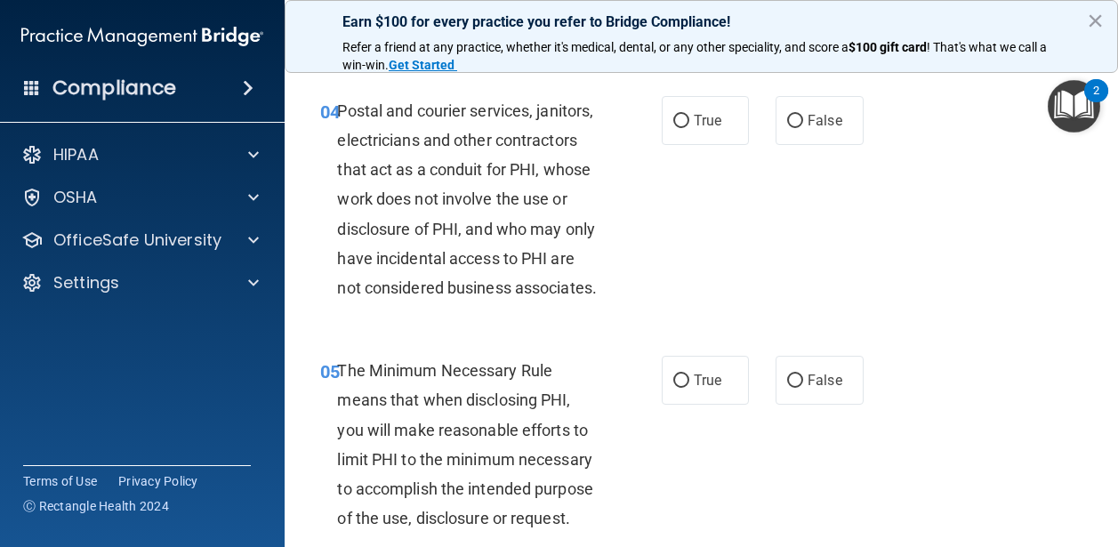
click at [555, 411] on div "The Minimum Necessary Rule means that when disclosing PHI, you will make reason…" at bounding box center [475, 444] width 276 height 177
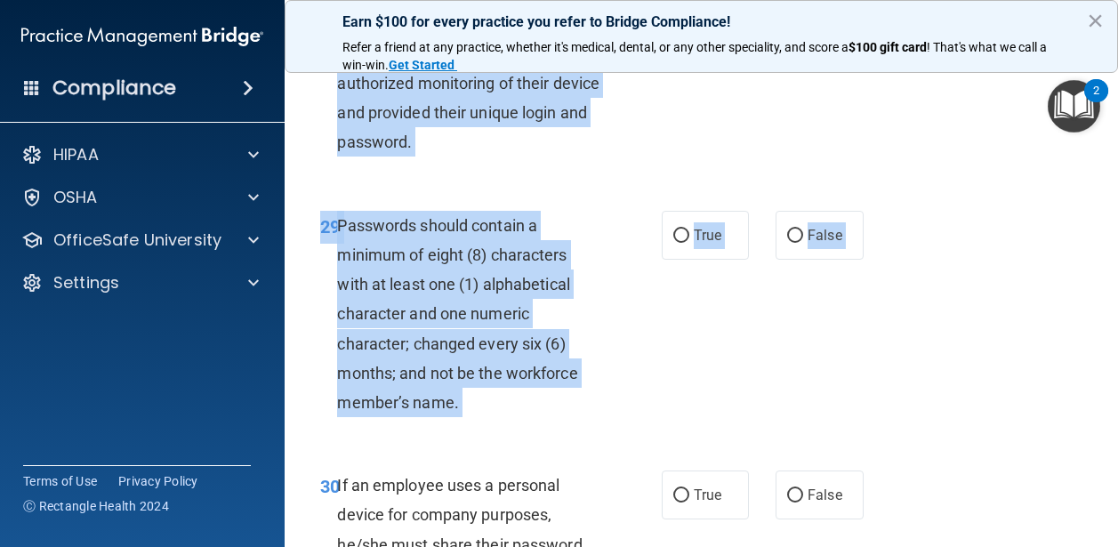
scroll to position [5871, 0]
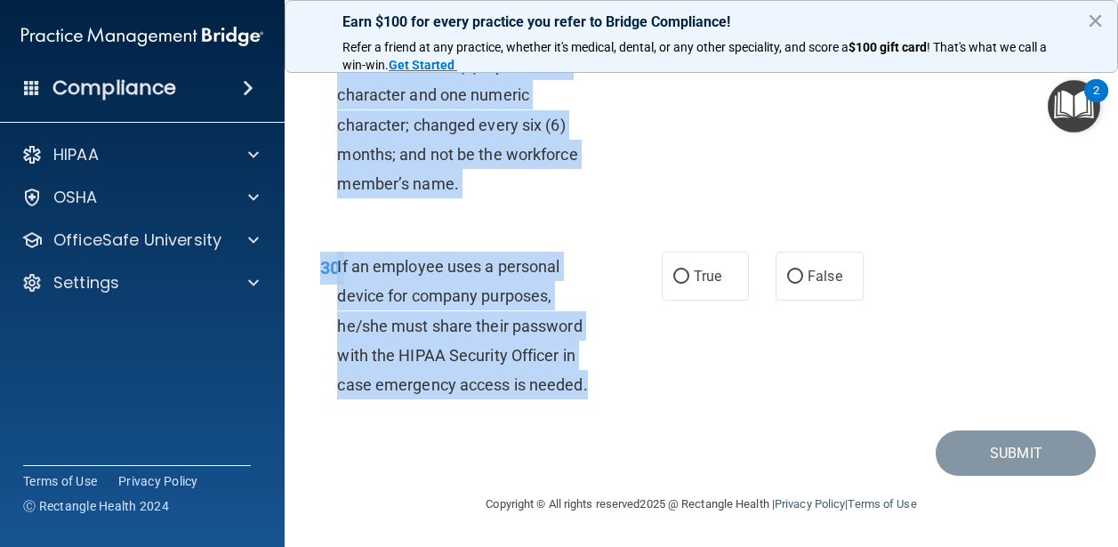
drag, startPoint x: 339, startPoint y: 110, endPoint x: 635, endPoint y: 400, distance: 414.6
copy div "Postal and courier services, janitors, electricians and other contractors that …"
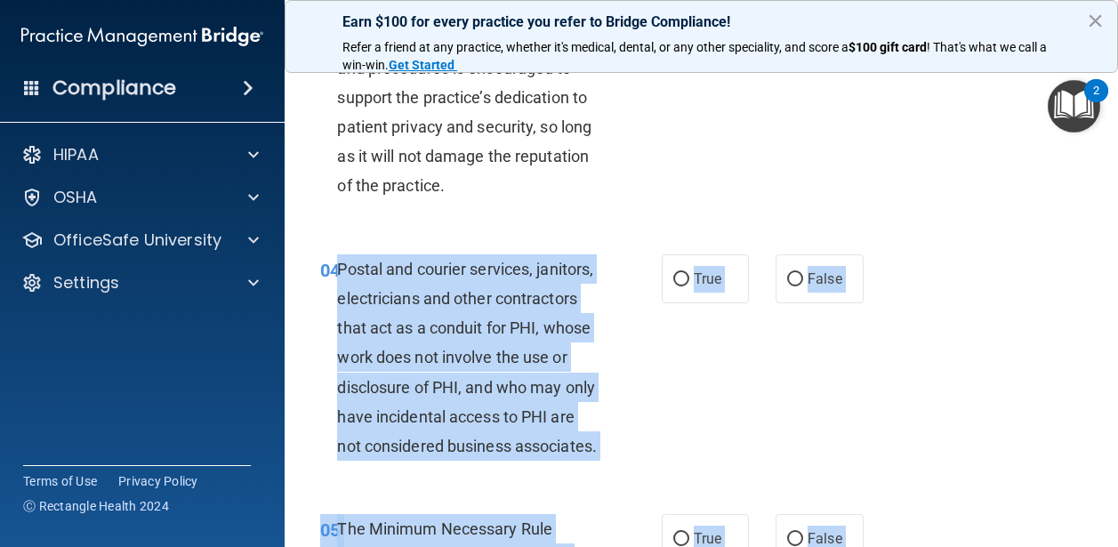
scroll to position [510, 0]
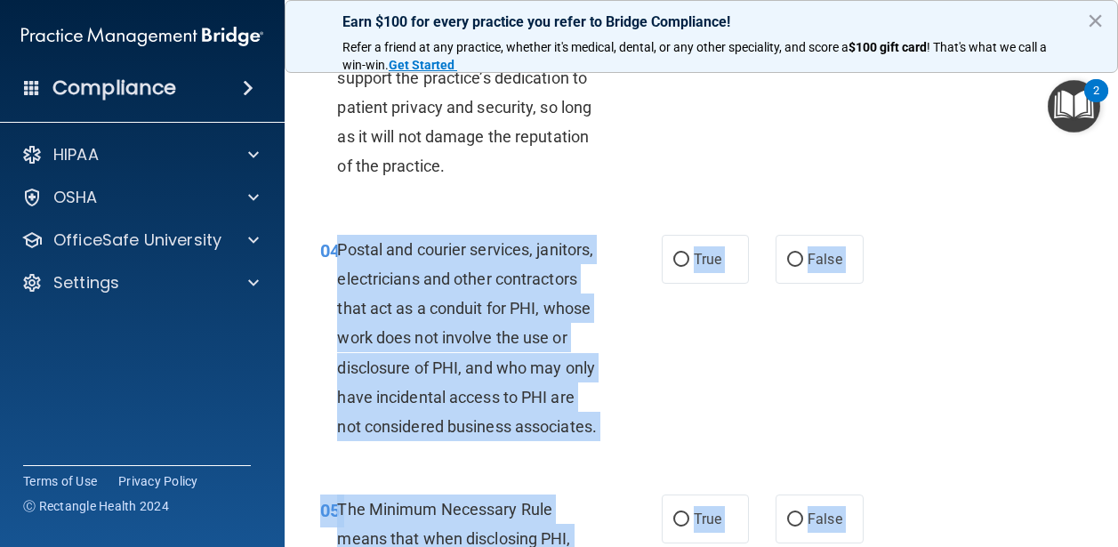
click at [648, 362] on div "04 Postal and courier services, janitors, electricians and other contractors th…" at bounding box center [491, 343] width 395 height 216
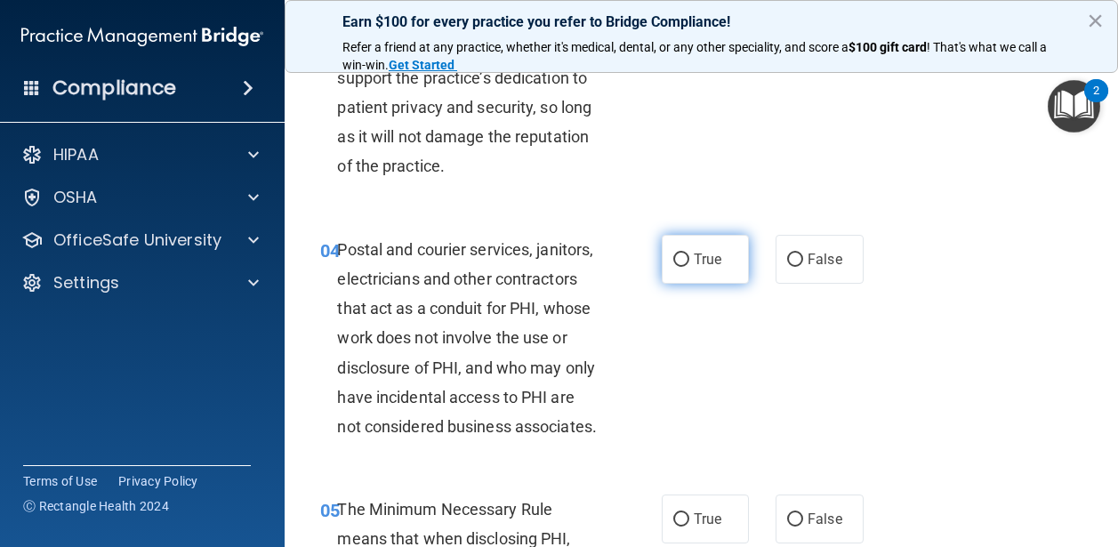
click at [716, 275] on label "True" at bounding box center [706, 259] width 88 height 49
click at [690, 267] on input "True" at bounding box center [682, 260] width 16 height 13
radio input "true"
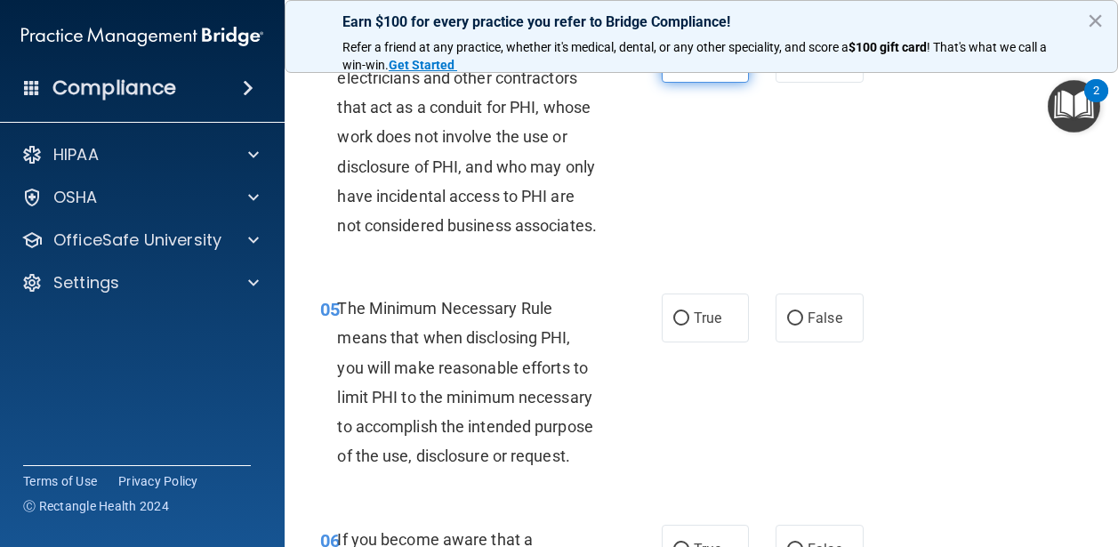
scroll to position [718, 0]
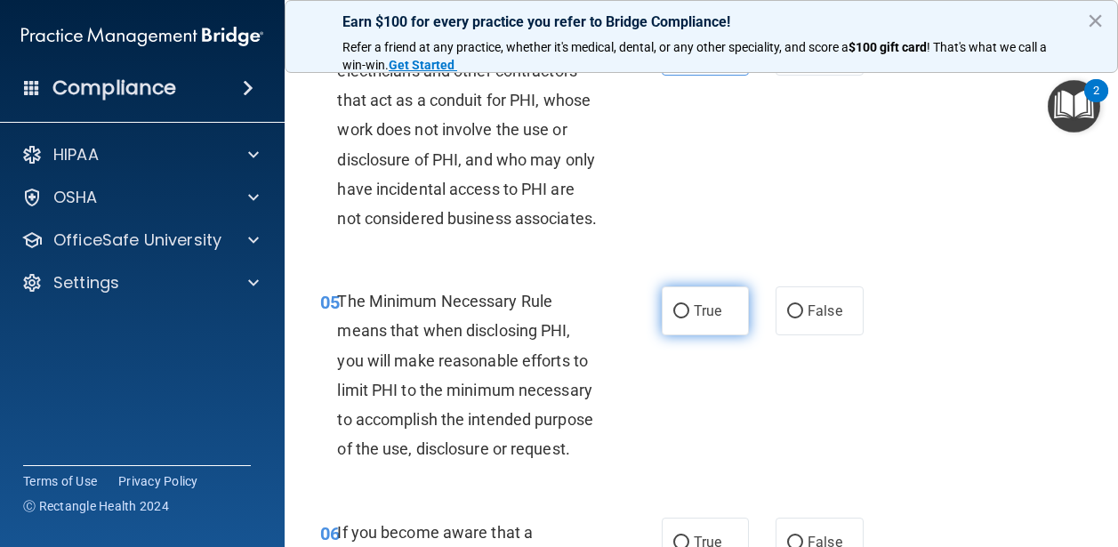
click at [698, 311] on span "True" at bounding box center [708, 311] width 28 height 17
click at [690, 311] on input "True" at bounding box center [682, 311] width 16 height 13
radio input "true"
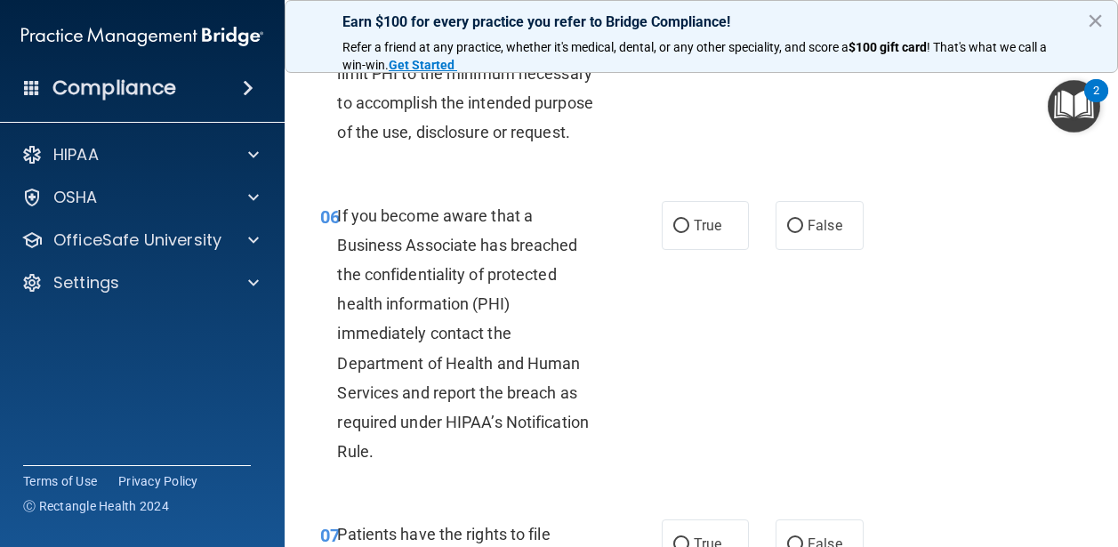
scroll to position [1037, 0]
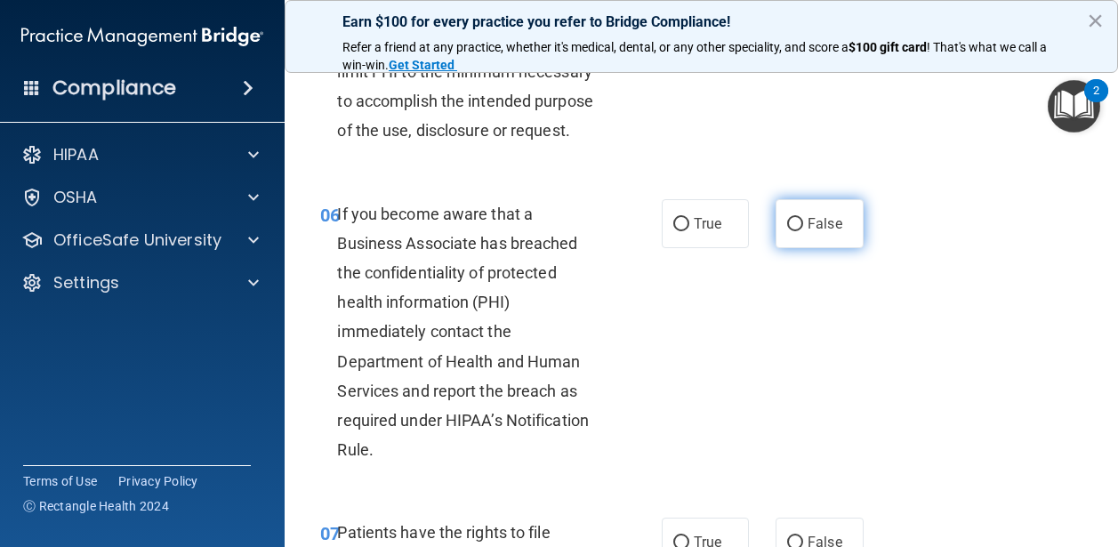
click at [799, 219] on input "False" at bounding box center [795, 224] width 16 height 13
radio input "true"
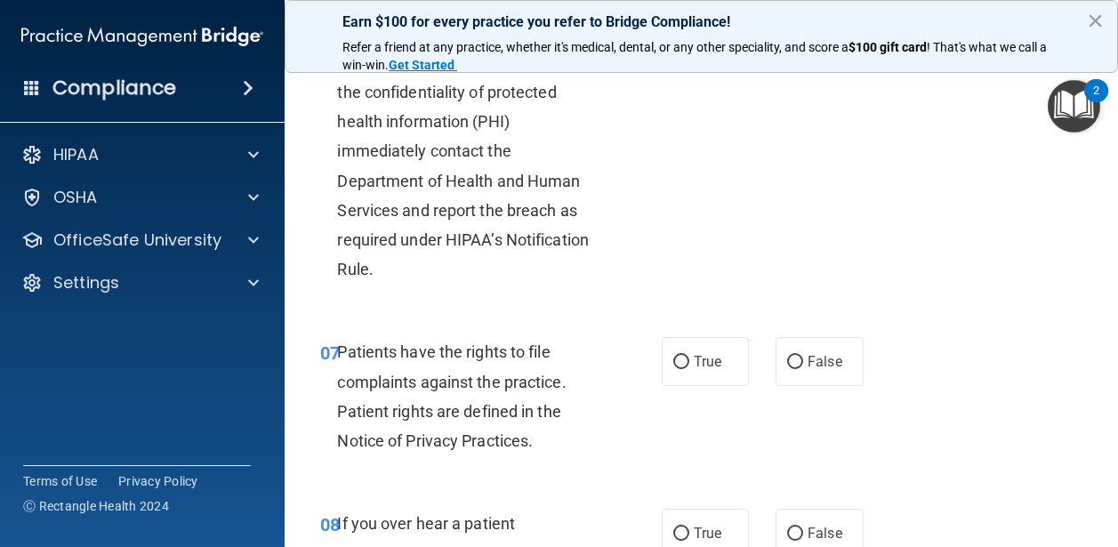
scroll to position [1237, 0]
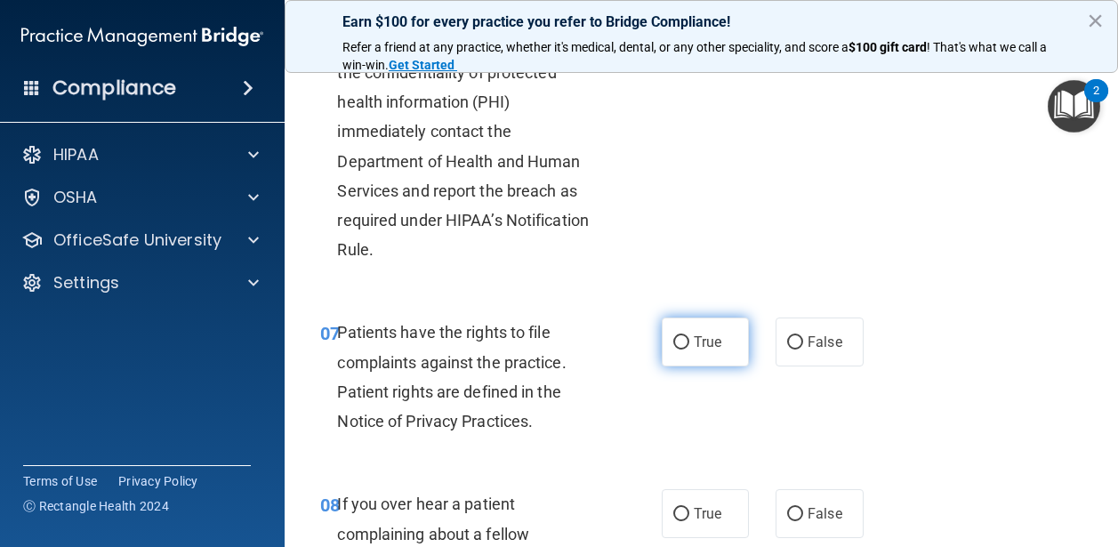
click at [696, 350] on span "True" at bounding box center [708, 342] width 28 height 17
click at [690, 350] on input "True" at bounding box center [682, 342] width 16 height 13
radio input "true"
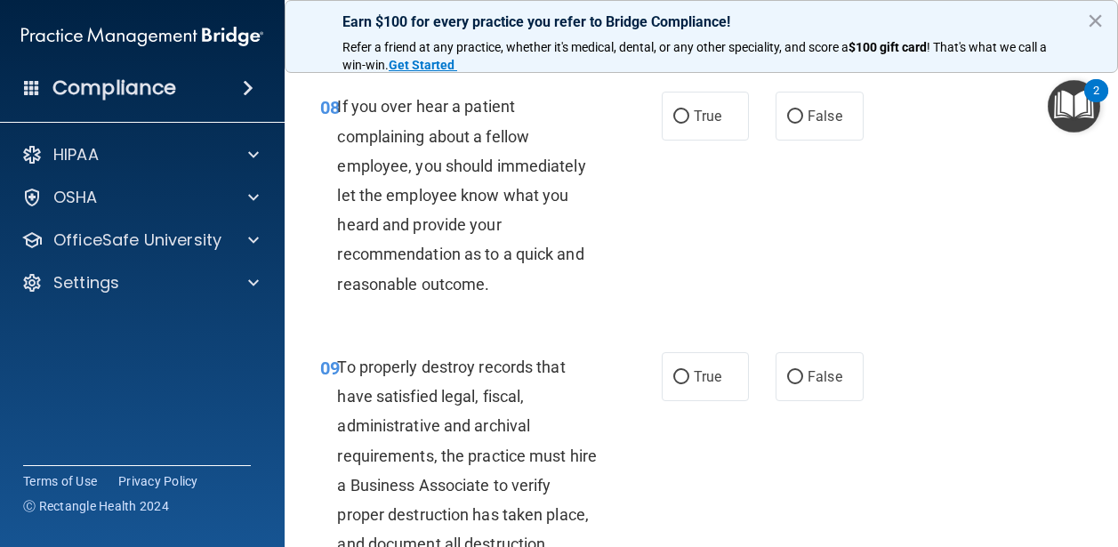
scroll to position [1636, 0]
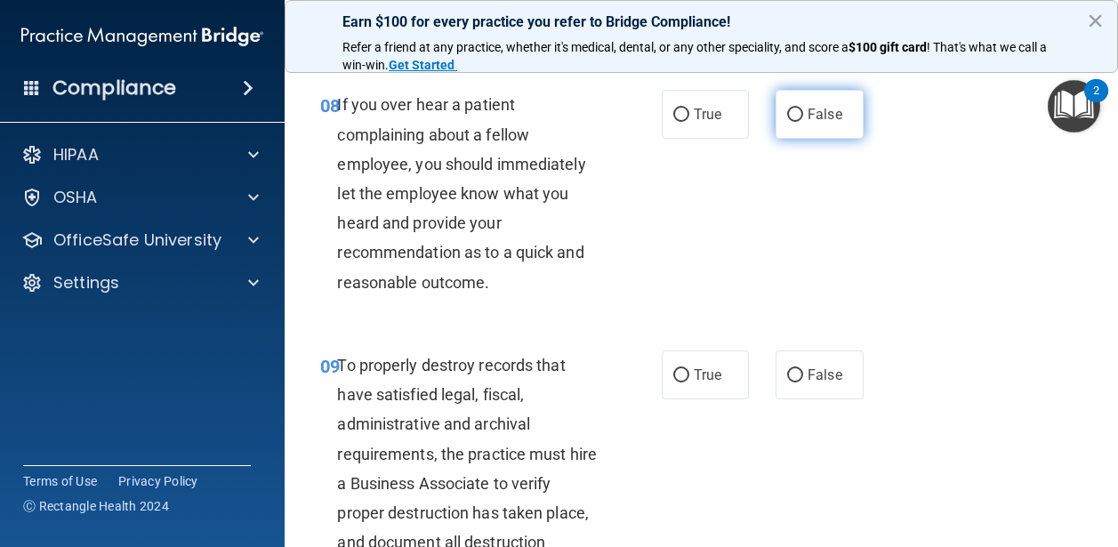
click at [803, 127] on label "False" at bounding box center [820, 114] width 88 height 49
click at [803, 122] on input "False" at bounding box center [795, 115] width 16 height 13
radio input "true"
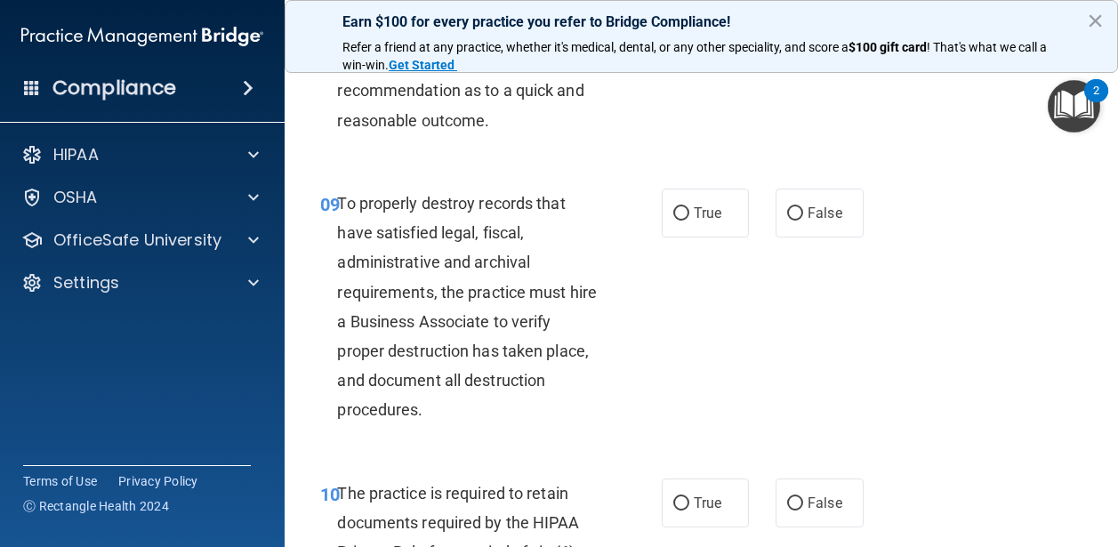
scroll to position [1799, 0]
click at [809, 213] on span "False" at bounding box center [825, 212] width 35 height 17
click at [803, 213] on input "False" at bounding box center [795, 212] width 16 height 13
radio input "true"
click at [711, 211] on span "True" at bounding box center [708, 212] width 28 height 17
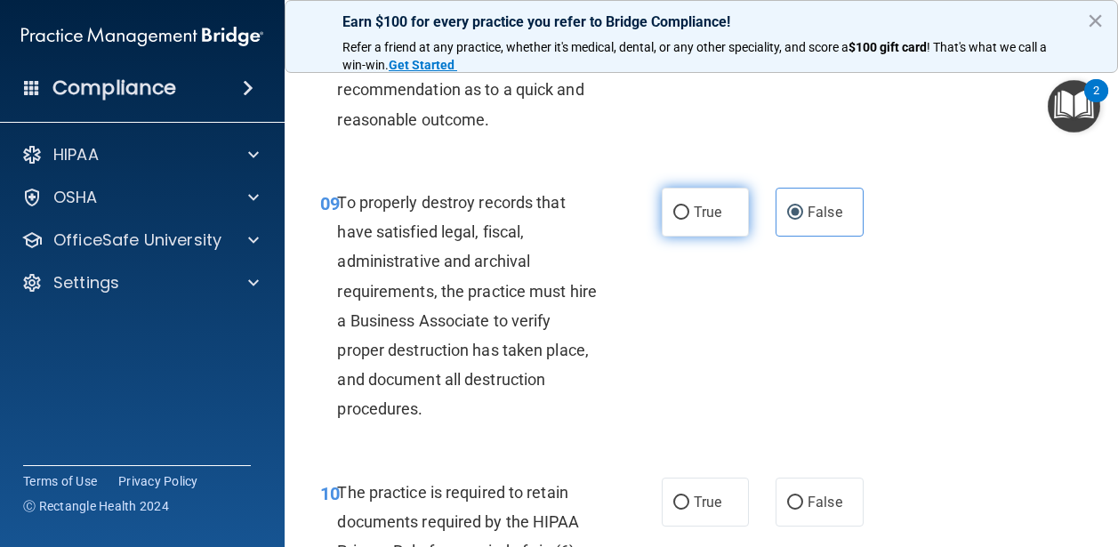
click at [690, 211] on input "True" at bounding box center [682, 212] width 16 height 13
radio input "true"
radio input "false"
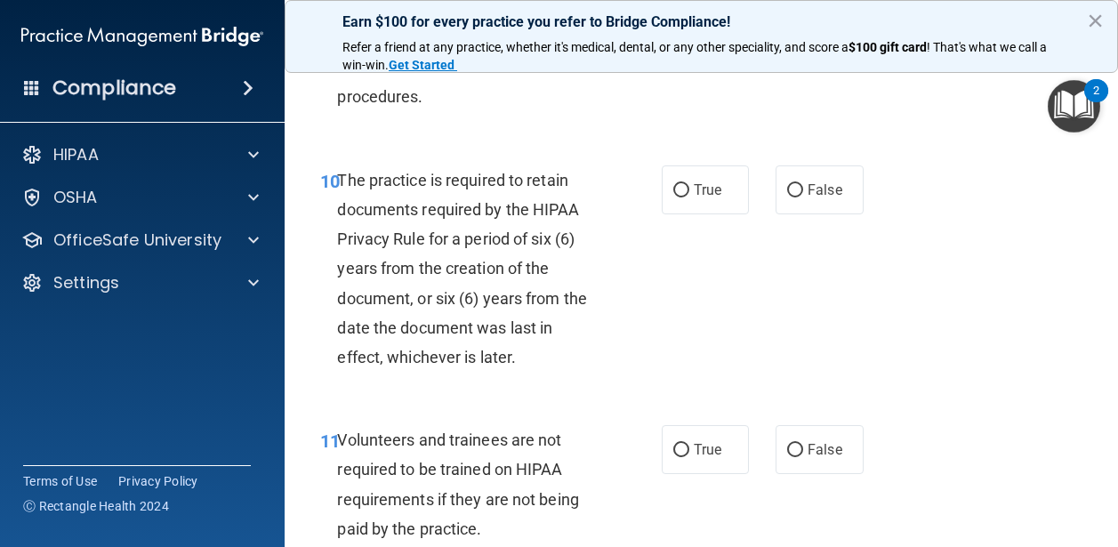
scroll to position [2141, 0]
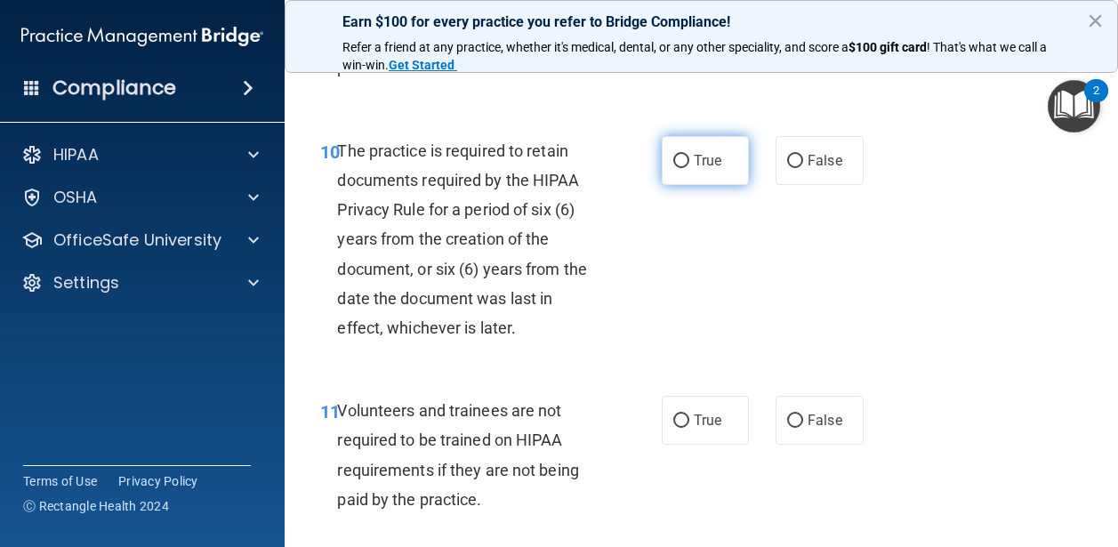
click at [719, 170] on label "True" at bounding box center [706, 160] width 88 height 49
click at [690, 168] on input "True" at bounding box center [682, 161] width 16 height 13
radio input "true"
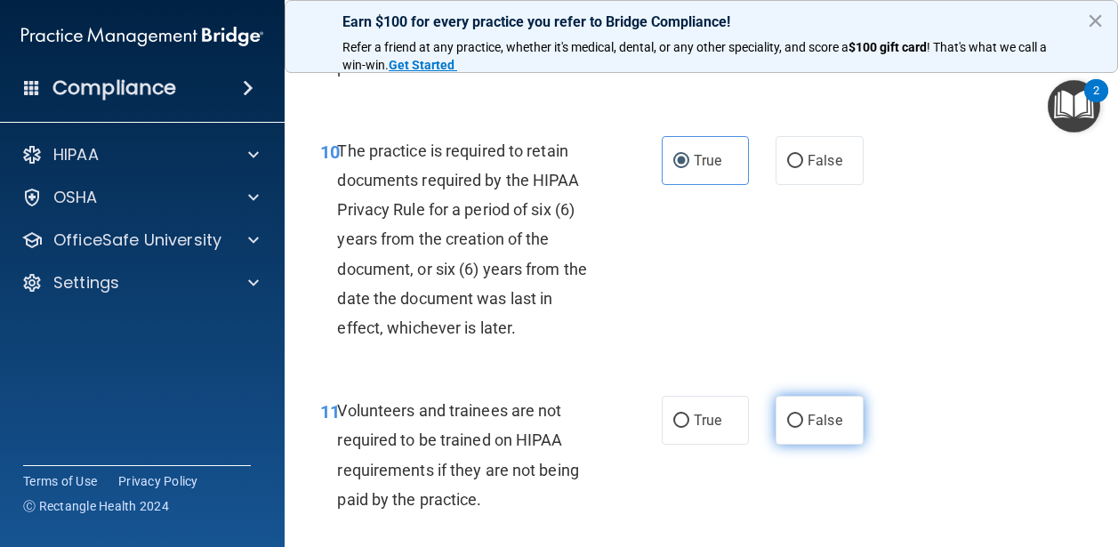
click at [821, 424] on span "False" at bounding box center [825, 420] width 35 height 17
click at [803, 424] on input "False" at bounding box center [795, 421] width 16 height 13
radio input "true"
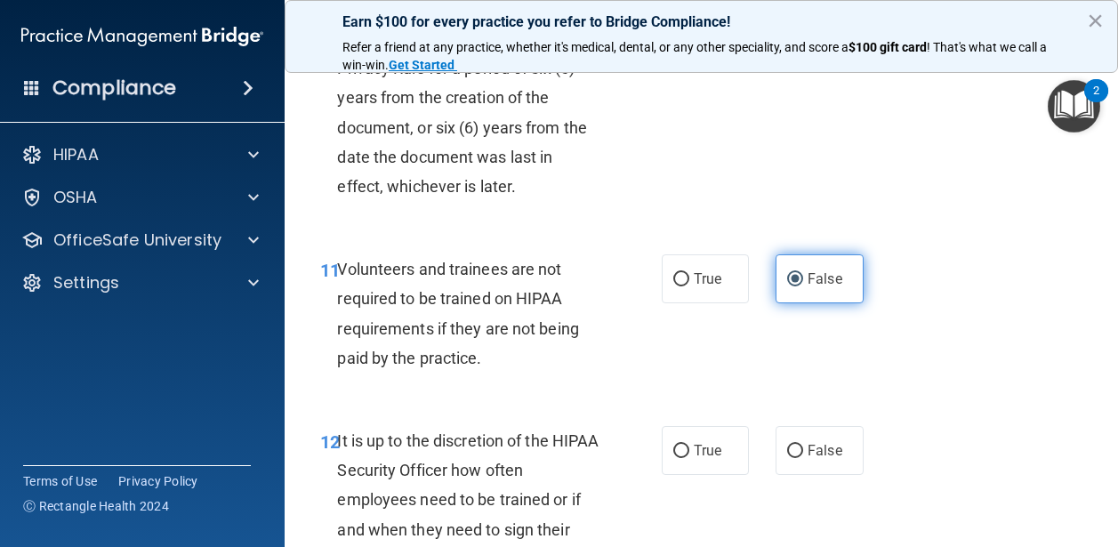
scroll to position [2307, 0]
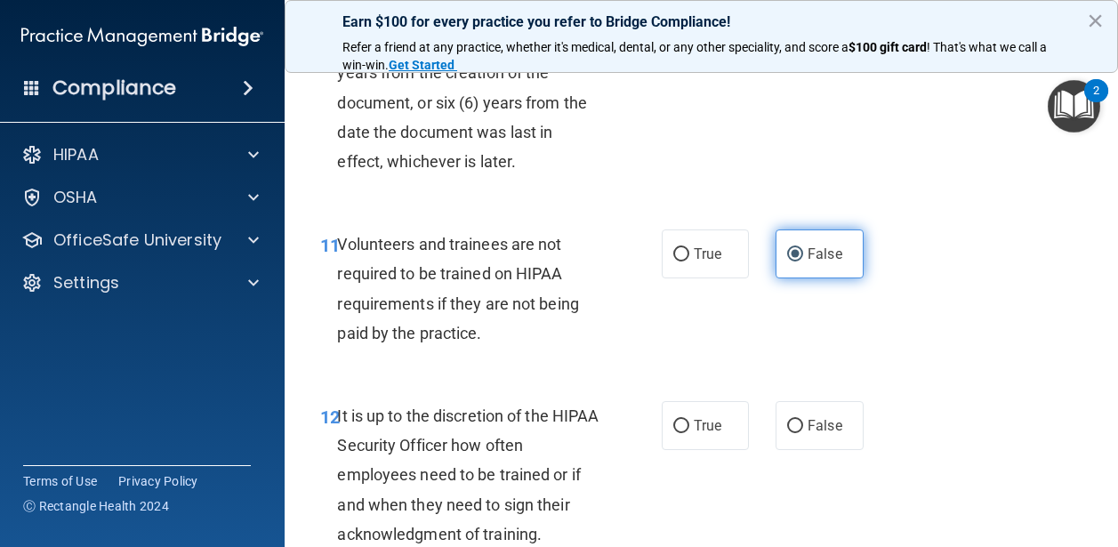
click at [821, 424] on span "False" at bounding box center [825, 425] width 35 height 17
click at [803, 424] on input "False" at bounding box center [795, 426] width 16 height 13
radio input "true"
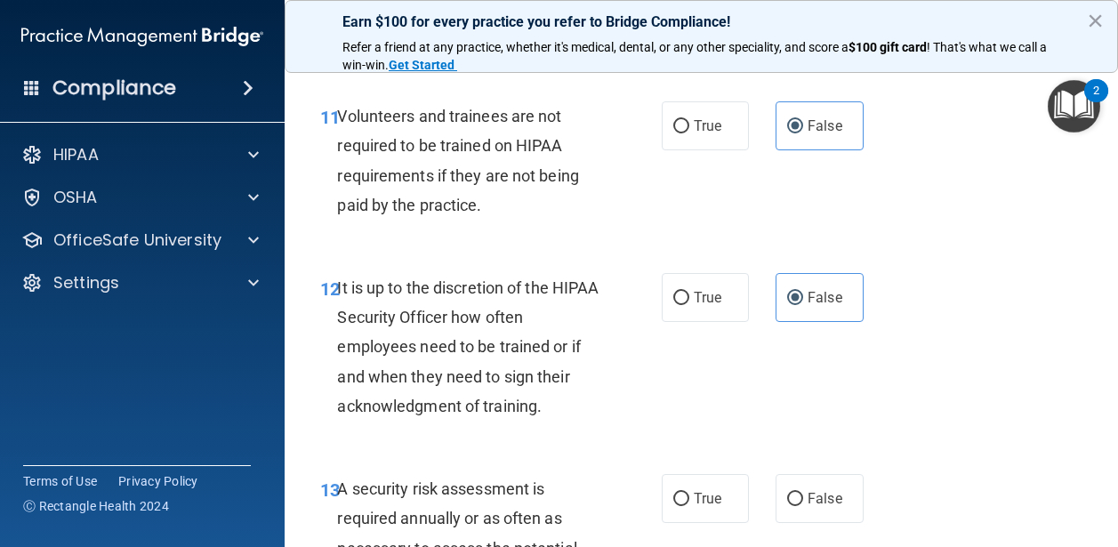
scroll to position [2430, 0]
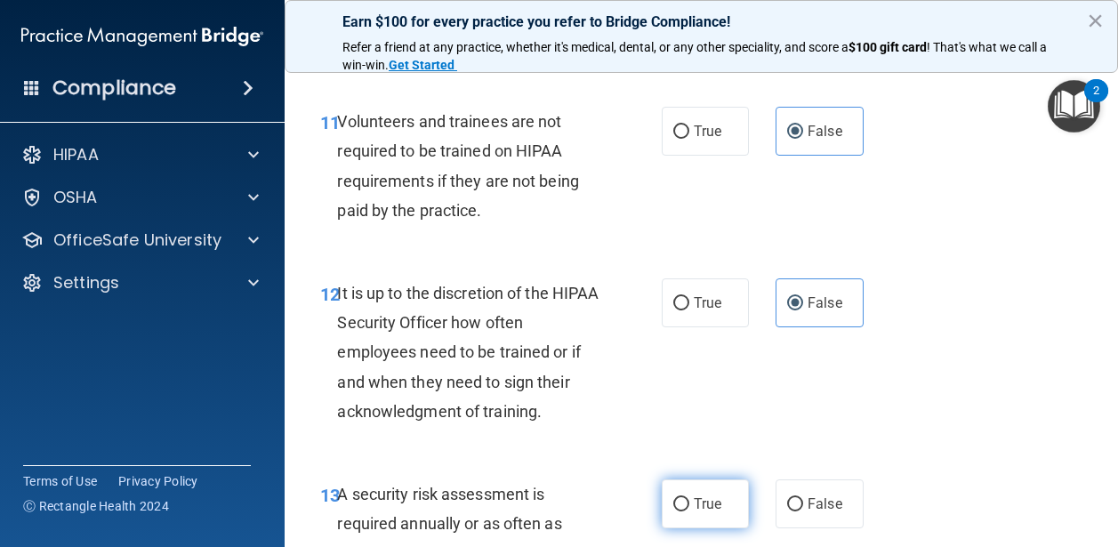
click at [694, 494] on label "True" at bounding box center [706, 504] width 88 height 49
click at [690, 498] on input "True" at bounding box center [682, 504] width 16 height 13
radio input "true"
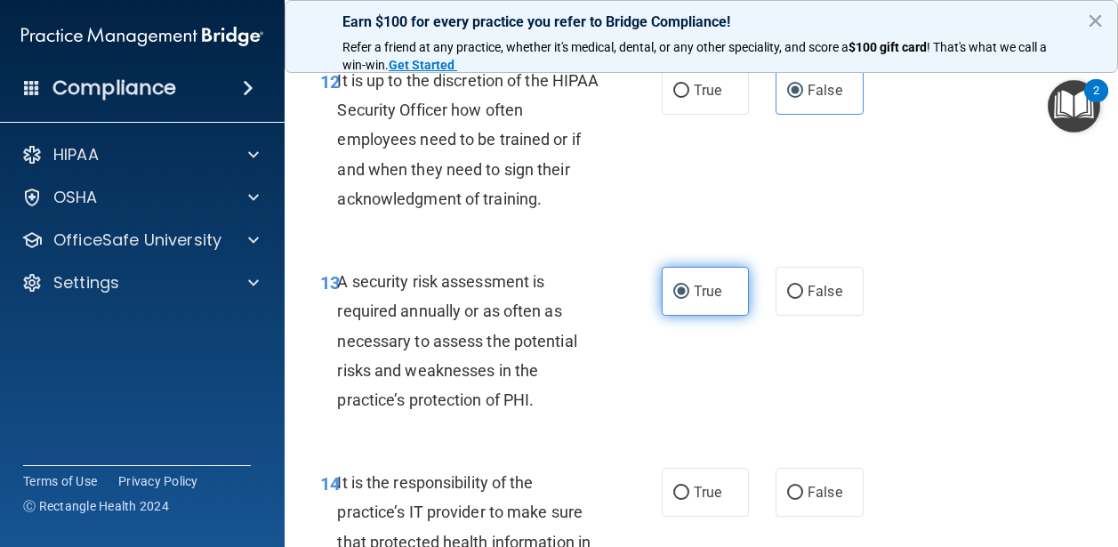
scroll to position [2717, 0]
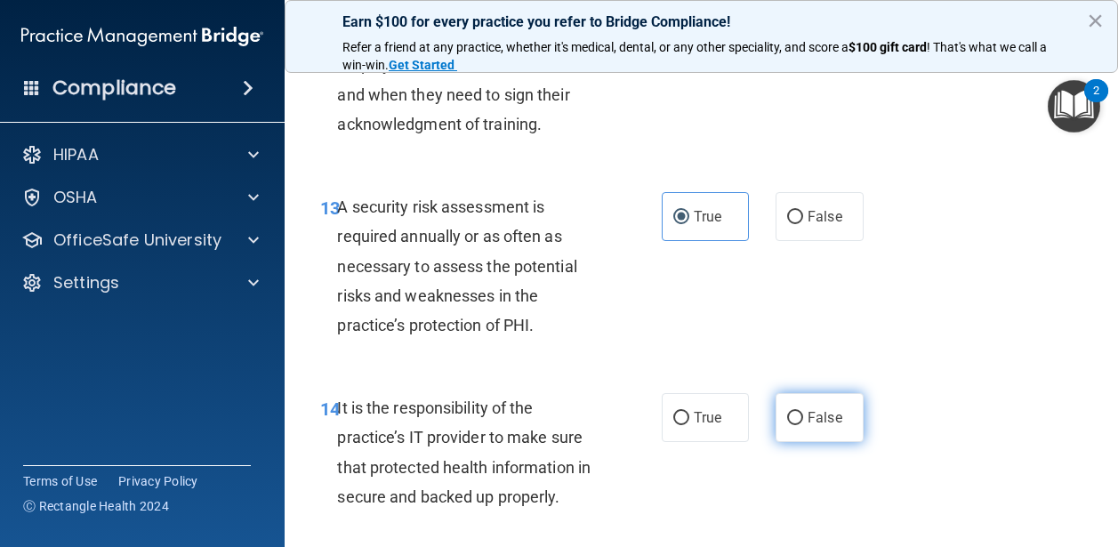
click at [810, 414] on span "False" at bounding box center [825, 417] width 35 height 17
click at [803, 414] on input "False" at bounding box center [795, 418] width 16 height 13
radio input "true"
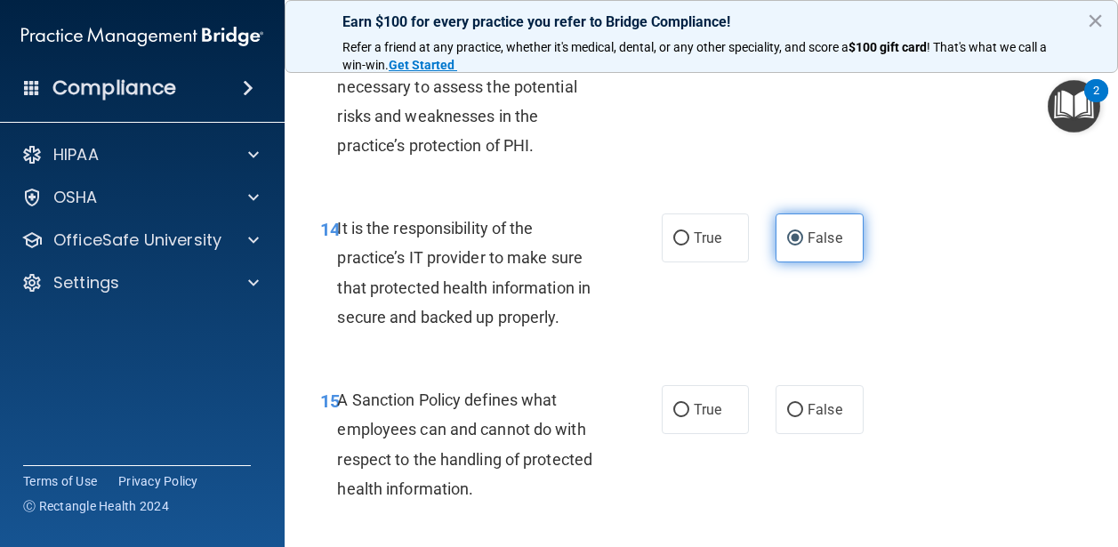
scroll to position [2970, 0]
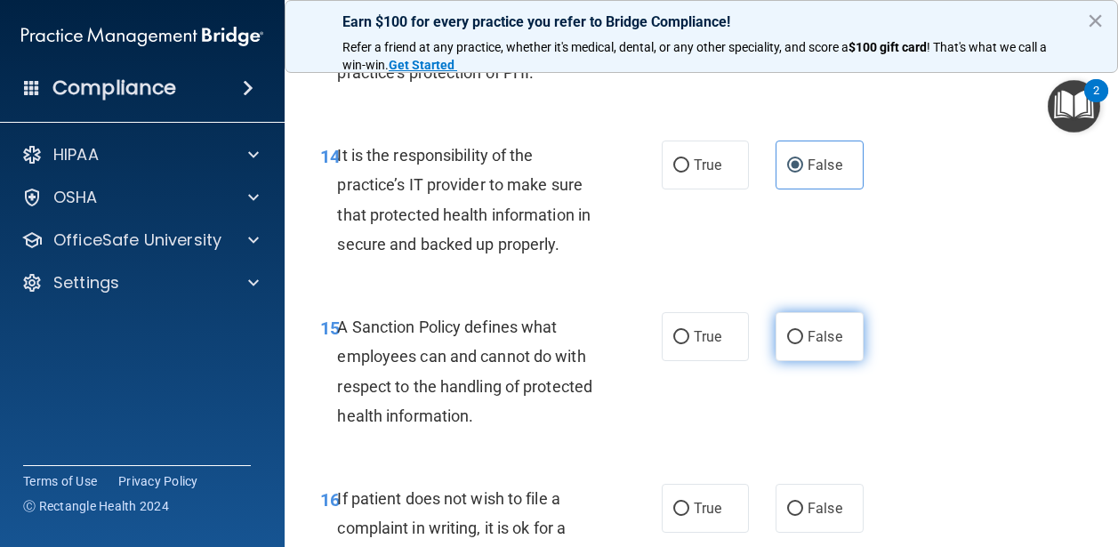
click at [810, 332] on span "False" at bounding box center [825, 336] width 35 height 17
click at [803, 332] on input "False" at bounding box center [795, 337] width 16 height 13
radio input "true"
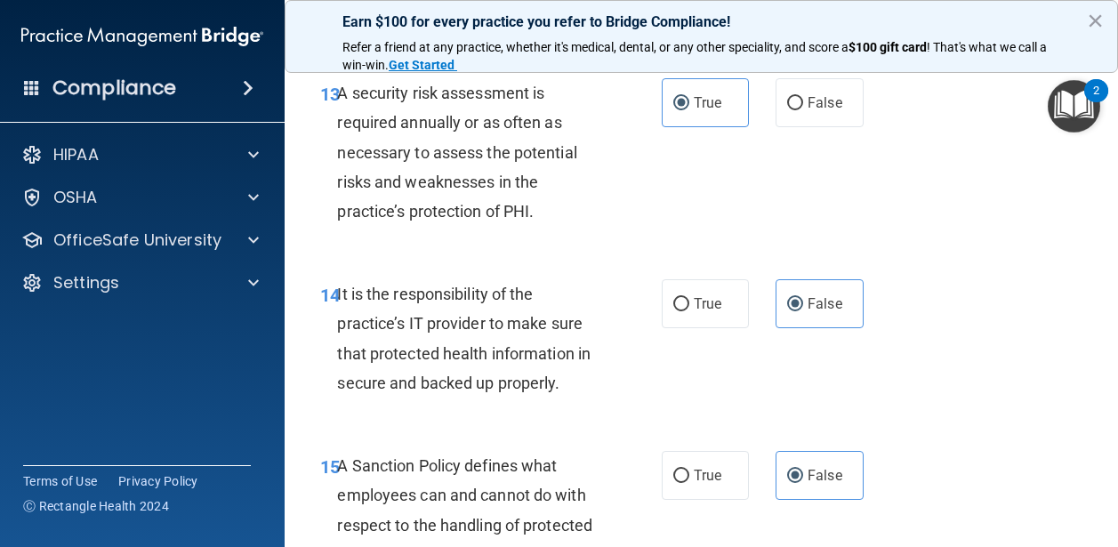
scroll to position [2846, 0]
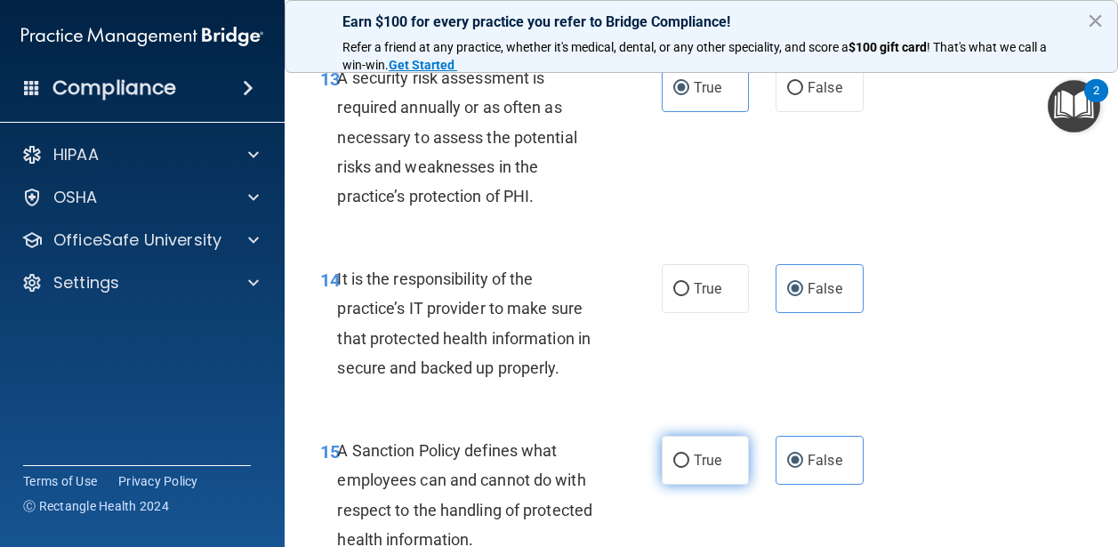
click at [692, 456] on label "True" at bounding box center [706, 460] width 88 height 49
click at [690, 456] on input "True" at bounding box center [682, 461] width 16 height 13
radio input "true"
radio input "false"
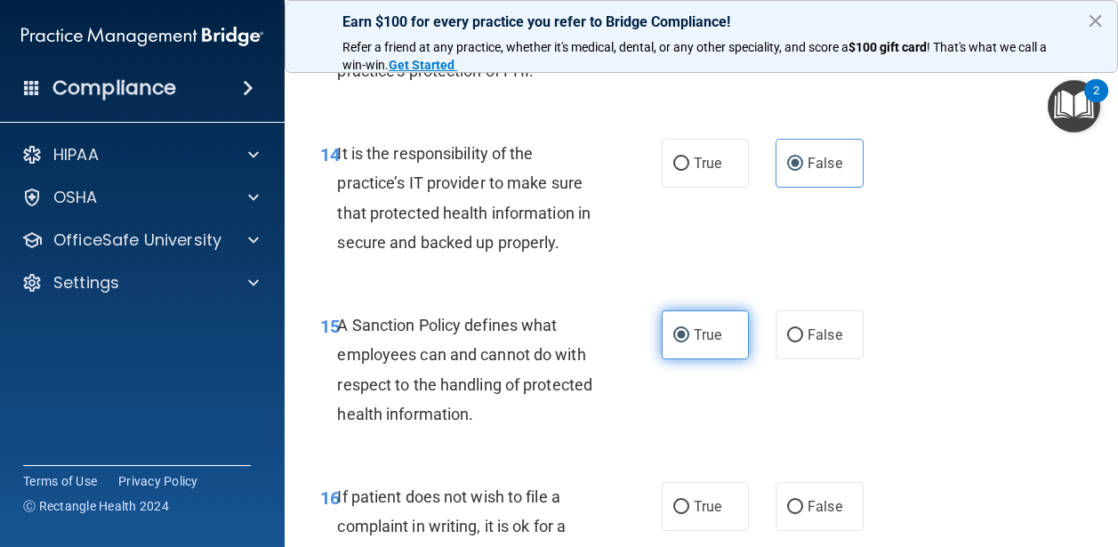
scroll to position [2983, 0]
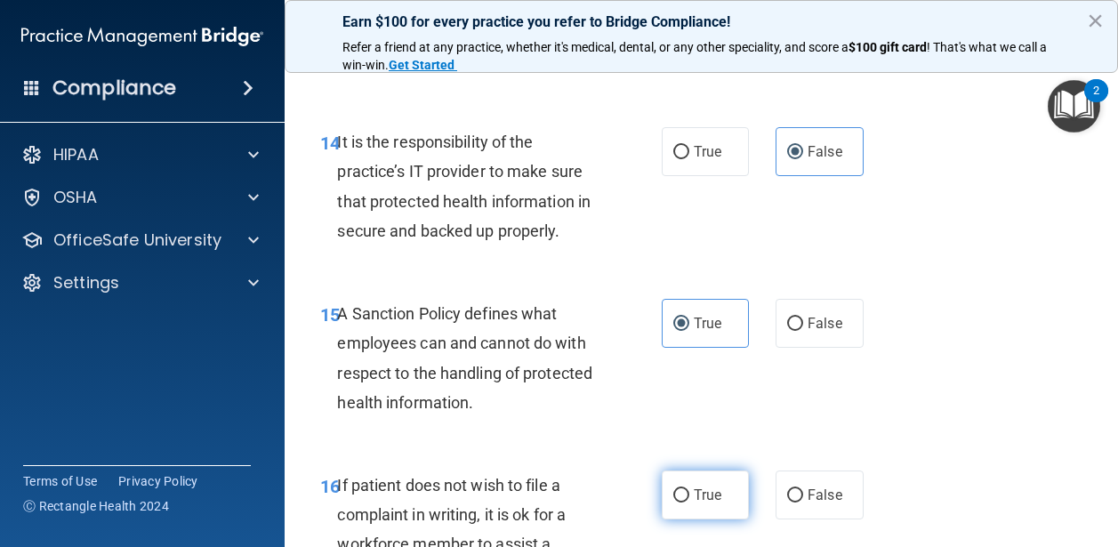
click at [697, 489] on span "True" at bounding box center [708, 495] width 28 height 17
click at [690, 489] on input "True" at bounding box center [682, 495] width 16 height 13
radio input "true"
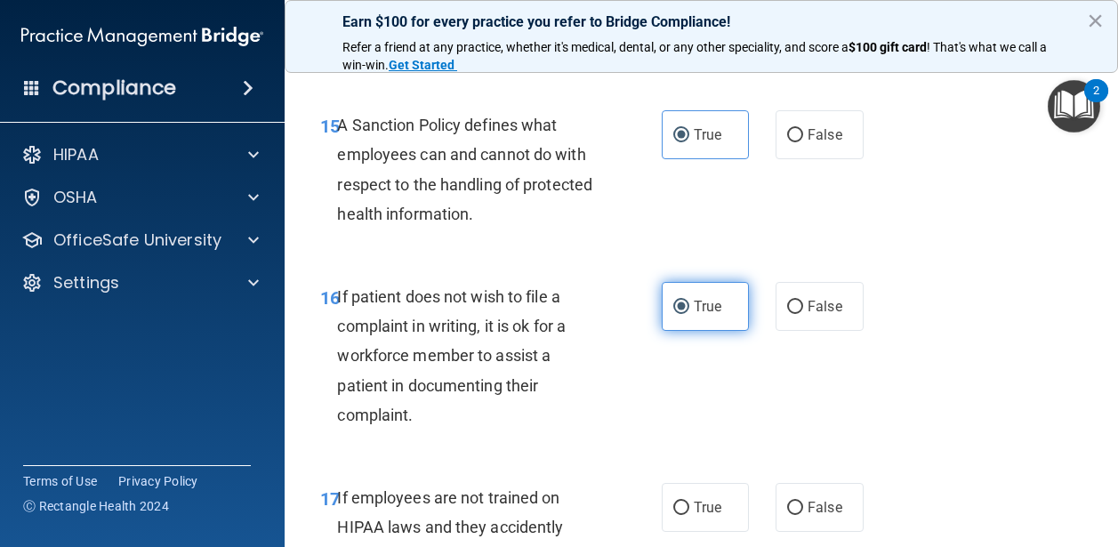
scroll to position [3273, 0]
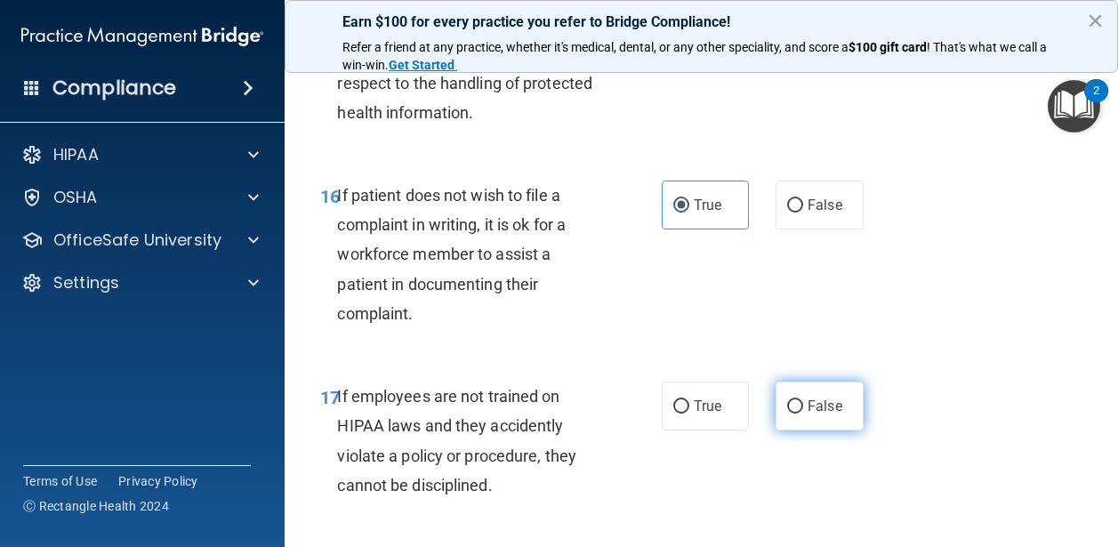
click at [809, 414] on span "False" at bounding box center [825, 406] width 35 height 17
click at [803, 414] on input "False" at bounding box center [795, 406] width 16 height 13
radio input "true"
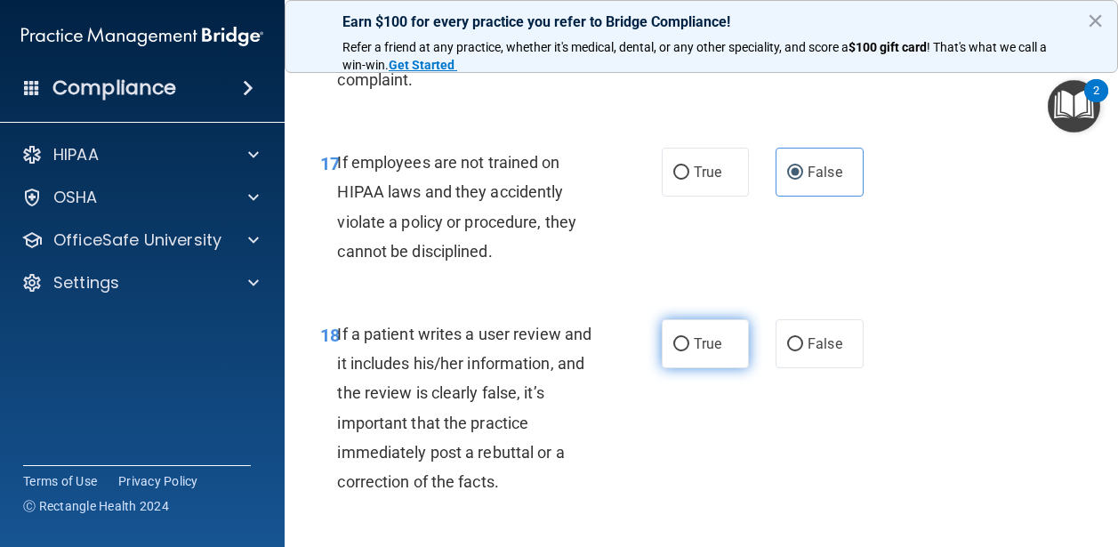
scroll to position [3518, 0]
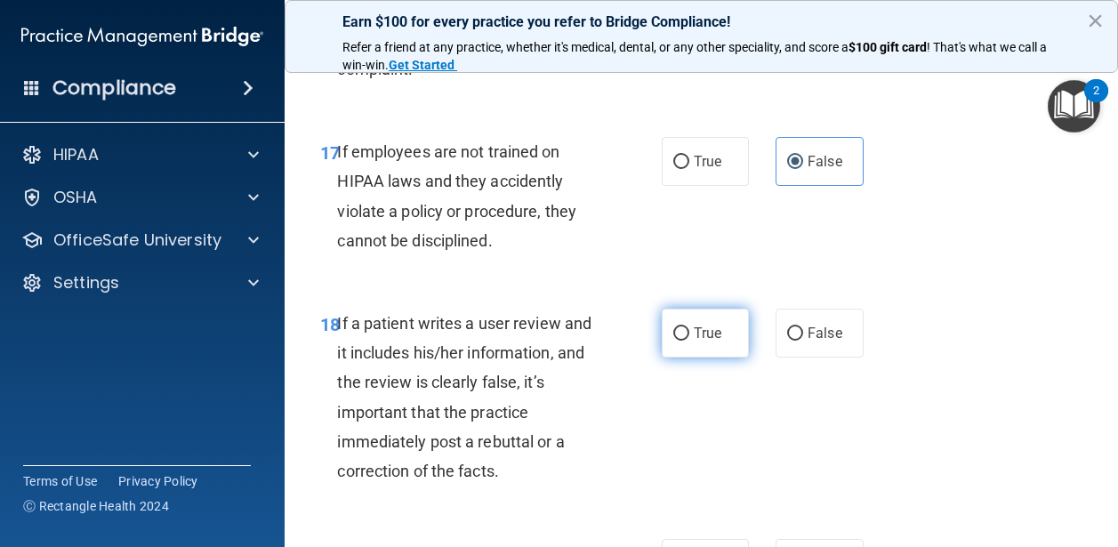
click at [702, 334] on span "True" at bounding box center [708, 333] width 28 height 17
click at [690, 334] on input "True" at bounding box center [682, 333] width 16 height 13
radio input "true"
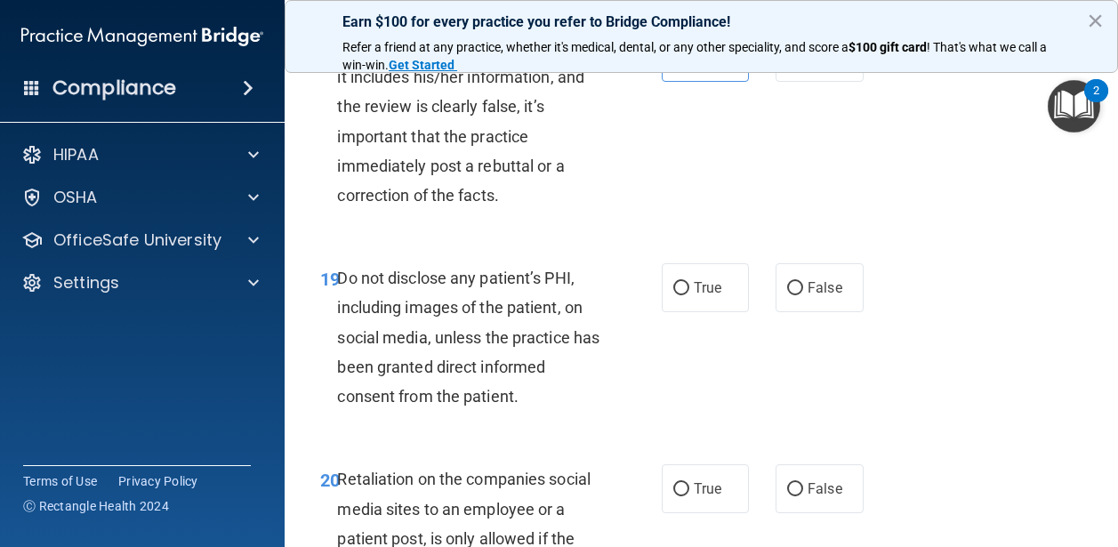
scroll to position [3795, 0]
click at [697, 285] on span "True" at bounding box center [708, 286] width 28 height 17
click at [690, 285] on input "True" at bounding box center [682, 287] width 16 height 13
radio input "true"
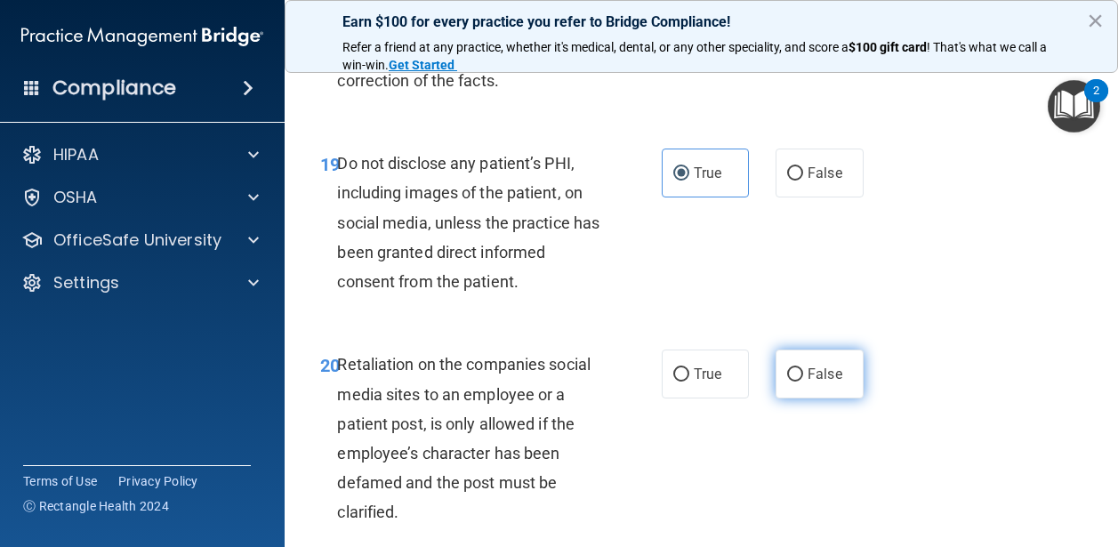
click at [811, 370] on span "False" at bounding box center [825, 374] width 35 height 17
click at [803, 370] on input "False" at bounding box center [795, 374] width 16 height 13
radio input "true"
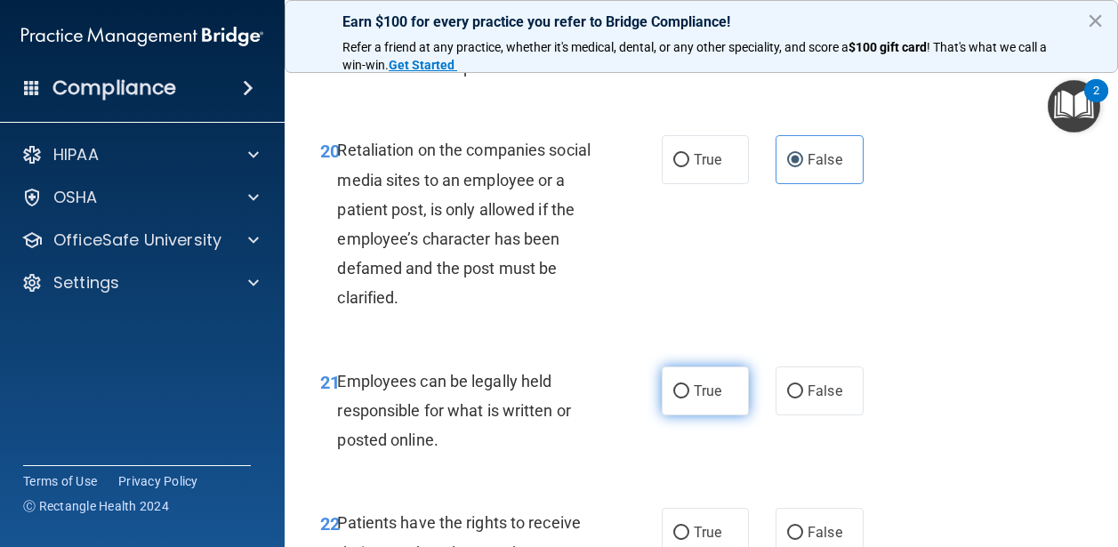
click at [706, 383] on span "True" at bounding box center [708, 391] width 28 height 17
click at [690, 385] on input "True" at bounding box center [682, 391] width 16 height 13
radio input "true"
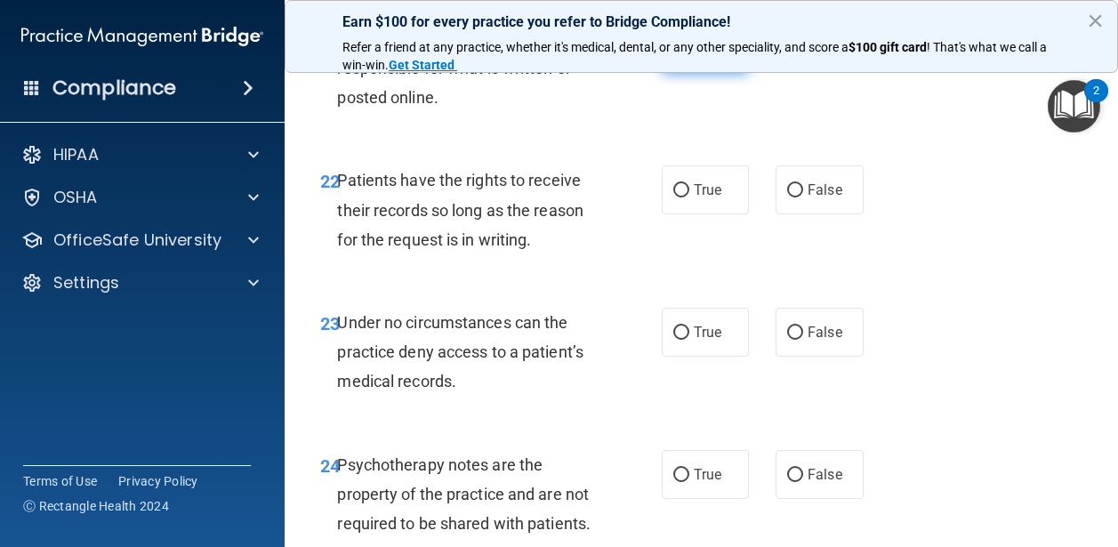
scroll to position [4479, 0]
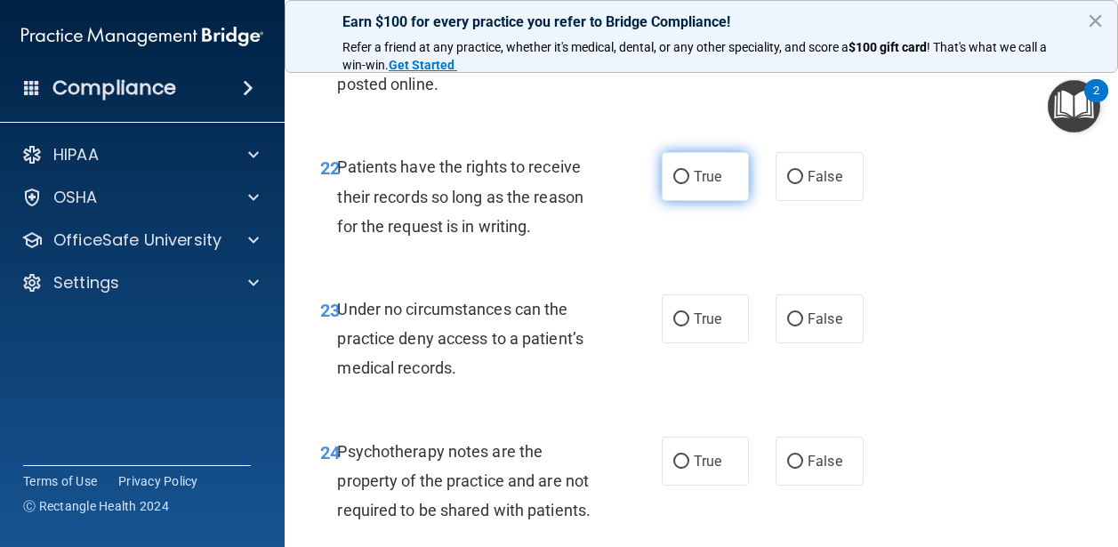
click at [683, 186] on label "True" at bounding box center [706, 176] width 88 height 49
click at [683, 184] on input "True" at bounding box center [682, 177] width 16 height 13
radio input "true"
click at [797, 184] on input "False" at bounding box center [795, 177] width 16 height 13
radio input "true"
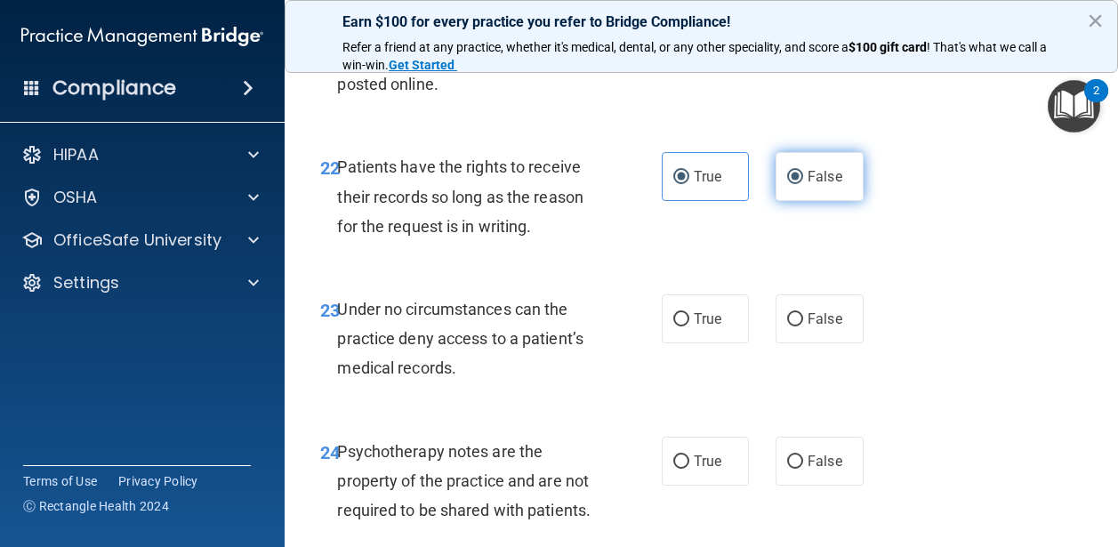
radio input "false"
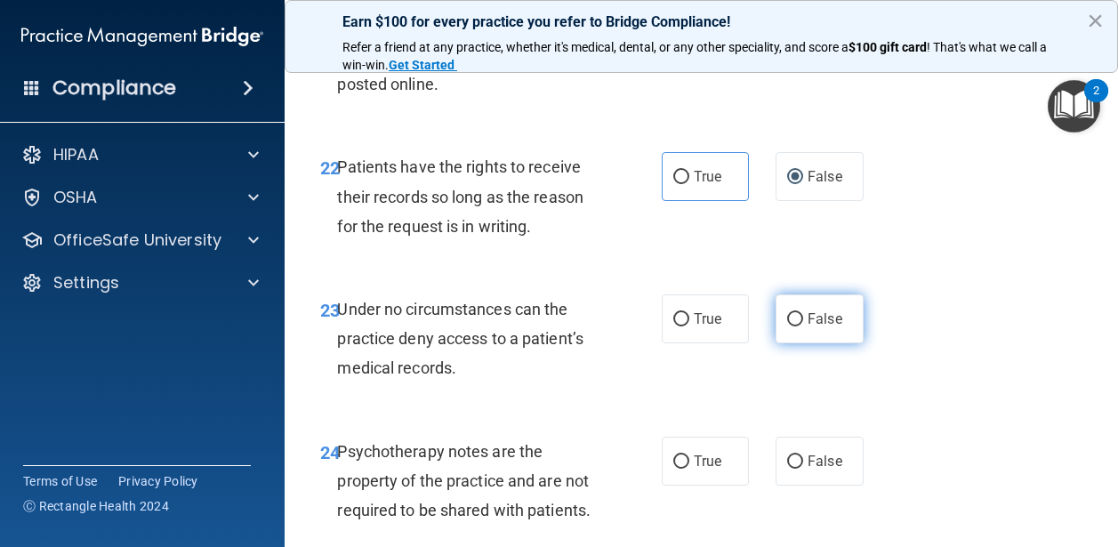
click at [810, 336] on label "False" at bounding box center [820, 319] width 88 height 49
click at [803, 327] on input "False" at bounding box center [795, 319] width 16 height 13
radio input "true"
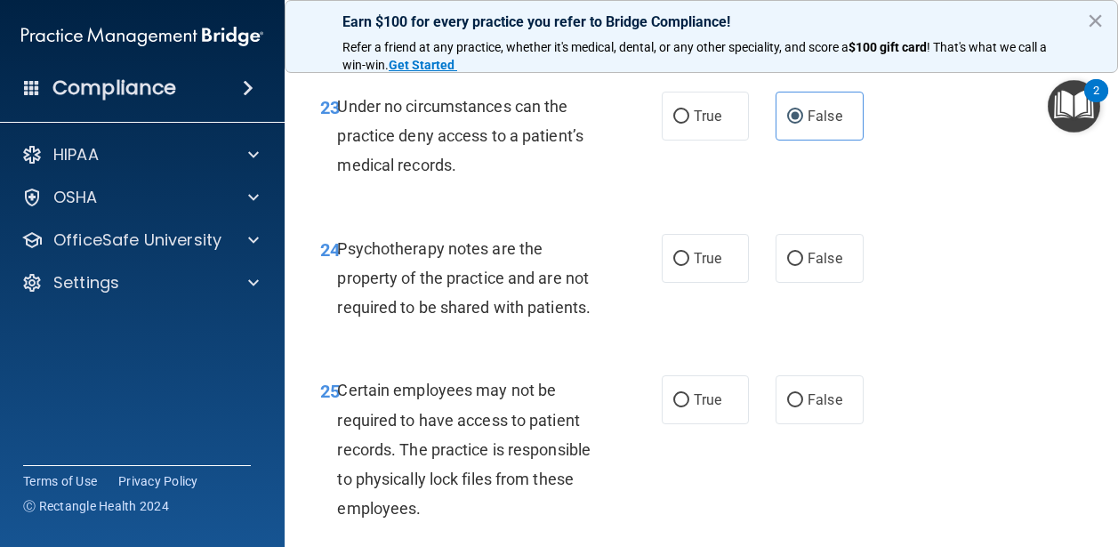
scroll to position [4685, 0]
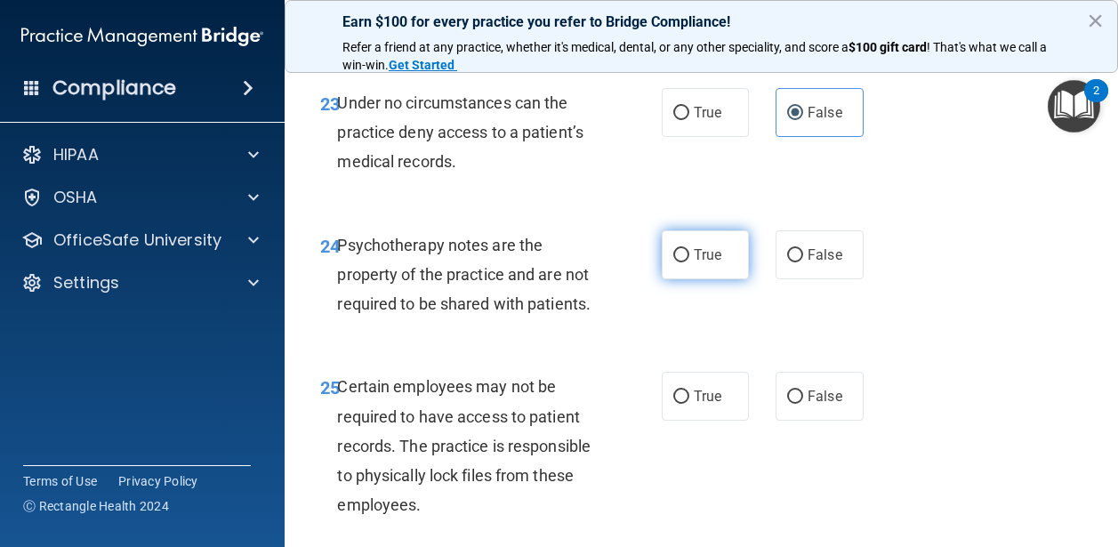
click at [707, 262] on span "True" at bounding box center [708, 254] width 28 height 17
click at [690, 262] on input "True" at bounding box center [682, 255] width 16 height 13
radio input "true"
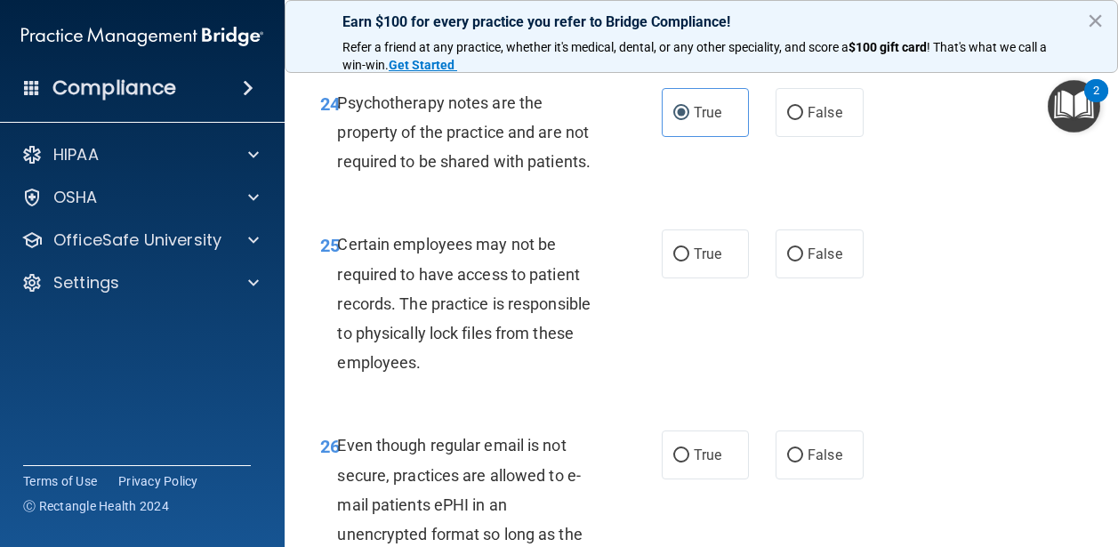
scroll to position [4829, 0]
click at [684, 246] on label "True" at bounding box center [706, 253] width 88 height 49
click at [684, 247] on input "True" at bounding box center [682, 253] width 16 height 13
radio input "true"
click at [833, 458] on span "False" at bounding box center [825, 454] width 35 height 17
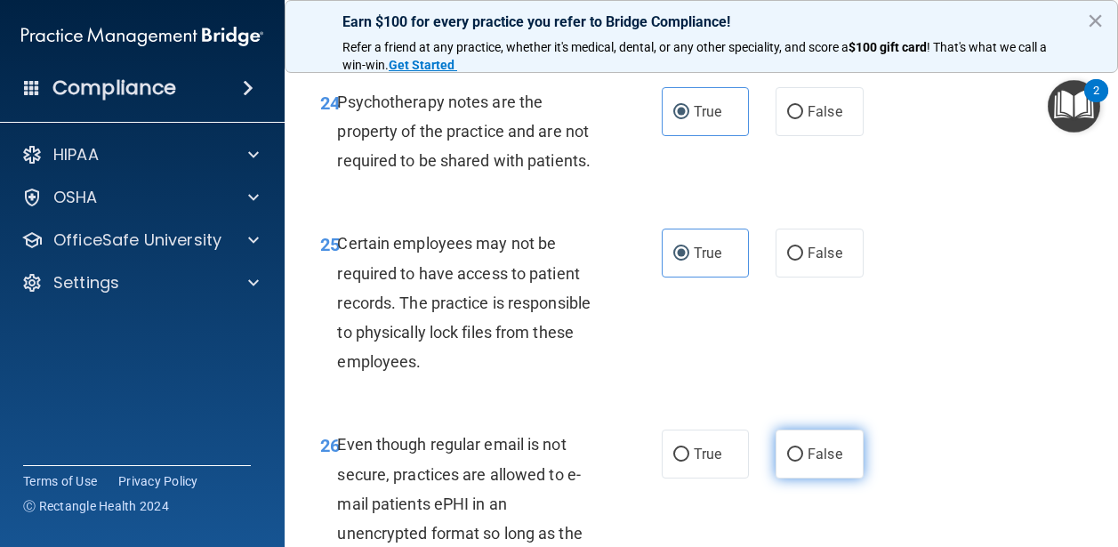
click at [803, 458] on input "False" at bounding box center [795, 454] width 16 height 13
radio input "true"
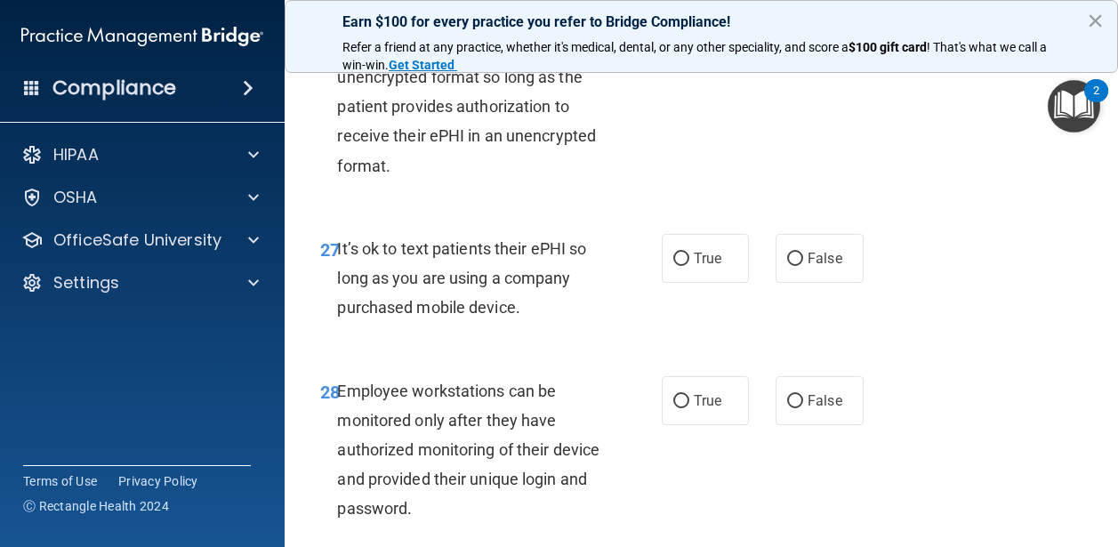
scroll to position [5305, 0]
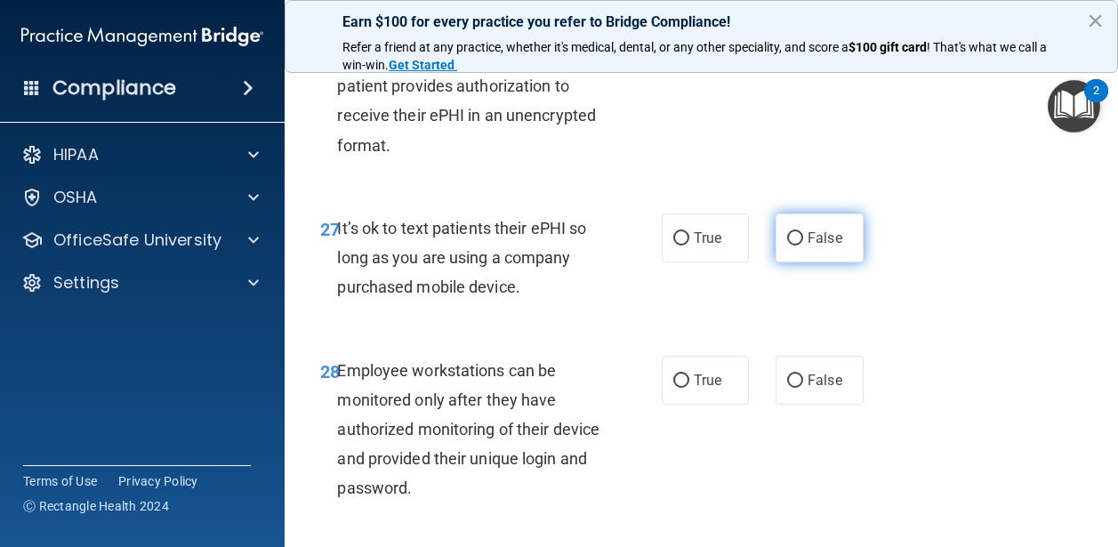
click at [814, 238] on span "False" at bounding box center [825, 238] width 35 height 17
click at [803, 238] on input "False" at bounding box center [795, 238] width 16 height 13
radio input "true"
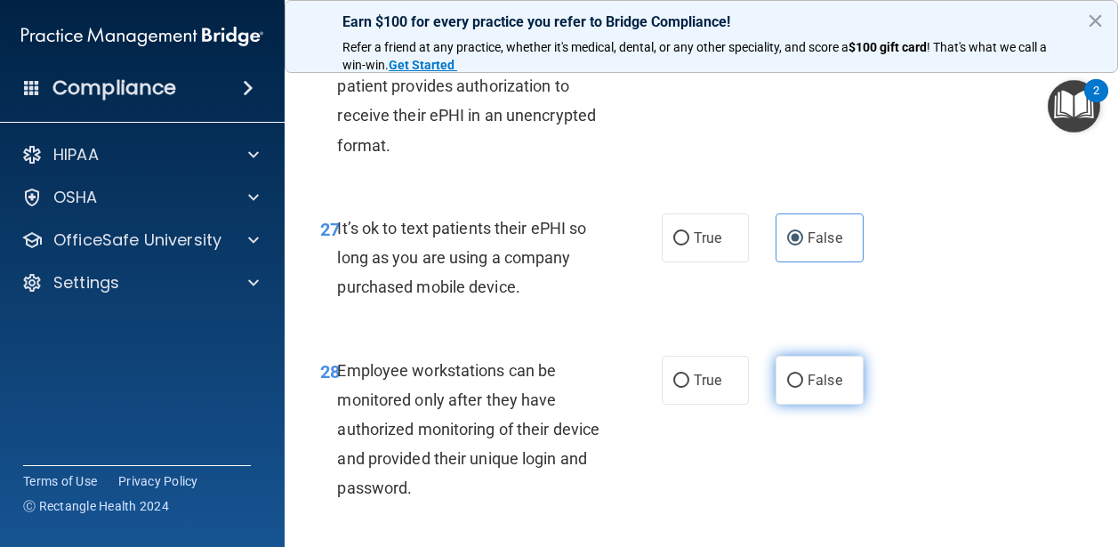
click at [829, 373] on span "False" at bounding box center [825, 380] width 35 height 17
click at [803, 375] on input "False" at bounding box center [795, 381] width 16 height 13
radio input "true"
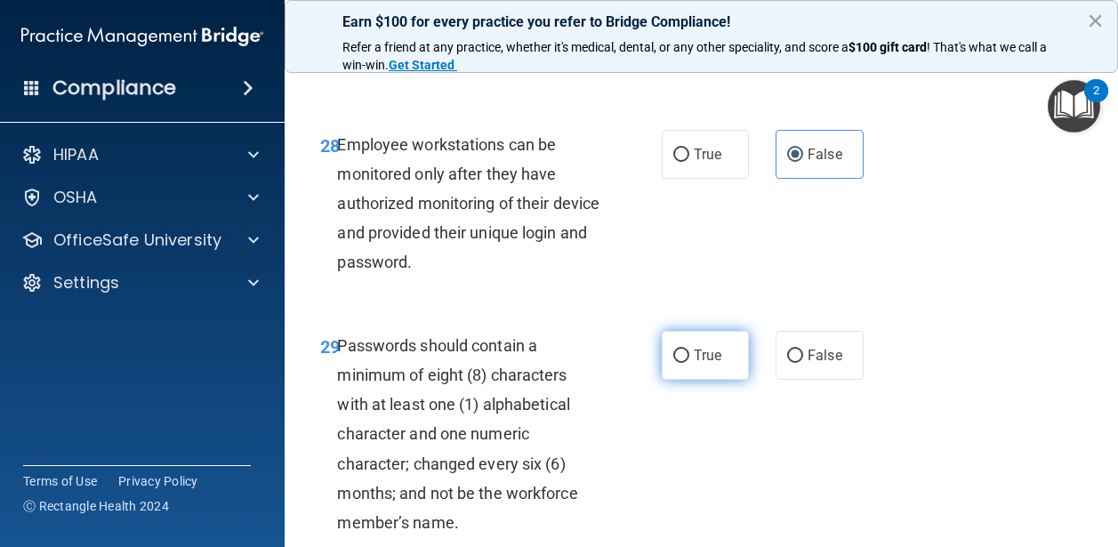
click at [715, 343] on label "True" at bounding box center [706, 355] width 88 height 49
click at [690, 350] on input "True" at bounding box center [682, 356] width 16 height 13
radio input "true"
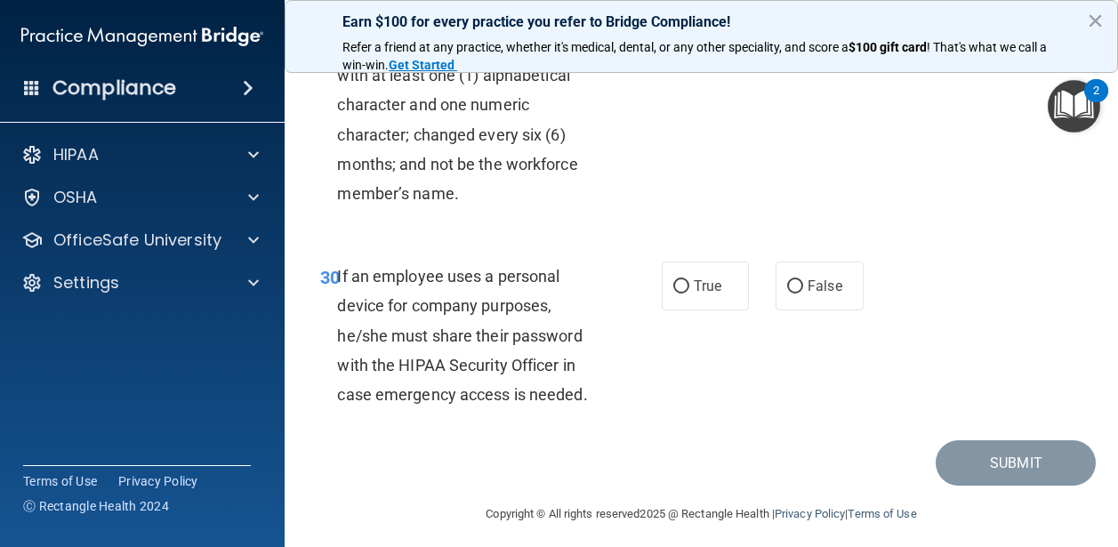
scroll to position [5871, 0]
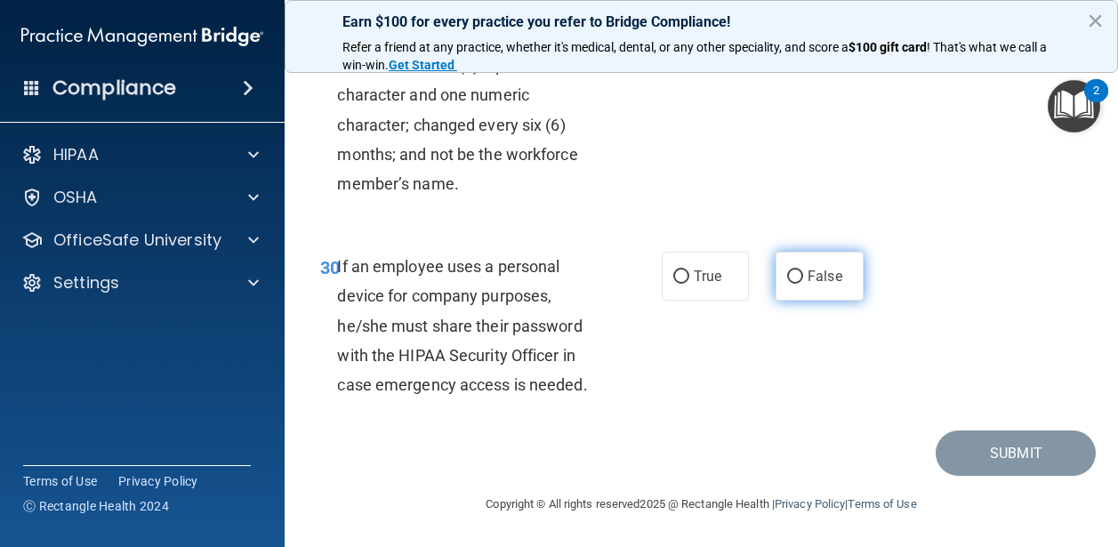
click at [803, 284] on label "False" at bounding box center [820, 276] width 88 height 49
click at [803, 284] on input "False" at bounding box center [795, 276] width 16 height 13
radio input "true"
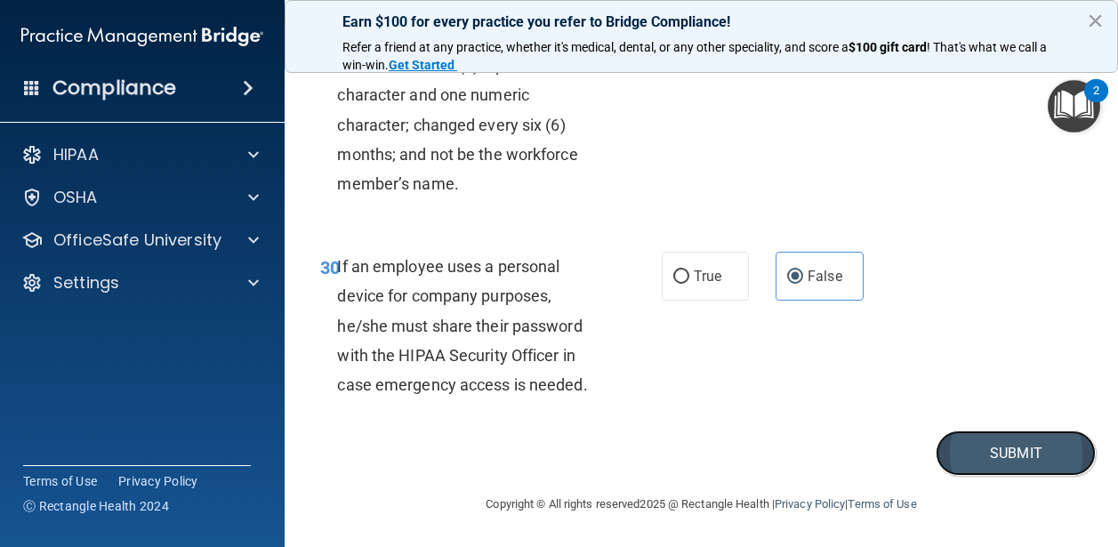
click at [991, 451] on button "Submit" at bounding box center [1016, 453] width 160 height 45
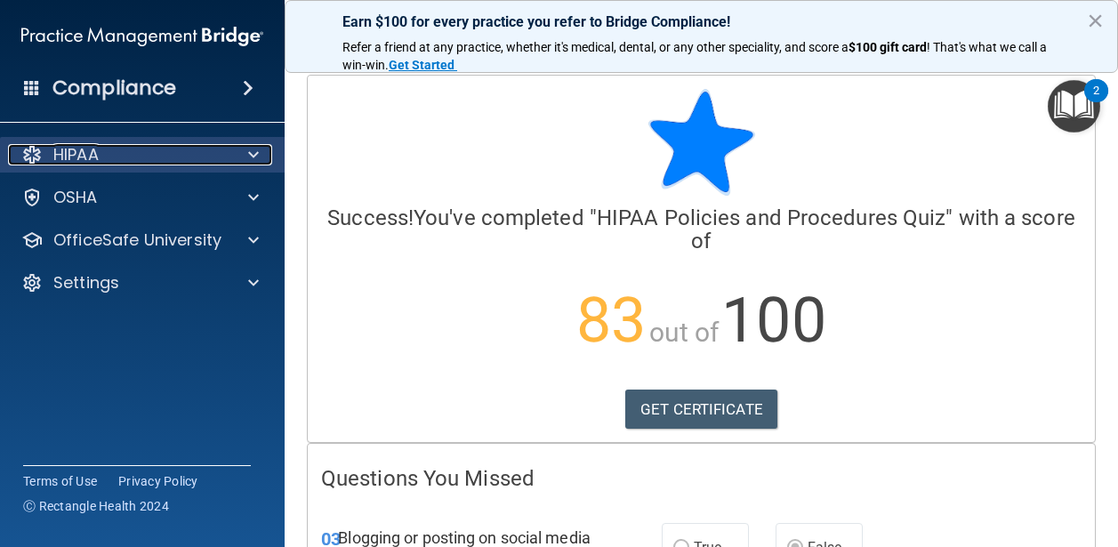
click at [252, 154] on span at bounding box center [253, 154] width 11 height 21
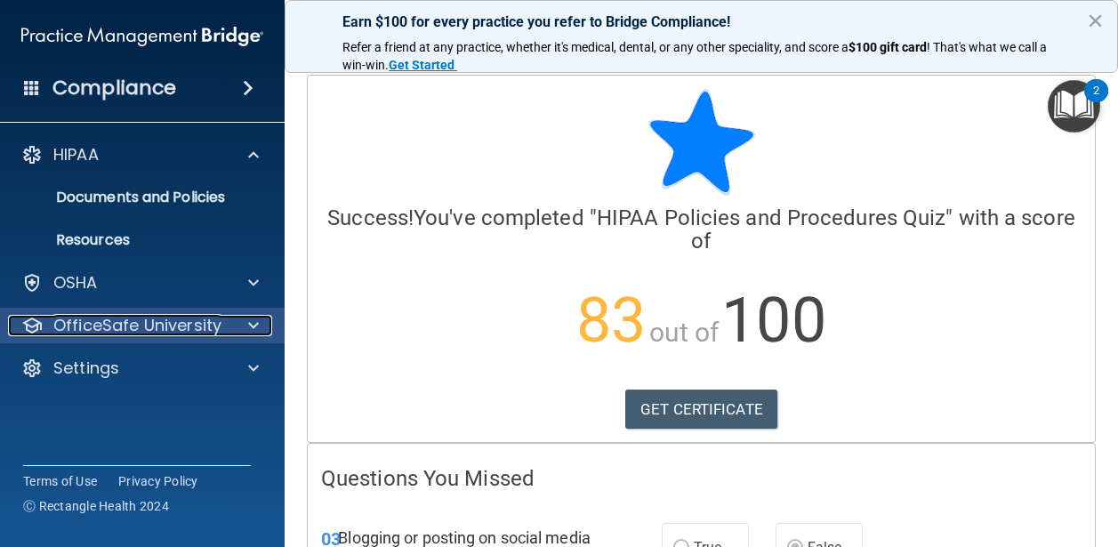
click at [224, 332] on div "OfficeSafe University" at bounding box center [118, 325] width 221 height 21
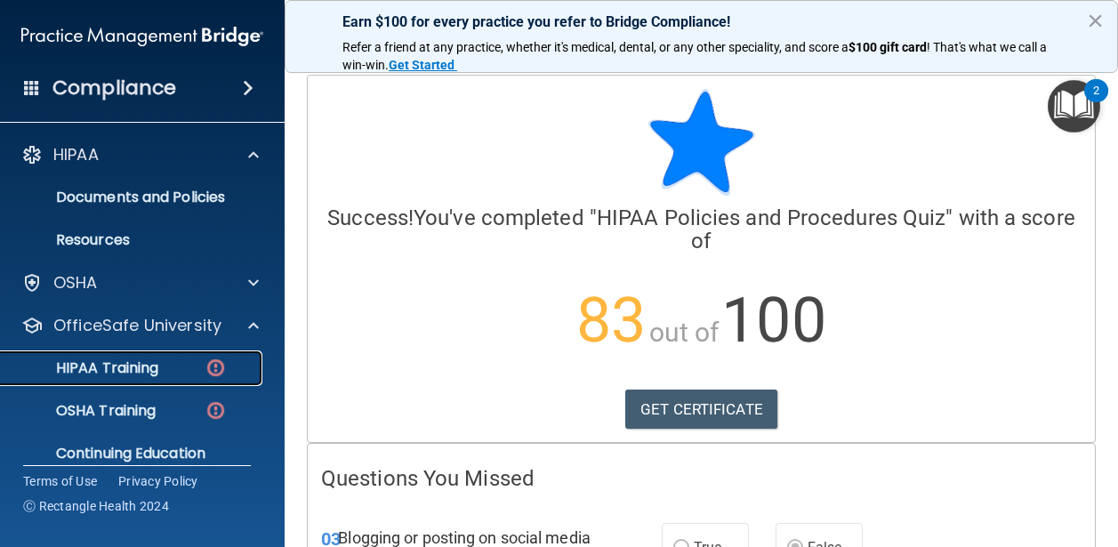
click at [196, 361] on div "HIPAA Training" at bounding box center [133, 368] width 243 height 18
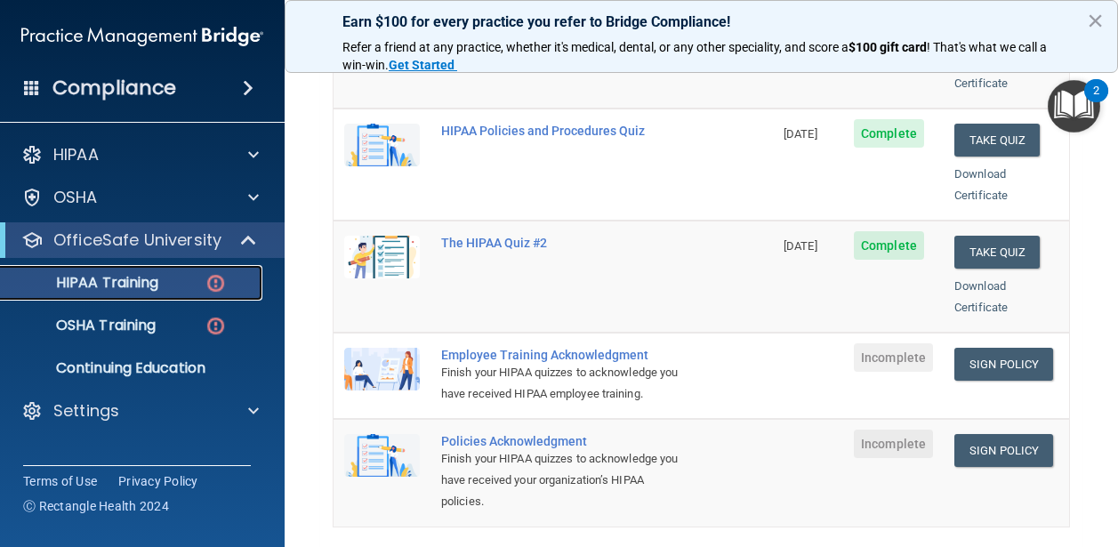
scroll to position [339, 0]
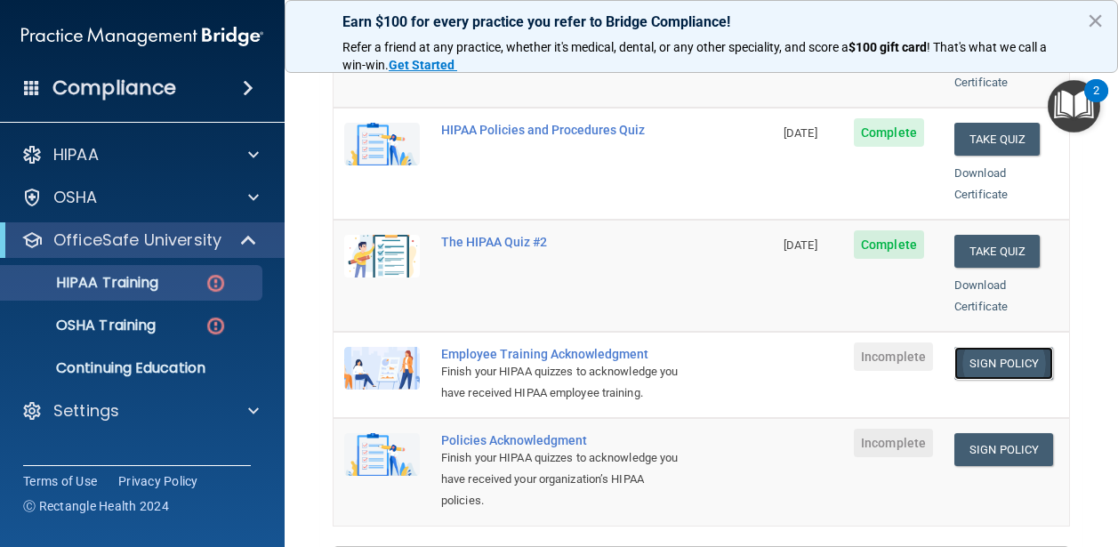
click at [1032, 347] on link "Sign Policy" at bounding box center [1004, 363] width 99 height 33
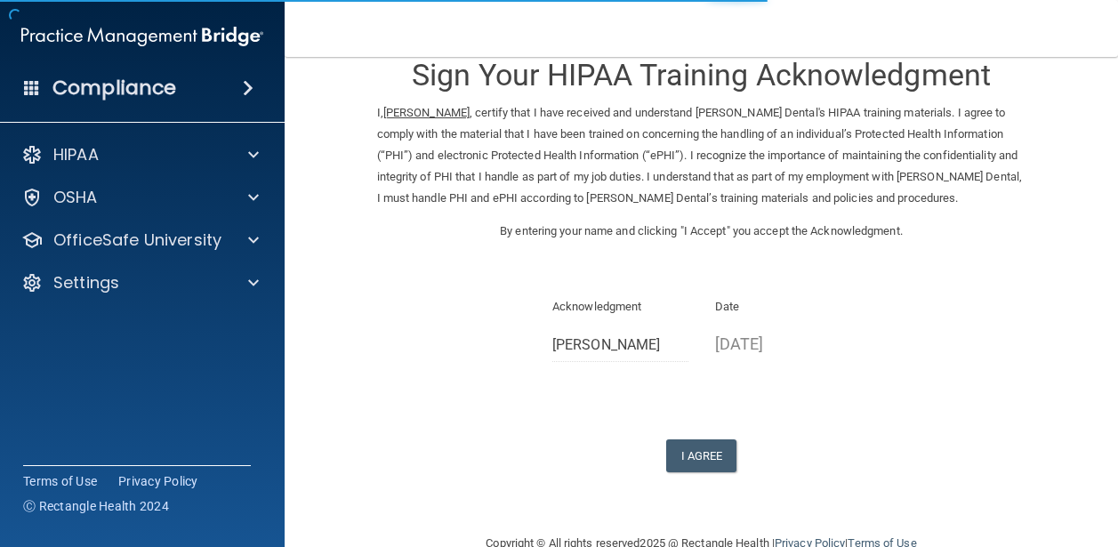
scroll to position [37, 0]
click at [714, 446] on button "I Agree" at bounding box center [701, 455] width 71 height 33
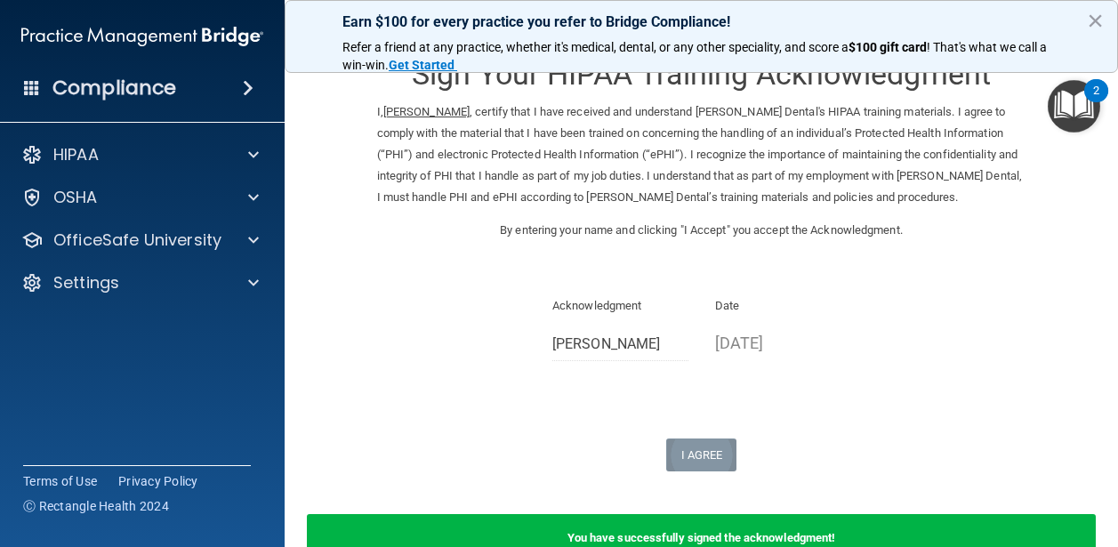
scroll to position [62, 0]
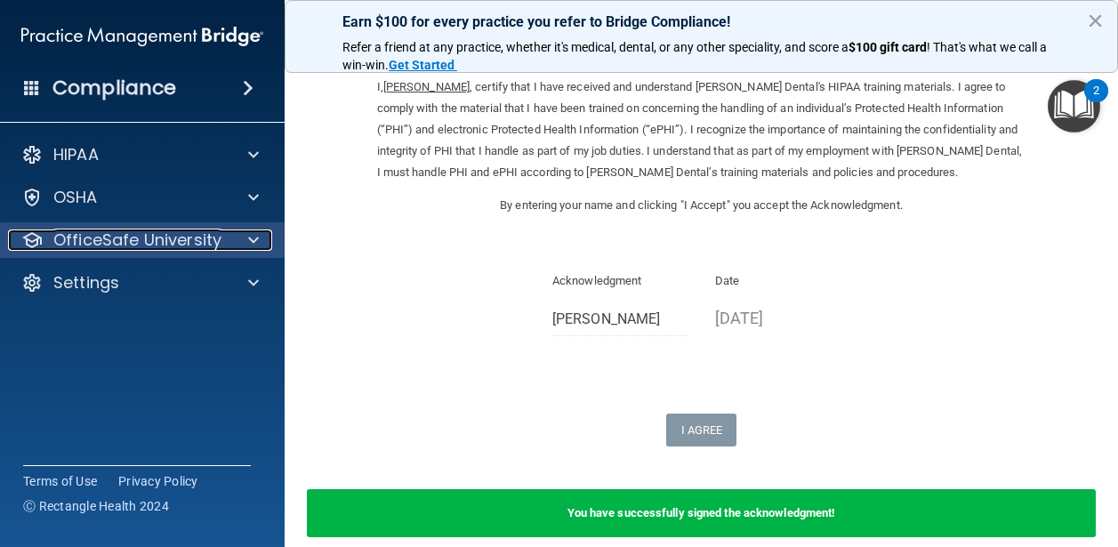
click at [165, 249] on p "OfficeSafe University" at bounding box center [137, 240] width 168 height 21
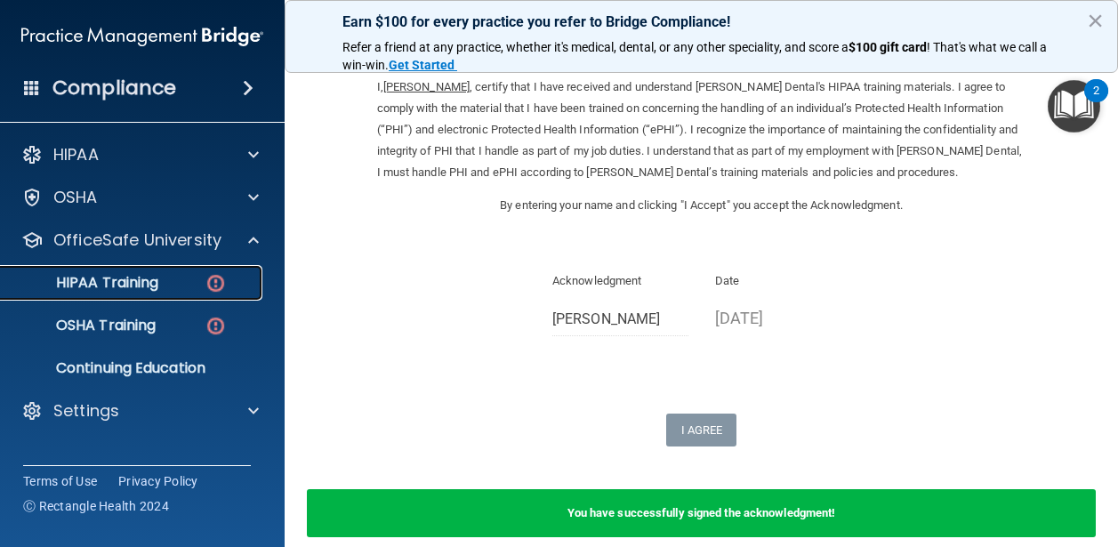
click at [97, 282] on p "HIPAA Training" at bounding box center [85, 283] width 147 height 18
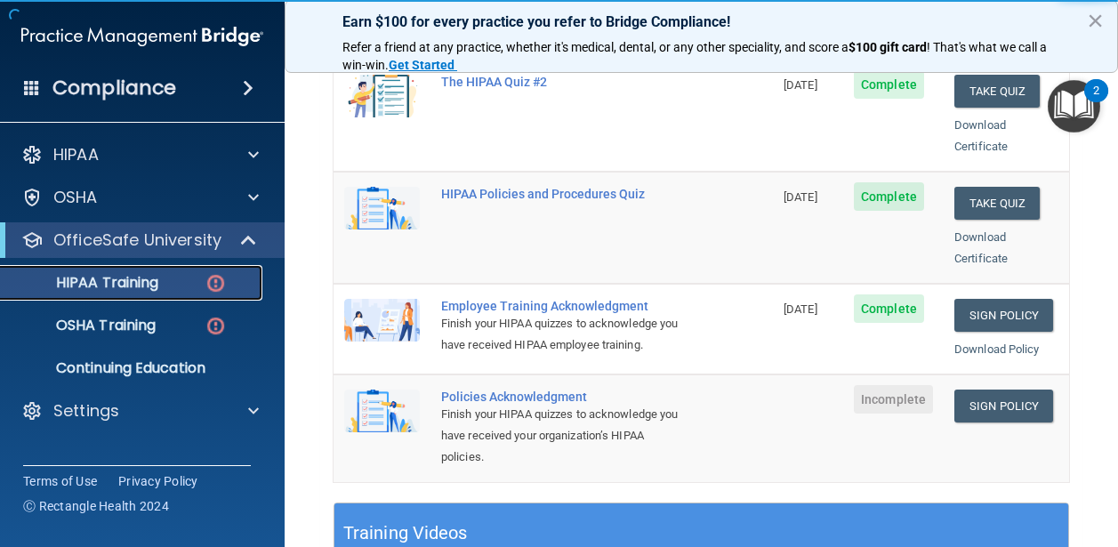
scroll to position [448, 0]
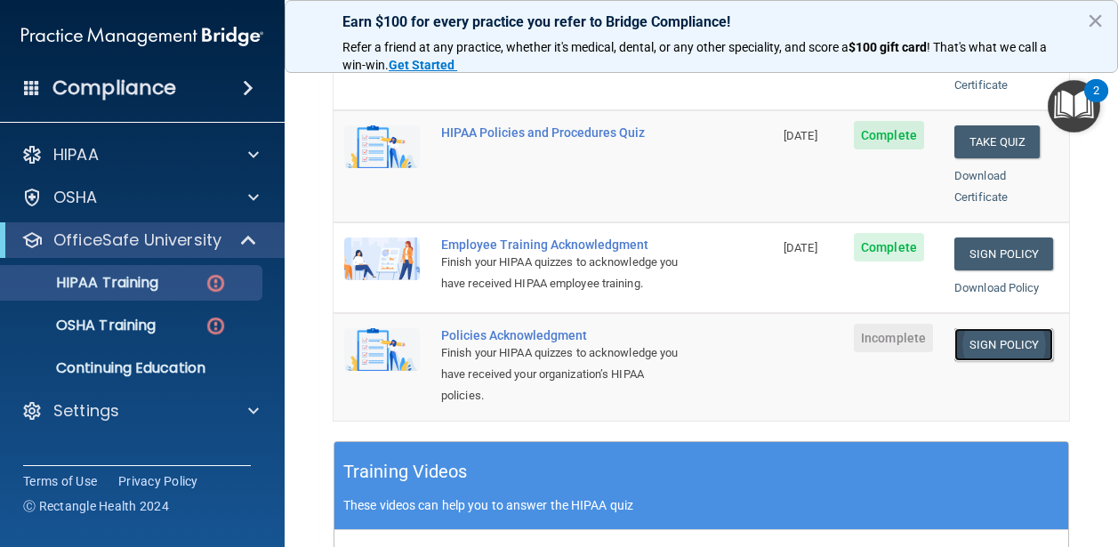
click at [993, 328] on link "Sign Policy" at bounding box center [1004, 344] width 99 height 33
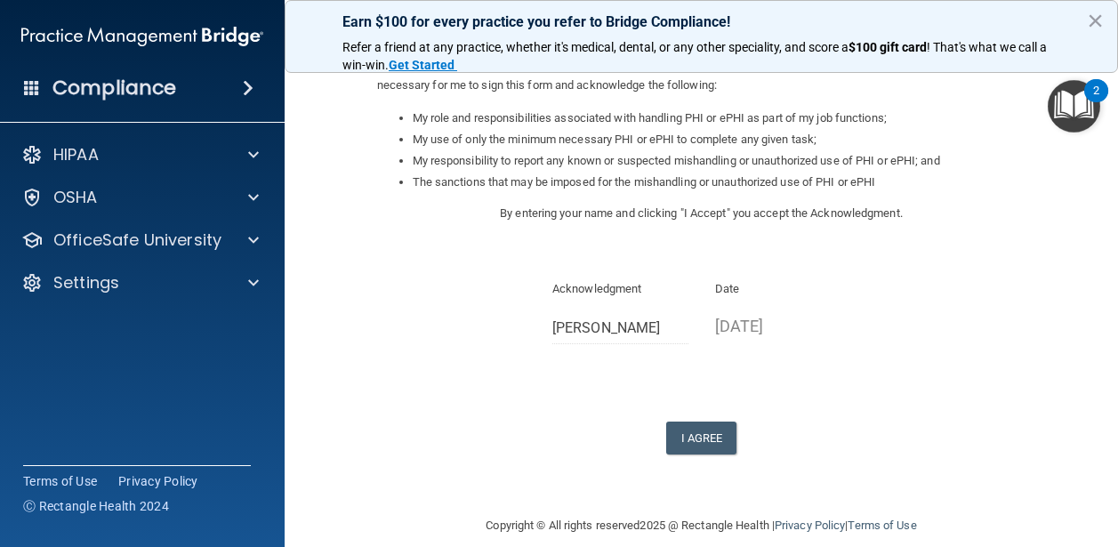
scroll to position [268, 0]
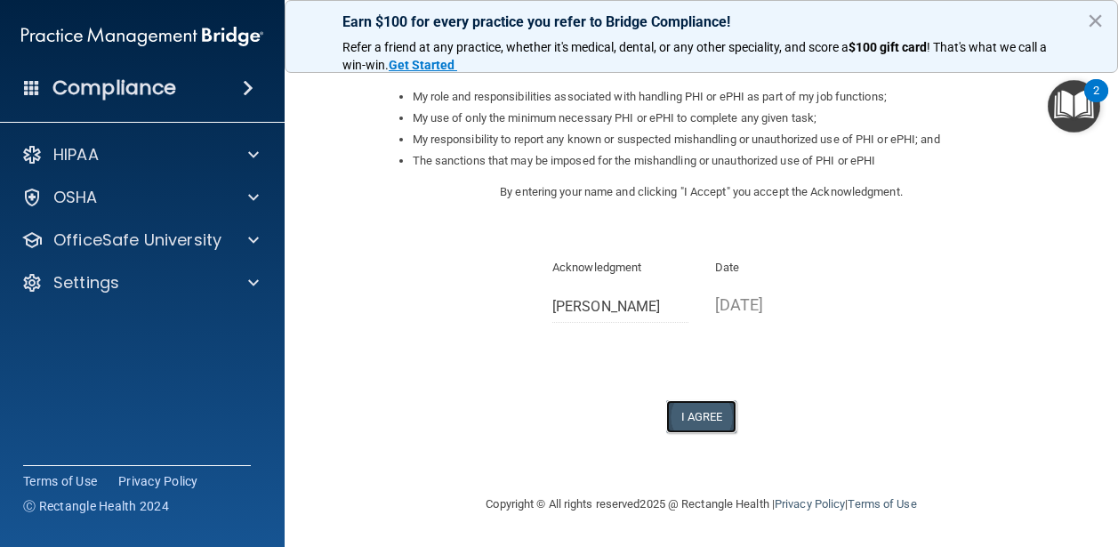
click at [715, 411] on button "I Agree" at bounding box center [701, 416] width 71 height 33
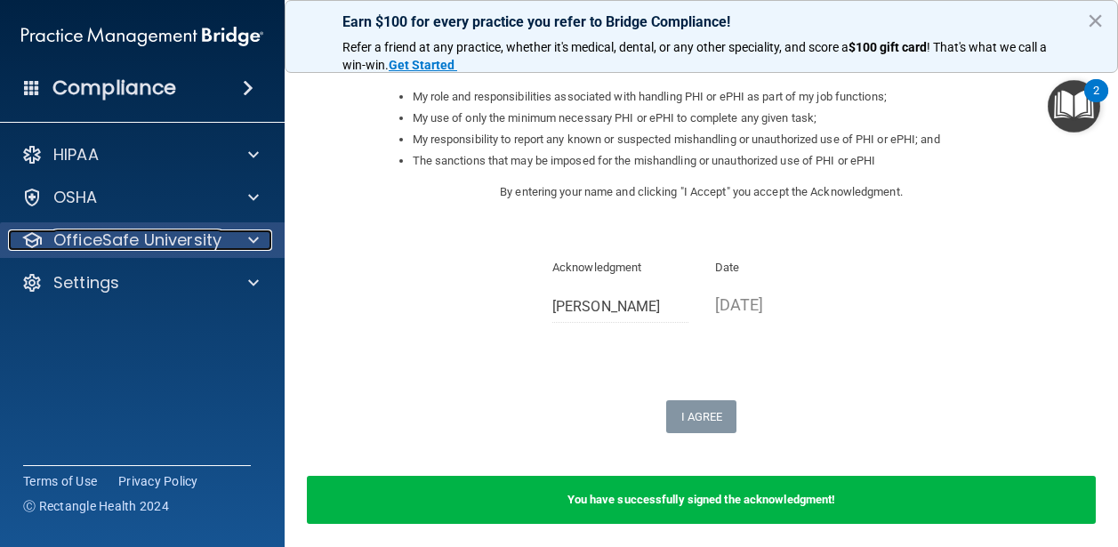
click at [141, 240] on p "OfficeSafe University" at bounding box center [137, 240] width 168 height 21
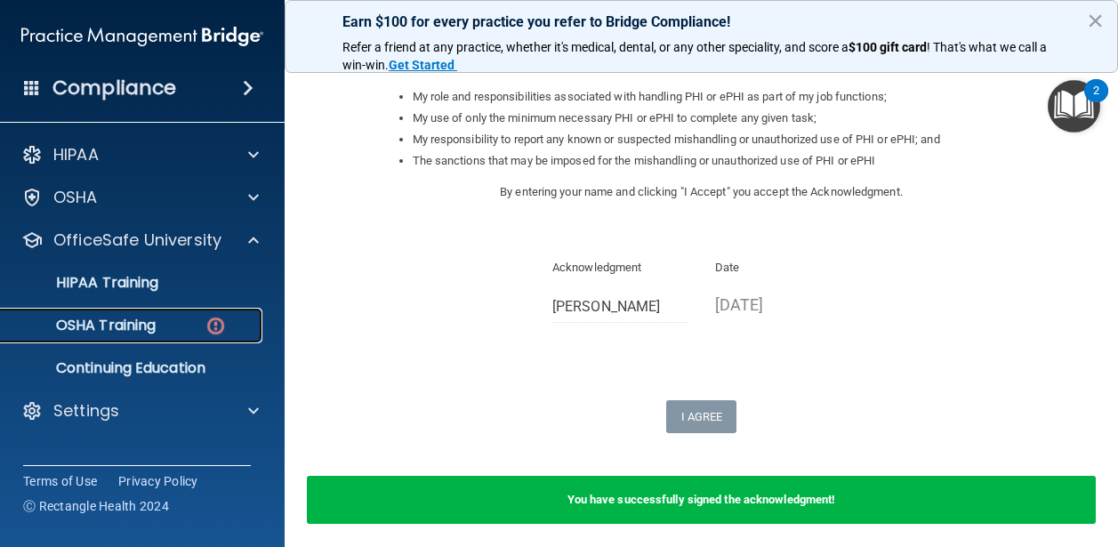
click at [135, 327] on p "OSHA Training" at bounding box center [84, 326] width 144 height 18
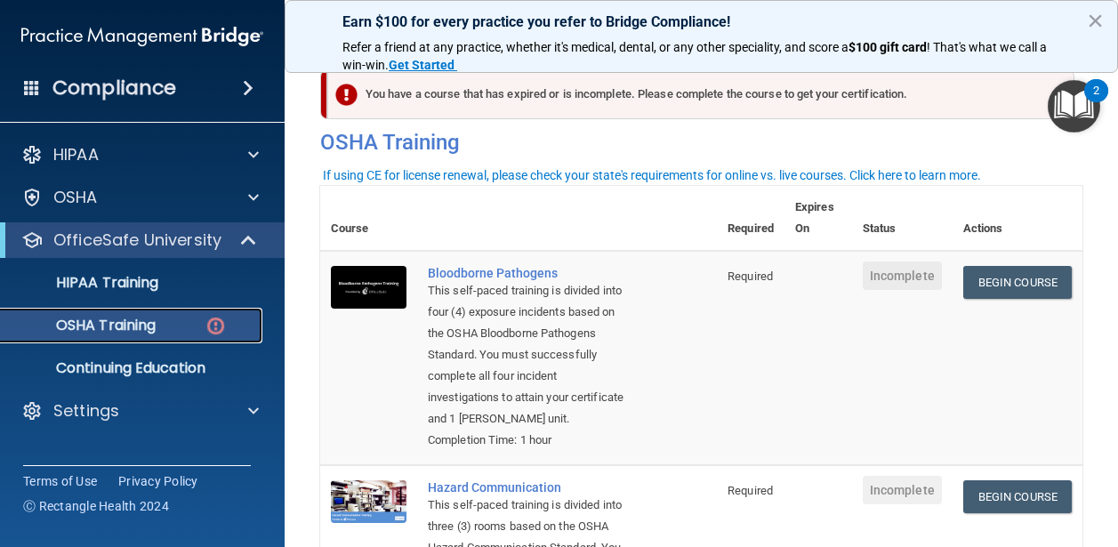
scroll to position [15, 0]
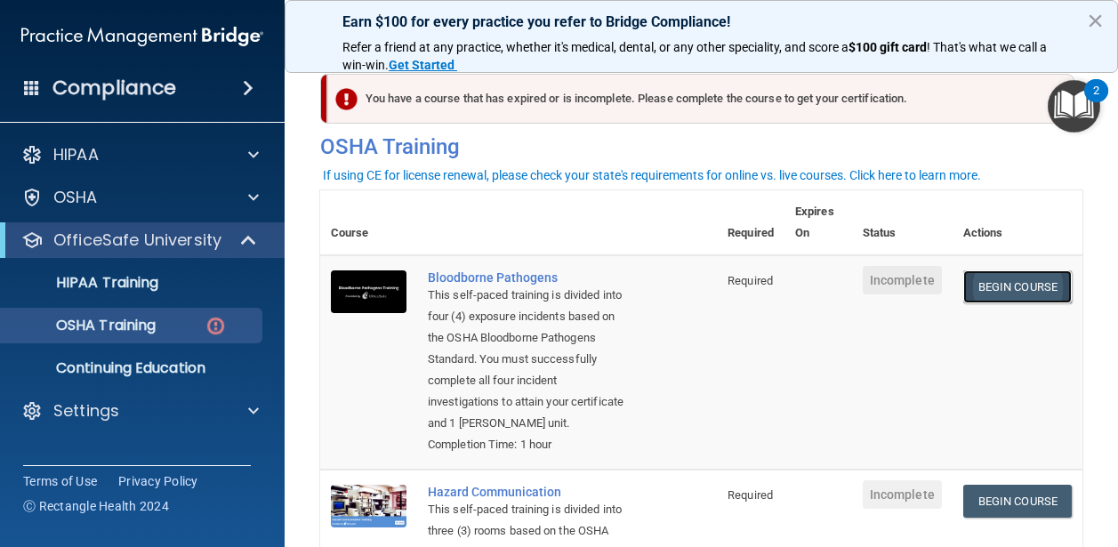
click at [1027, 286] on link "Begin Course" at bounding box center [1018, 286] width 109 height 33
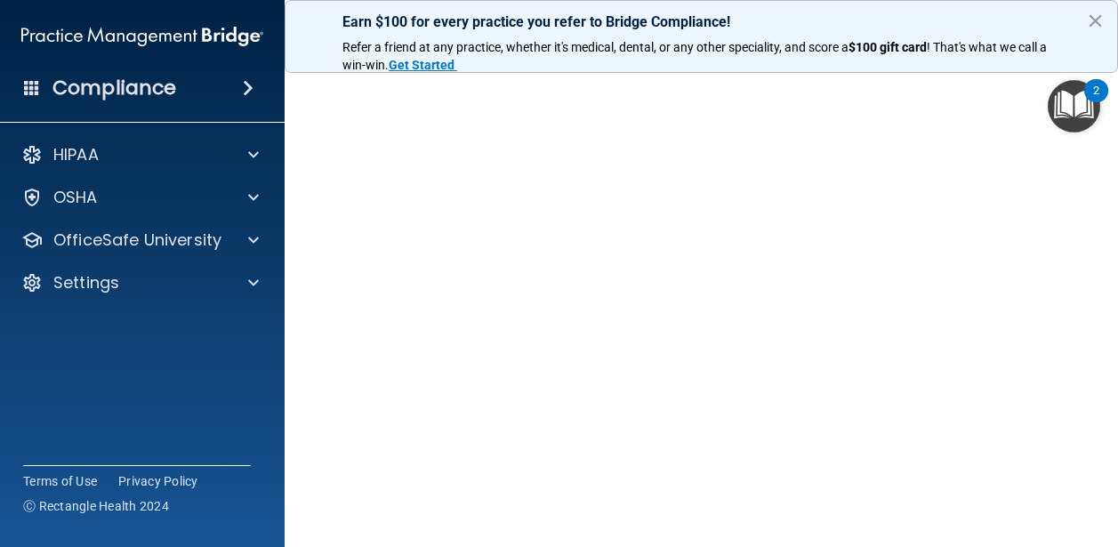
scroll to position [91, 0]
click at [1052, 127] on img "Open Resource Center, 2 new notifications" at bounding box center [1074, 106] width 52 height 52
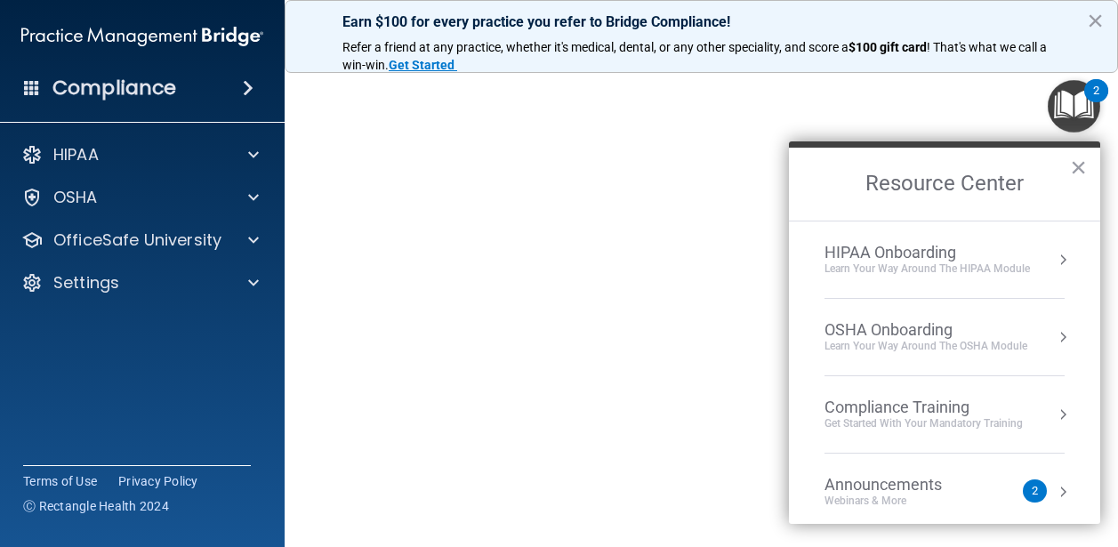
scroll to position [61, 0]
click at [1081, 165] on button "×" at bounding box center [1078, 167] width 17 height 28
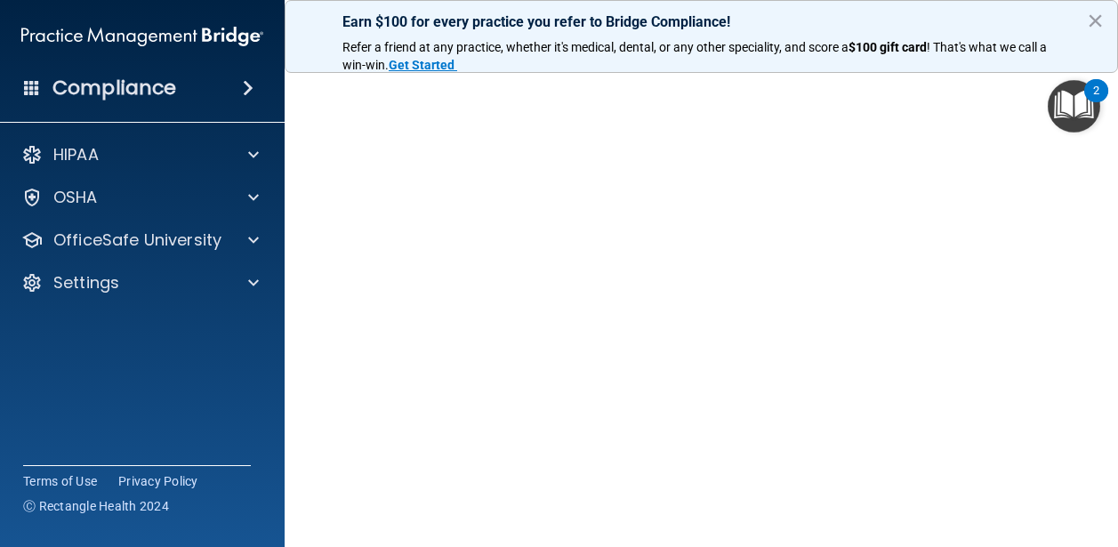
scroll to position [93, 0]
click at [1050, 129] on img "Open Resource Center, 2 new notifications" at bounding box center [1074, 106] width 52 height 52
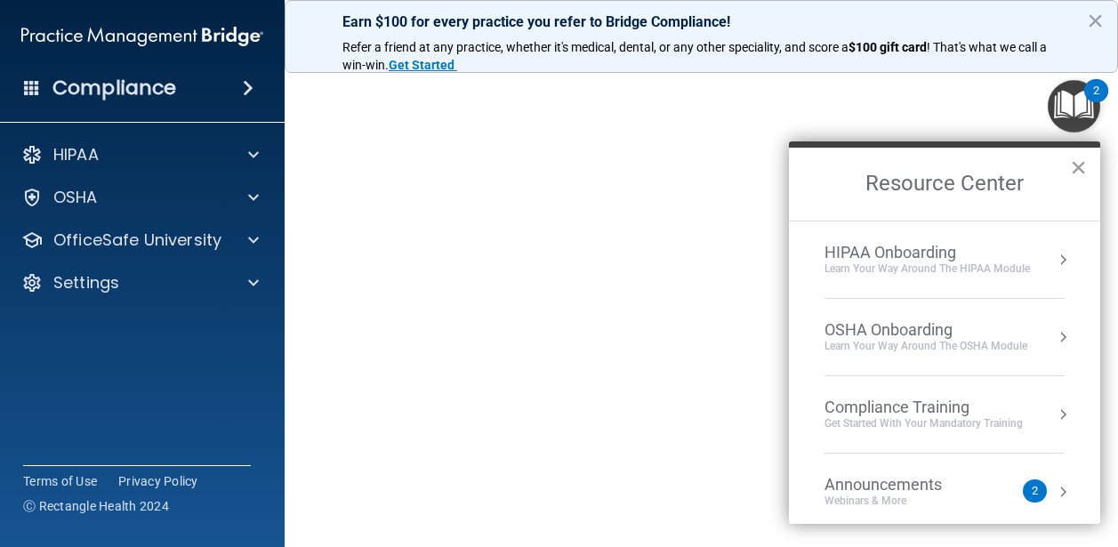
click at [1077, 168] on button "×" at bounding box center [1078, 167] width 17 height 28
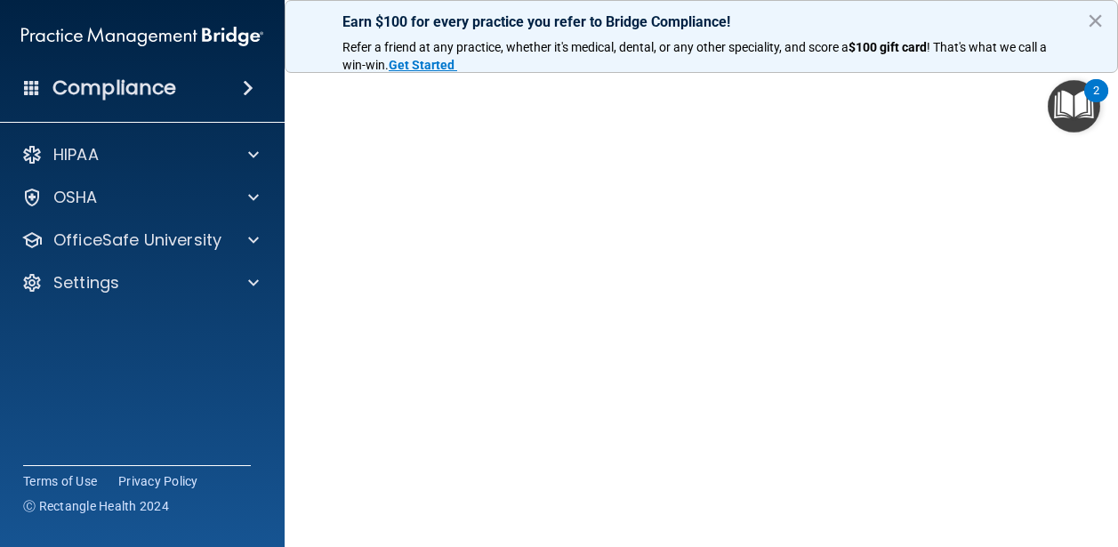
scroll to position [61, 0]
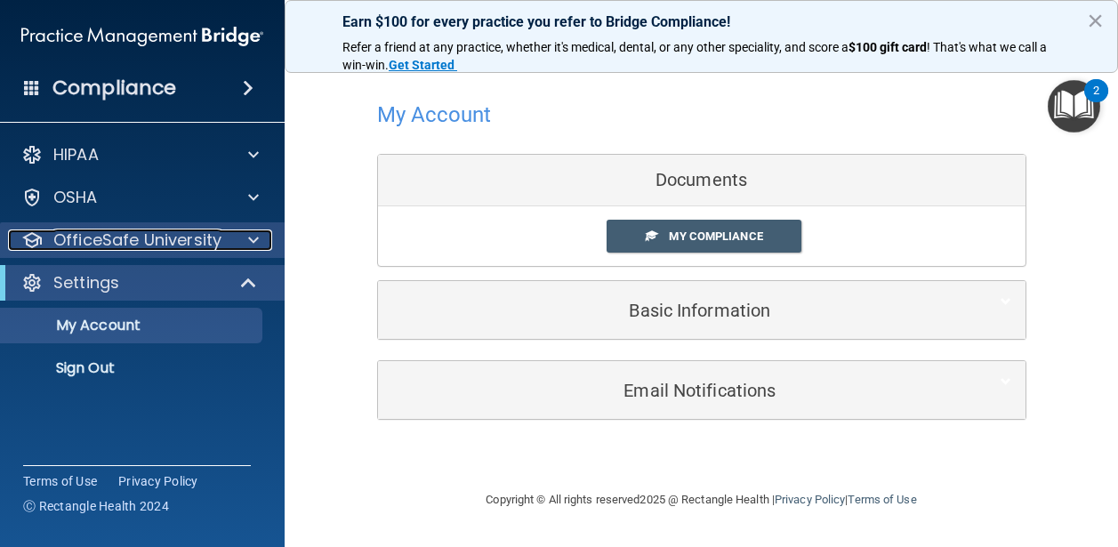
click at [254, 238] on span at bounding box center [253, 240] width 11 height 21
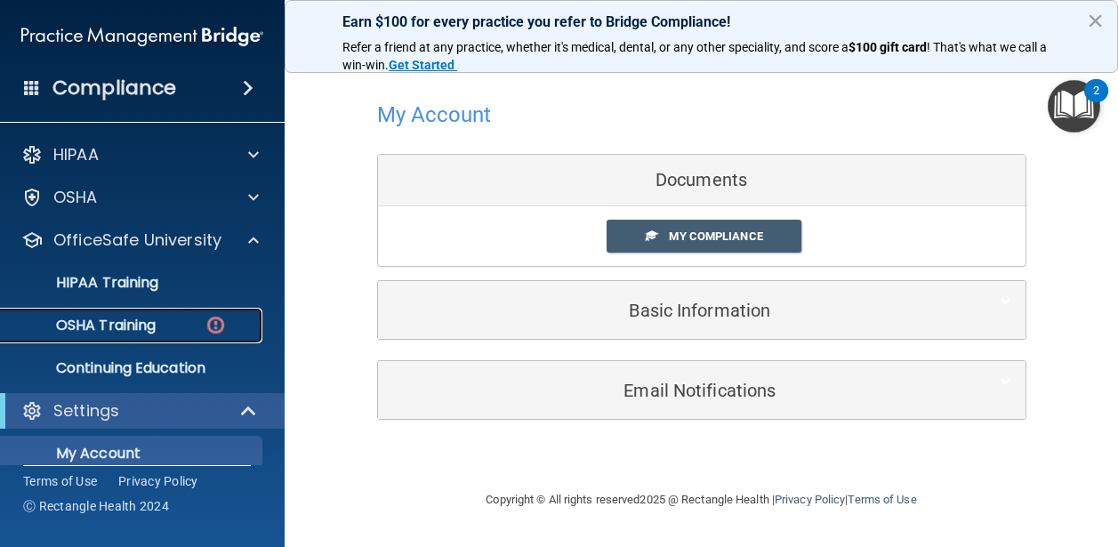
click at [157, 320] on div "OSHA Training" at bounding box center [133, 326] width 243 height 18
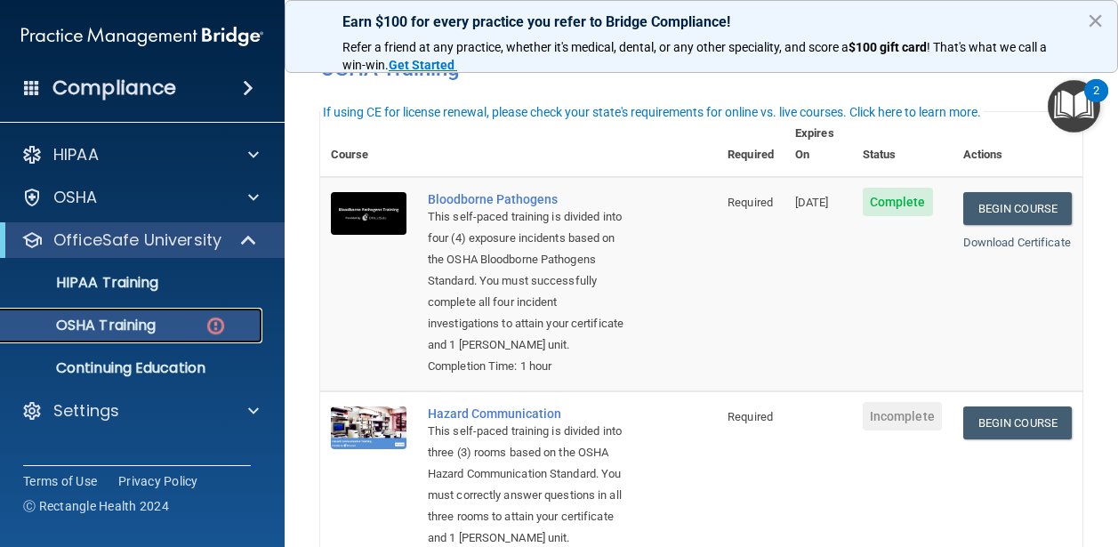
scroll to position [132, 0]
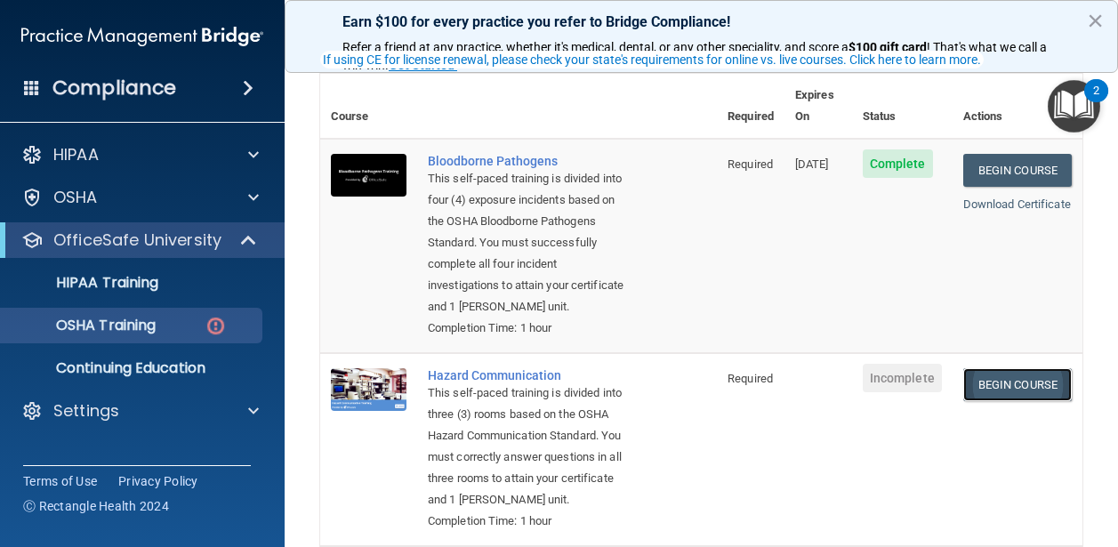
click at [1011, 397] on link "Begin Course" at bounding box center [1018, 384] width 109 height 33
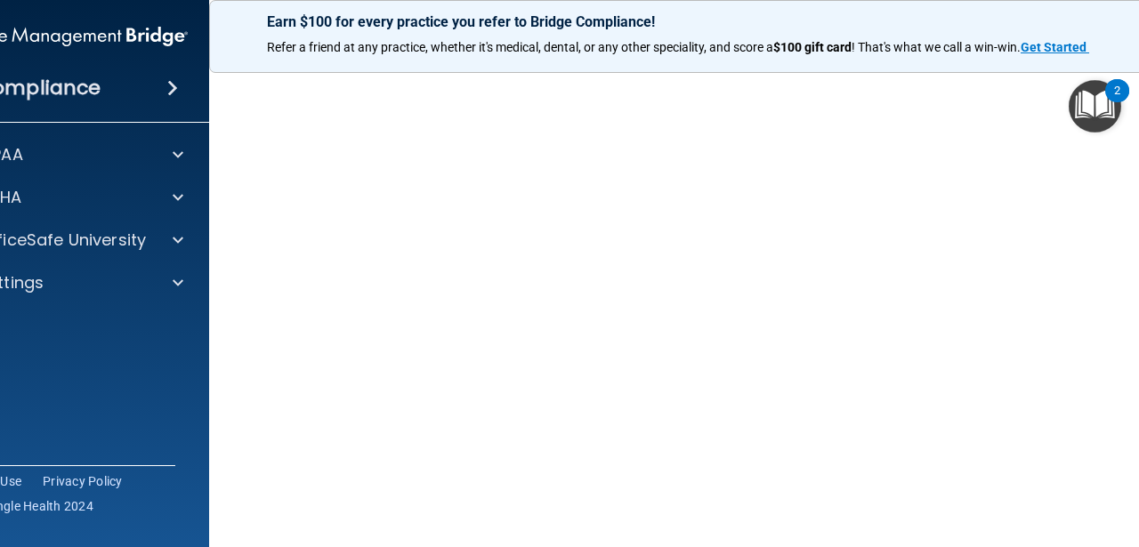
scroll to position [112, 0]
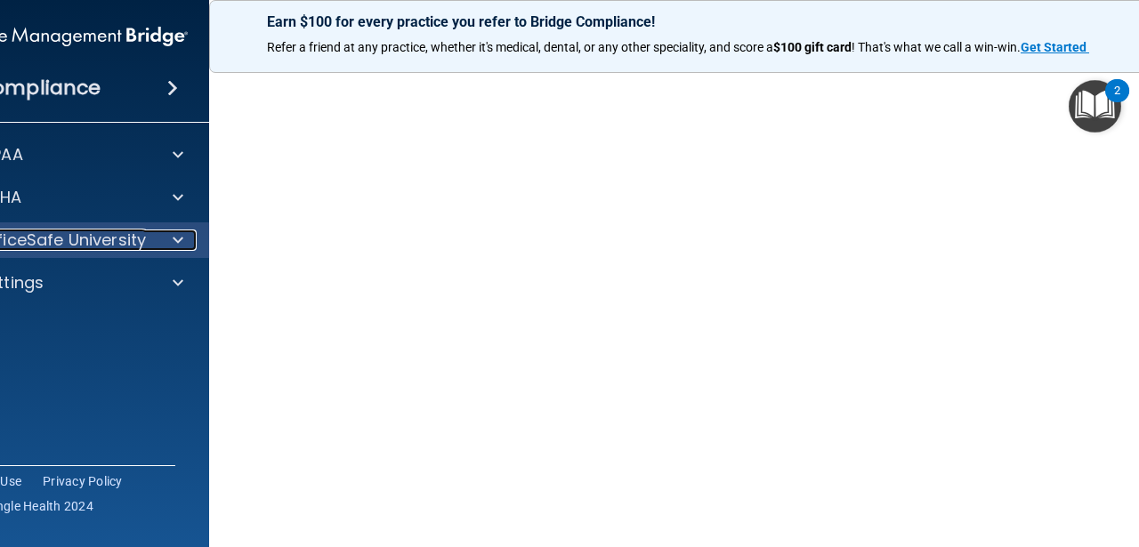
click at [157, 241] on div at bounding box center [175, 240] width 44 height 21
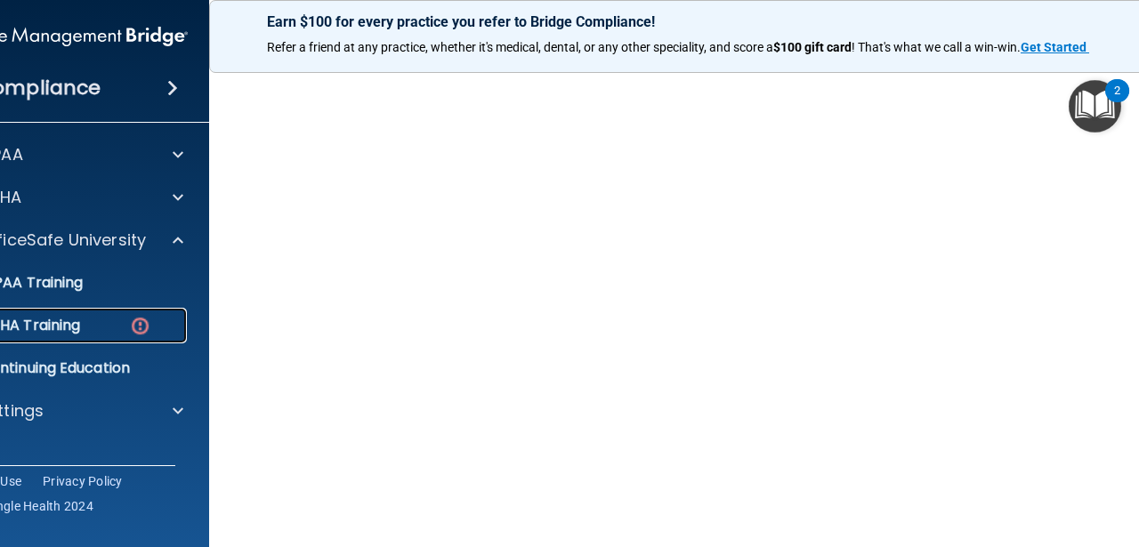
click at [99, 325] on div "OSHA Training" at bounding box center [57, 326] width 243 height 18
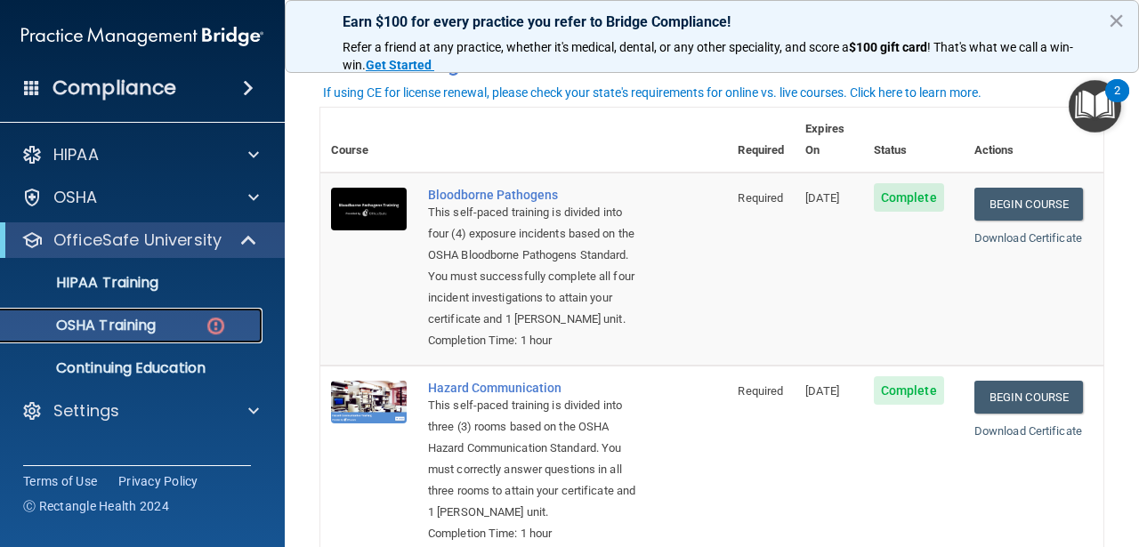
scroll to position [97, 0]
